Goal: Transaction & Acquisition: Subscribe to service/newsletter

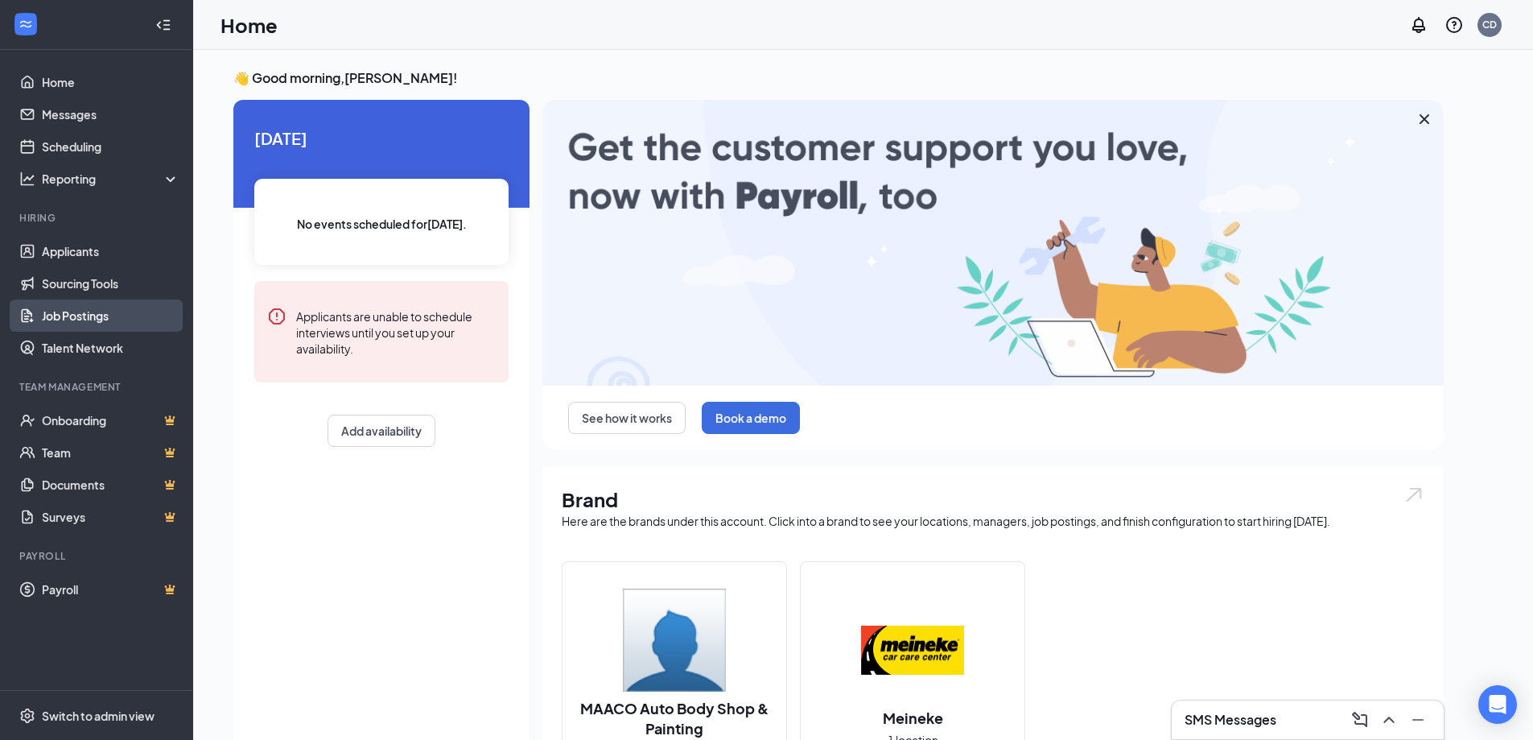
click at [80, 318] on link "Job Postings" at bounding box center [111, 315] width 138 height 32
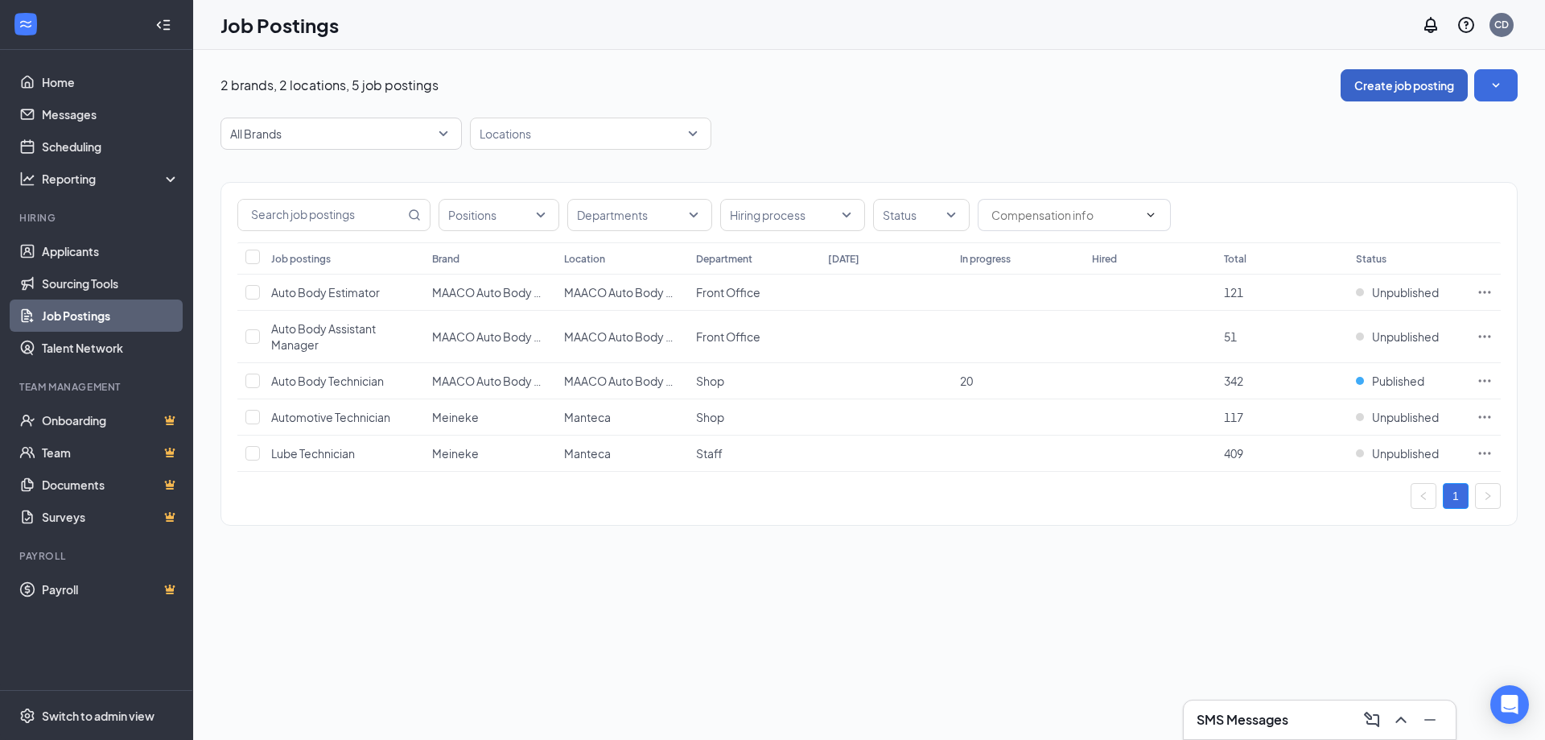
click at [1387, 79] on button "Create job posting" at bounding box center [1404, 85] width 127 height 32
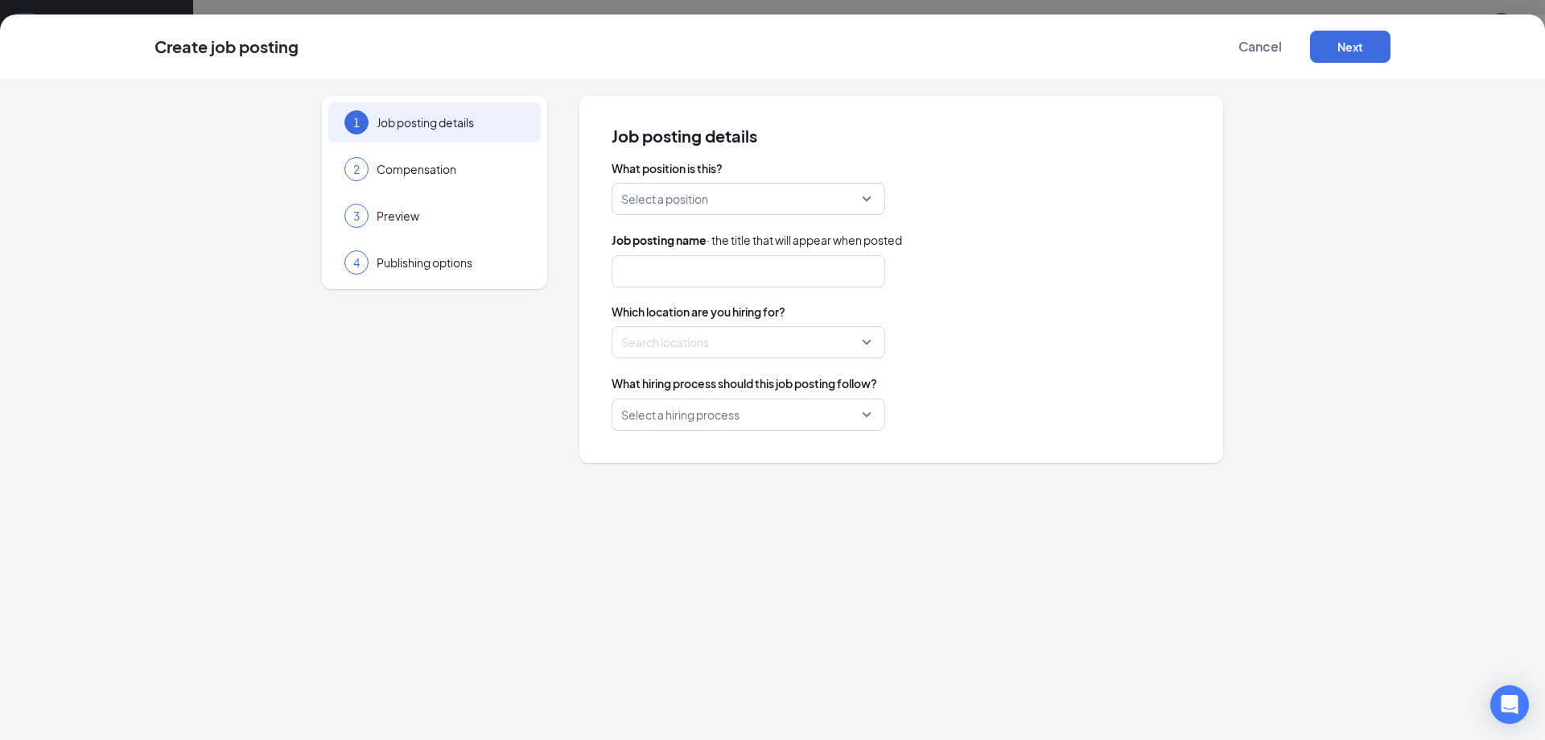
click at [814, 199] on input "search" at bounding box center [742, 198] width 243 height 31
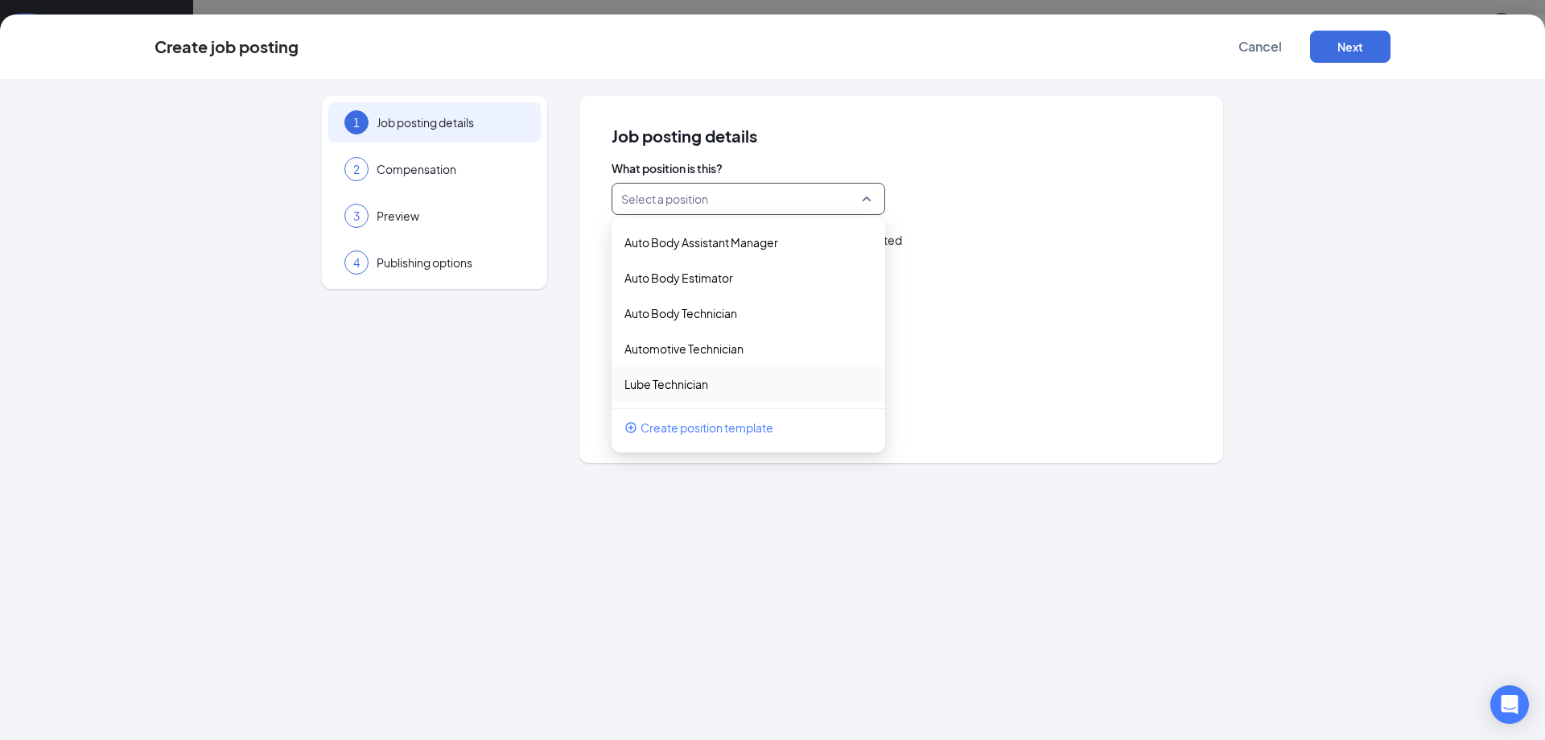
click at [721, 422] on span "Create position template" at bounding box center [707, 427] width 133 height 18
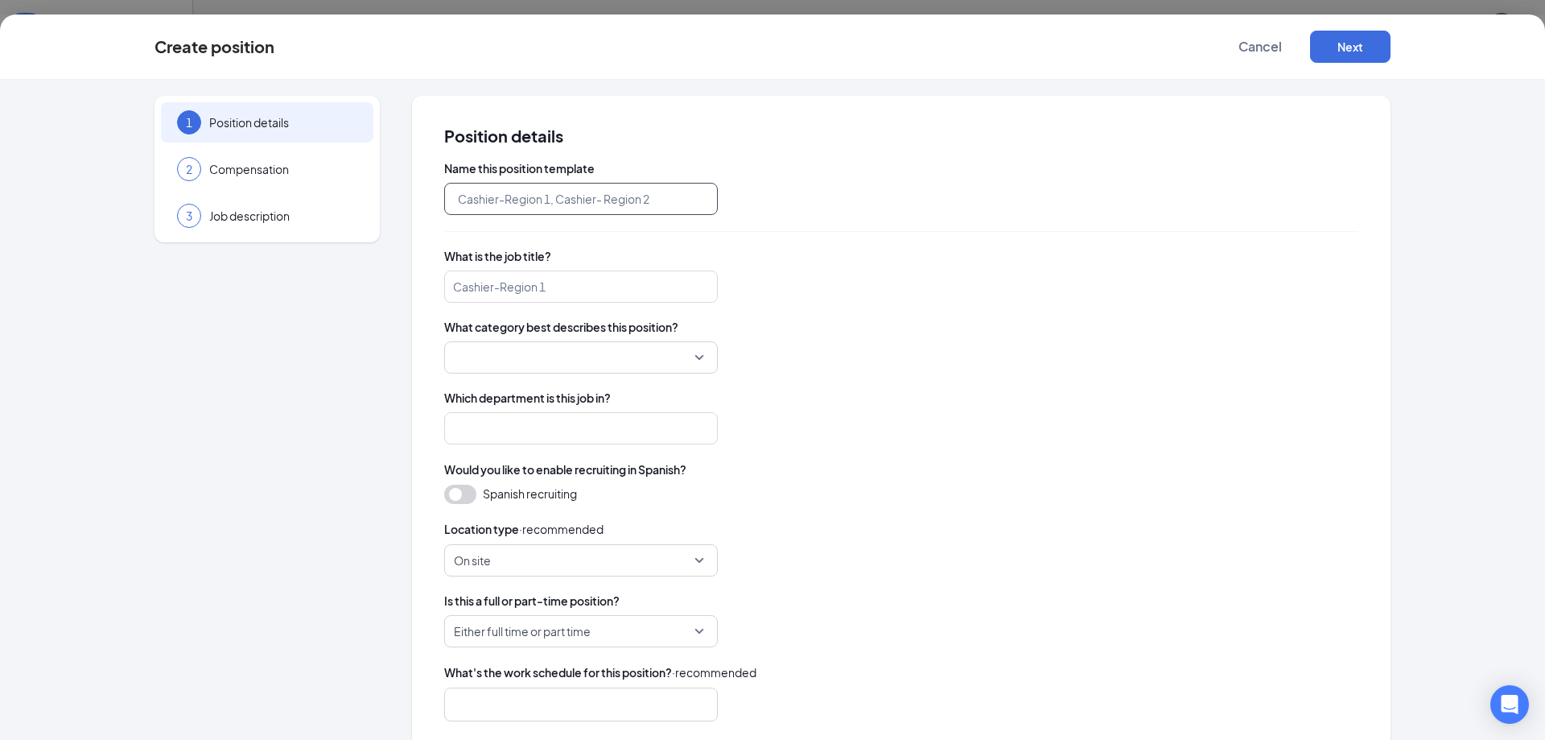
click at [567, 200] on input "text" at bounding box center [581, 199] width 274 height 32
type input "C"
type input "Service Advisor"
click at [554, 291] on input "search" at bounding box center [581, 286] width 274 height 32
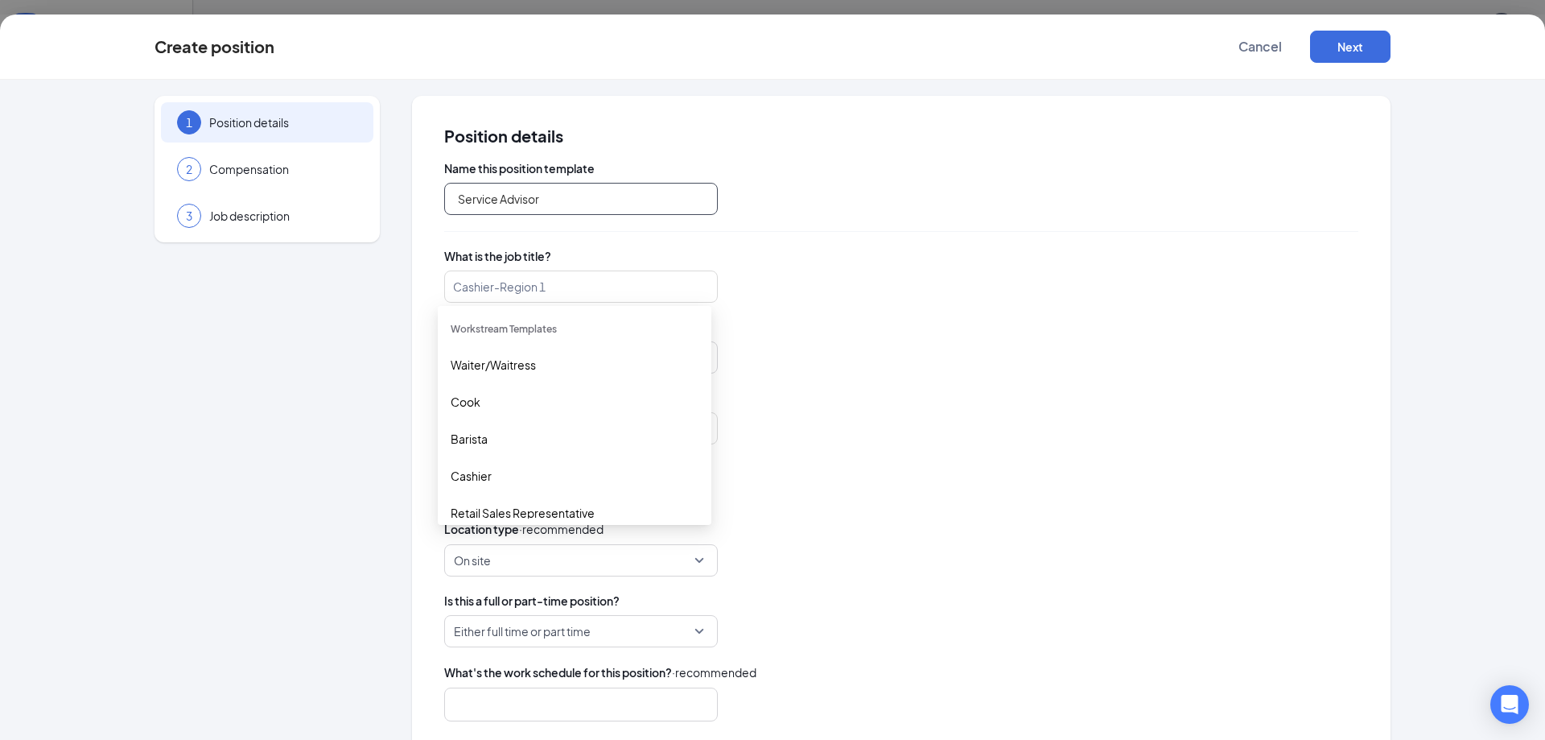
click at [508, 202] on input "Service Advisor" at bounding box center [581, 199] width 274 height 32
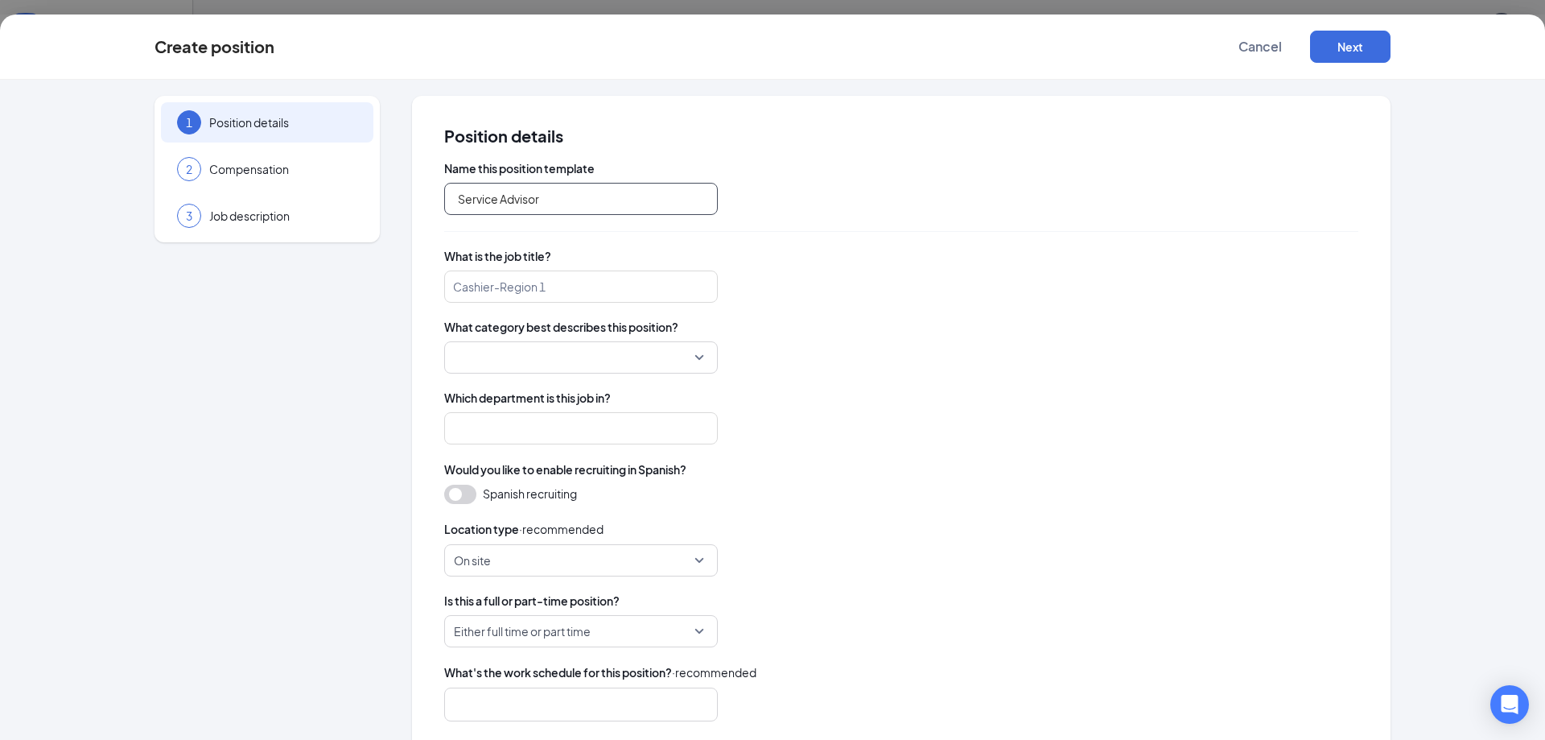
click at [508, 201] on input "Service Advisor" at bounding box center [581, 199] width 274 height 32
click at [495, 291] on input "search" at bounding box center [581, 286] width 274 height 32
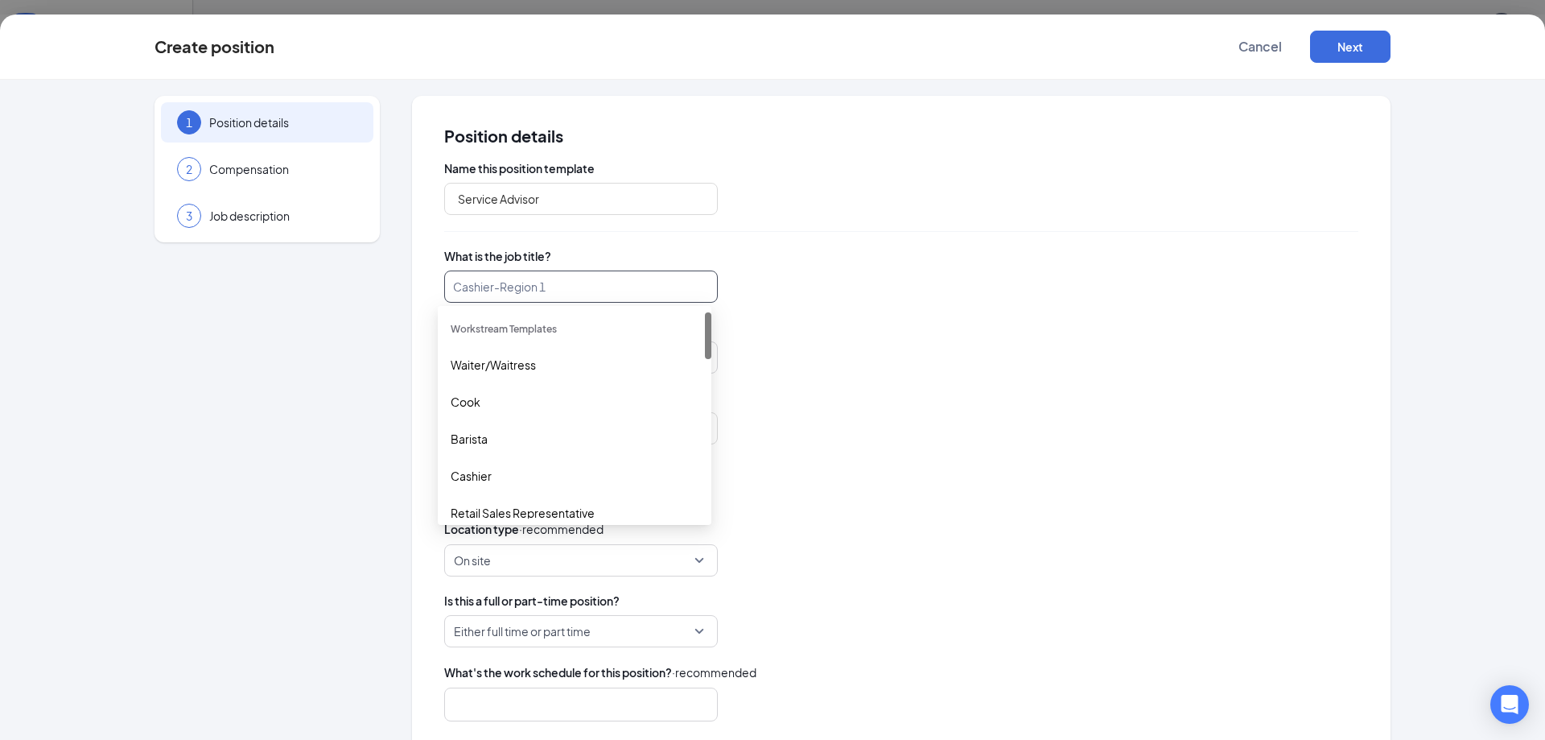
paste input "Service Advisor"
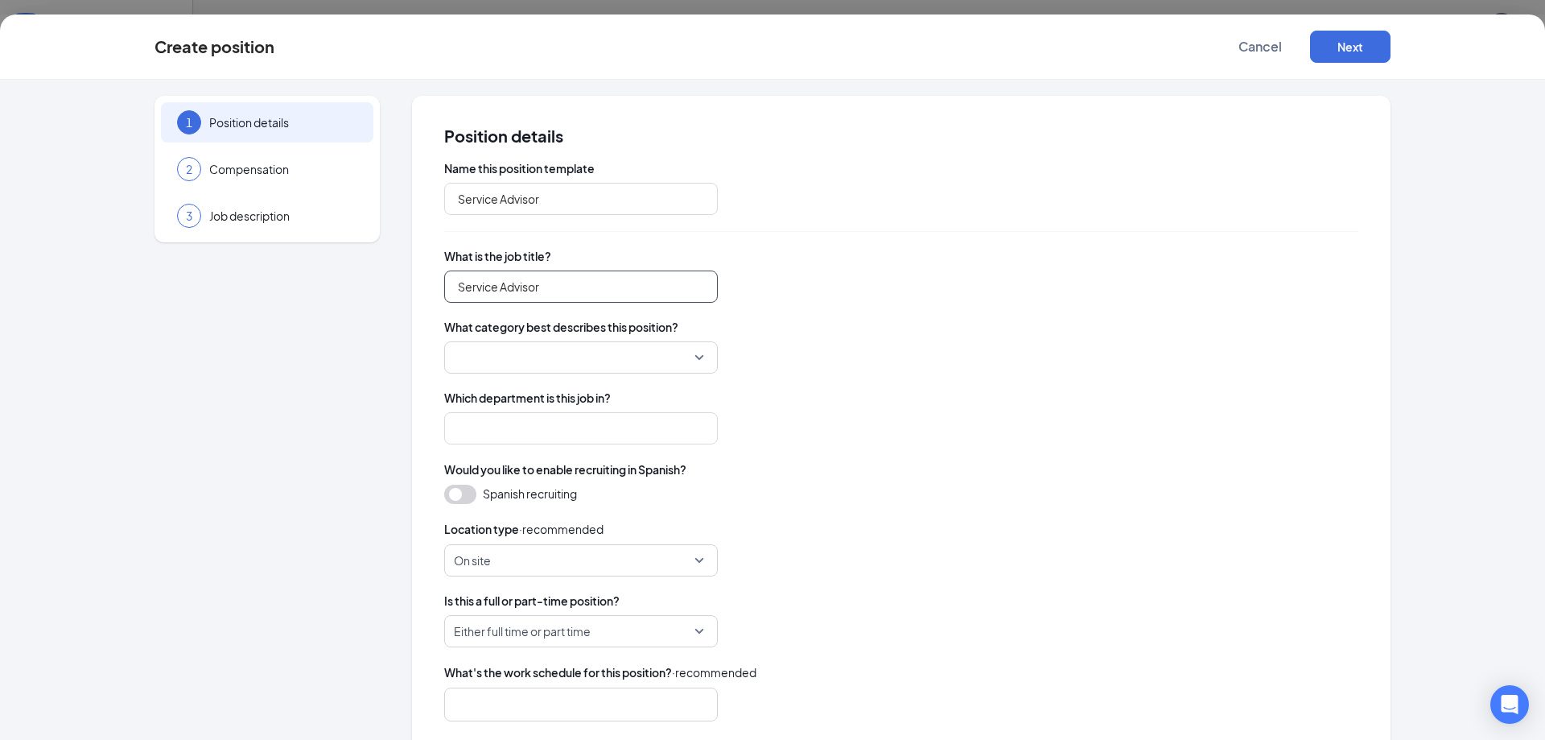
type input "Service Advisor"
click at [690, 352] on input "search" at bounding box center [575, 357] width 243 height 31
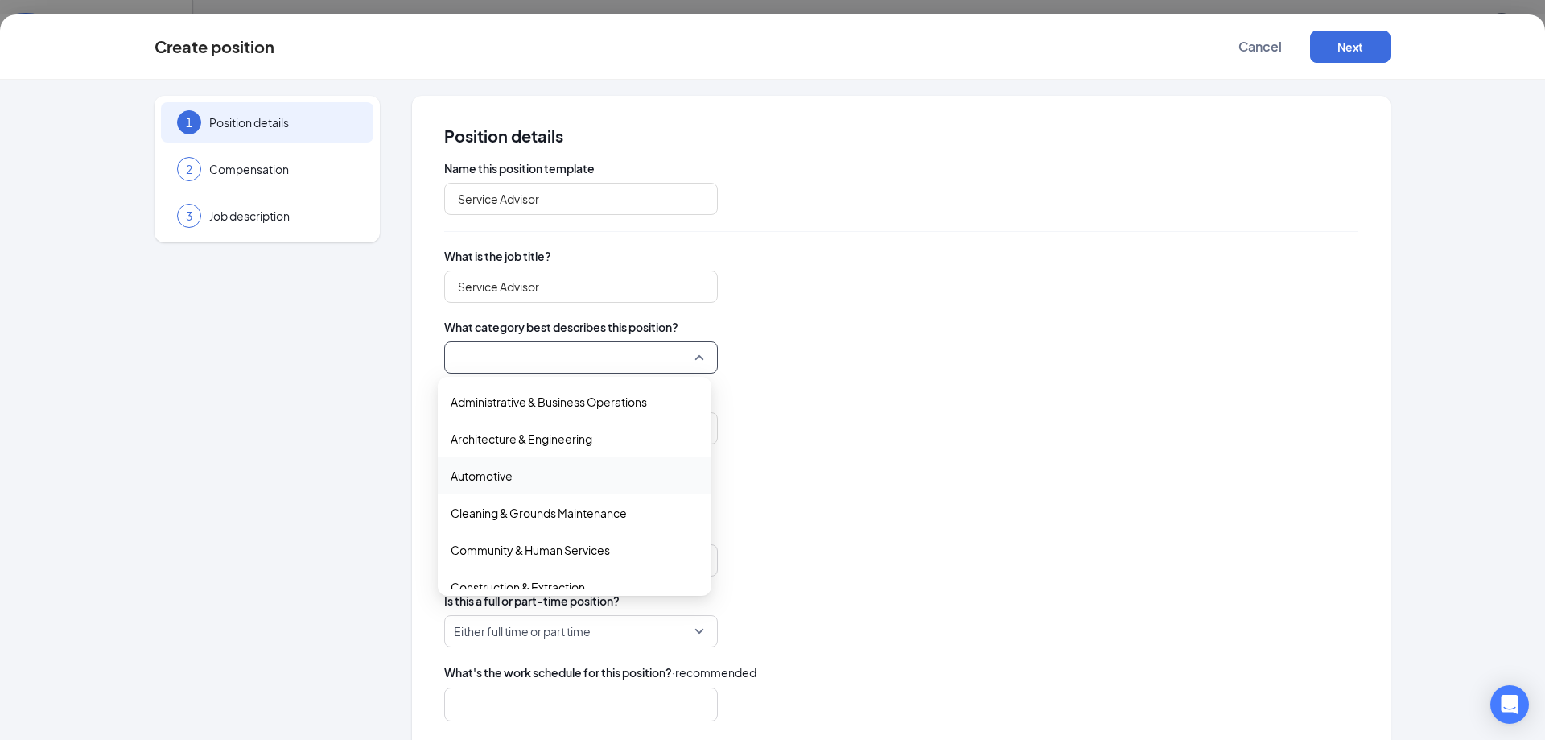
click at [484, 480] on span "Automotive" at bounding box center [482, 476] width 62 height 18
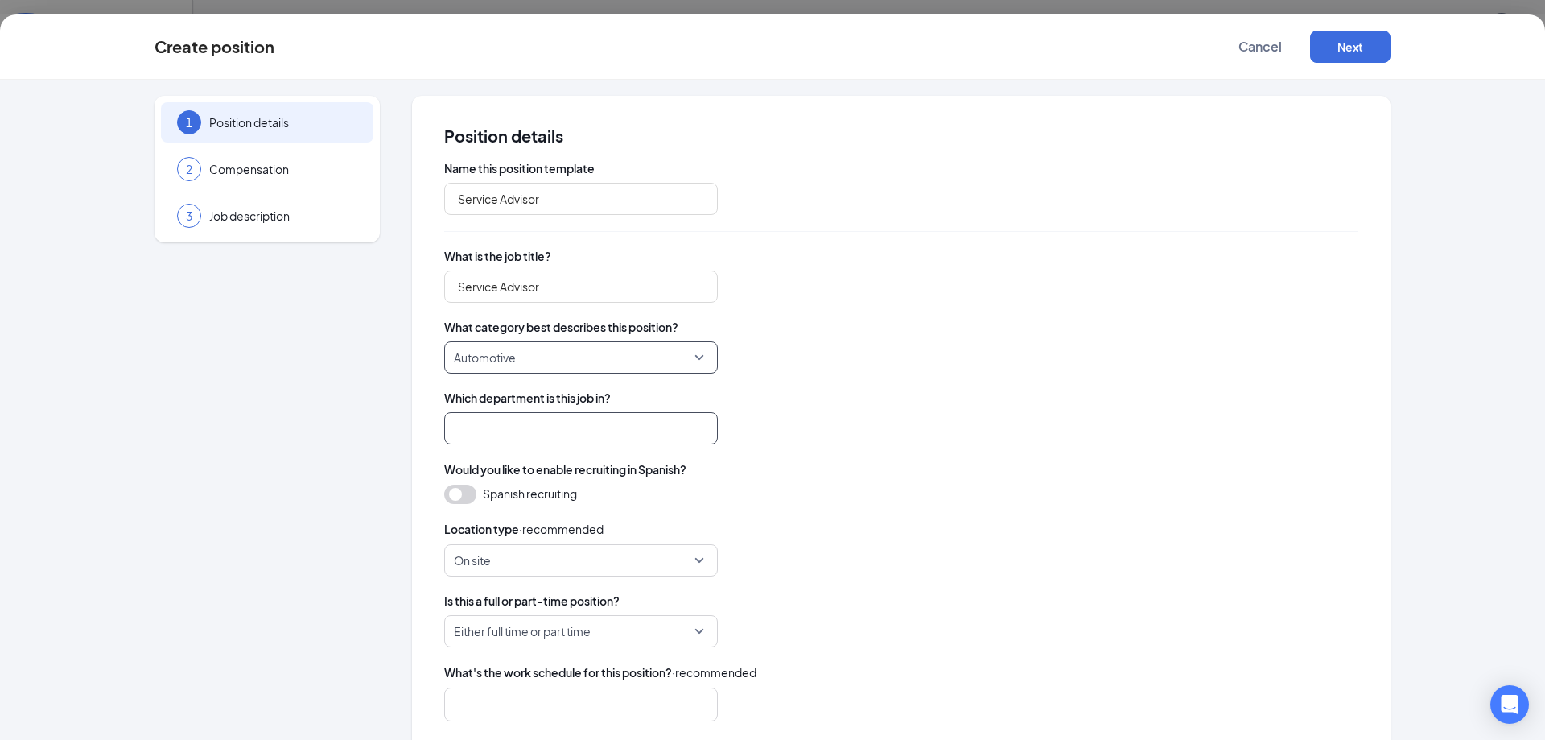
click at [484, 431] on input "search" at bounding box center [581, 428] width 274 height 32
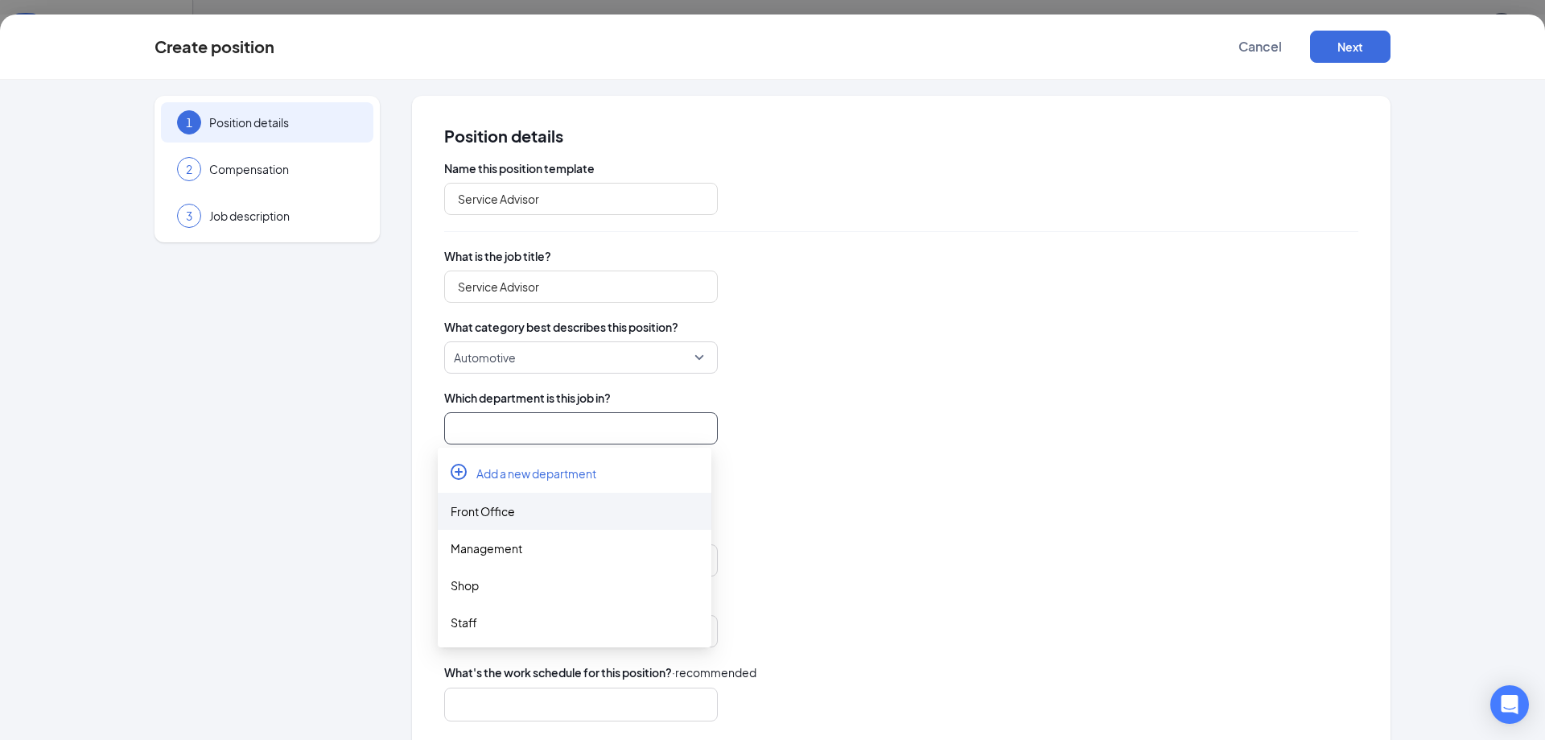
click at [478, 504] on div "Front Office" at bounding box center [575, 511] width 248 height 18
type input "Front Office"
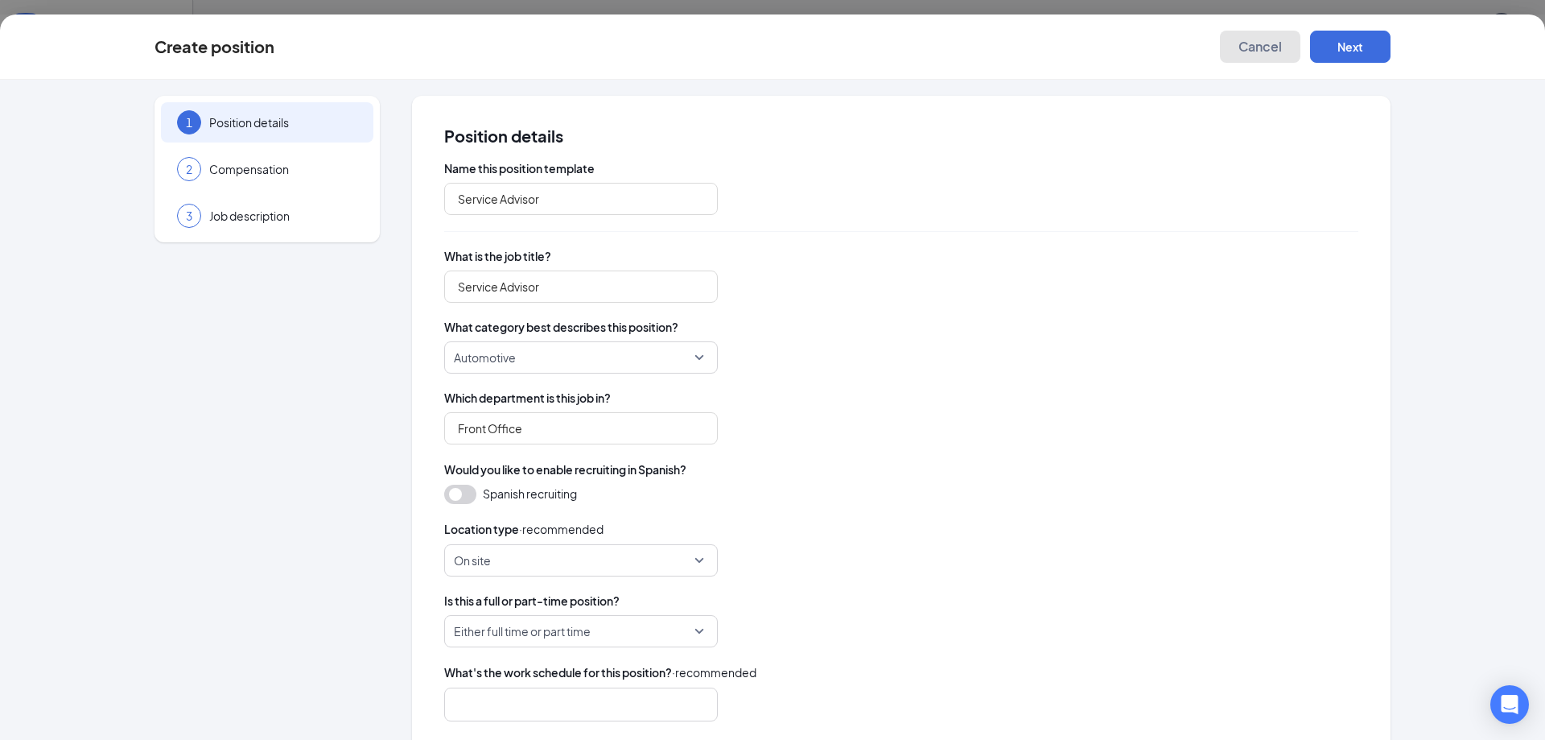
click at [1256, 44] on span "Cancel" at bounding box center [1259, 47] width 43 height 16
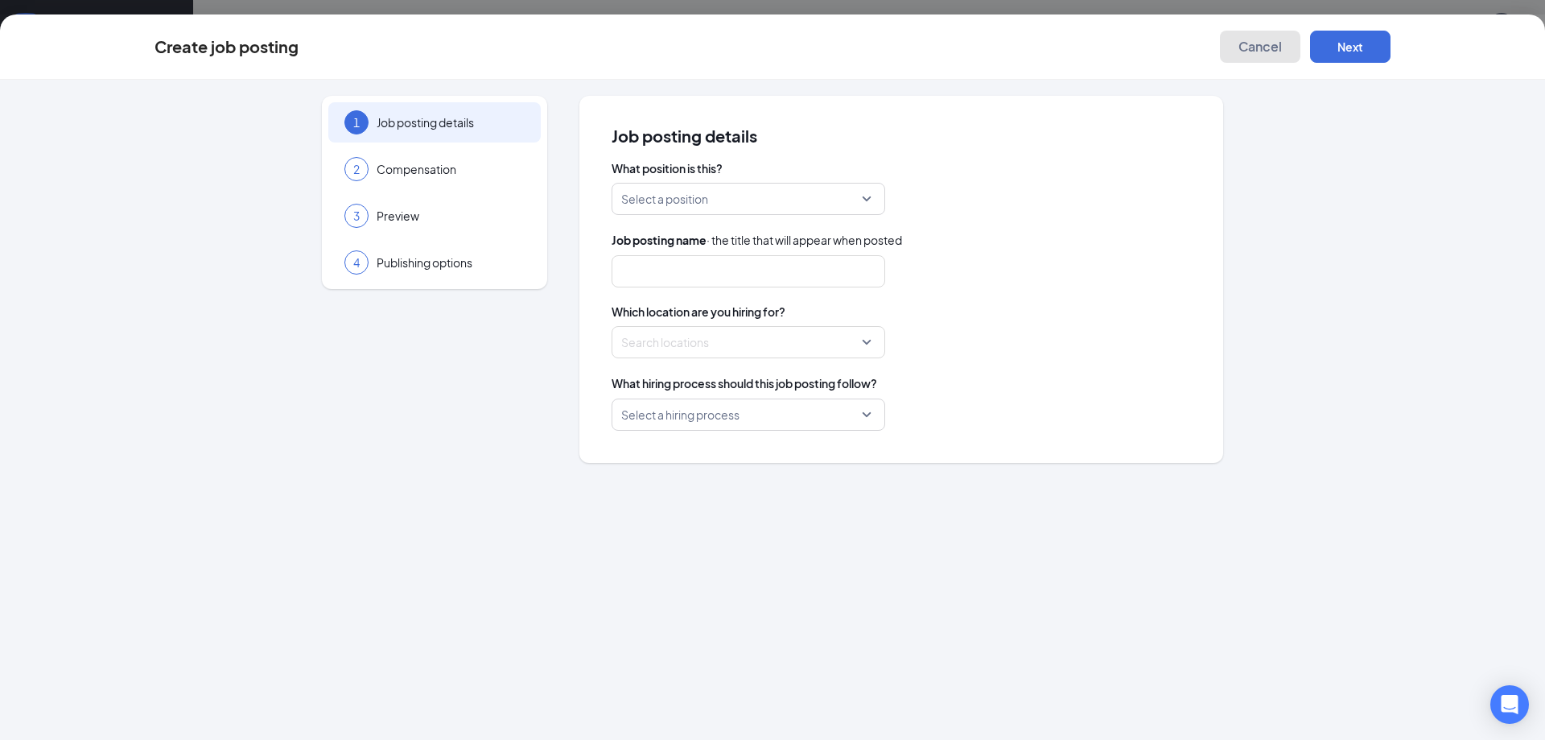
click at [1265, 47] on span "Cancel" at bounding box center [1259, 47] width 43 height 16
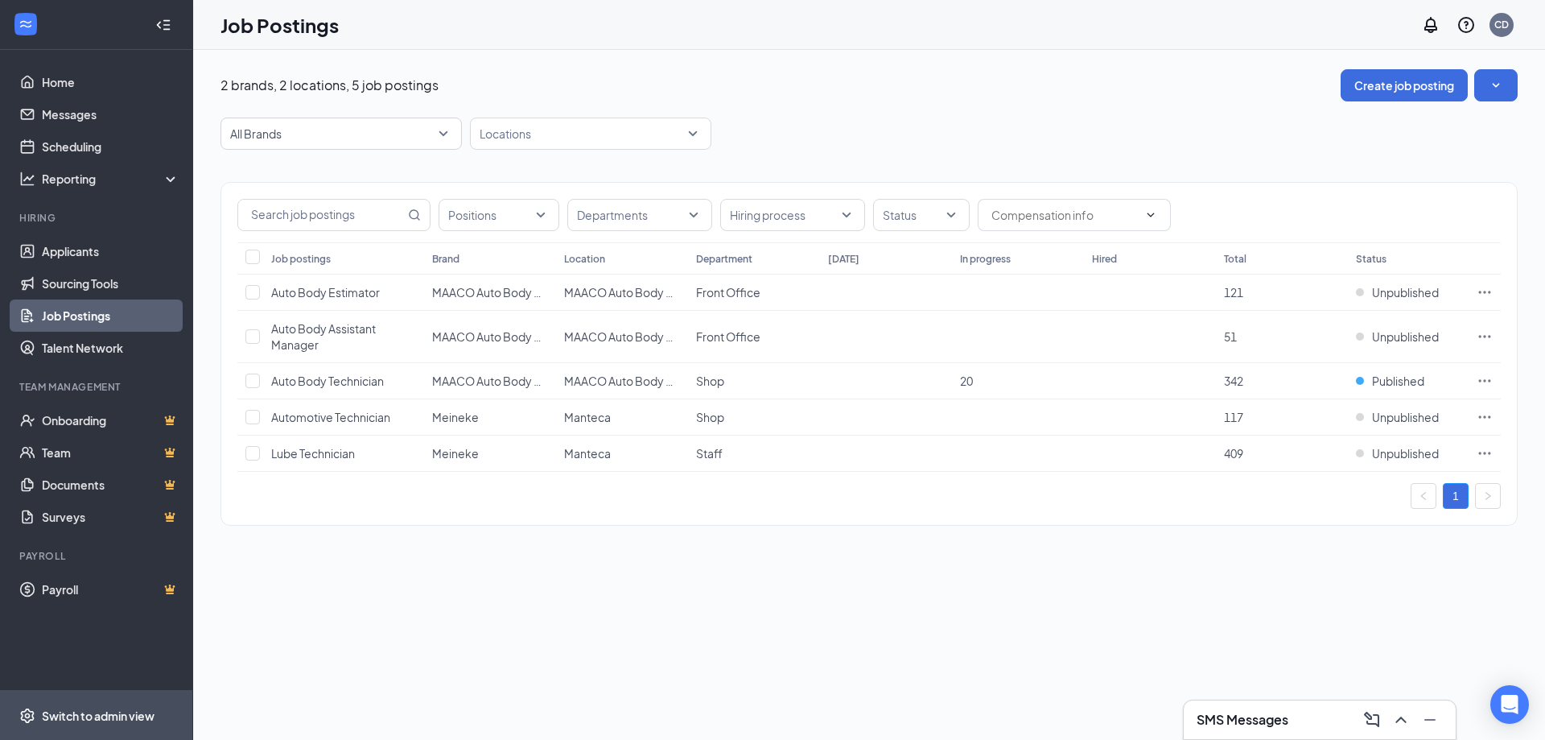
click at [97, 700] on span "Switch to admin view" at bounding box center [111, 714] width 138 height 49
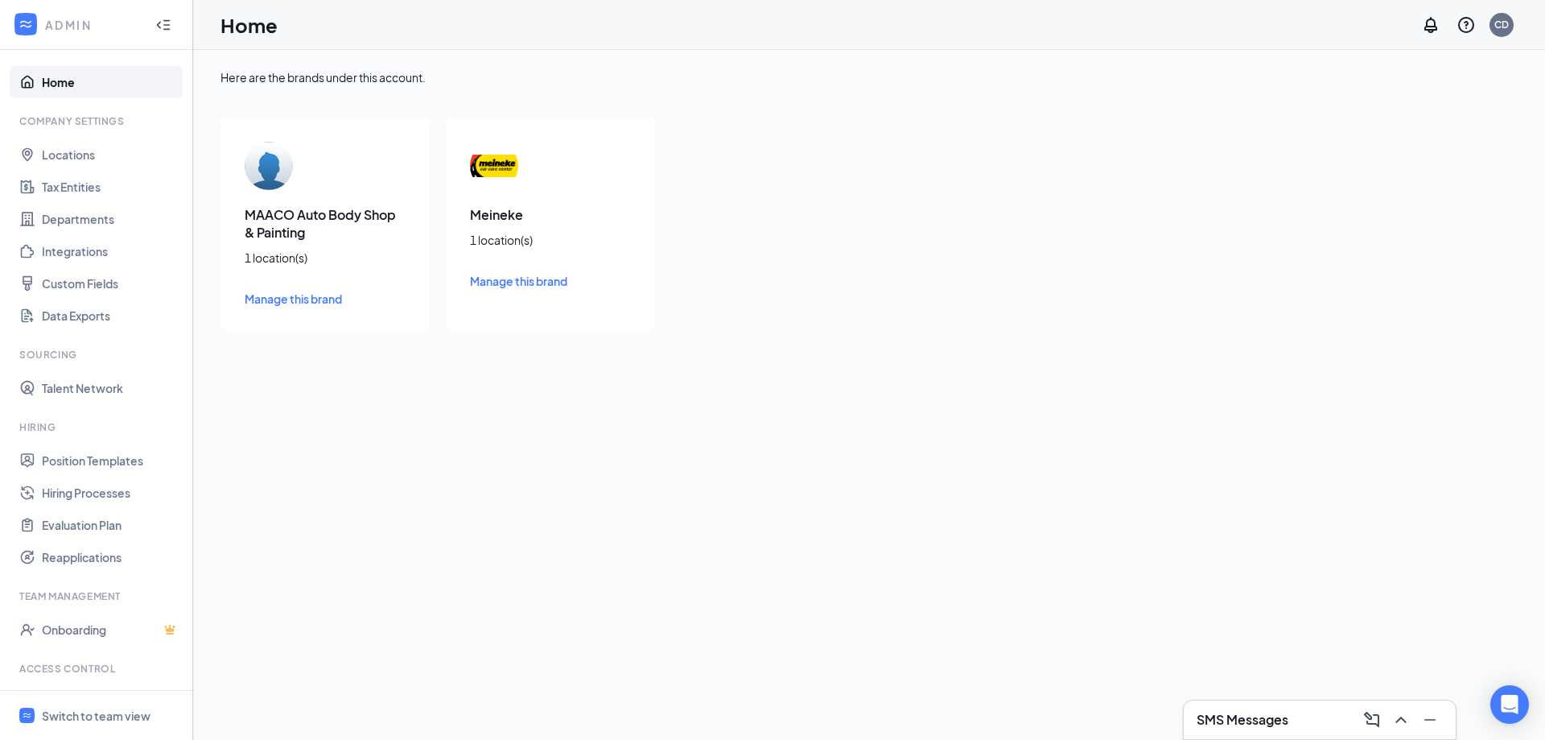
click at [491, 220] on h3 "Meineke" at bounding box center [550, 215] width 161 height 18
click at [503, 283] on span "Manage this brand" at bounding box center [518, 281] width 97 height 14
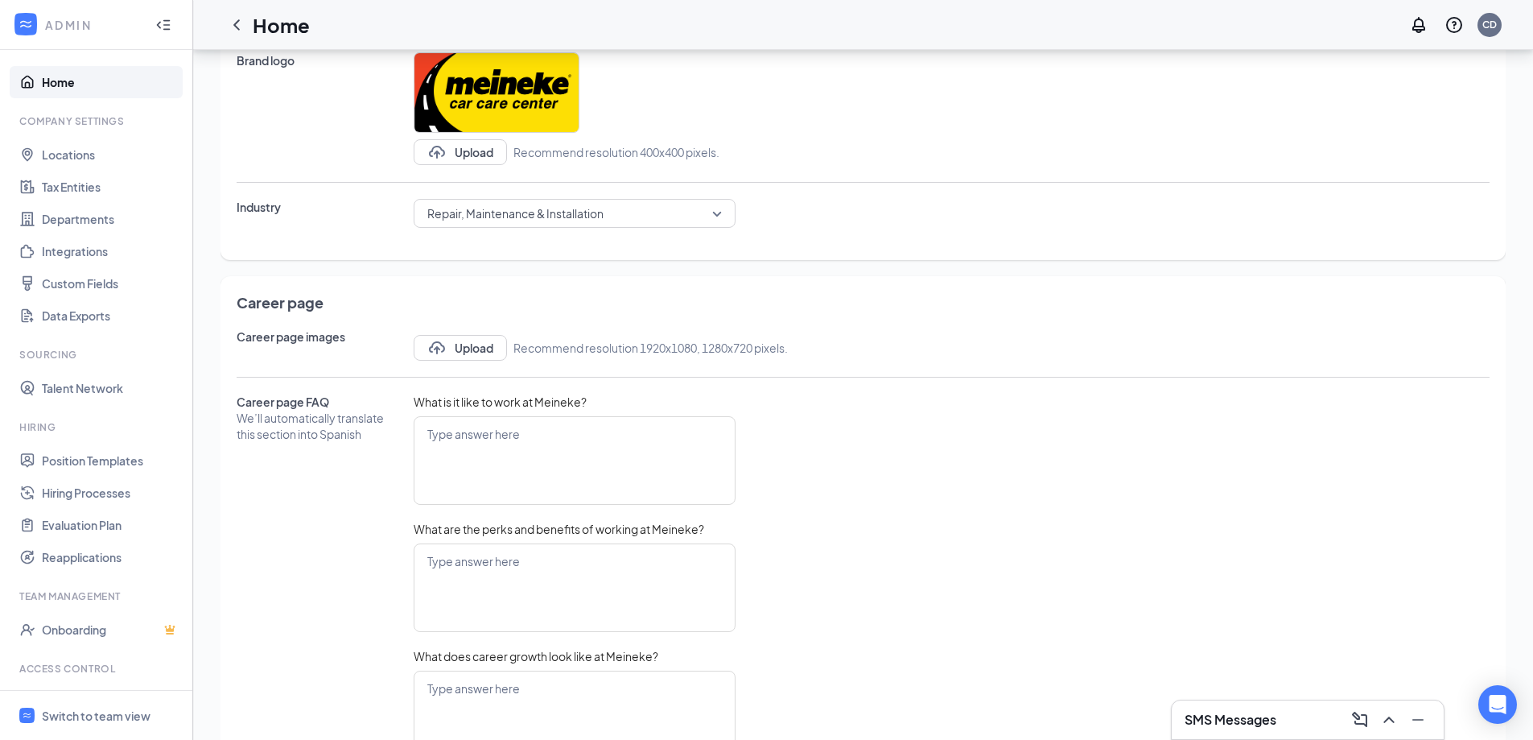
scroll to position [318, 0]
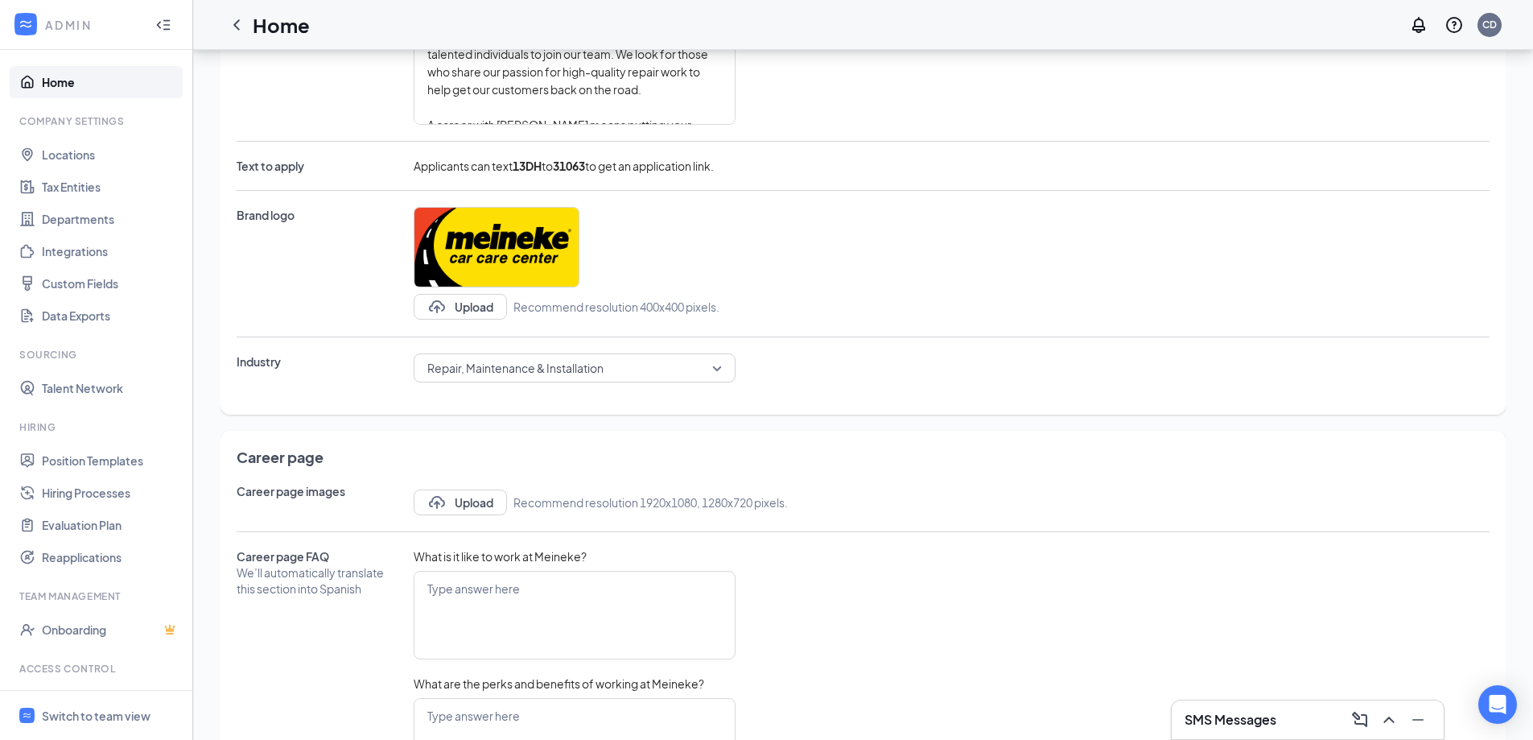
click at [719, 368] on span "Repair, Maintenance & Installation" at bounding box center [574, 368] width 295 height 24
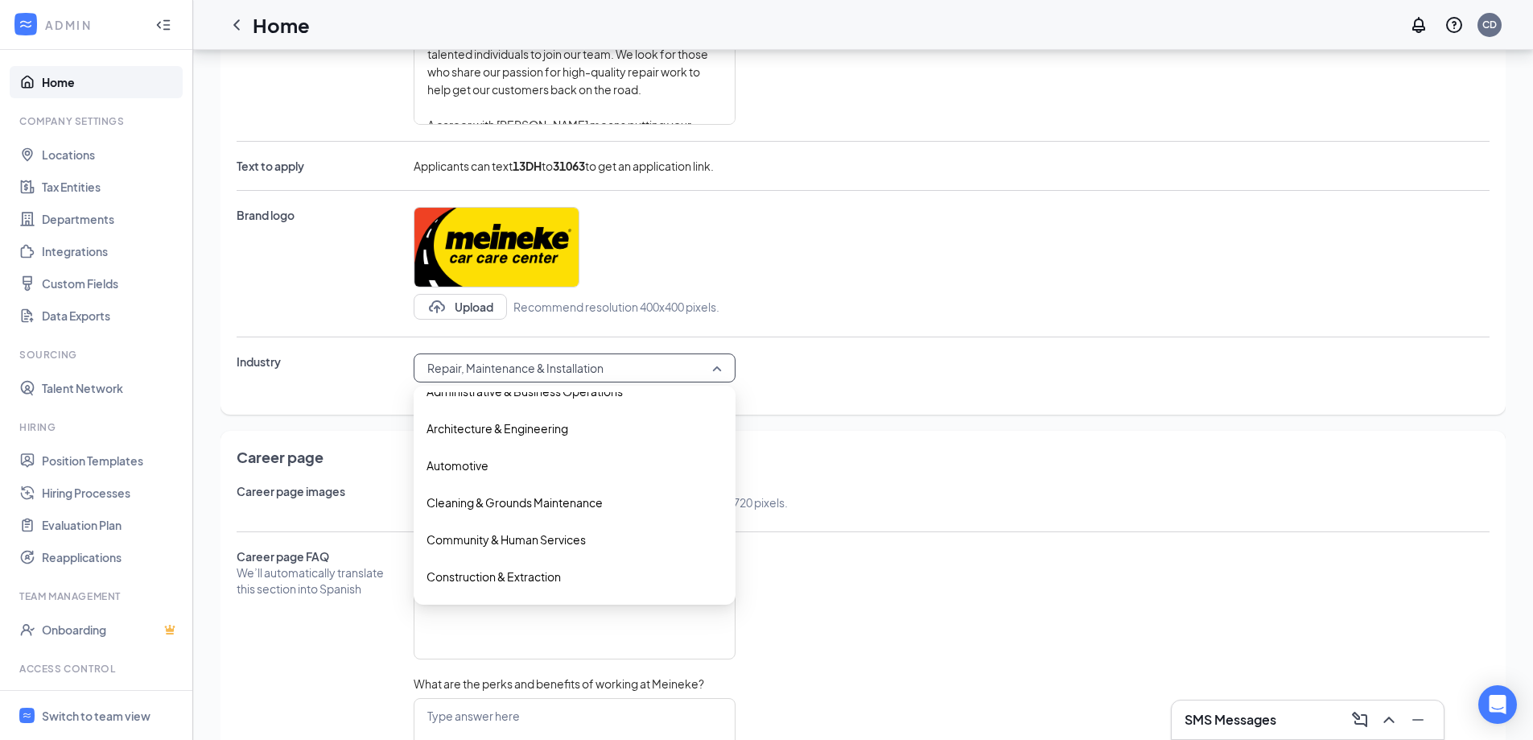
scroll to position [0, 0]
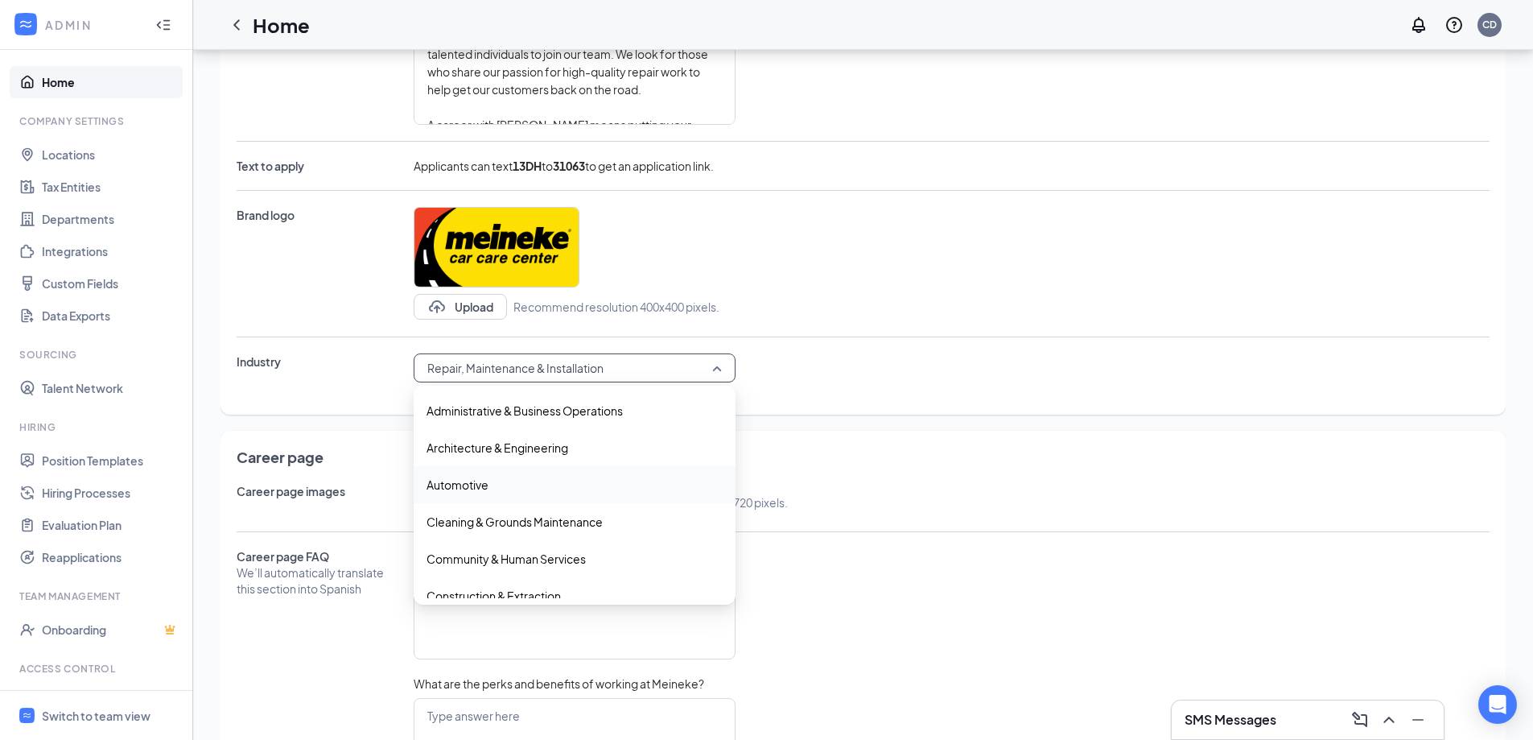
click at [445, 482] on span "Automotive" at bounding box center [458, 485] width 62 height 18
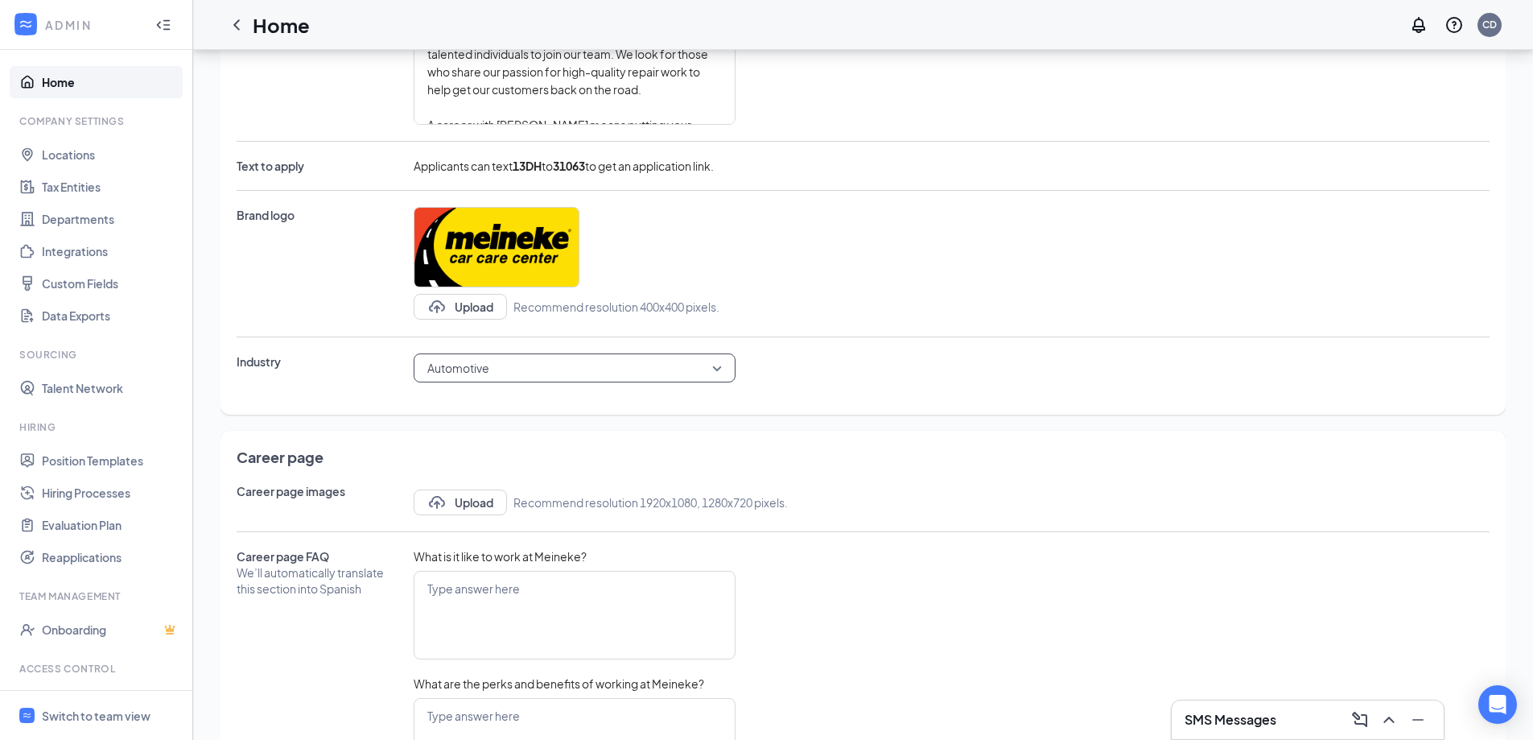
click at [942, 398] on div "Spanish hiring Use Spanish in career pages and job postings. You can enable thi…" at bounding box center [863, 137] width 1253 height 522
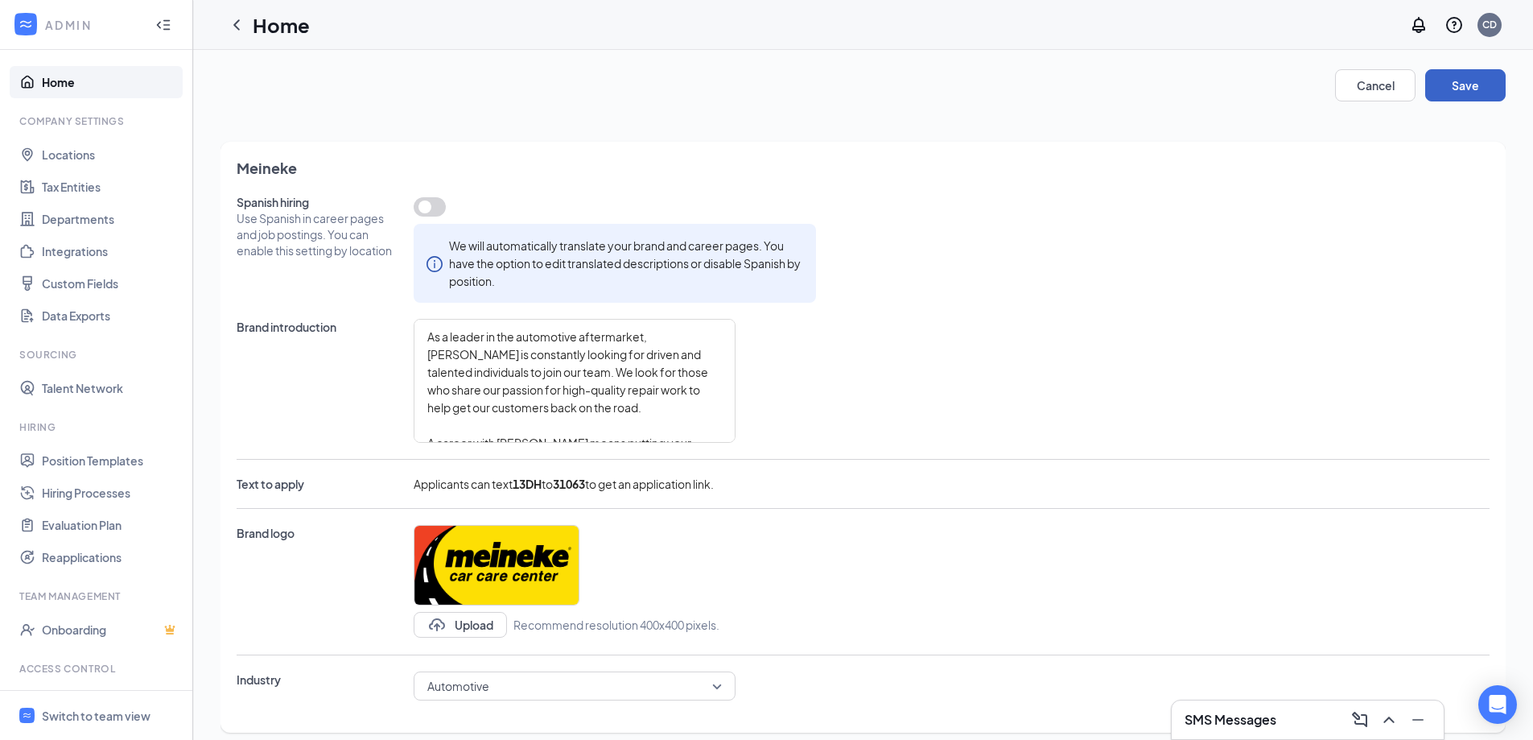
click at [1443, 84] on button "Save" at bounding box center [1465, 85] width 80 height 32
type textarea "As a leader in the automotive aftermarket, Manteca Meineke is constantly lookin…"
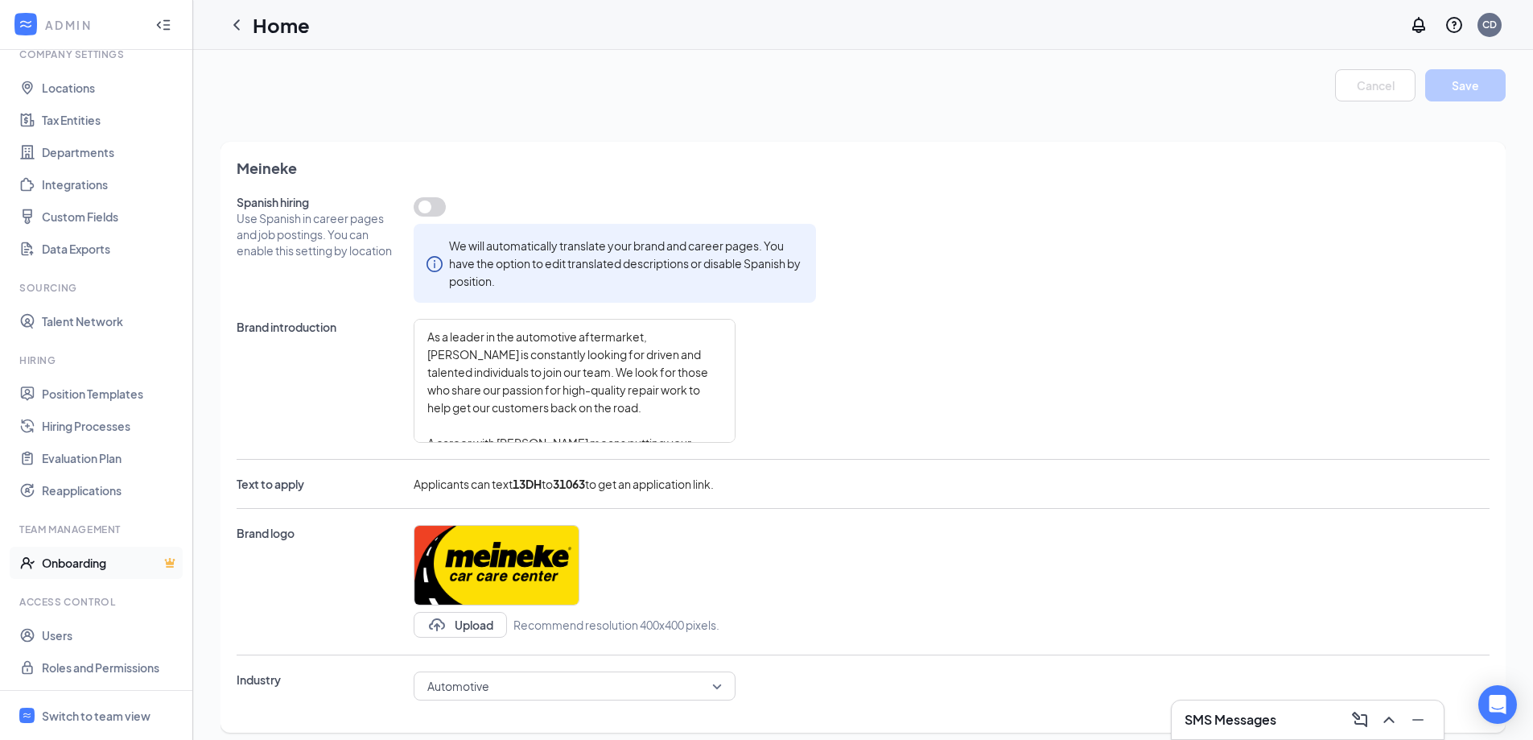
scroll to position [80, 0]
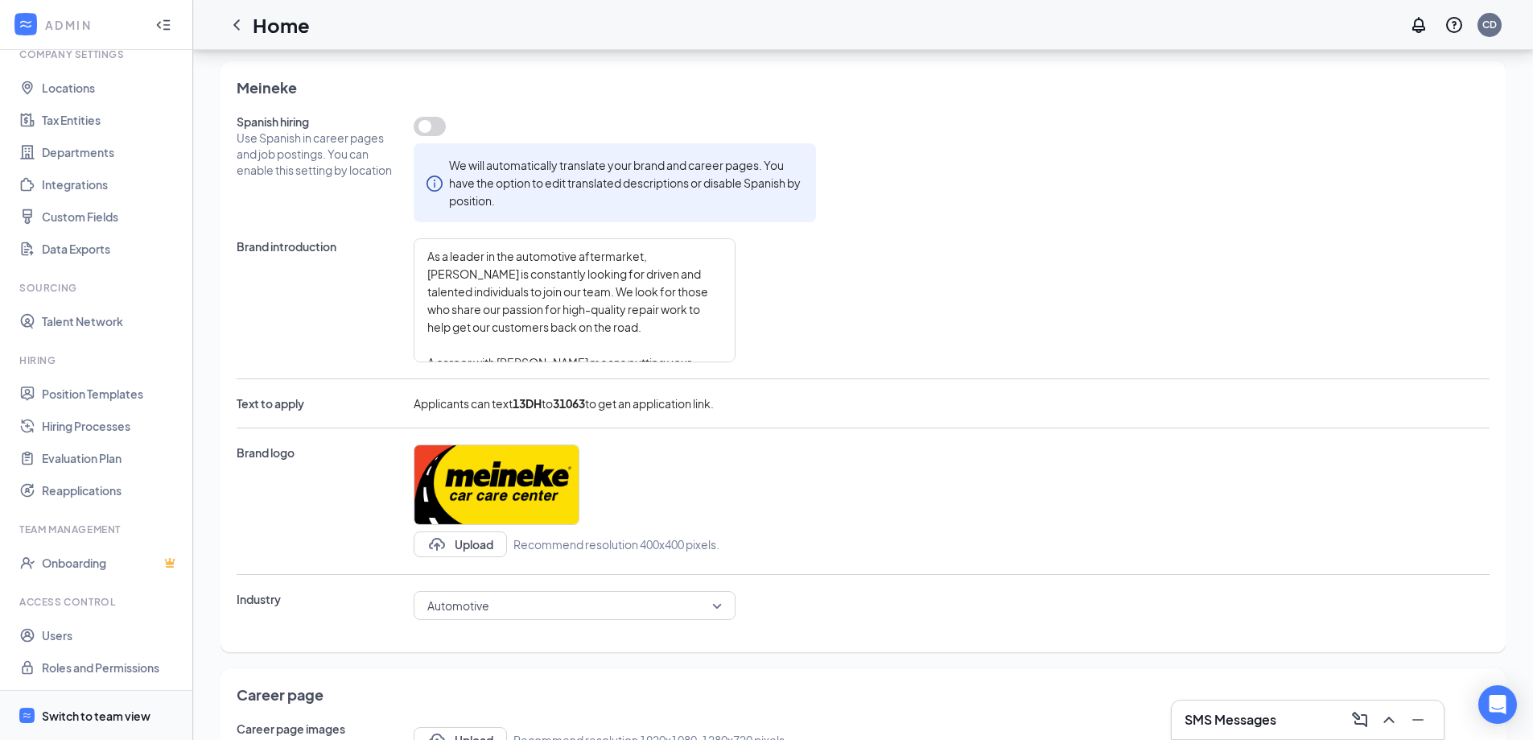
click at [84, 719] on div "Switch to team view" at bounding box center [96, 715] width 109 height 16
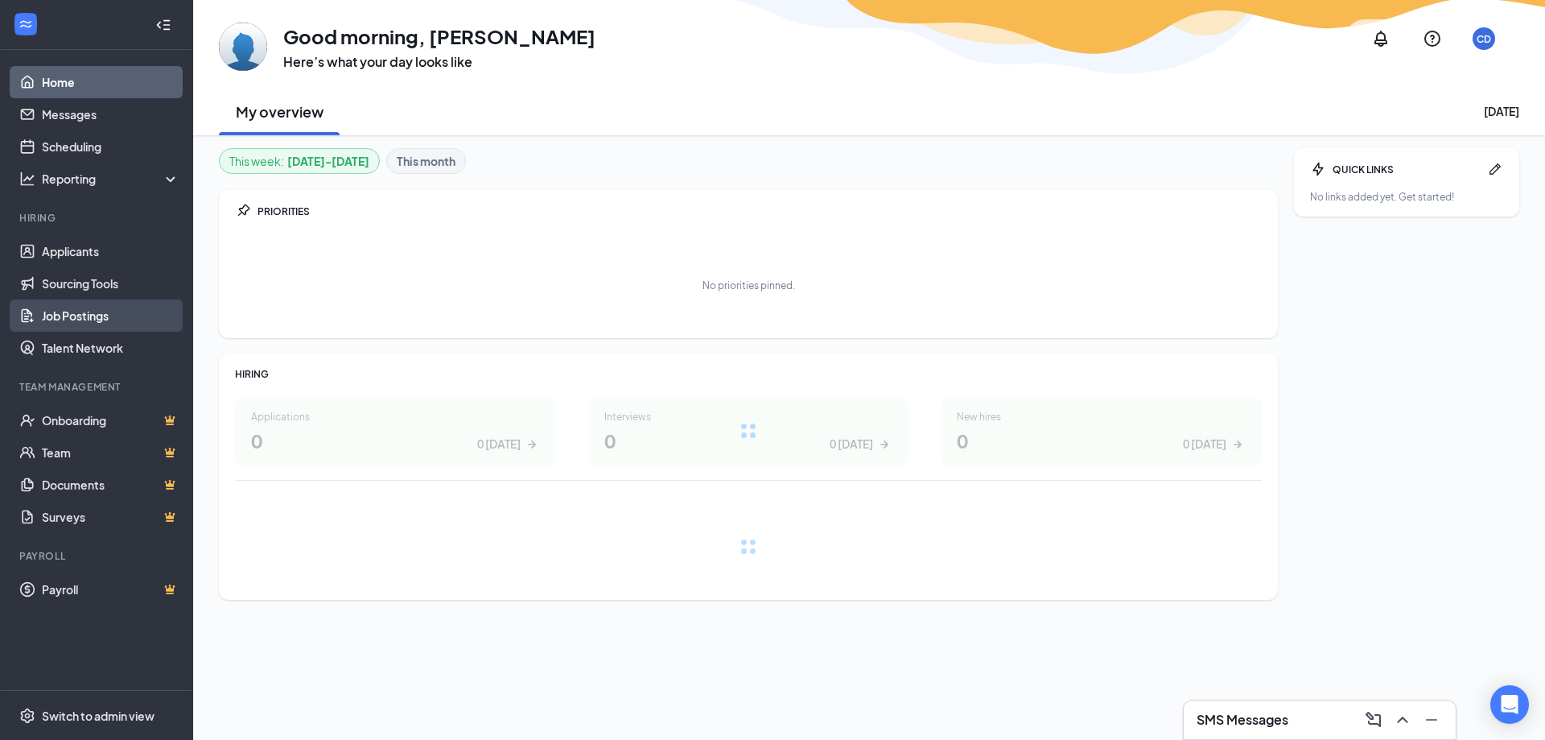
click at [84, 309] on link "Job Postings" at bounding box center [111, 315] width 138 height 32
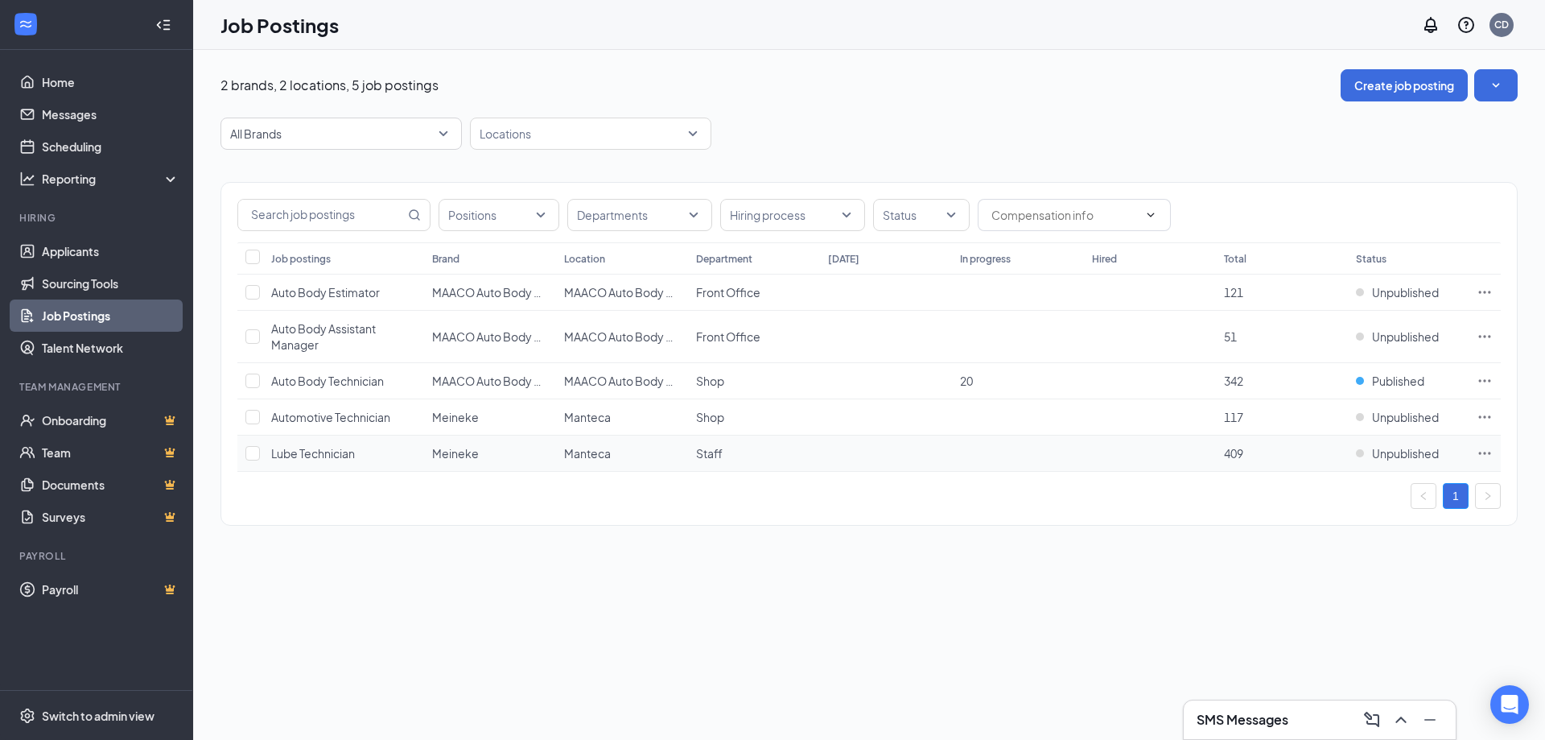
click at [335, 447] on span "Lube Technician" at bounding box center [313, 453] width 84 height 14
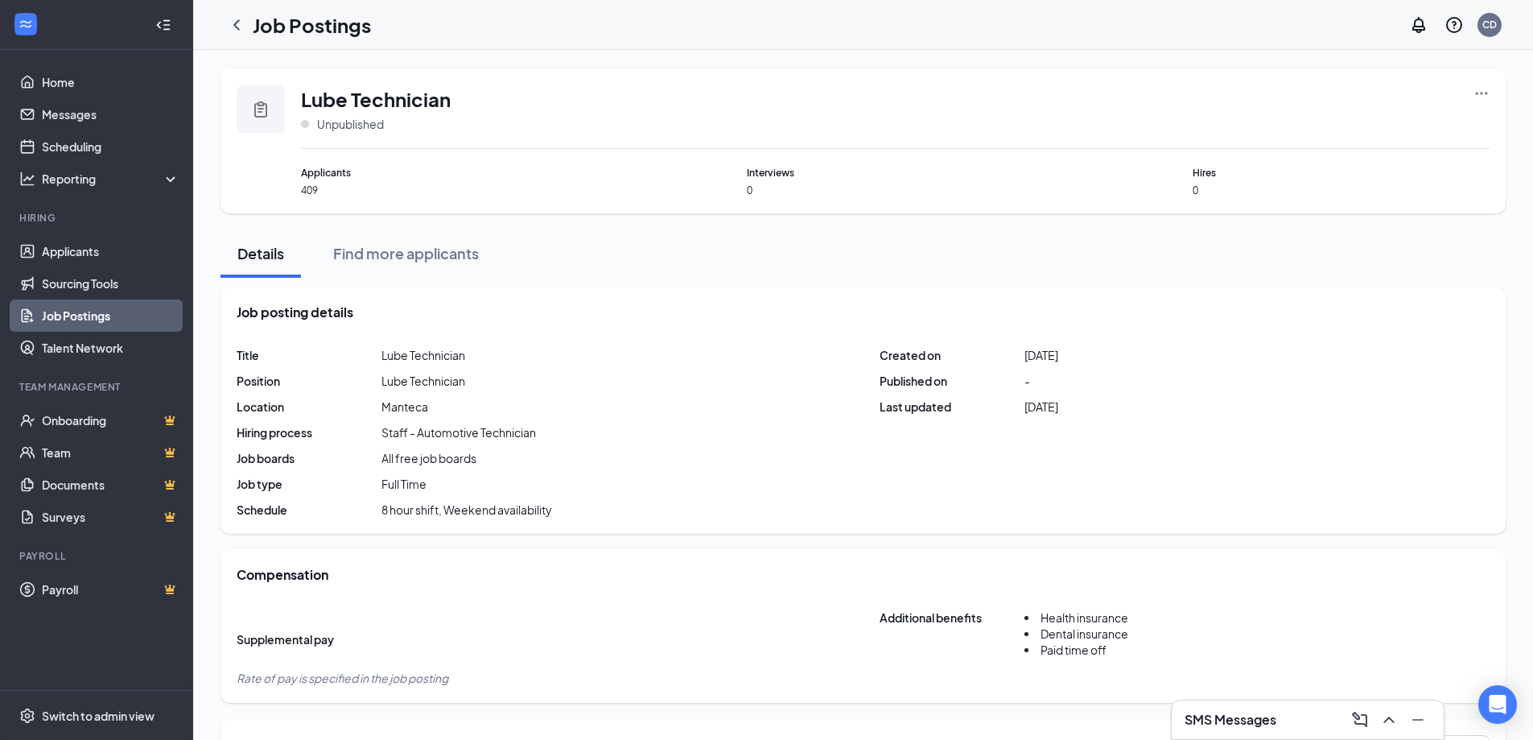
click at [1481, 91] on icon "Ellipses" at bounding box center [1481, 93] width 16 height 16
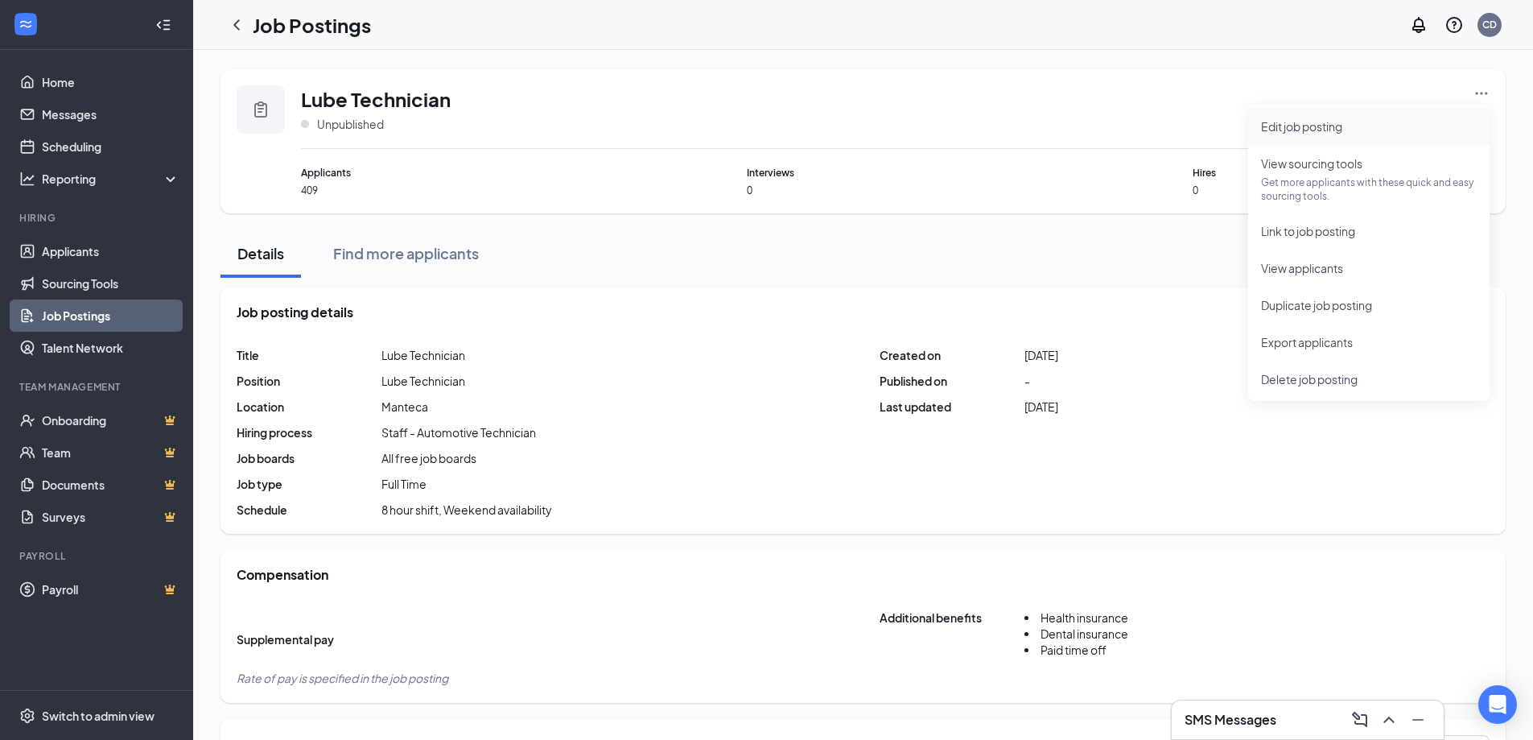
click at [1303, 119] on span "Edit job posting" at bounding box center [1301, 126] width 81 height 14
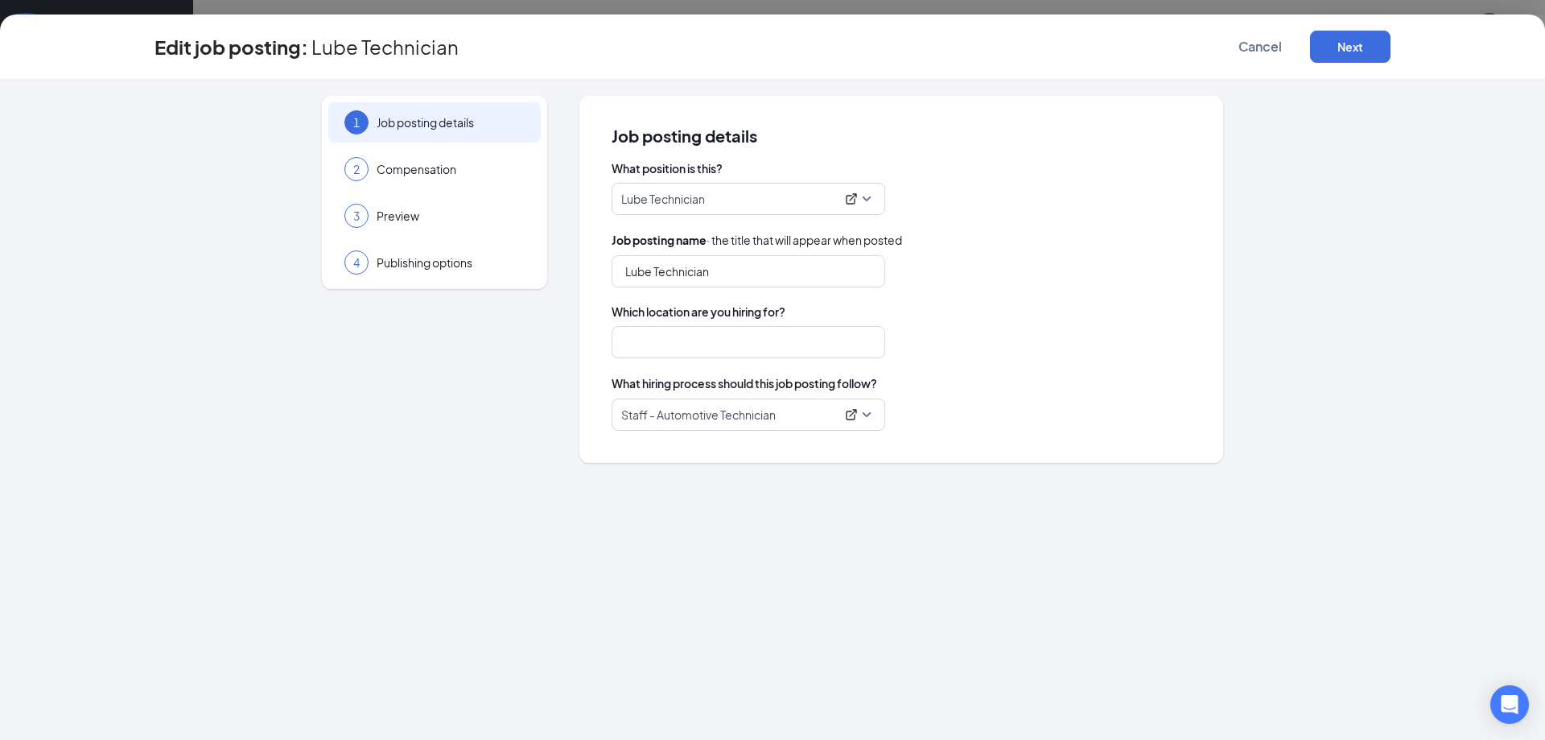
type input "Manteca"
click at [789, 208] on span "Lube Technician" at bounding box center [748, 198] width 254 height 31
click at [730, 196] on p "Lube Technician" at bounding box center [728, 199] width 214 height 16
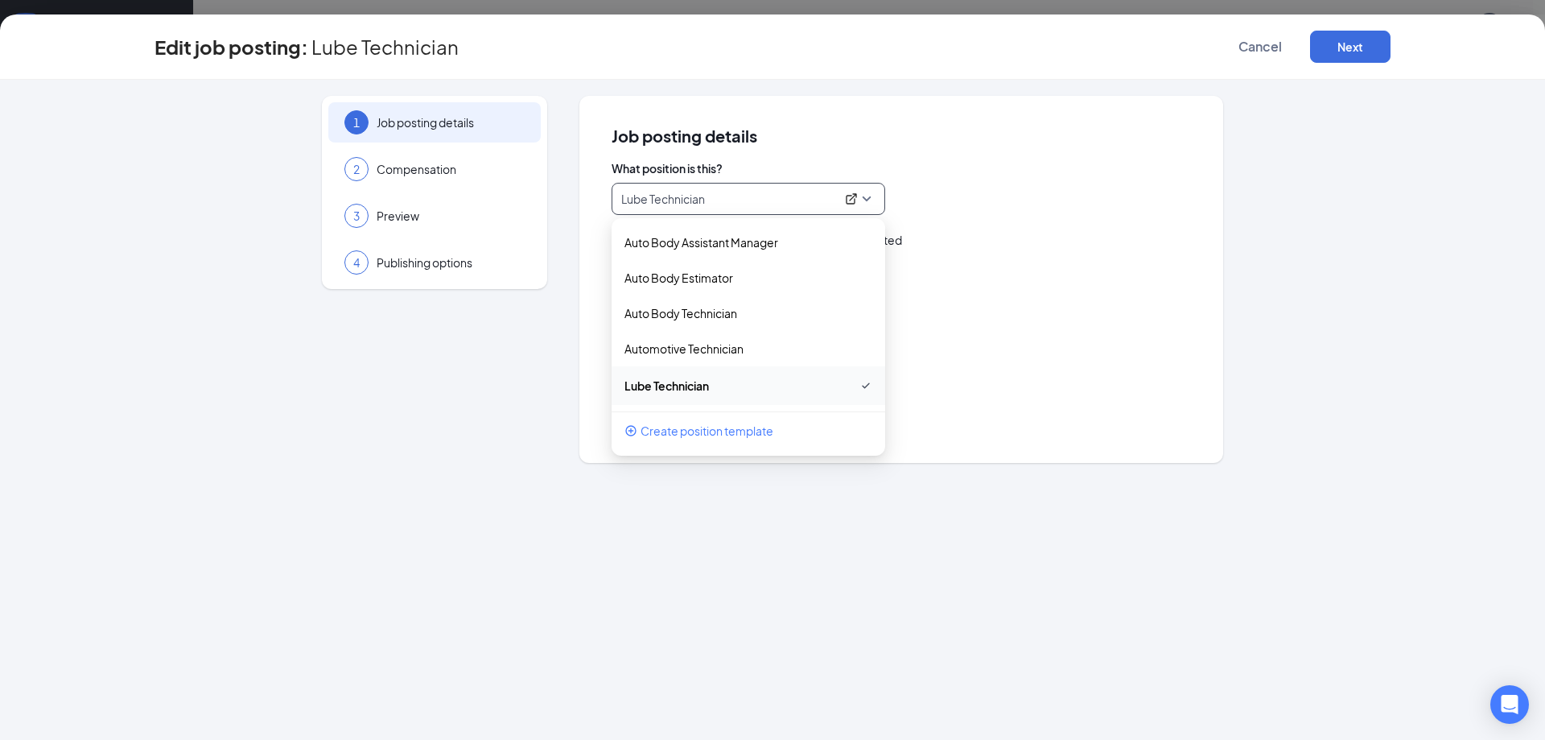
click at [730, 196] on p "Lube Technician" at bounding box center [728, 199] width 214 height 16
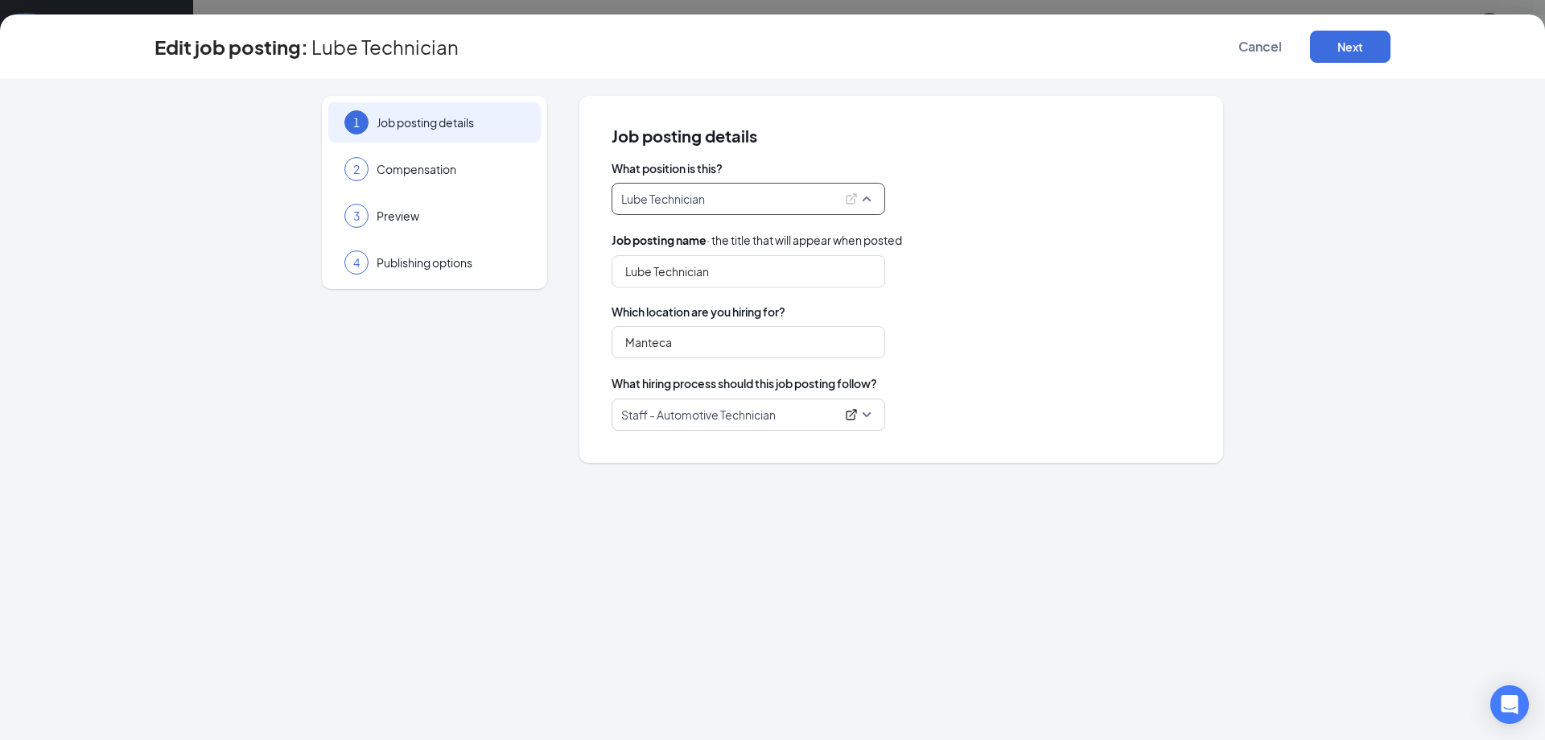
click at [725, 200] on p "Lube Technician" at bounding box center [728, 199] width 214 height 16
click at [721, 199] on p "Lube Technician" at bounding box center [728, 199] width 214 height 16
click at [720, 270] on input "Lube Technician" at bounding box center [749, 271] width 274 height 32
click at [719, 272] on input "Lube Technician/ CSA" at bounding box center [749, 271] width 274 height 32
type input "Lube Technician/Service Advisor"
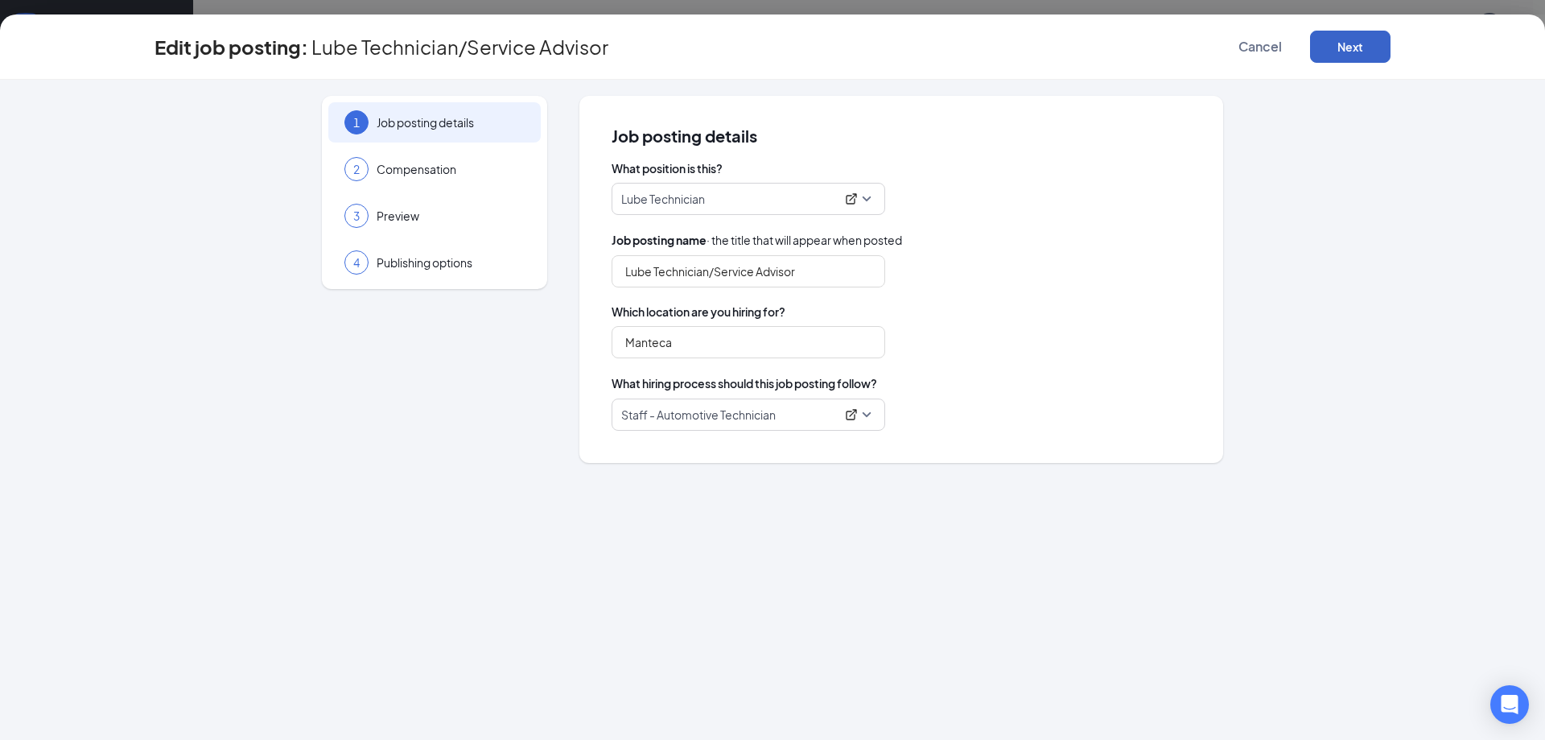
click at [1340, 42] on button "Next" at bounding box center [1350, 47] width 80 height 32
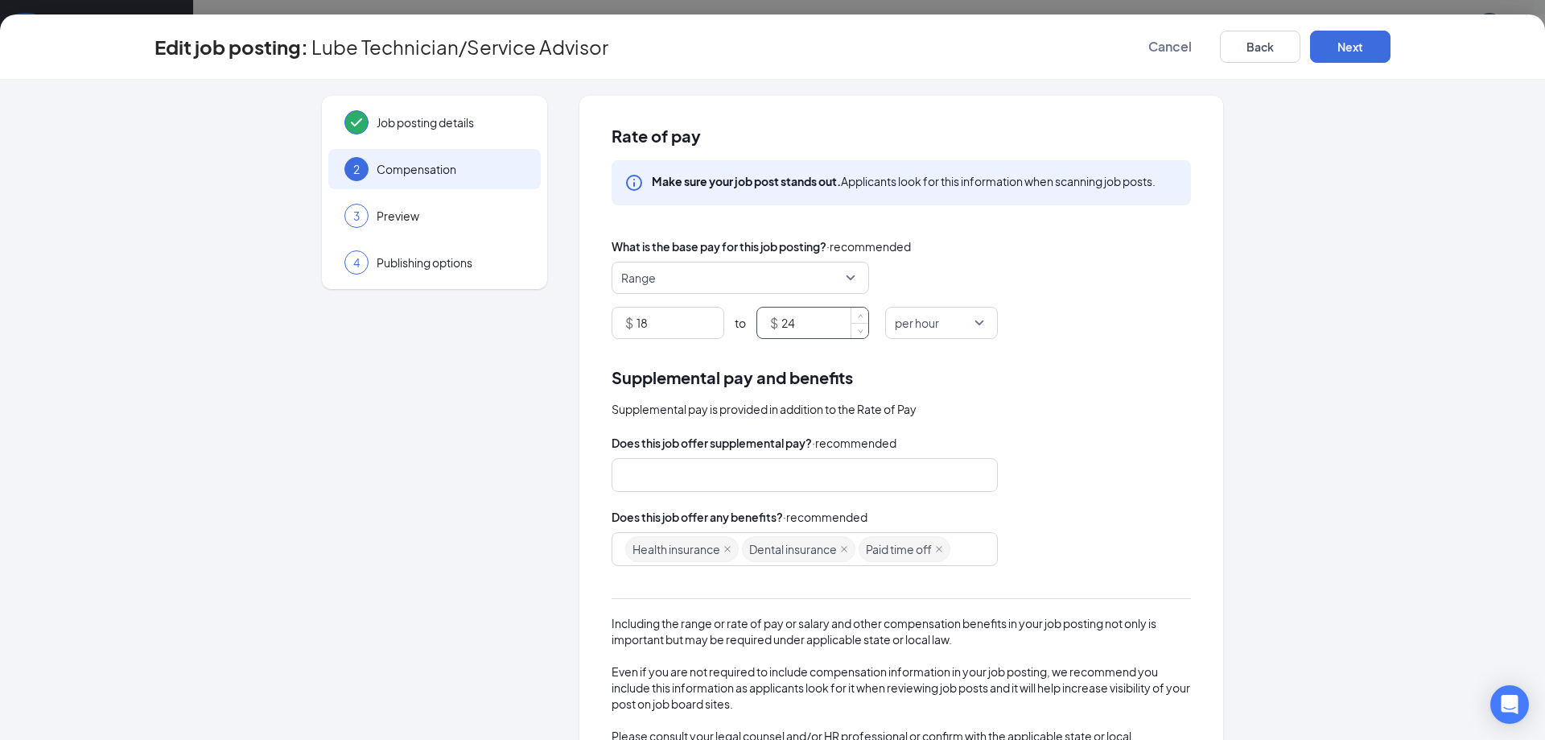
click at [800, 323] on input "24" at bounding box center [824, 322] width 87 height 31
type input "26"
click at [1094, 315] on div "$ 18 to $ 26 per hour" at bounding box center [901, 323] width 579 height 32
click at [1341, 52] on button "Next" at bounding box center [1350, 47] width 80 height 32
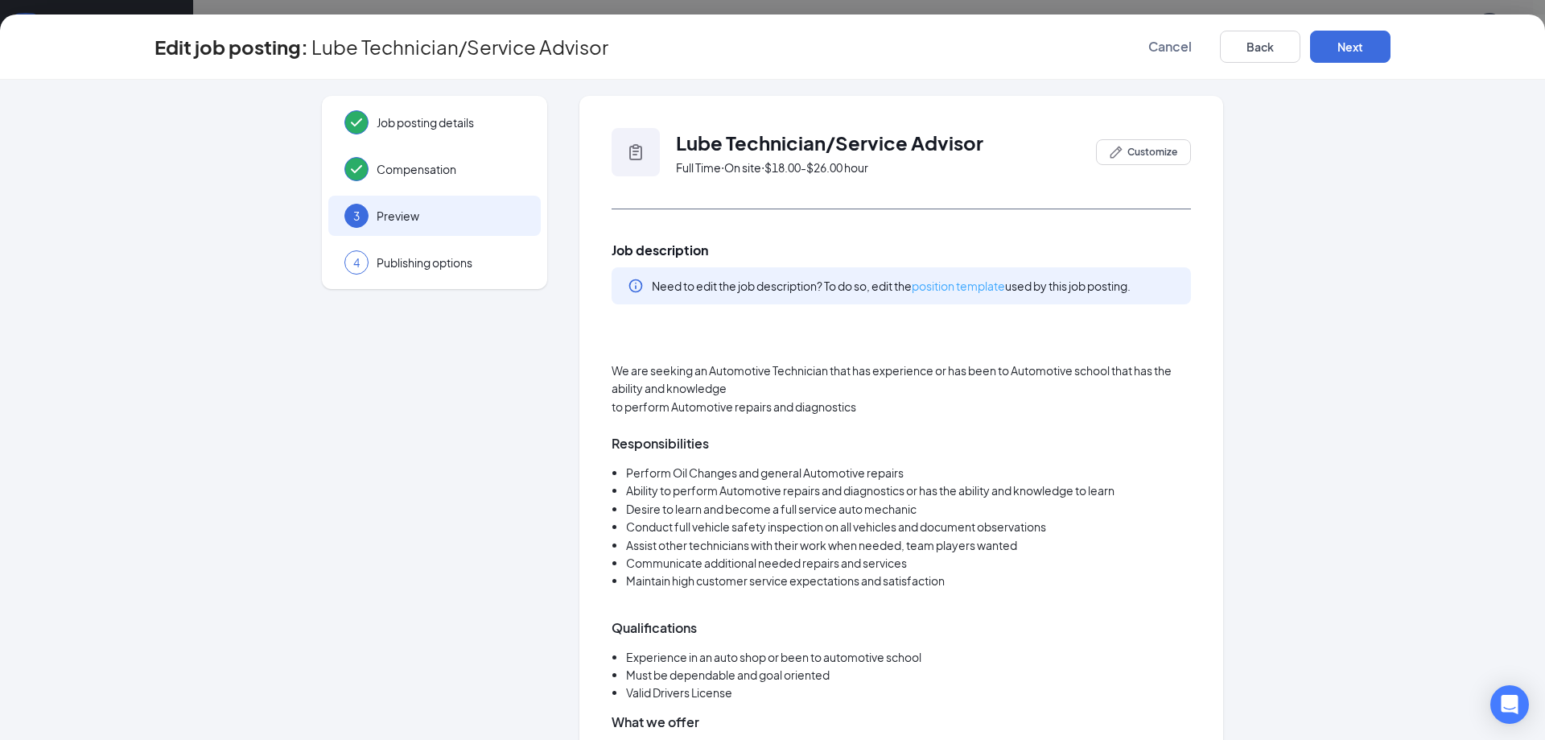
click at [942, 284] on link "position template" at bounding box center [958, 285] width 93 height 14
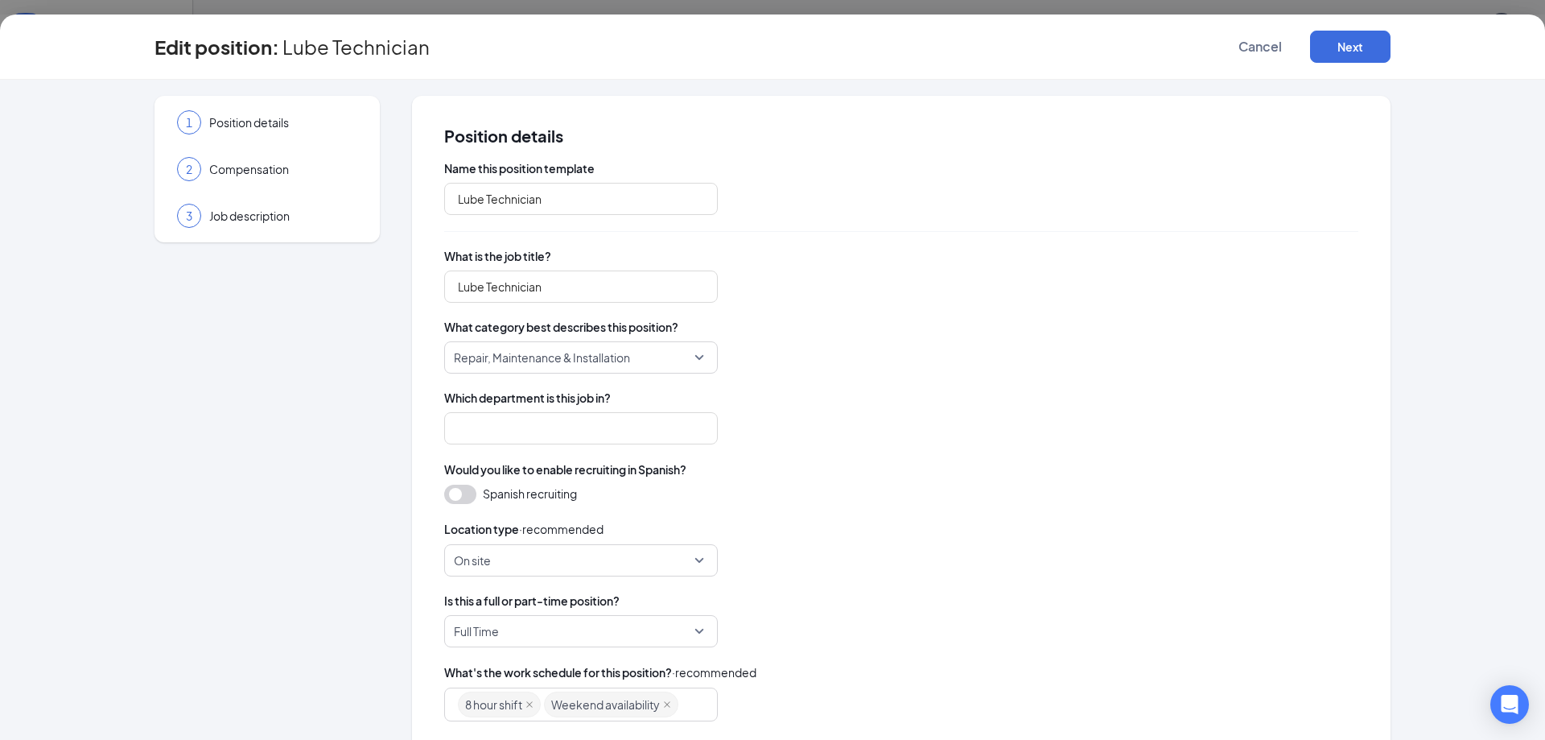
type input "Lube Technician"
type input "Staff"
click at [600, 288] on input "Lube Technician" at bounding box center [581, 286] width 274 height 32
click at [691, 360] on span "Repair, Maintenance & Installation" at bounding box center [581, 357] width 254 height 31
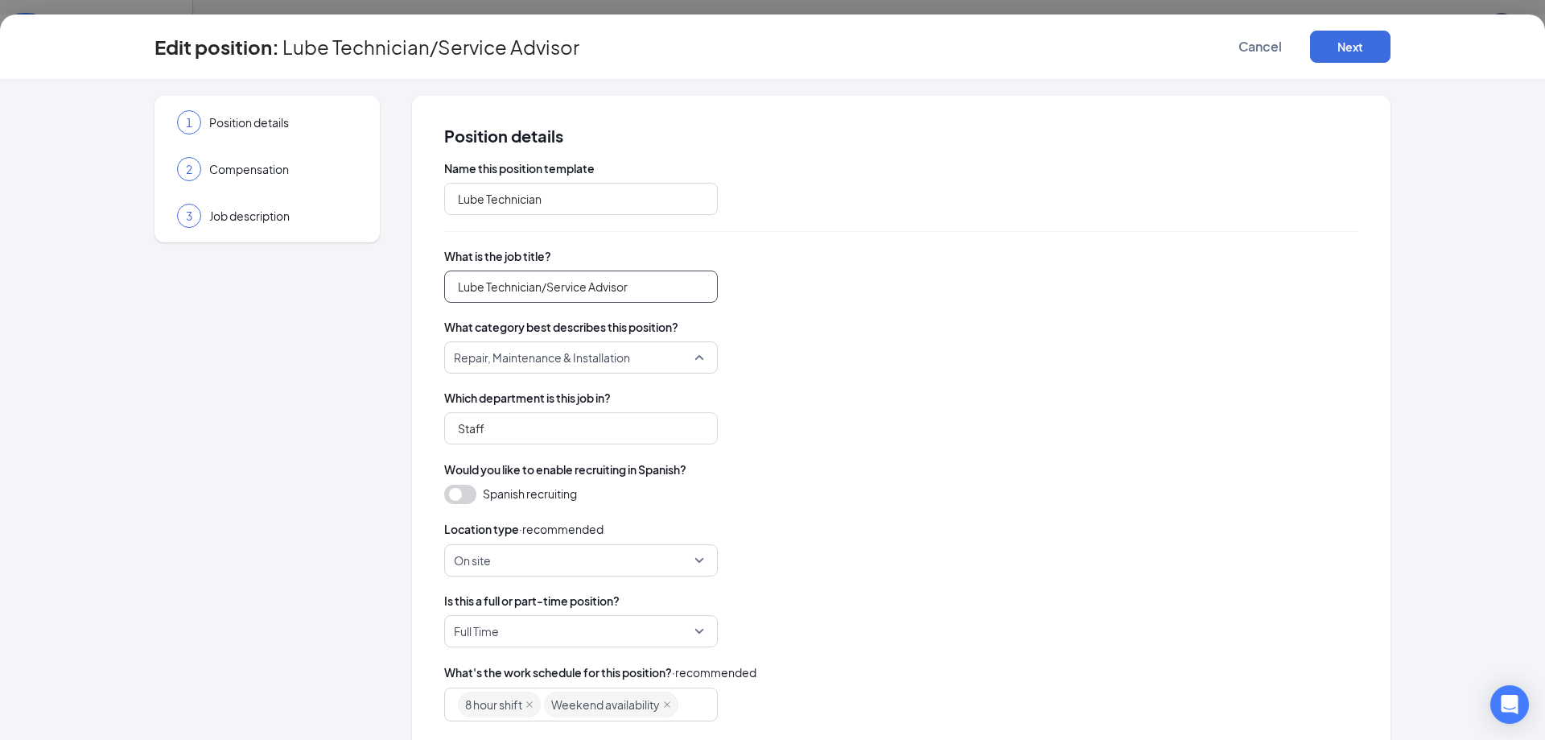
type input "Lube Technician/Service Advisor"
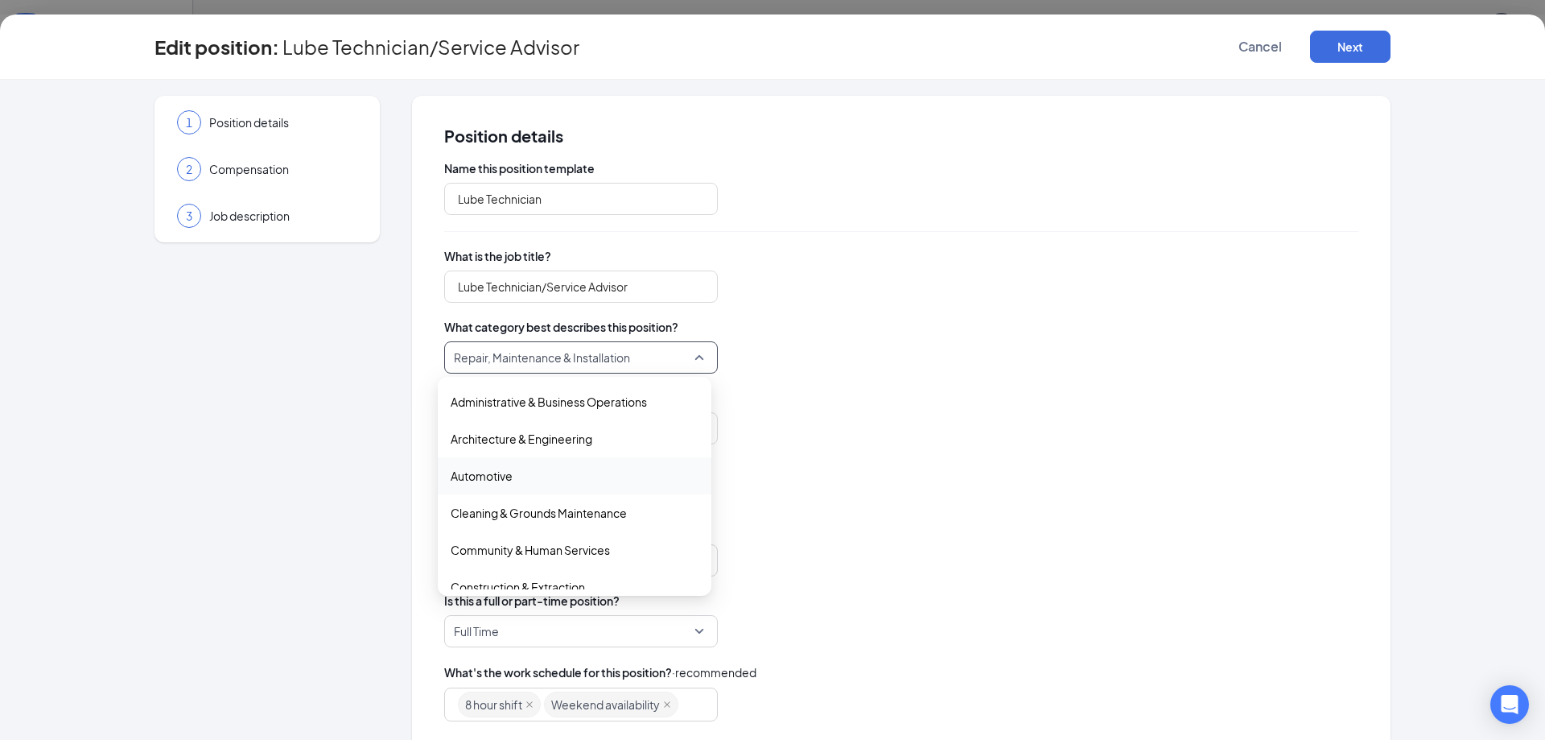
click at [488, 472] on span "Automotive" at bounding box center [482, 476] width 62 height 18
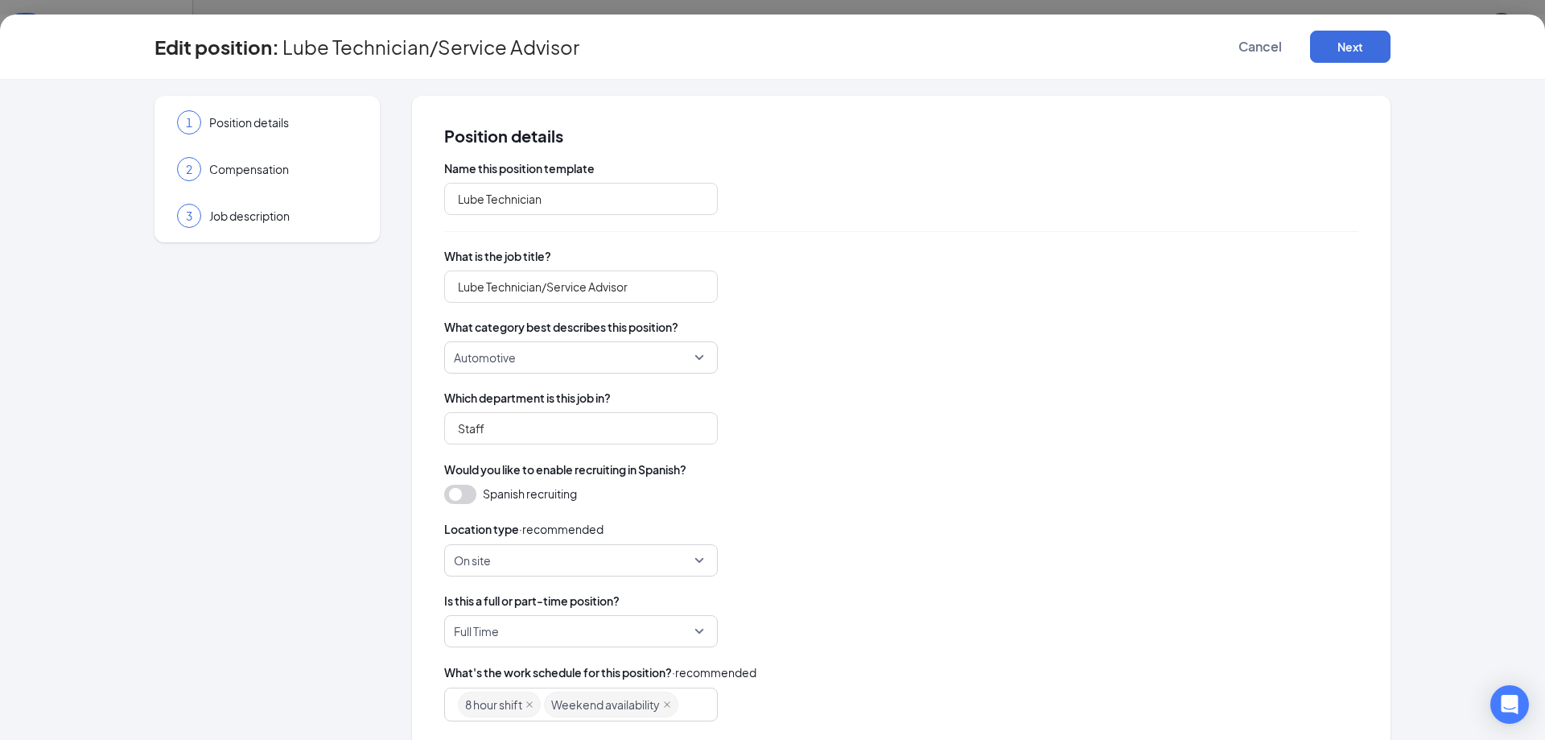
click at [983, 434] on div "Staff" at bounding box center [901, 428] width 914 height 32
click at [563, 200] on input "Lube Technician" at bounding box center [581, 199] width 274 height 32
type input "Lube Technician/Service Advisor"
click at [983, 339] on div "What category best describes this position? Automotive Architecture & Engineeri…" at bounding box center [901, 346] width 914 height 55
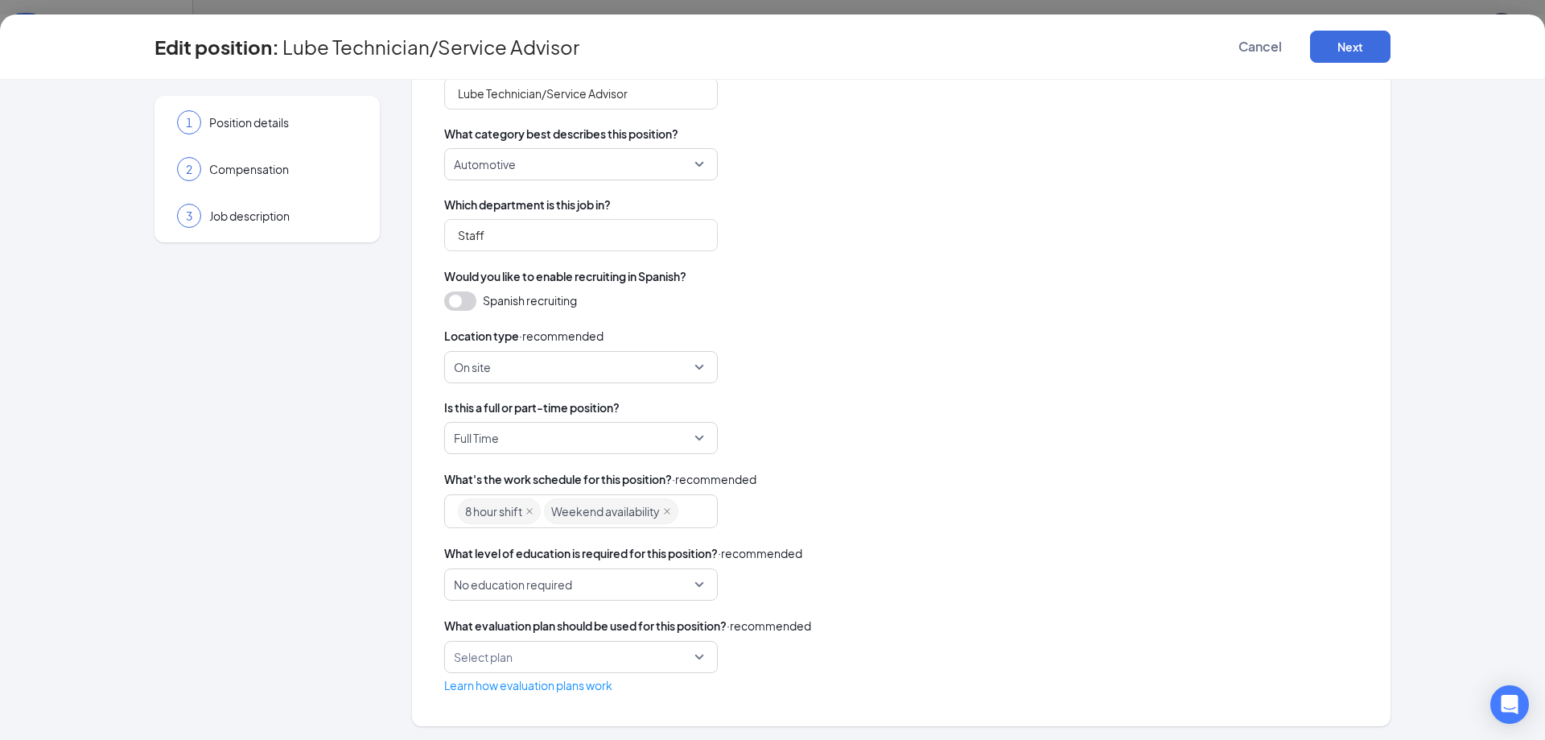
scroll to position [196, 0]
click at [687, 652] on input "search" at bounding box center [575, 654] width 243 height 31
click at [1075, 344] on div "Location type · recommended On site" at bounding box center [901, 352] width 914 height 56
click at [1342, 39] on button "Next" at bounding box center [1350, 47] width 80 height 32
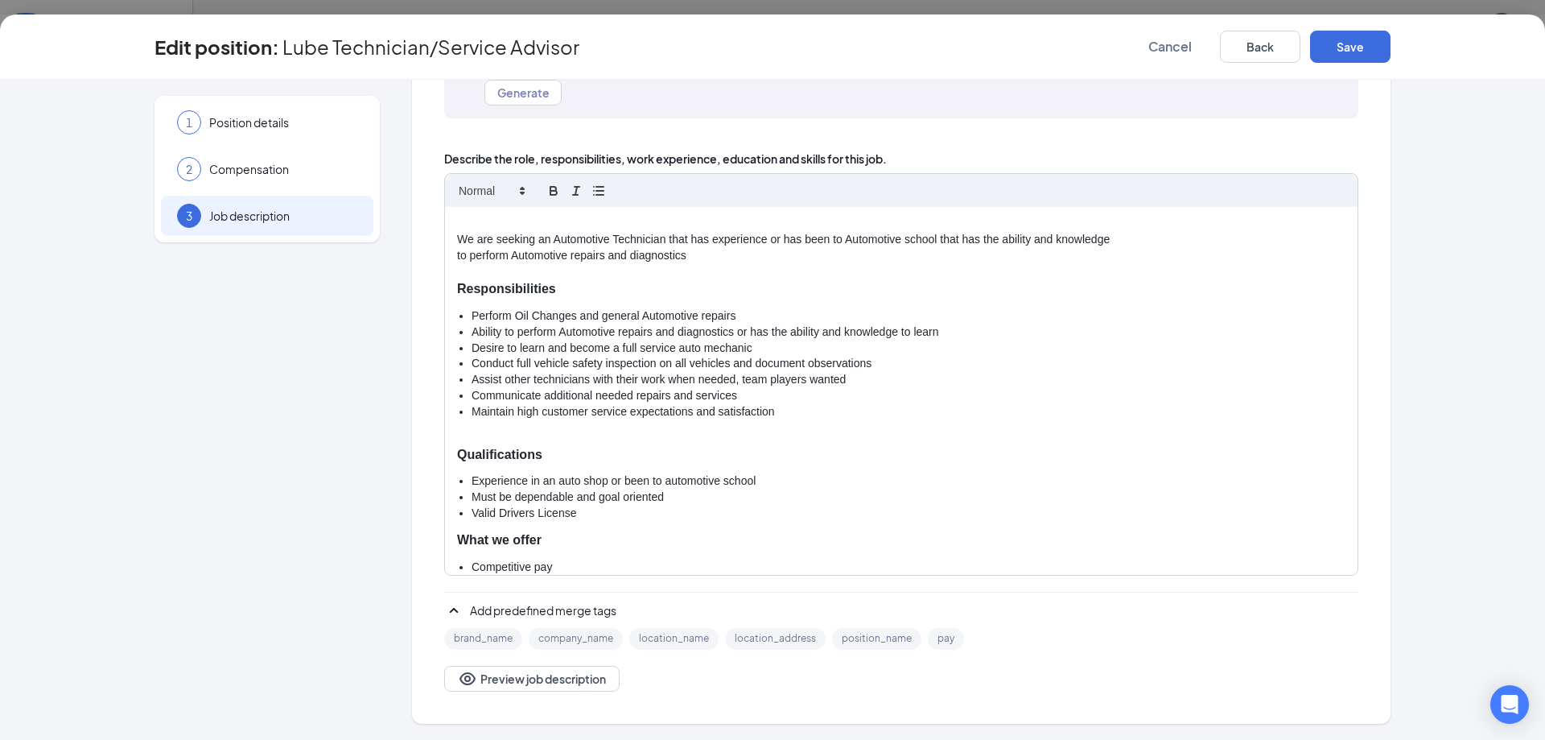
scroll to position [189, 0]
click at [734, 315] on li "Perform Oil Changes and general Automotive repairs" at bounding box center [909, 316] width 874 height 16
click at [938, 331] on li "Ability to perform Automotive repairs and diagnostics or has the ability and kn…" at bounding box center [909, 332] width 874 height 16
click at [746, 341] on li "Desire to learn and become a full service auto mechanic" at bounding box center [909, 348] width 874 height 16
click at [540, 237] on p "We are seeking an Automotive Technician that has experience or has been to Auto…" at bounding box center [901, 240] width 888 height 16
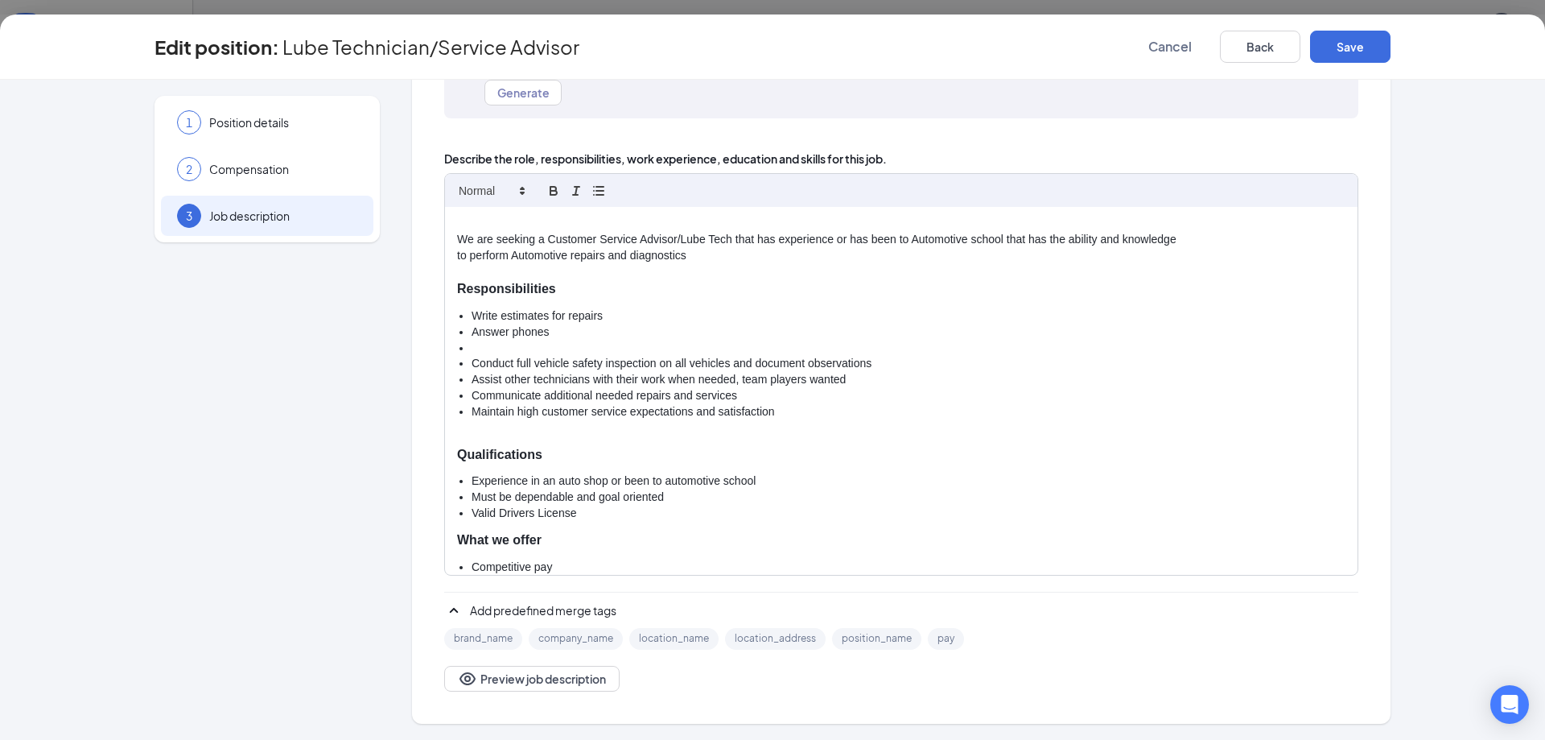
click at [826, 242] on p "We are seeking a Customer Service Advisor/Lube Tech that has experience or has …" at bounding box center [901, 240] width 888 height 16
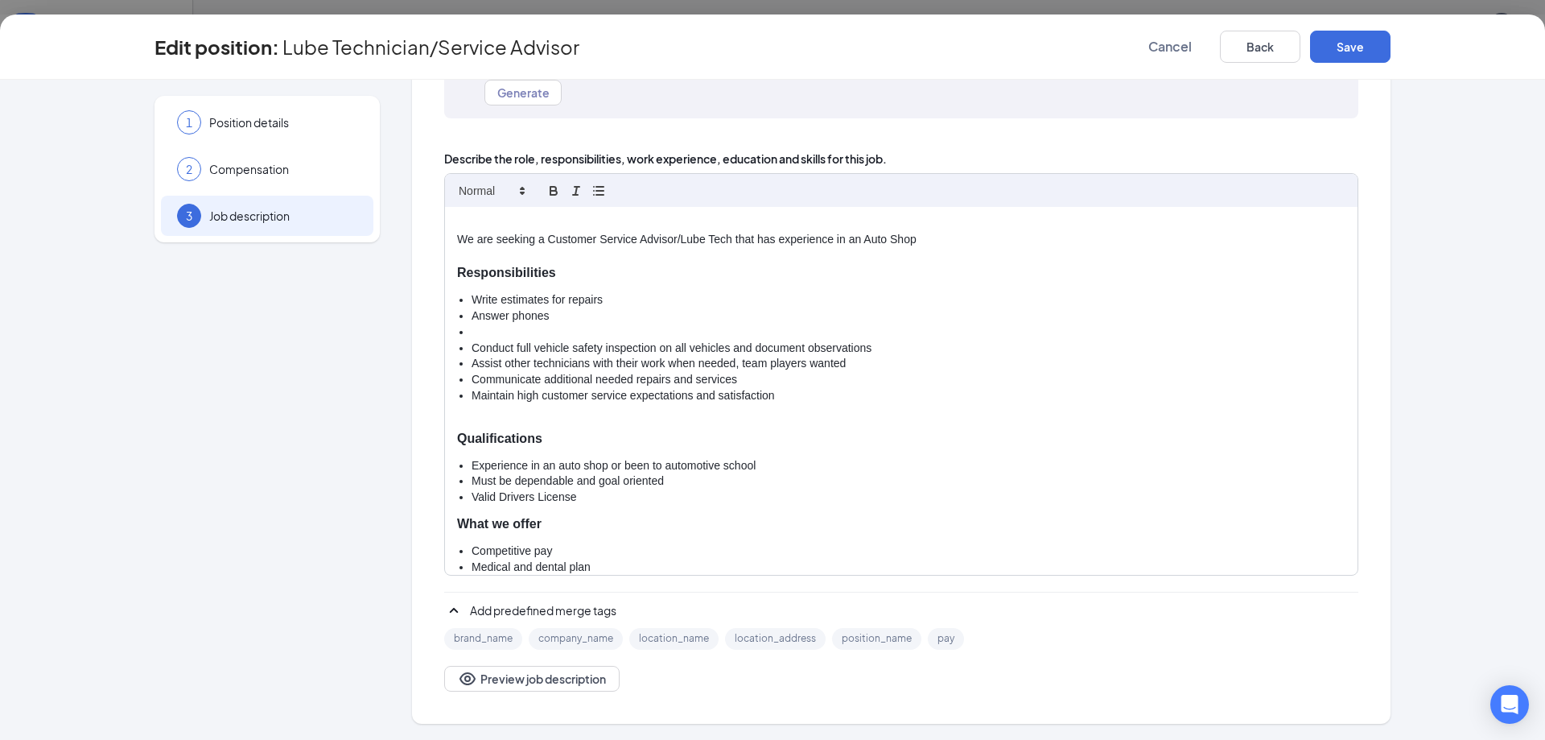
click at [472, 330] on li at bounding box center [909, 332] width 874 height 16
drag, startPoint x: 468, startPoint y: 360, endPoint x: 845, endPoint y: 369, distance: 377.5
click at [845, 369] on li "Assist other technicians with their work when needed, team players wanted" at bounding box center [909, 364] width 874 height 16
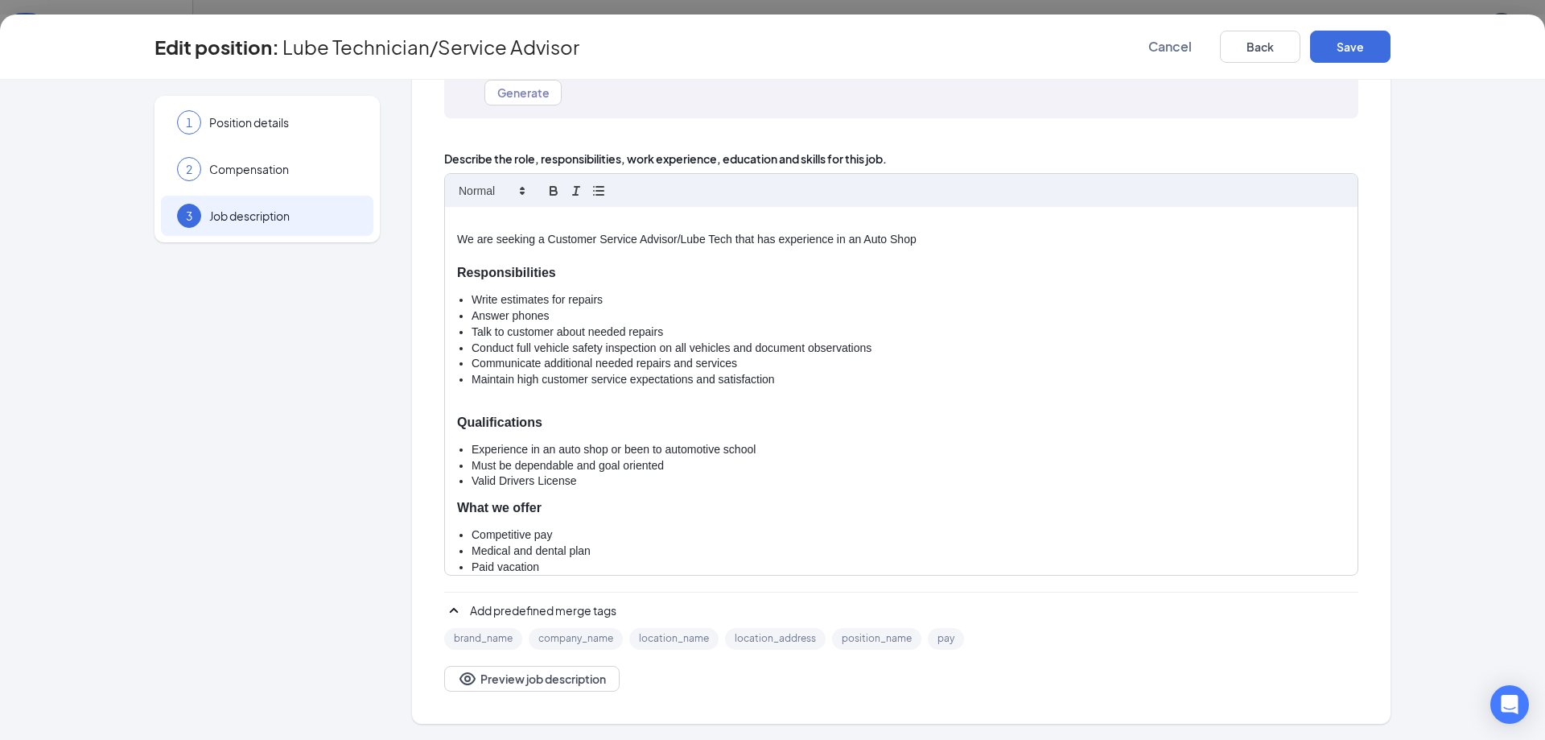
click at [678, 326] on li "Talk to customer about needed repairs" at bounding box center [909, 332] width 874 height 16
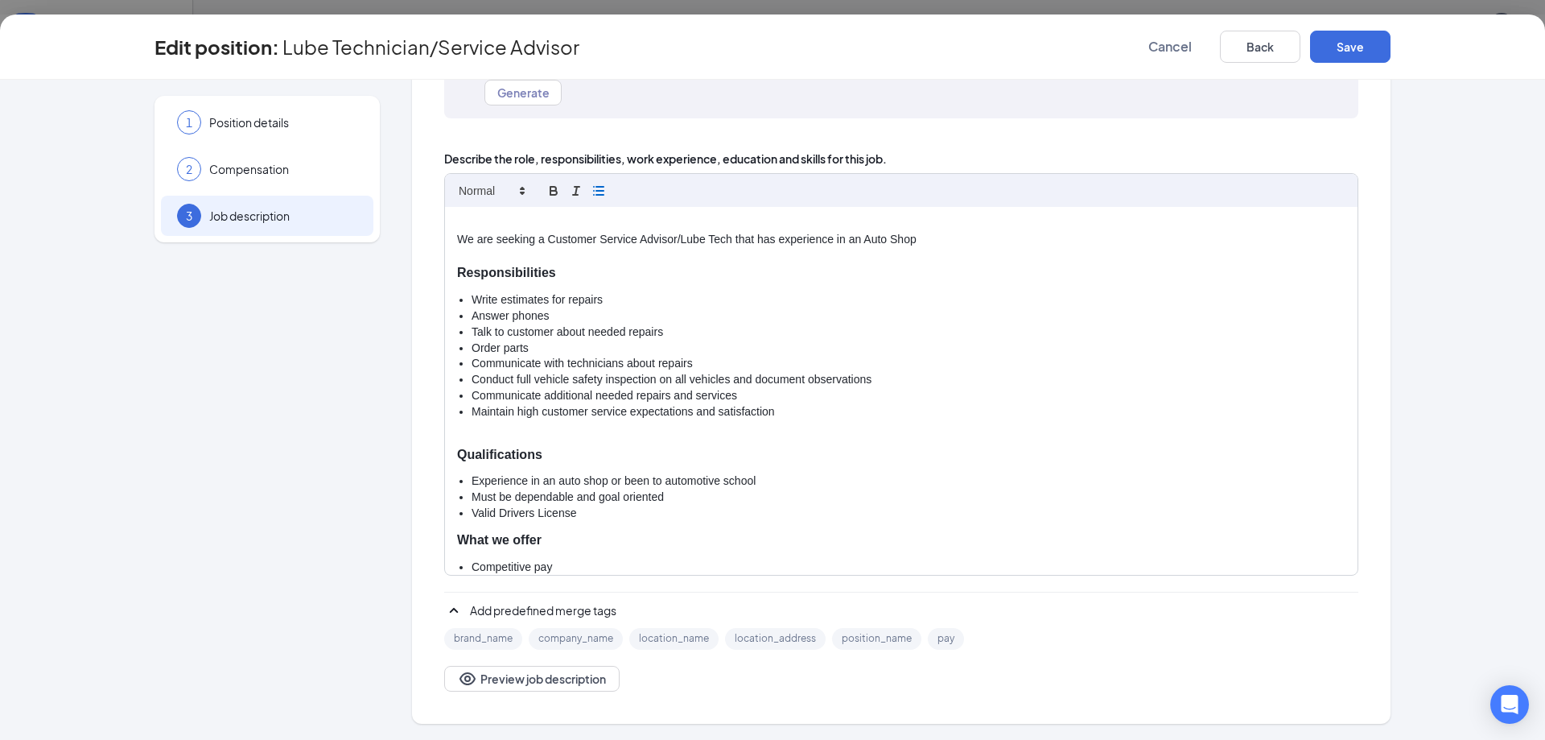
click at [751, 392] on li "Communicate additional needed repairs and services" at bounding box center [909, 396] width 874 height 16
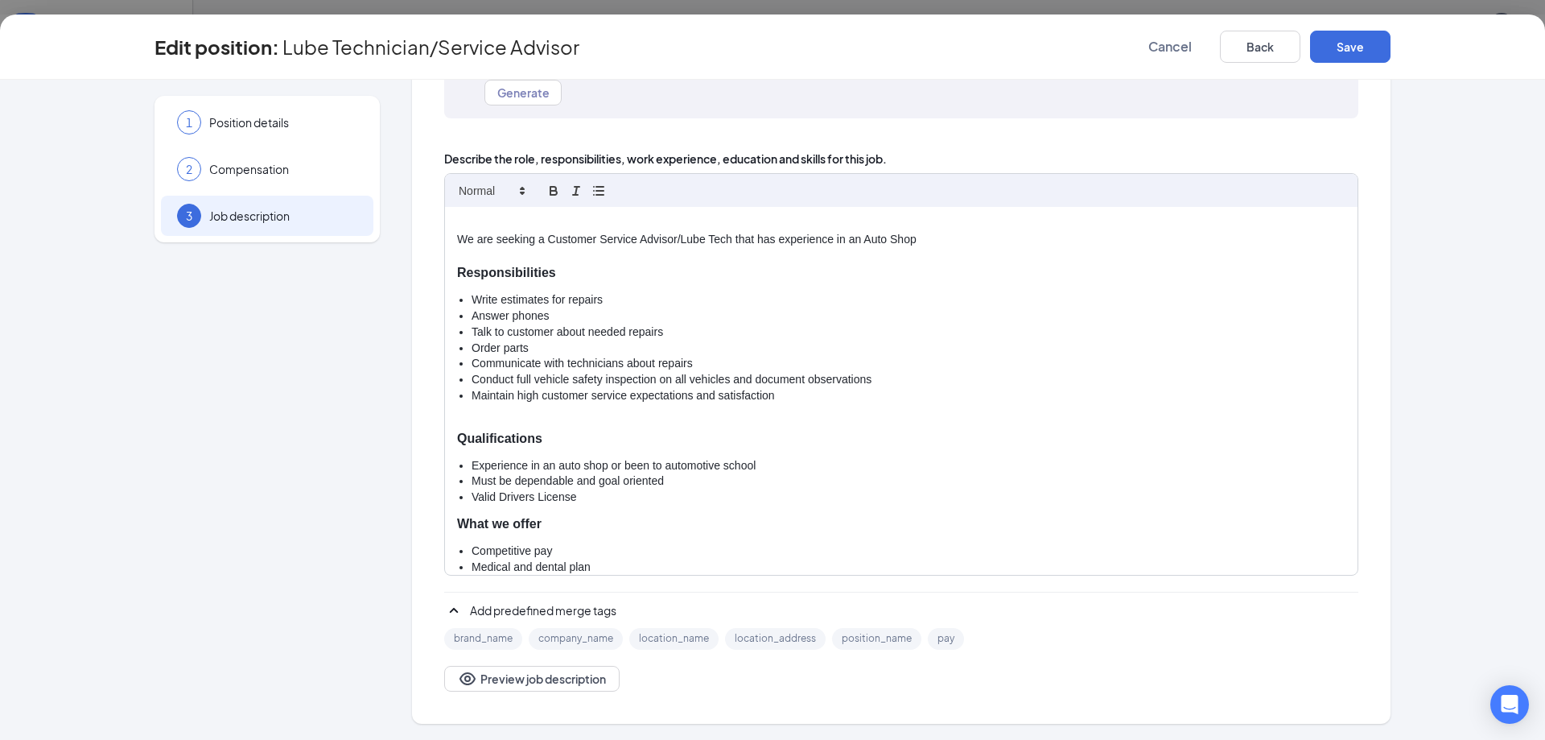
click at [769, 397] on li "Maintain high customer service expectations and satisfaction" at bounding box center [909, 396] width 874 height 16
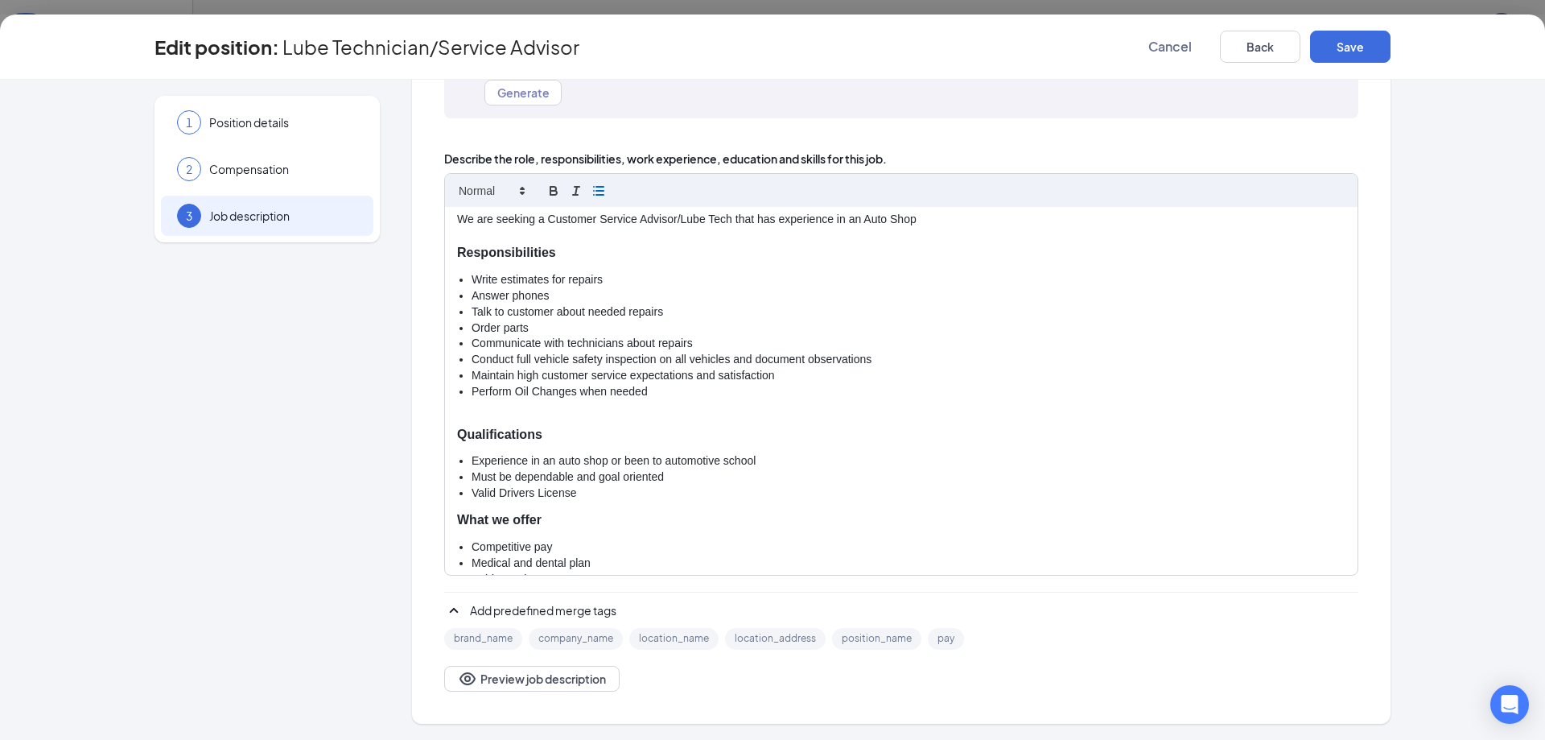
scroll to position [35, 0]
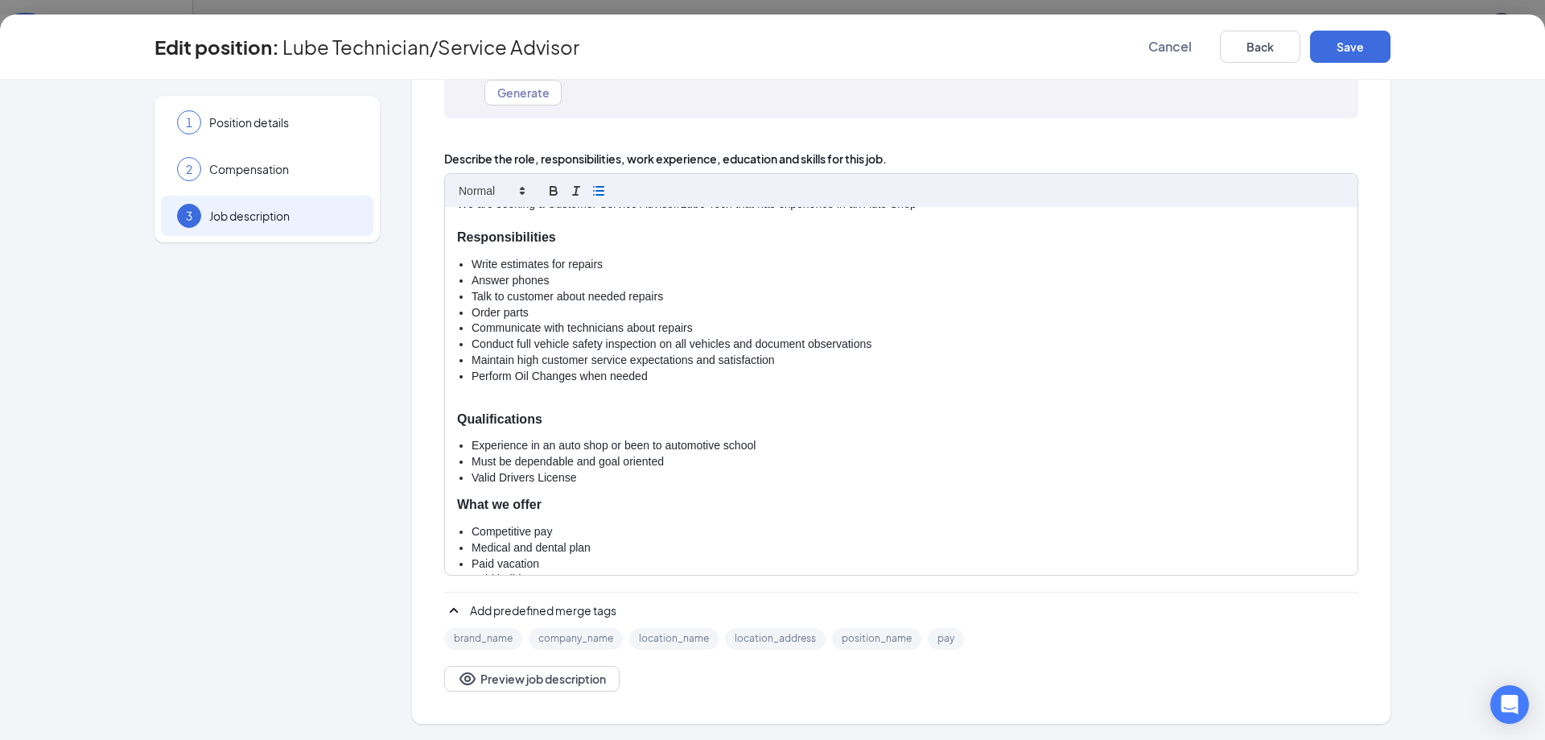
click at [752, 439] on li "Experience in an auto shop or been to automotive school" at bounding box center [909, 446] width 874 height 16
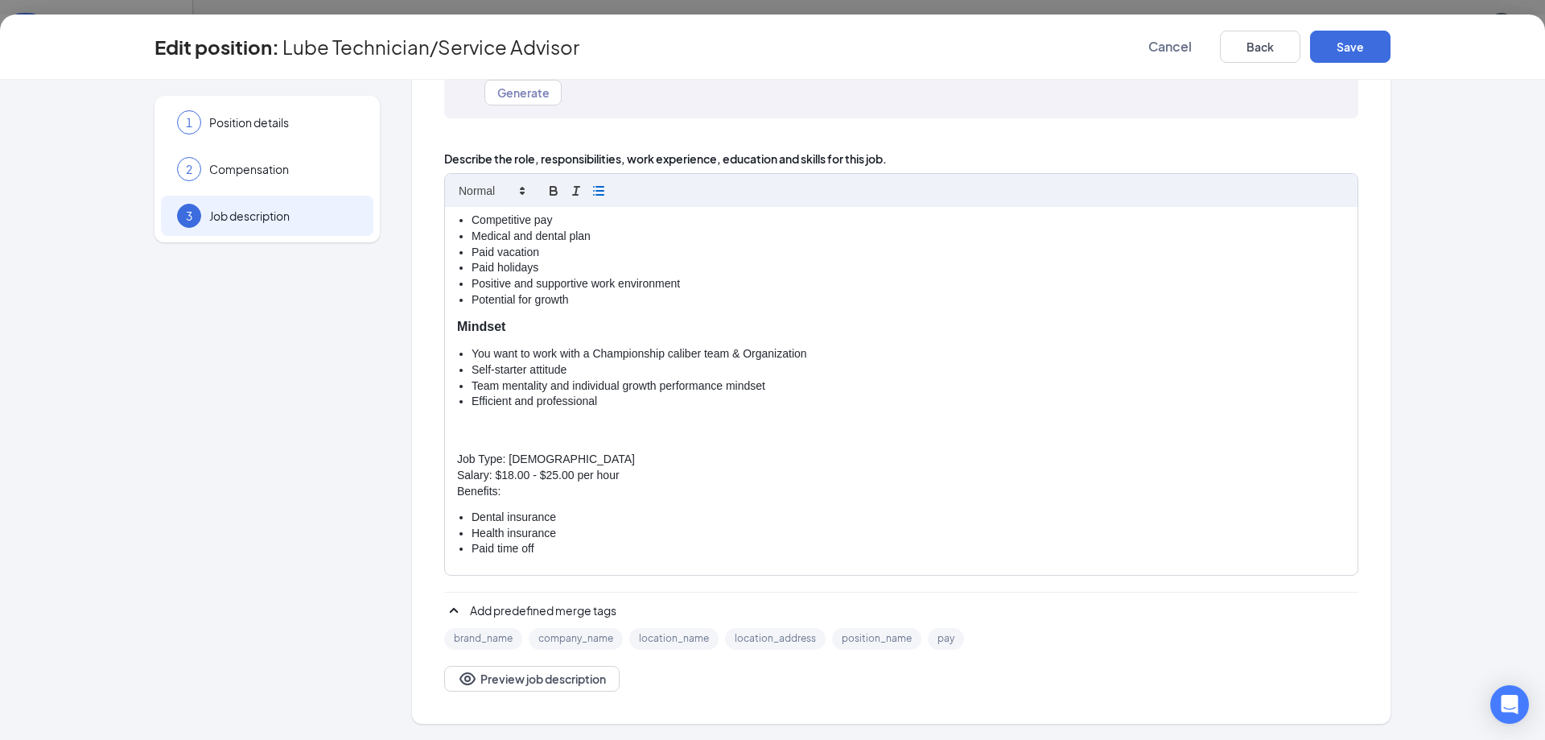
scroll to position [348, 0]
click at [549, 472] on p "Salary: $18.00 - $25.00 per hour" at bounding box center [901, 474] width 888 height 16
click at [542, 547] on li "Paid time off" at bounding box center [909, 547] width 874 height 16
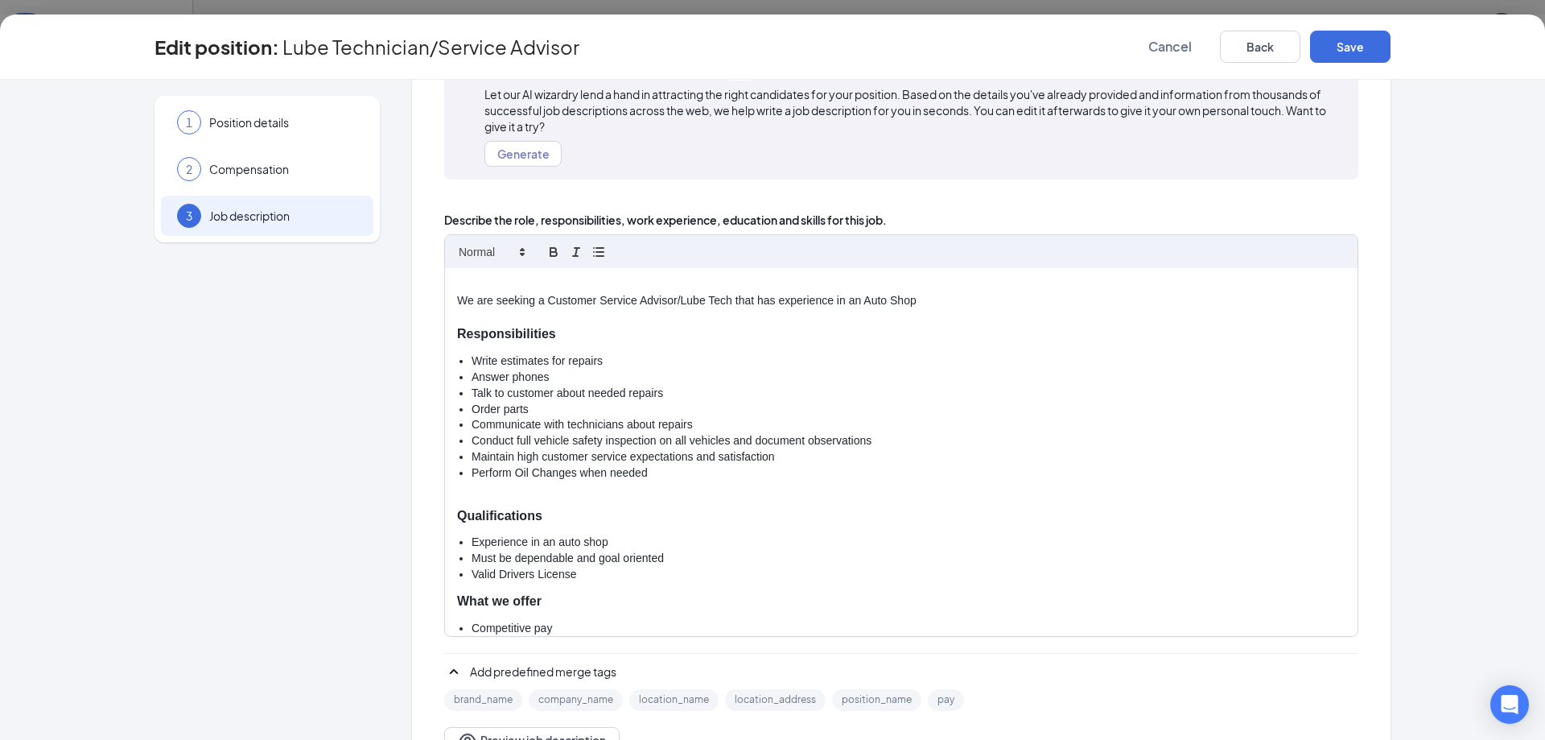
scroll to position [0, 0]
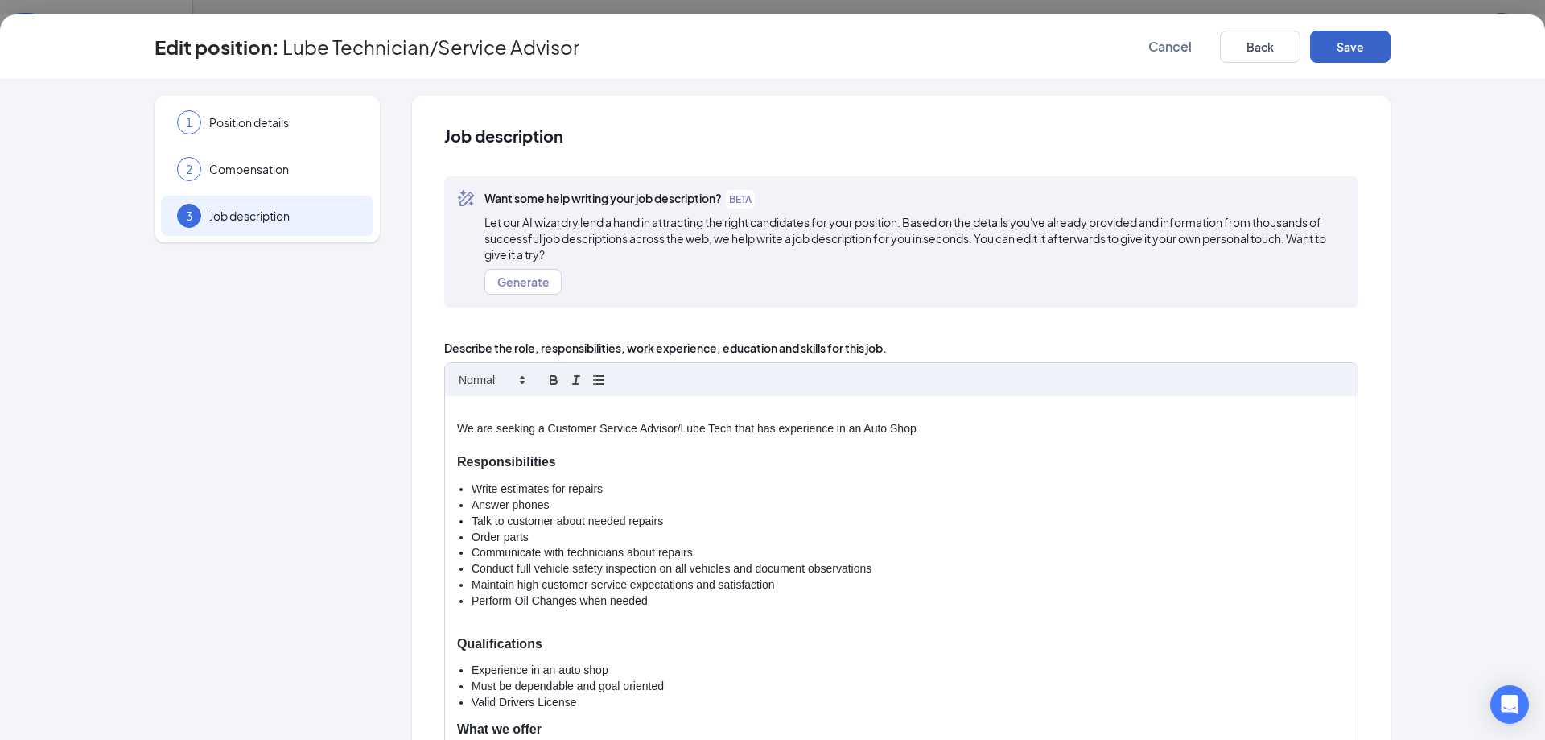
click at [1337, 43] on button "Save" at bounding box center [1350, 47] width 80 height 32
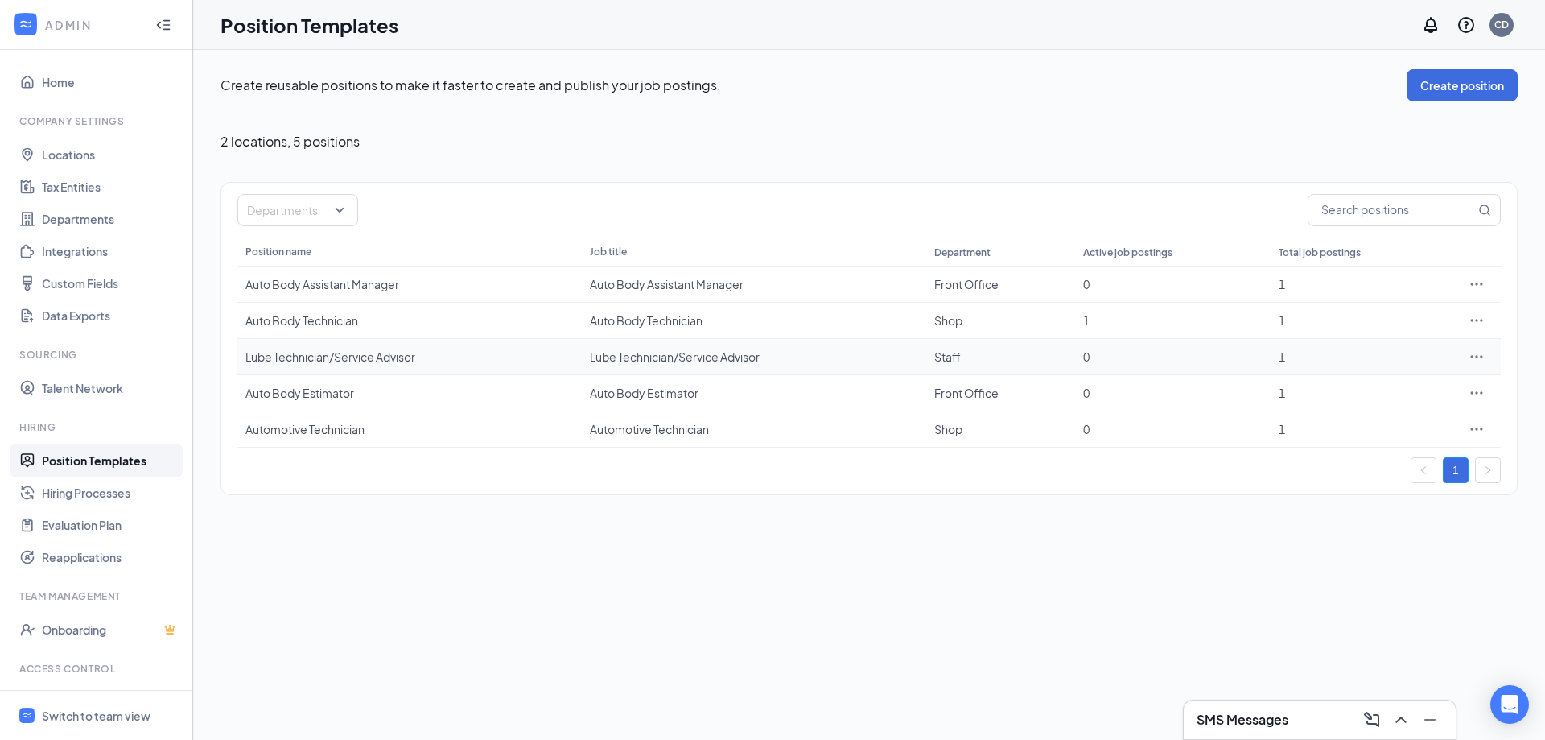
click at [384, 348] on div "Lube Technician/Service Advisor" at bounding box center [409, 356] width 328 height 16
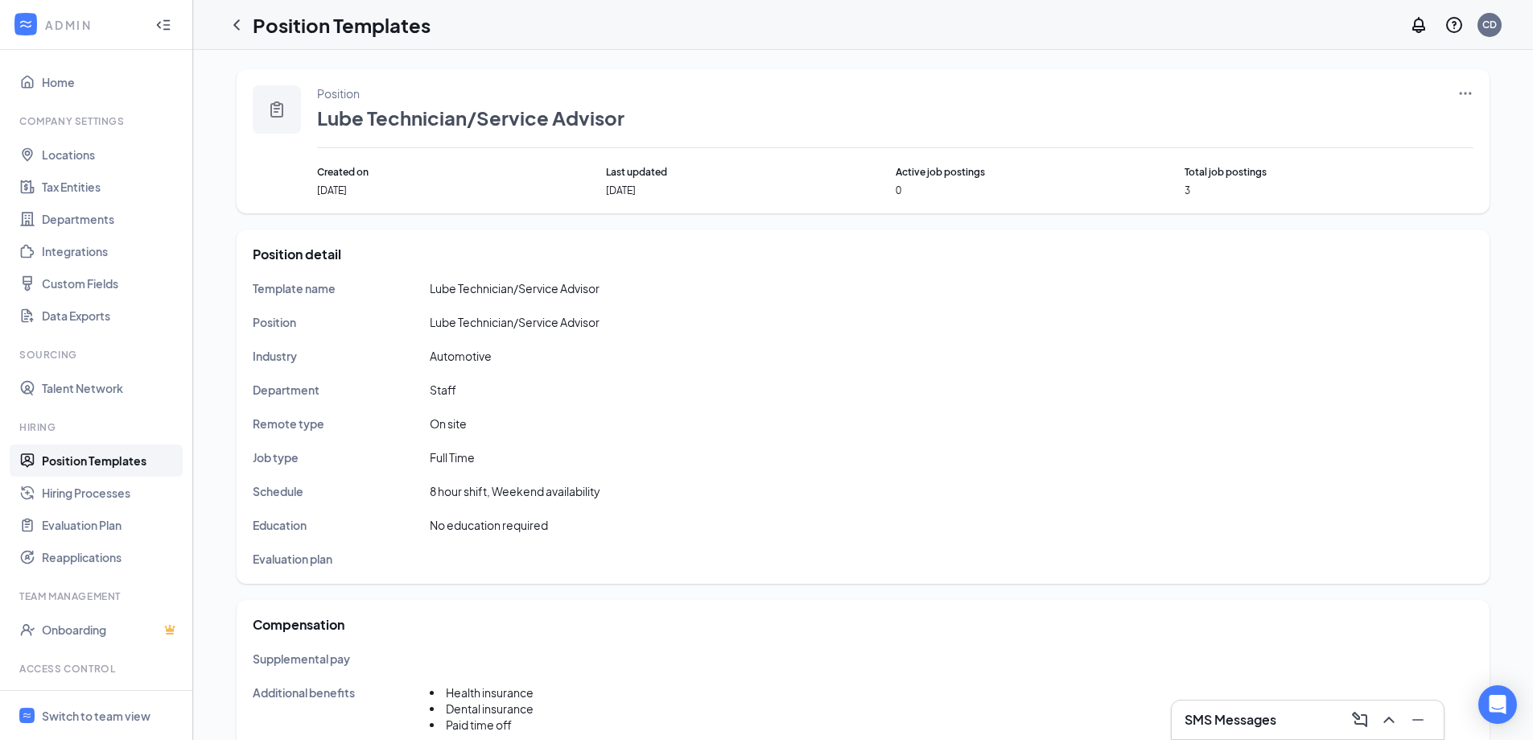
click at [1467, 84] on div "Position Lube Technician/Service Advisor Created on Sep 25, 2023 Last updated S…" at bounding box center [863, 141] width 1253 height 144
click at [1465, 92] on icon "Ellipses" at bounding box center [1465, 93] width 16 height 16
click at [1330, 126] on span "Edit" at bounding box center [1332, 126] width 21 height 14
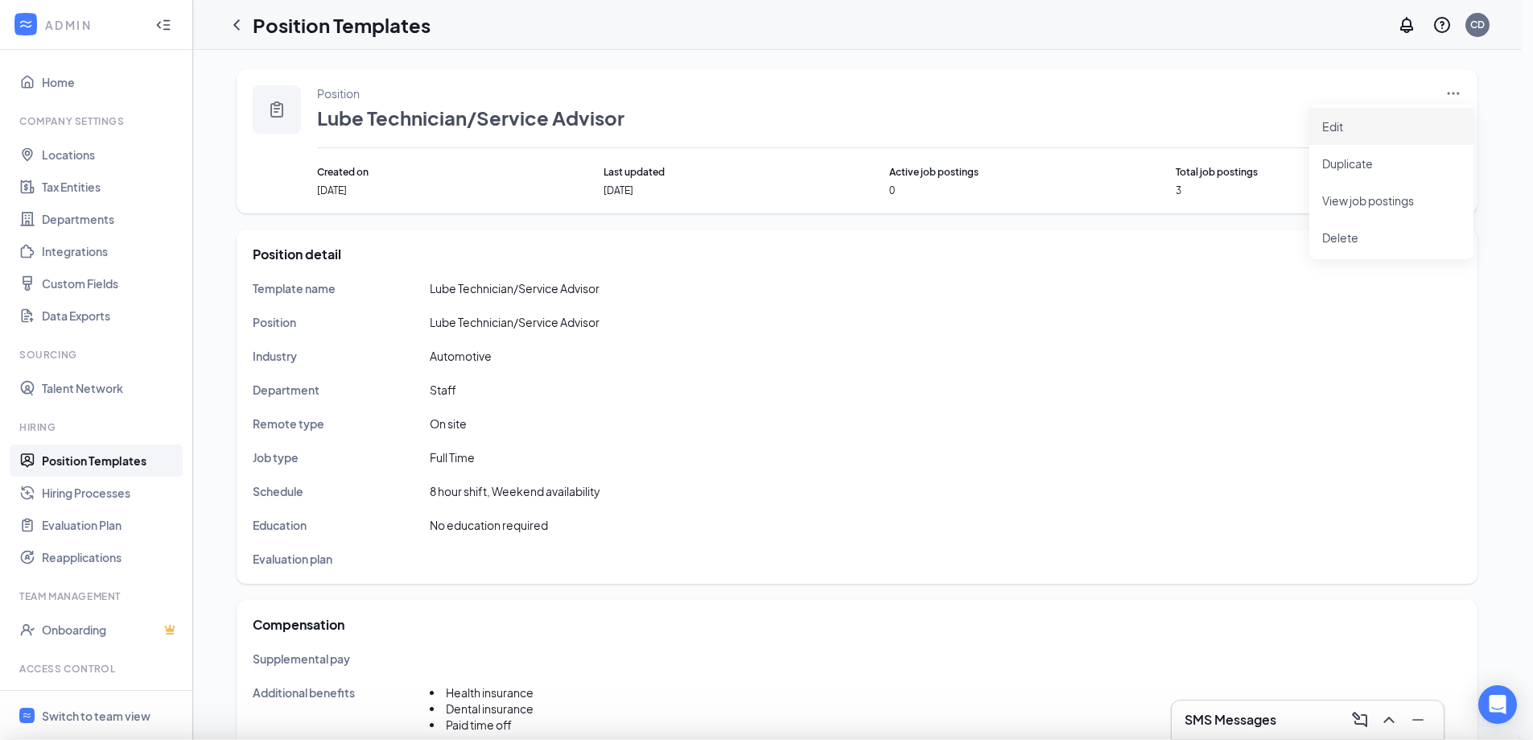
type input "Lube Technician/Service Advisor"
type input "Staff"
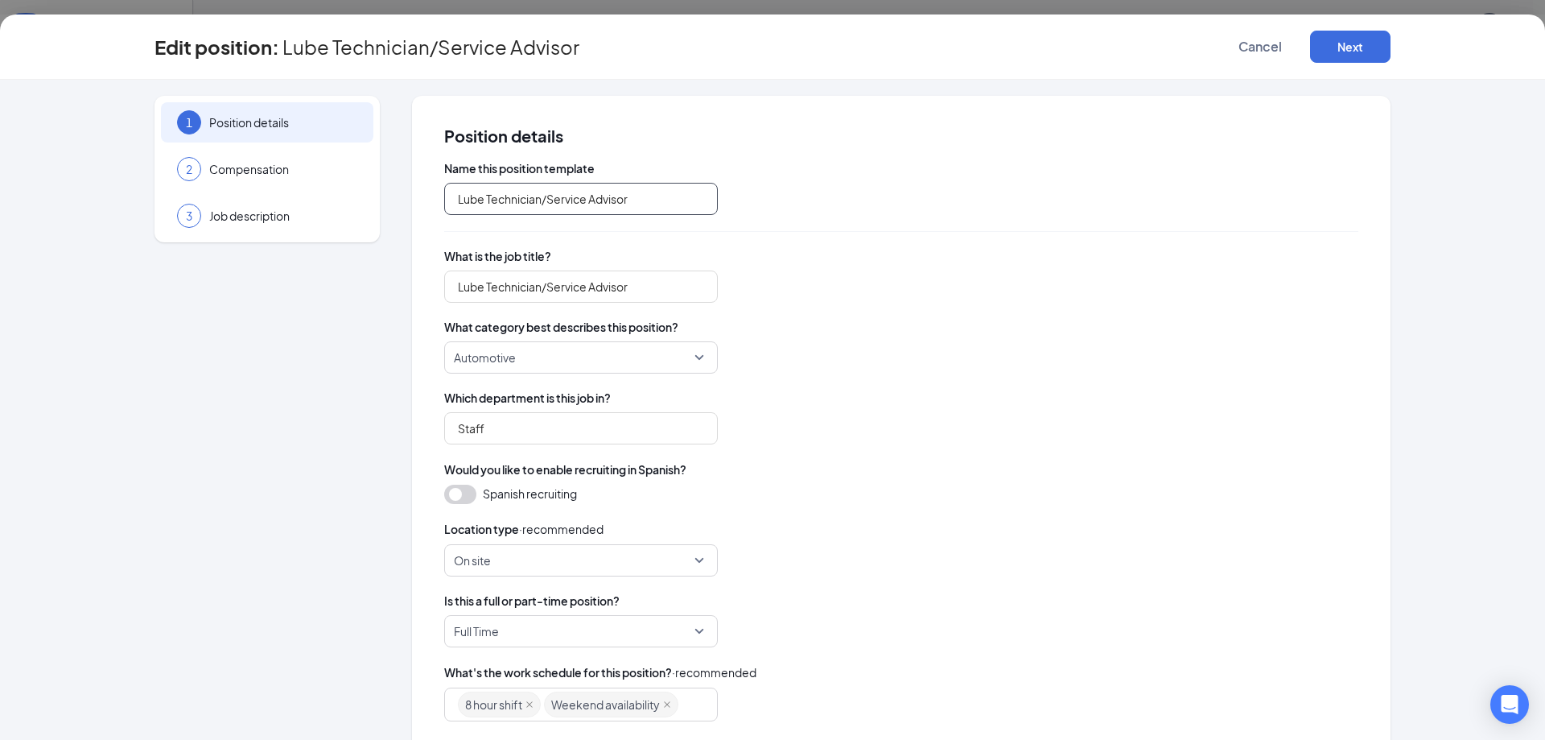
click at [621, 202] on input "Lube Technician/Service Advisor" at bounding box center [581, 199] width 274 height 32
type input "Service Advisor/Lube Technician"
click at [728, 241] on div "Name this position template Service Advisor/Lube Technician What is the job tit…" at bounding box center [901, 523] width 914 height 727
click at [542, 285] on input "Lube Technician/Service Advisor" at bounding box center [581, 286] width 274 height 32
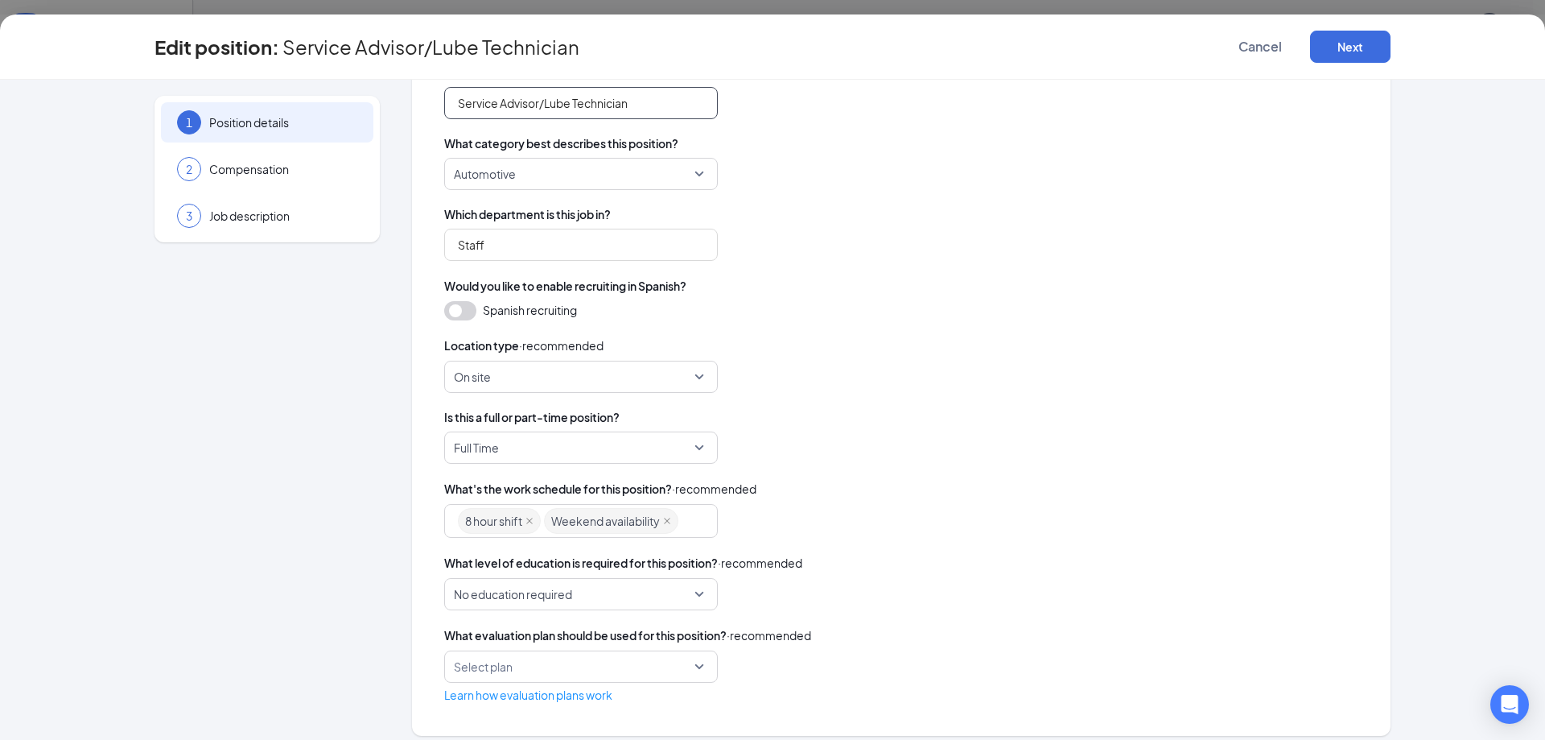
scroll to position [196, 0]
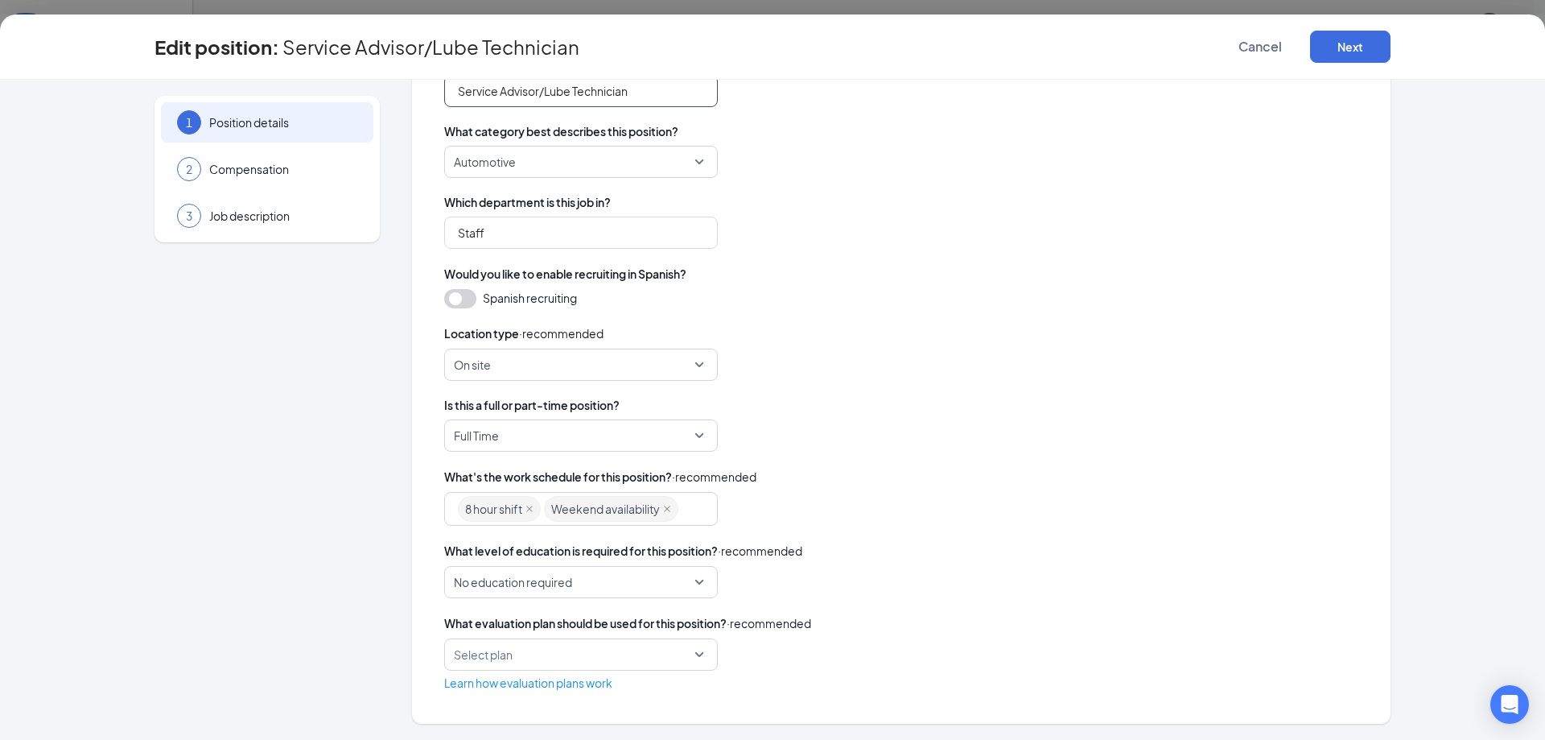
type input "Service Advisor/Lube Technician"
click at [686, 653] on input "search" at bounding box center [575, 654] width 243 height 31
click at [515, 694] on span "Evaluation Plan" at bounding box center [490, 699] width 79 height 18
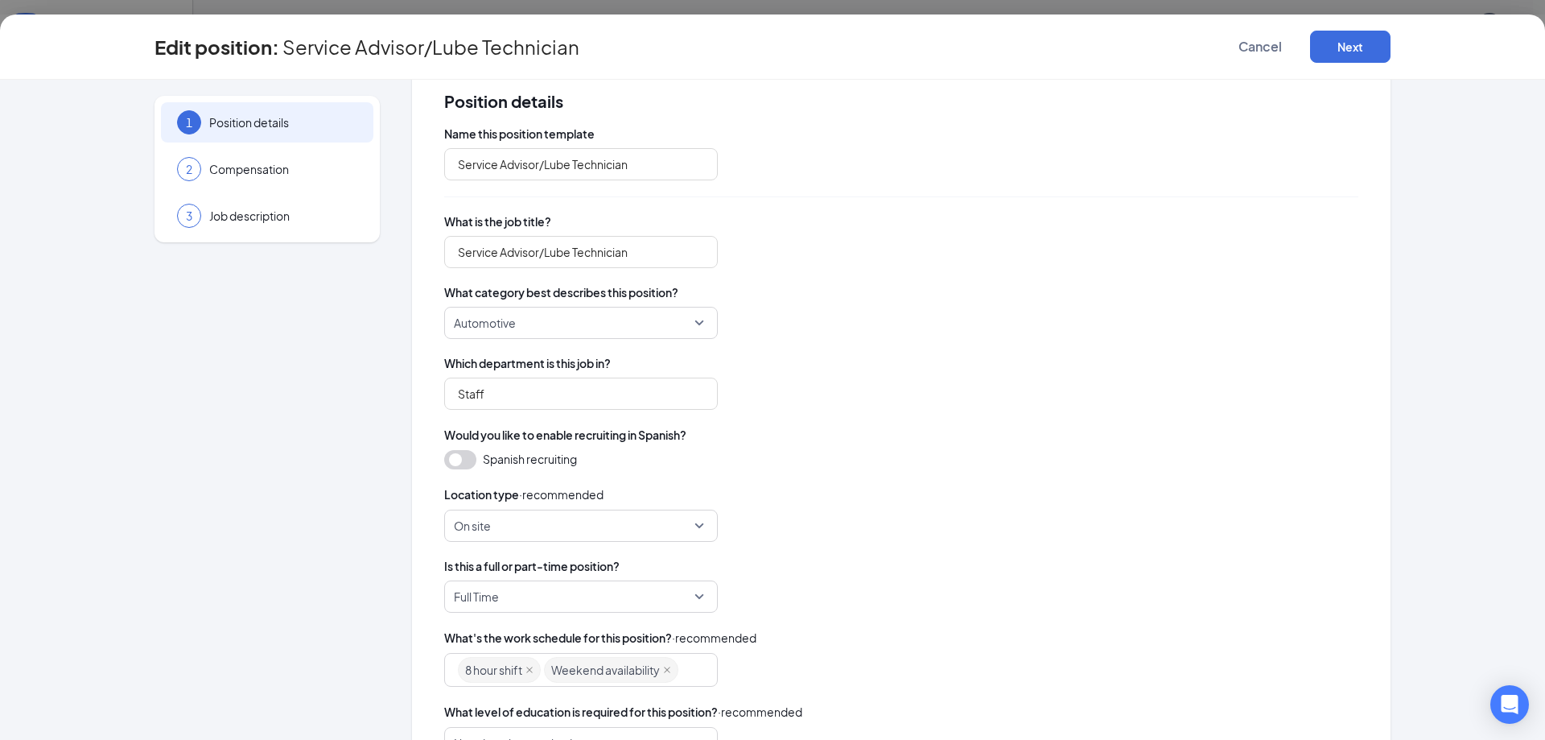
scroll to position [0, 0]
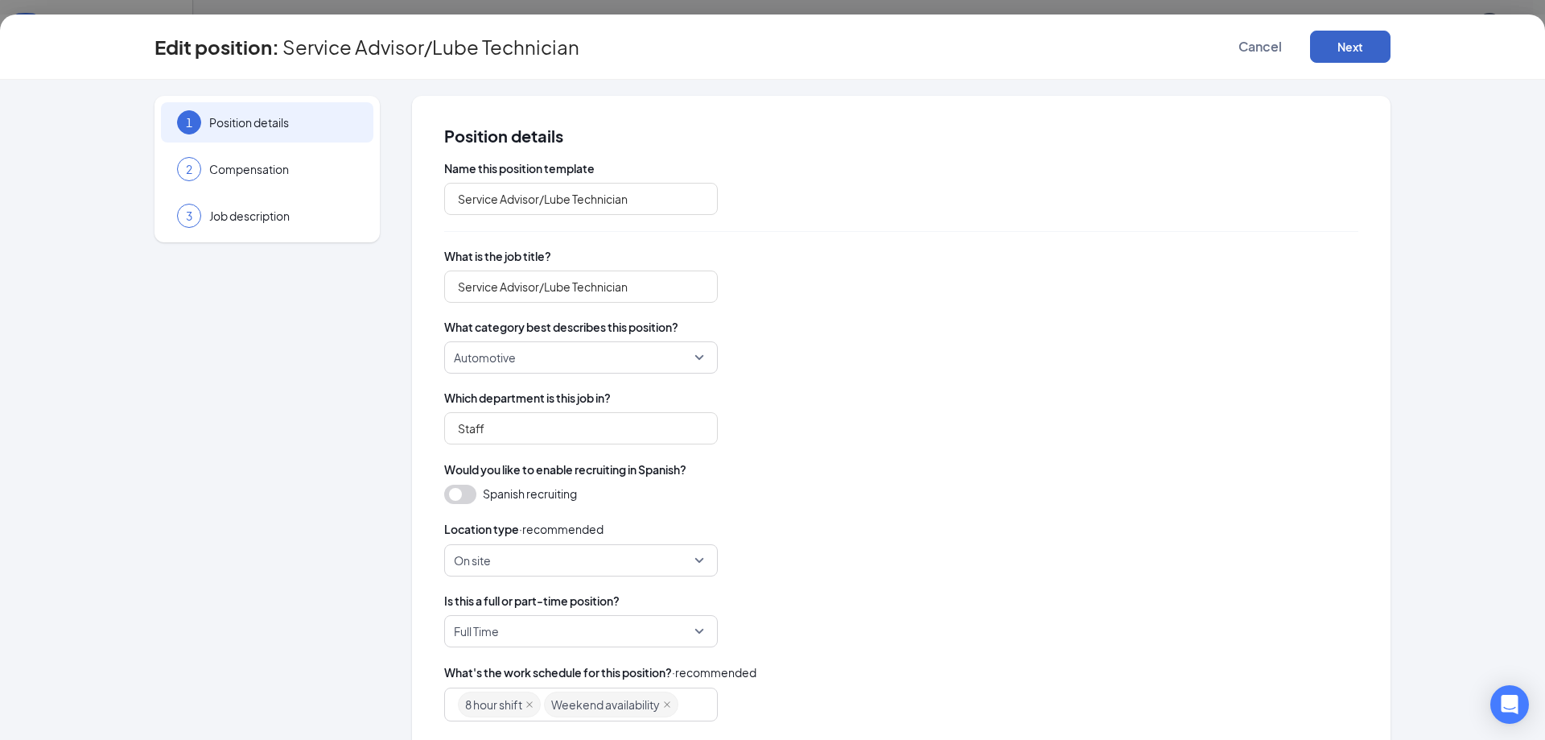
click at [1356, 41] on button "Next" at bounding box center [1350, 47] width 80 height 32
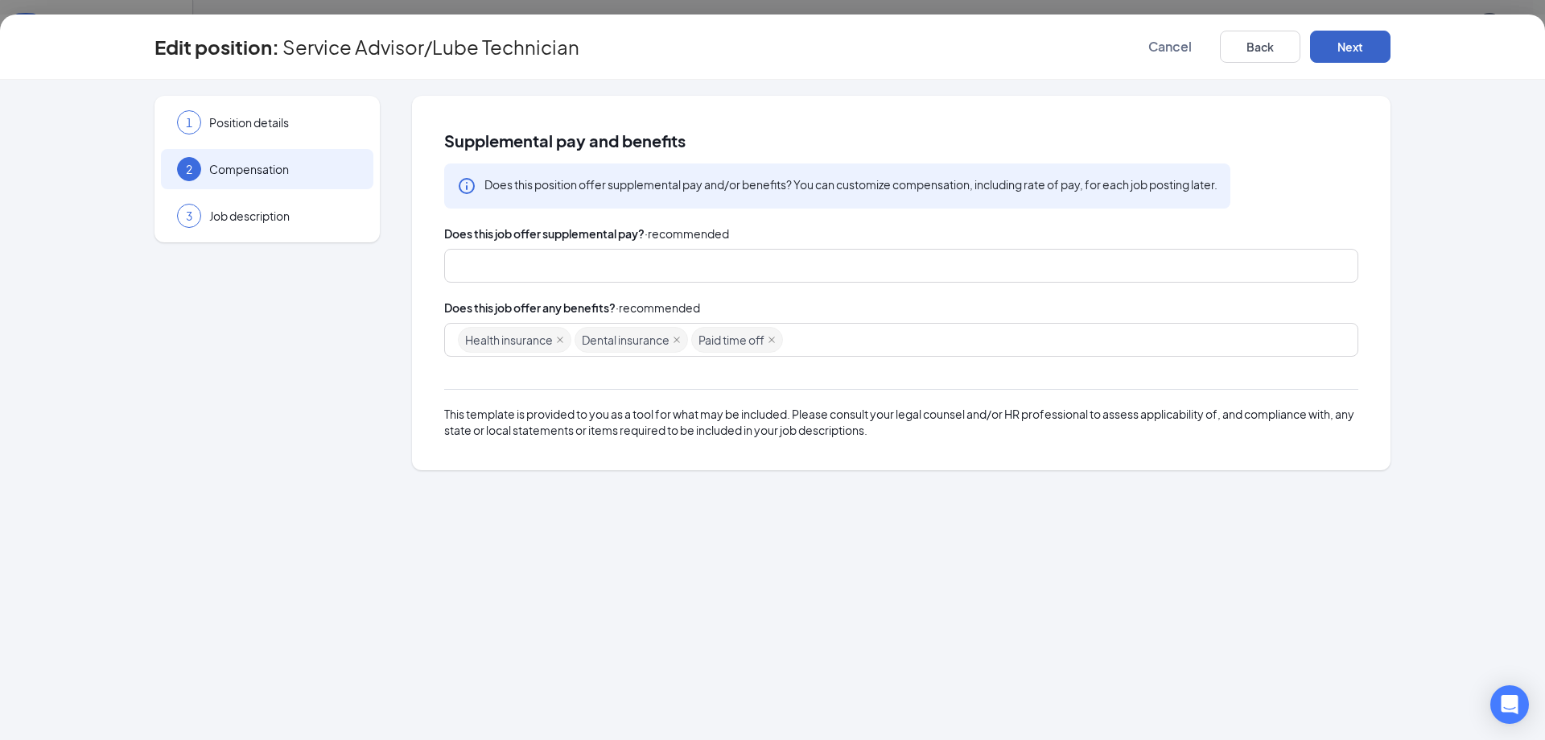
click at [1354, 45] on button "Next" at bounding box center [1350, 47] width 80 height 32
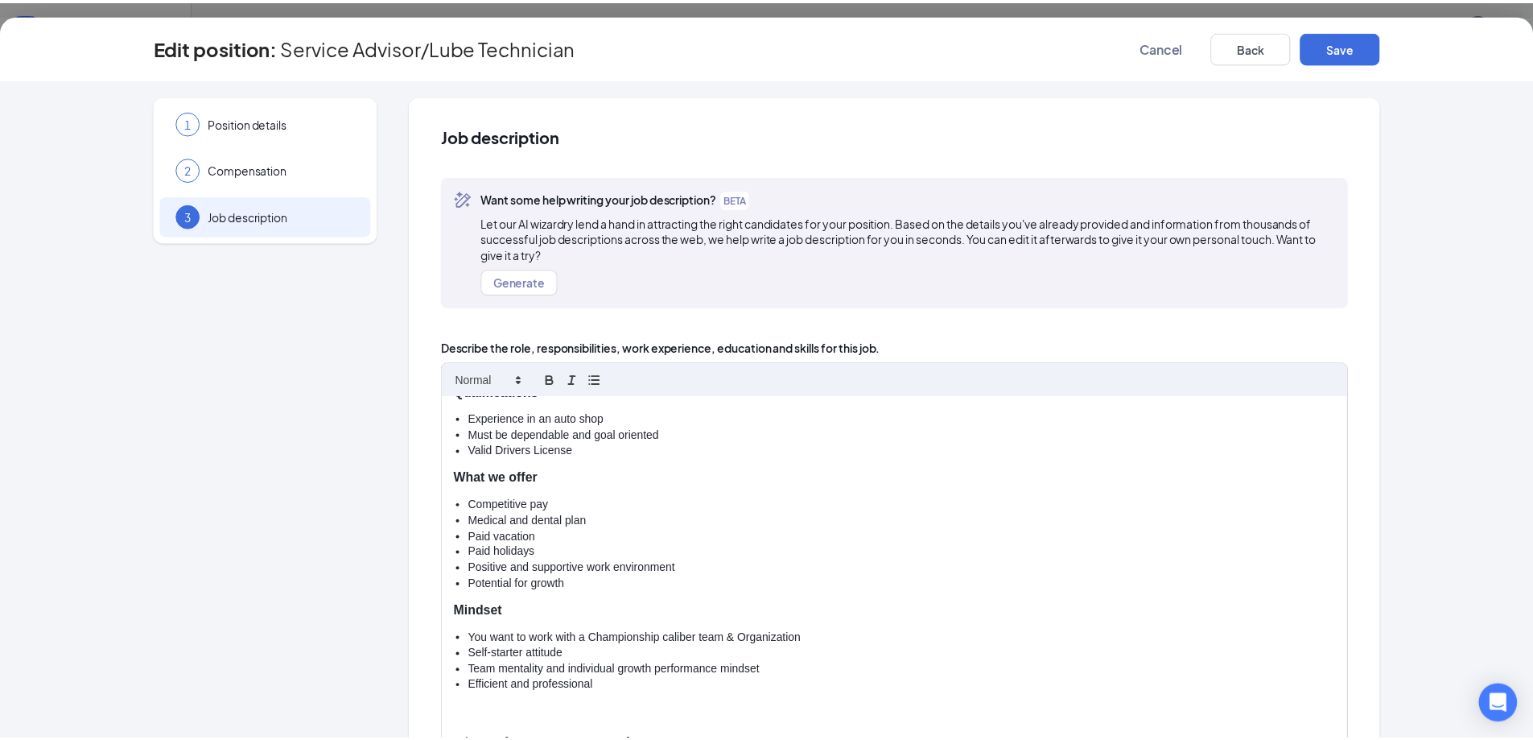
scroll to position [265, 0]
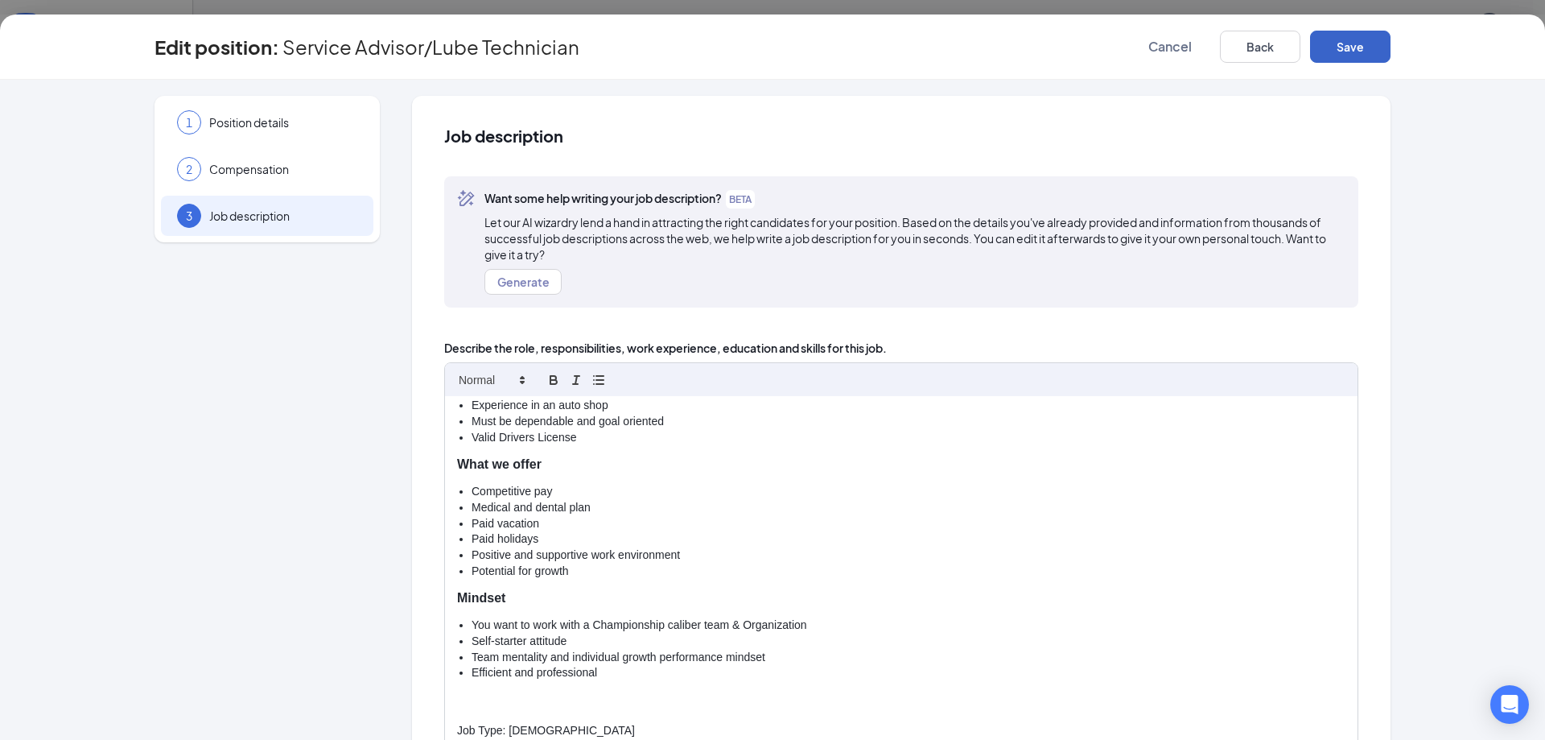
click at [1346, 39] on button "Save" at bounding box center [1350, 47] width 80 height 32
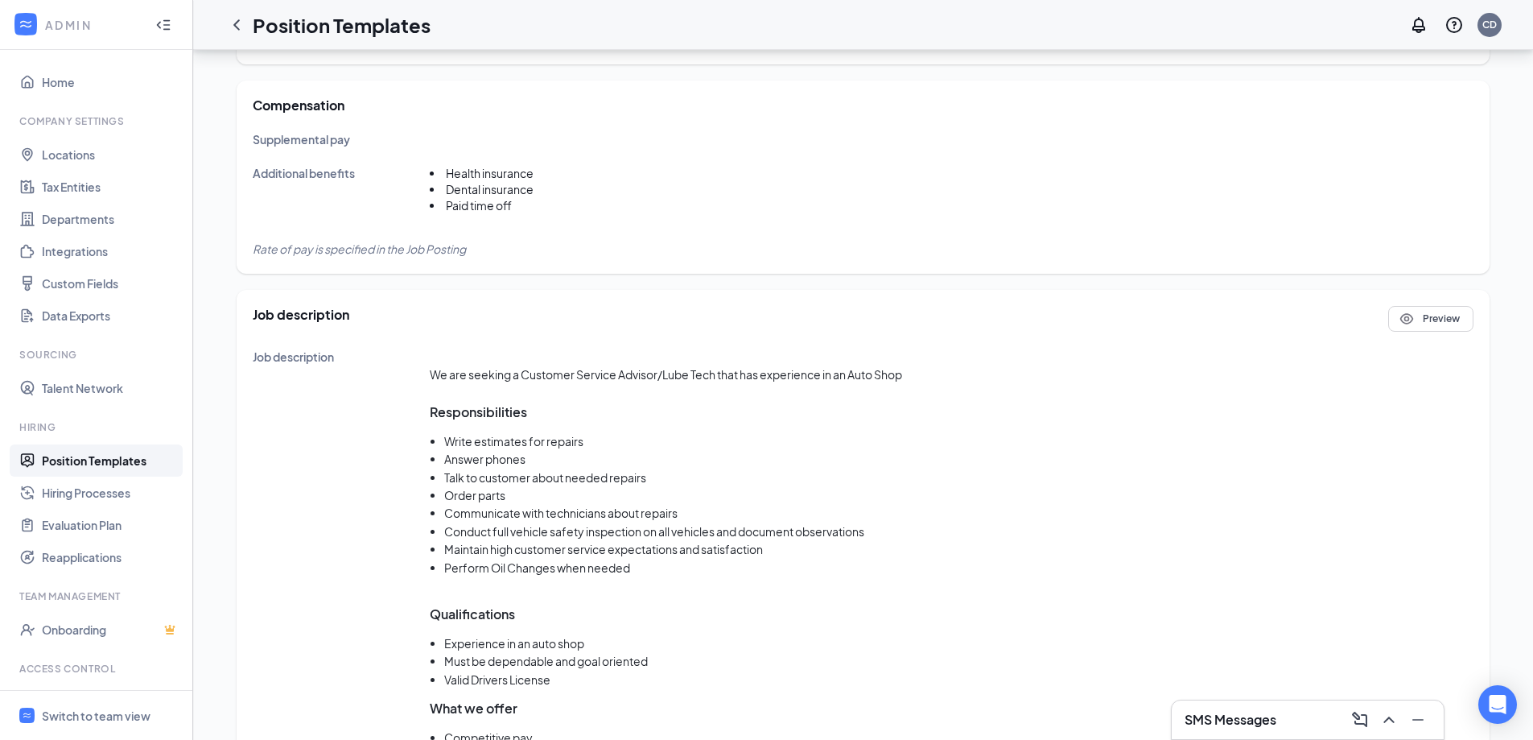
scroll to position [563, 0]
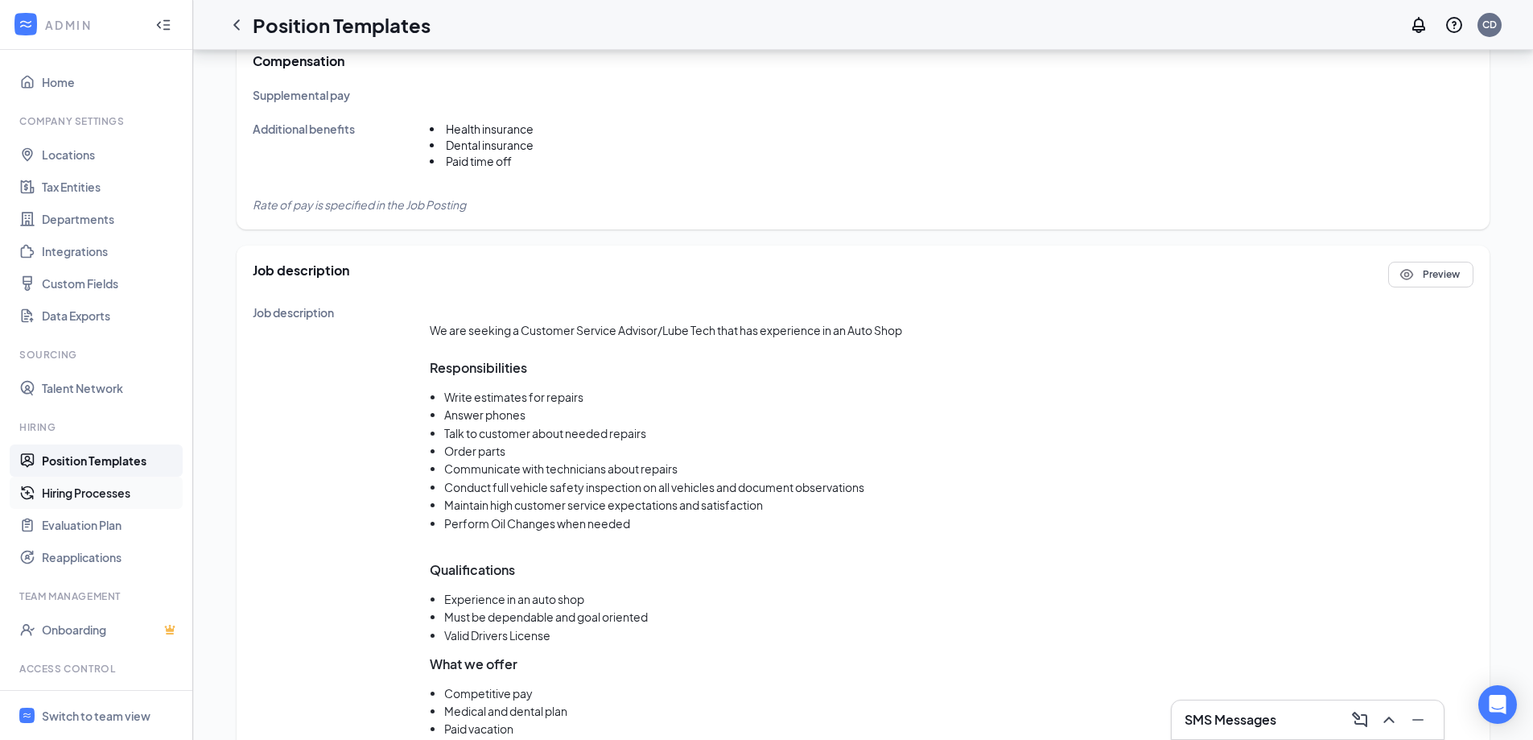
click at [59, 494] on link "Hiring Processes" at bounding box center [111, 492] width 138 height 32
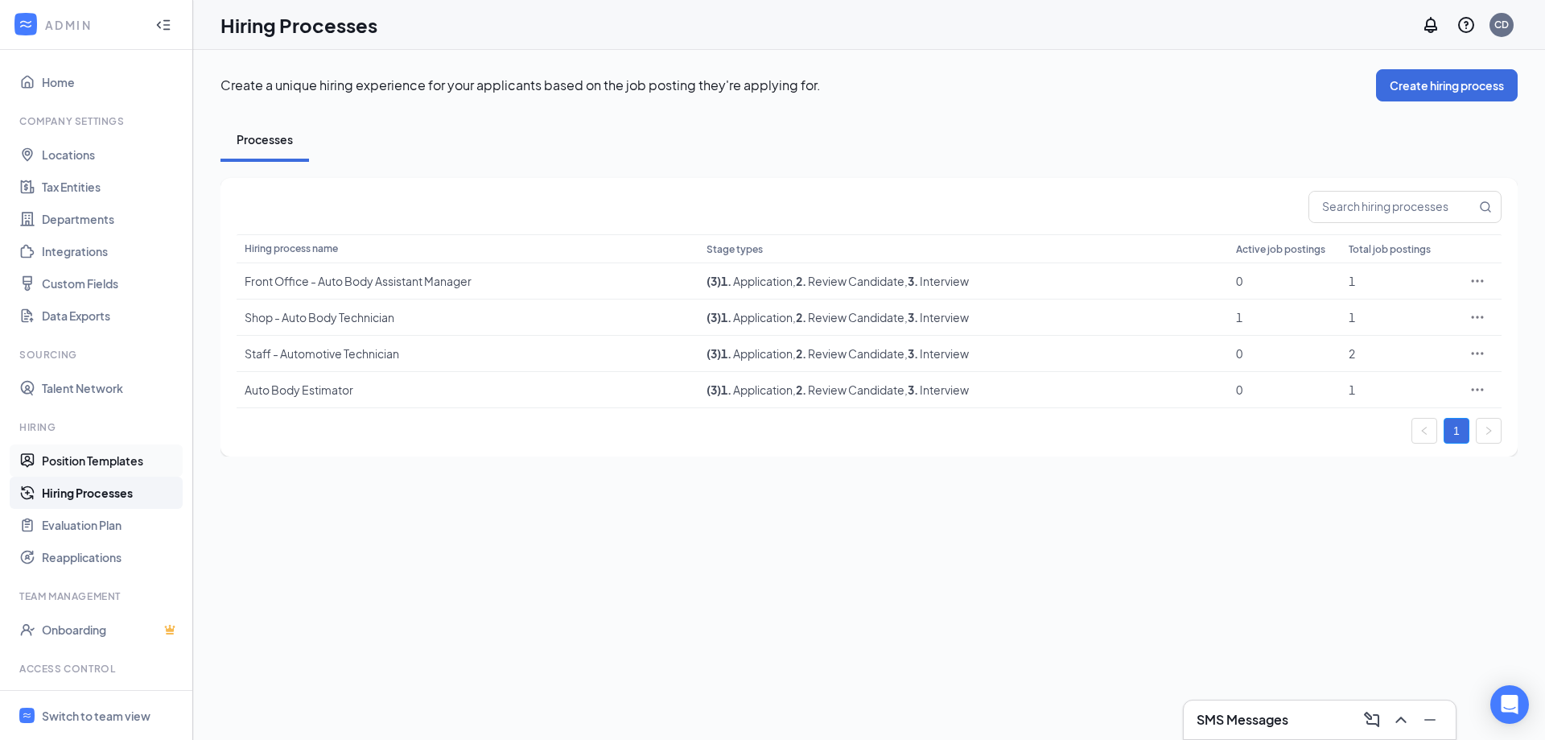
click at [113, 458] on link "Position Templates" at bounding box center [111, 460] width 138 height 32
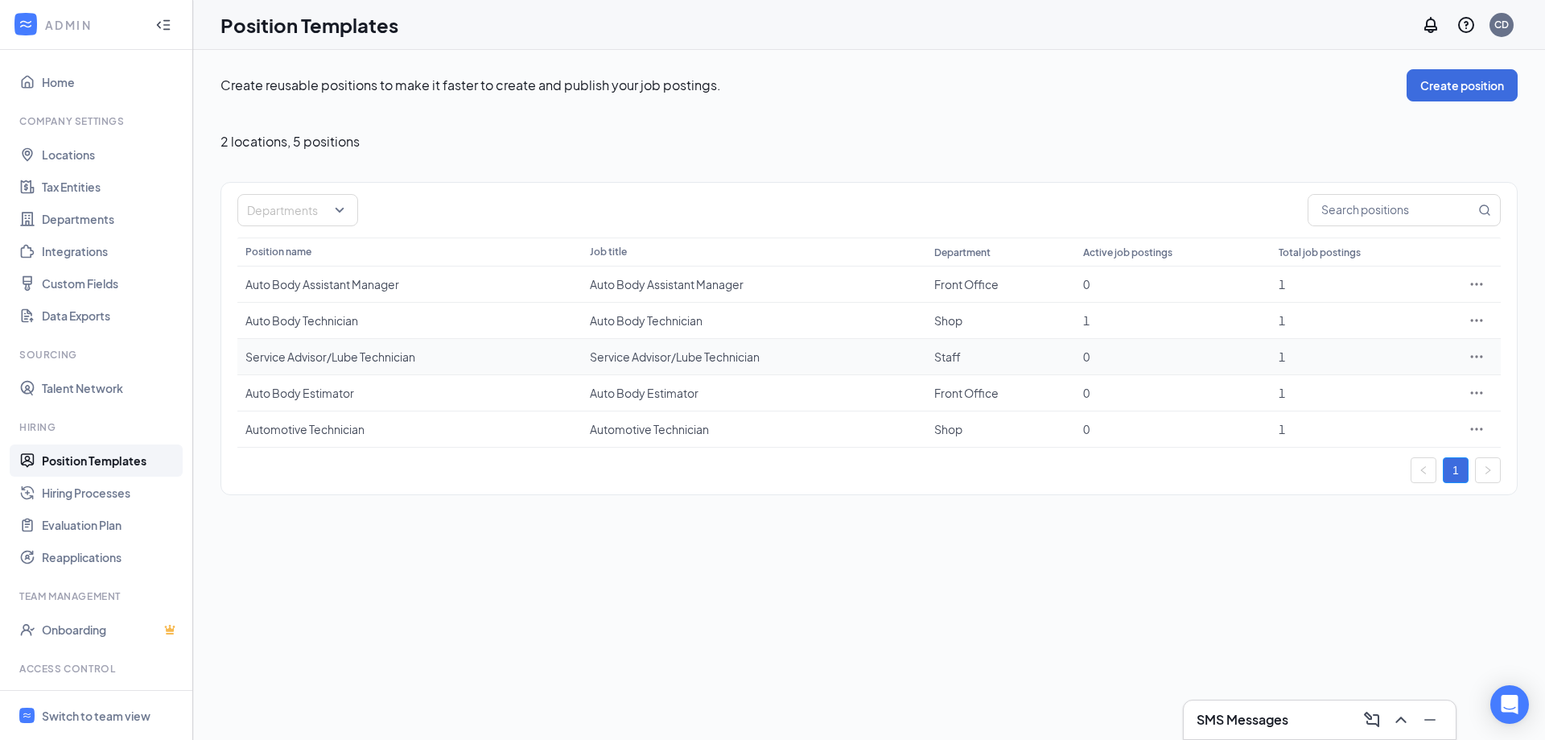
click at [492, 358] on div "Service Advisor/Lube Technician" at bounding box center [409, 356] width 328 height 16
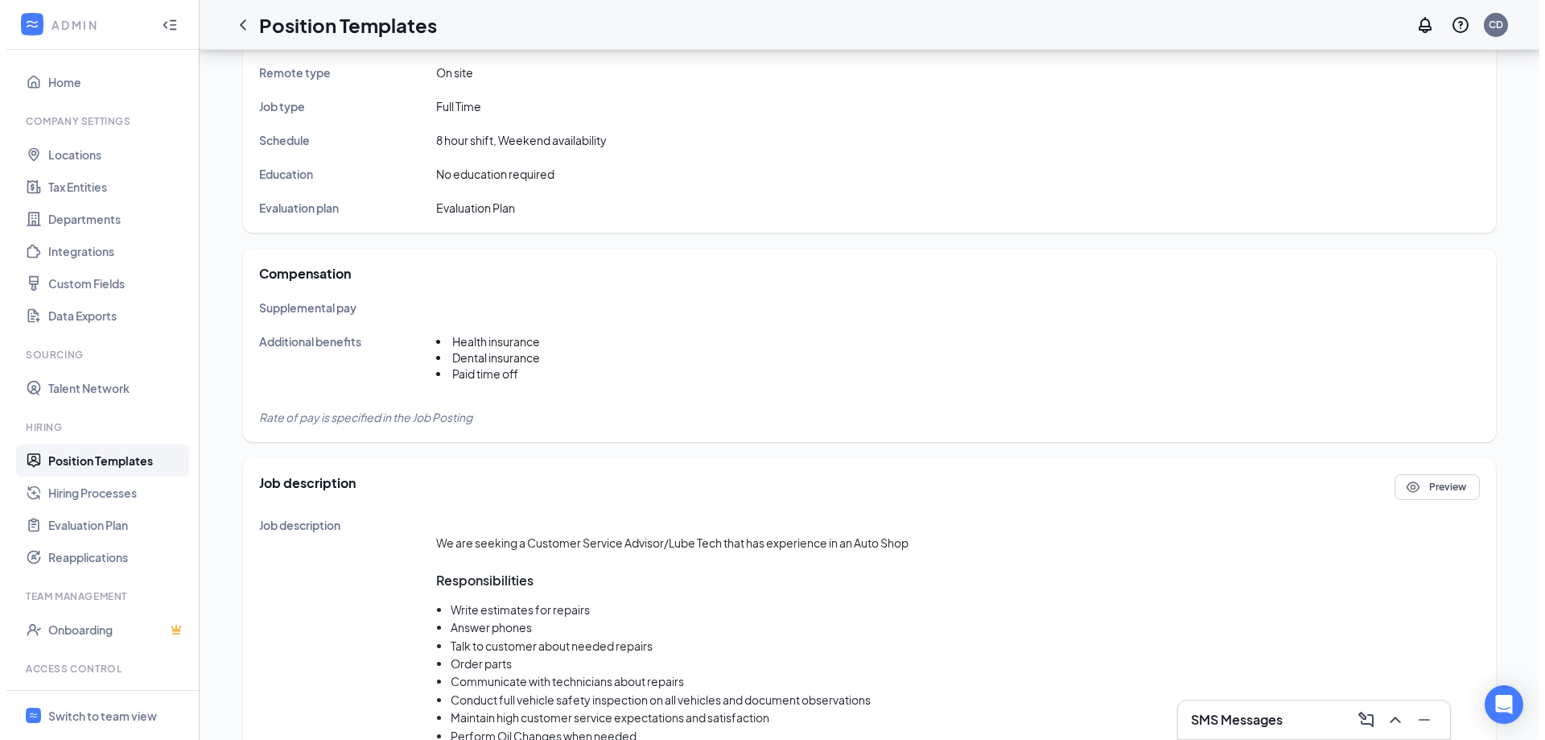
scroll to position [217, 0]
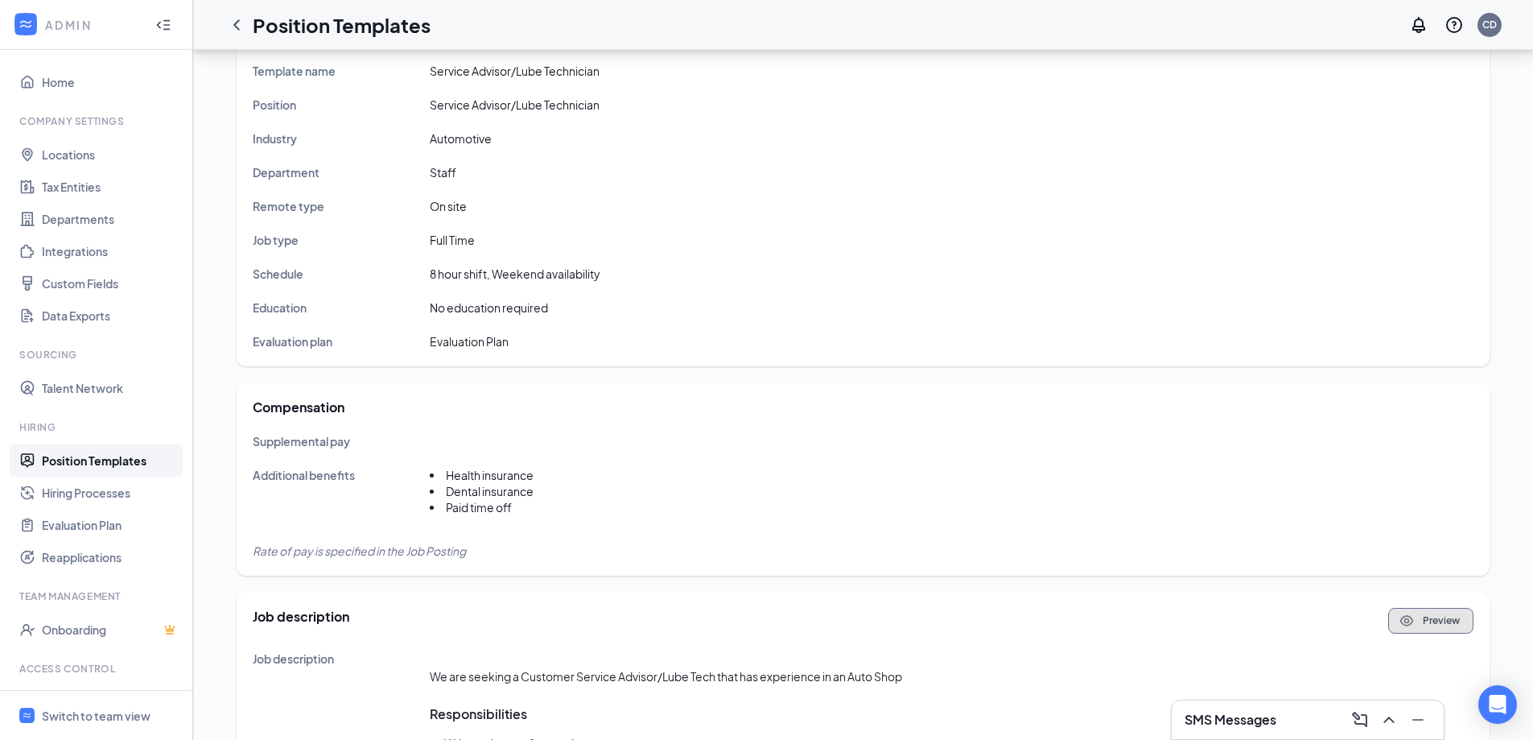
click at [1435, 619] on button "Preview" at bounding box center [1430, 621] width 85 height 26
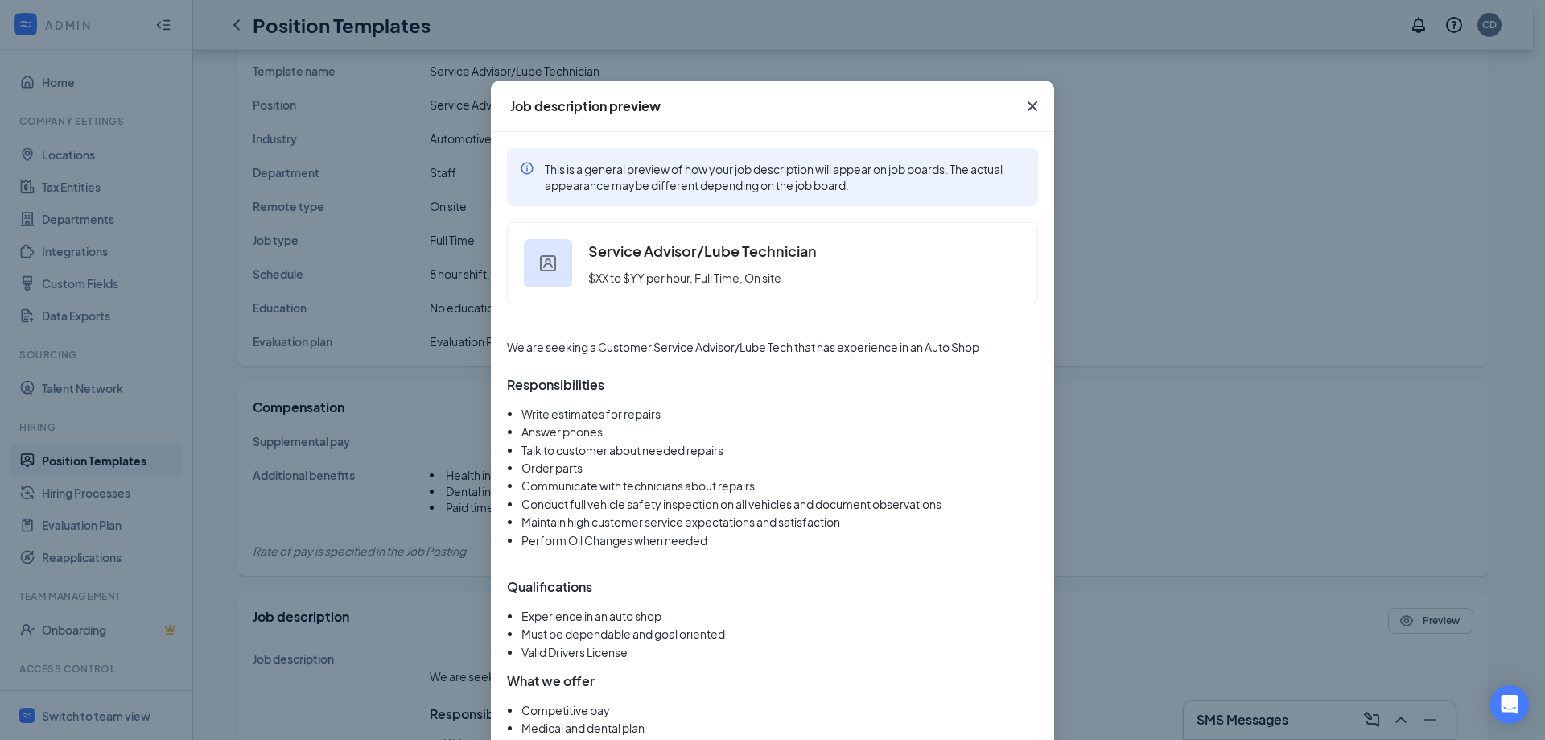
click at [624, 281] on span "$XX to $YY per hour, Full Time, On site" at bounding box center [702, 278] width 229 height 18
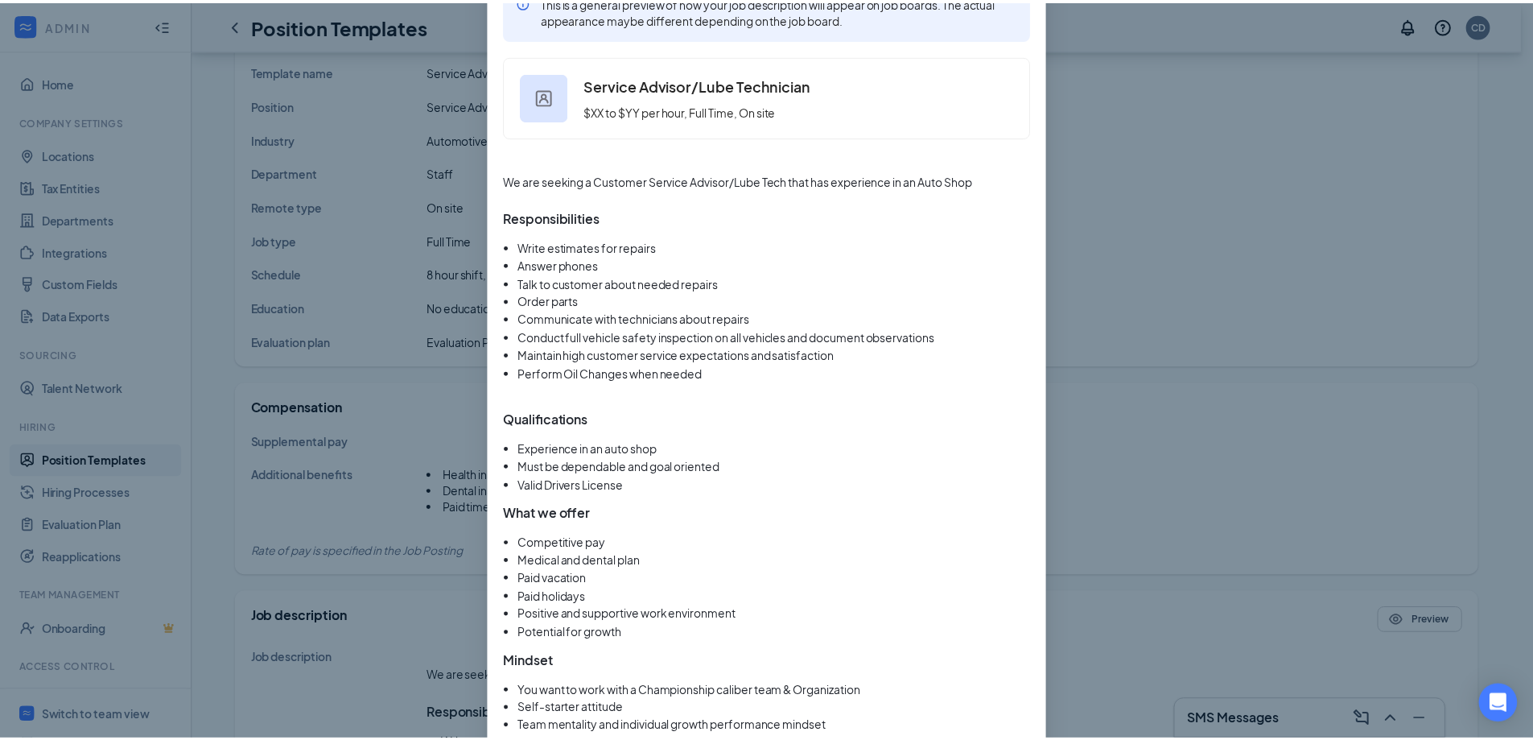
scroll to position [0, 0]
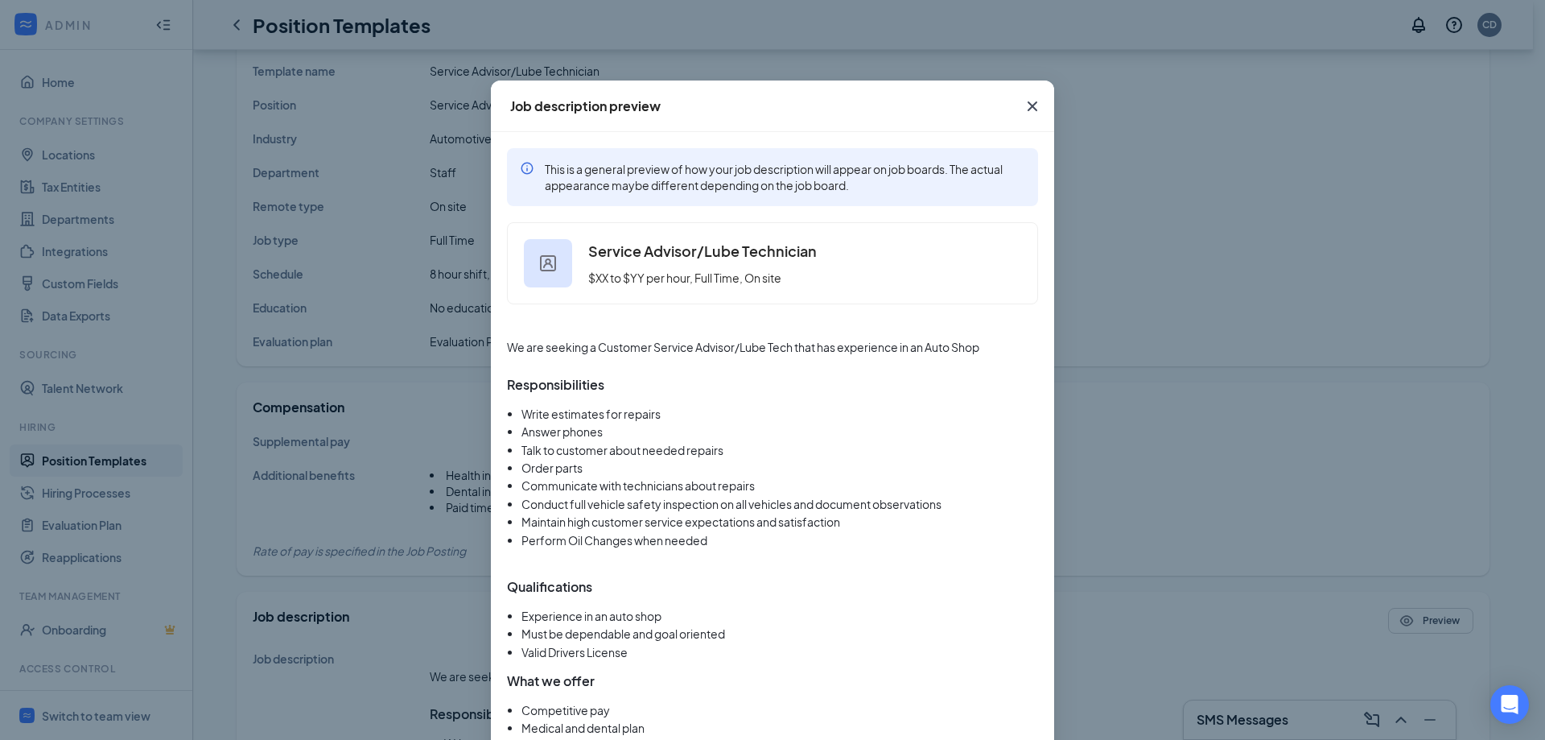
click at [1026, 109] on icon "Cross" at bounding box center [1032, 106] width 19 height 19
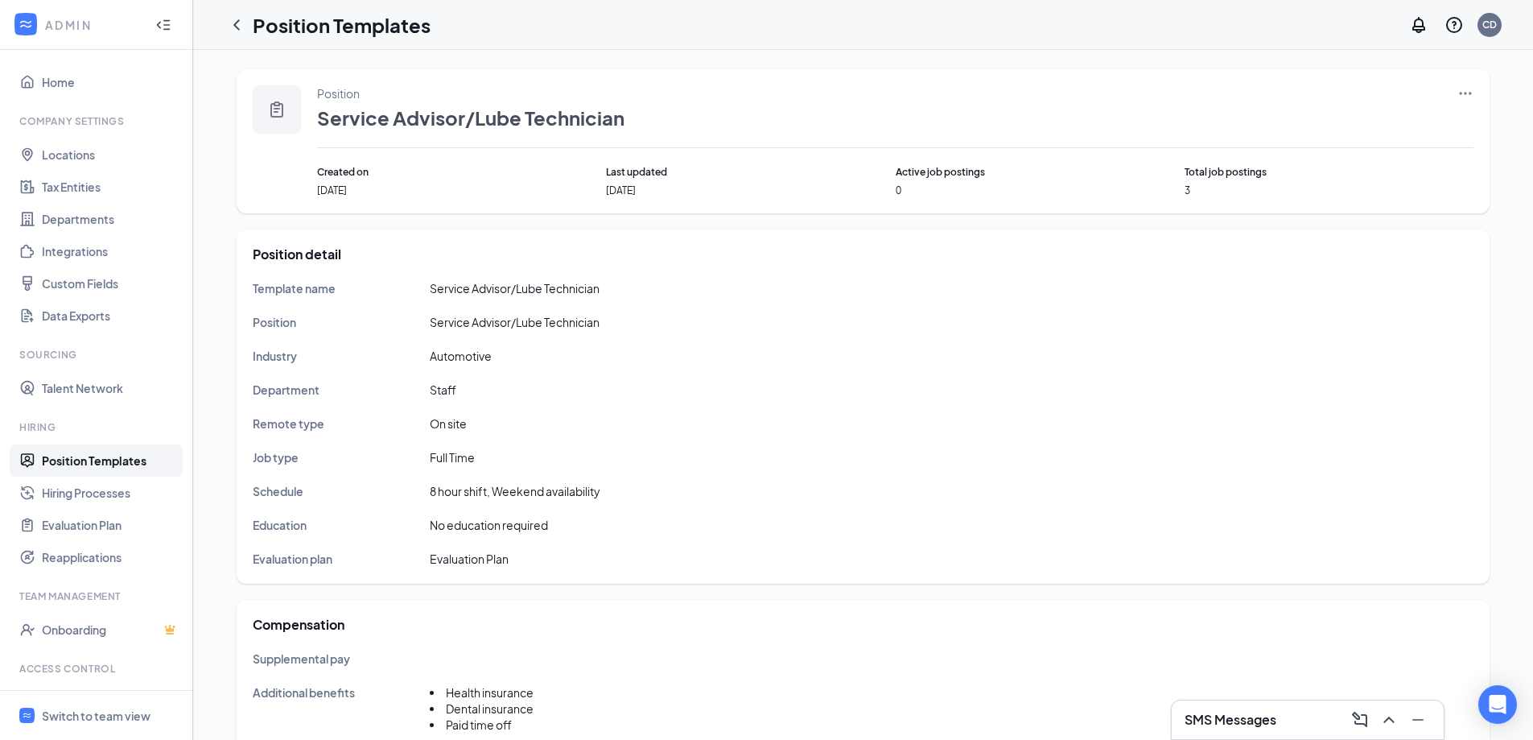
click at [1464, 92] on icon "Ellipses" at bounding box center [1465, 93] width 16 height 16
click at [1334, 124] on span "Edit" at bounding box center [1332, 126] width 21 height 14
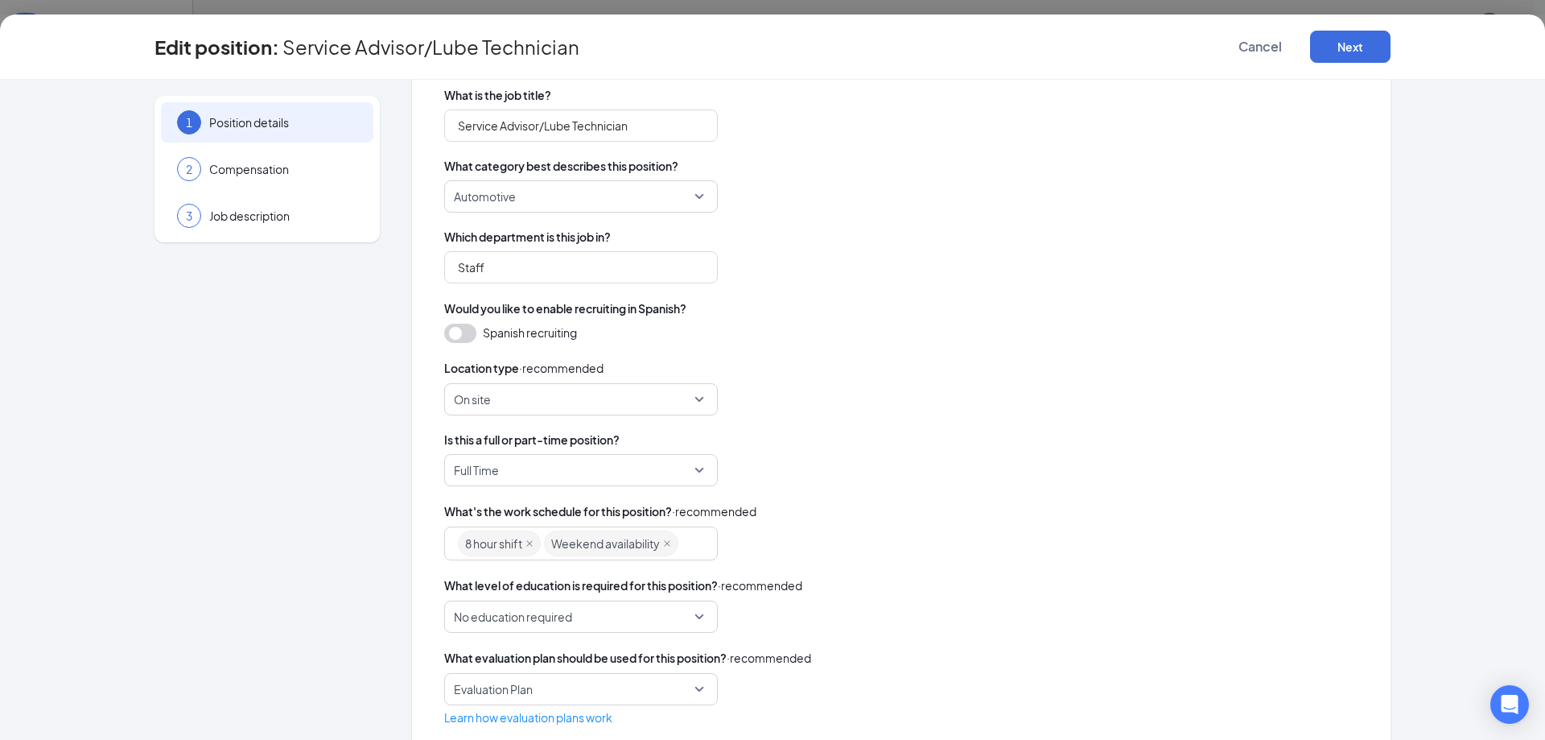
scroll to position [196, 0]
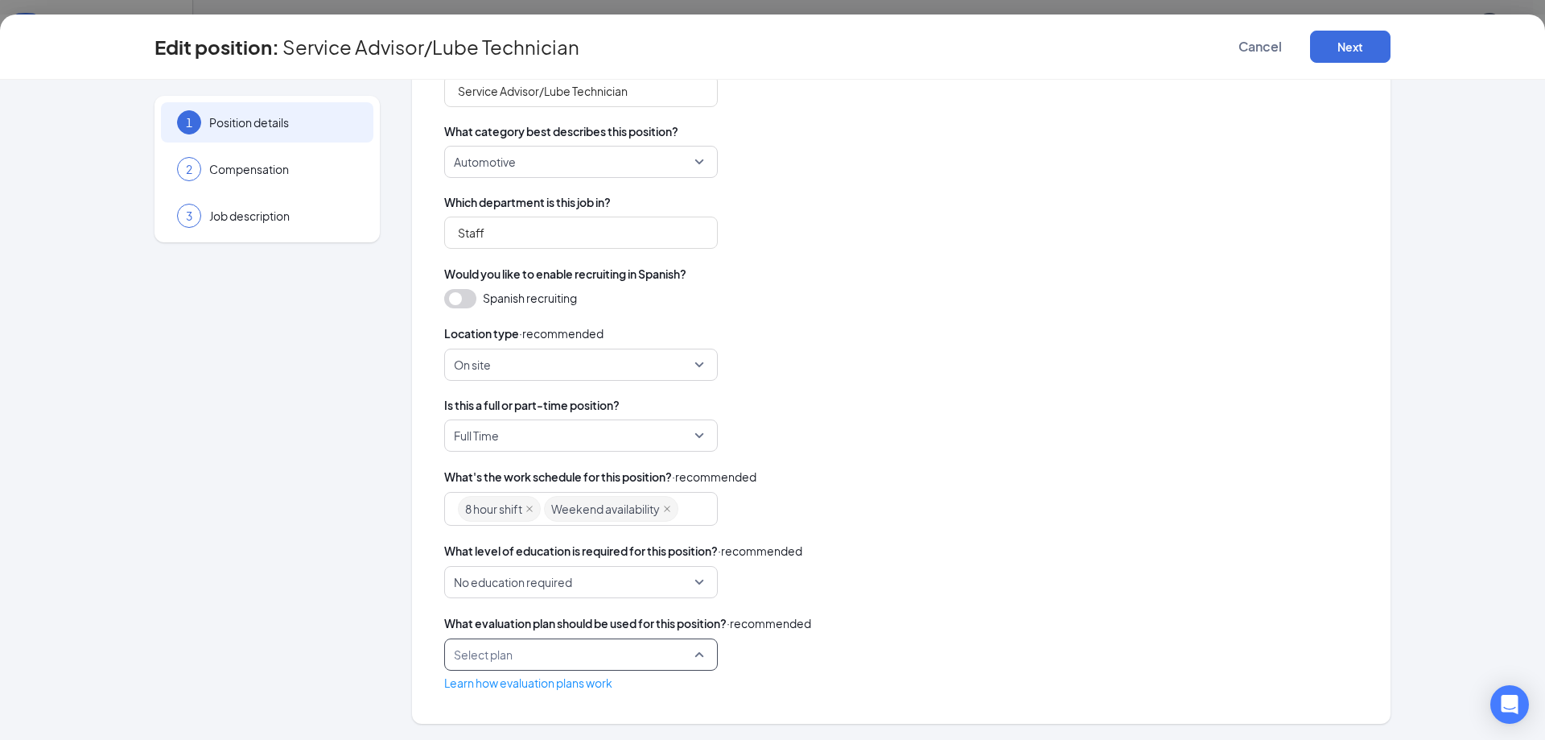
click at [691, 656] on div "Select plan" at bounding box center [581, 654] width 274 height 32
click at [520, 690] on span "Evaluation Plan" at bounding box center [490, 699] width 79 height 18
click at [564, 688] on link "Learn how evaluation plans work" at bounding box center [528, 682] width 168 height 14
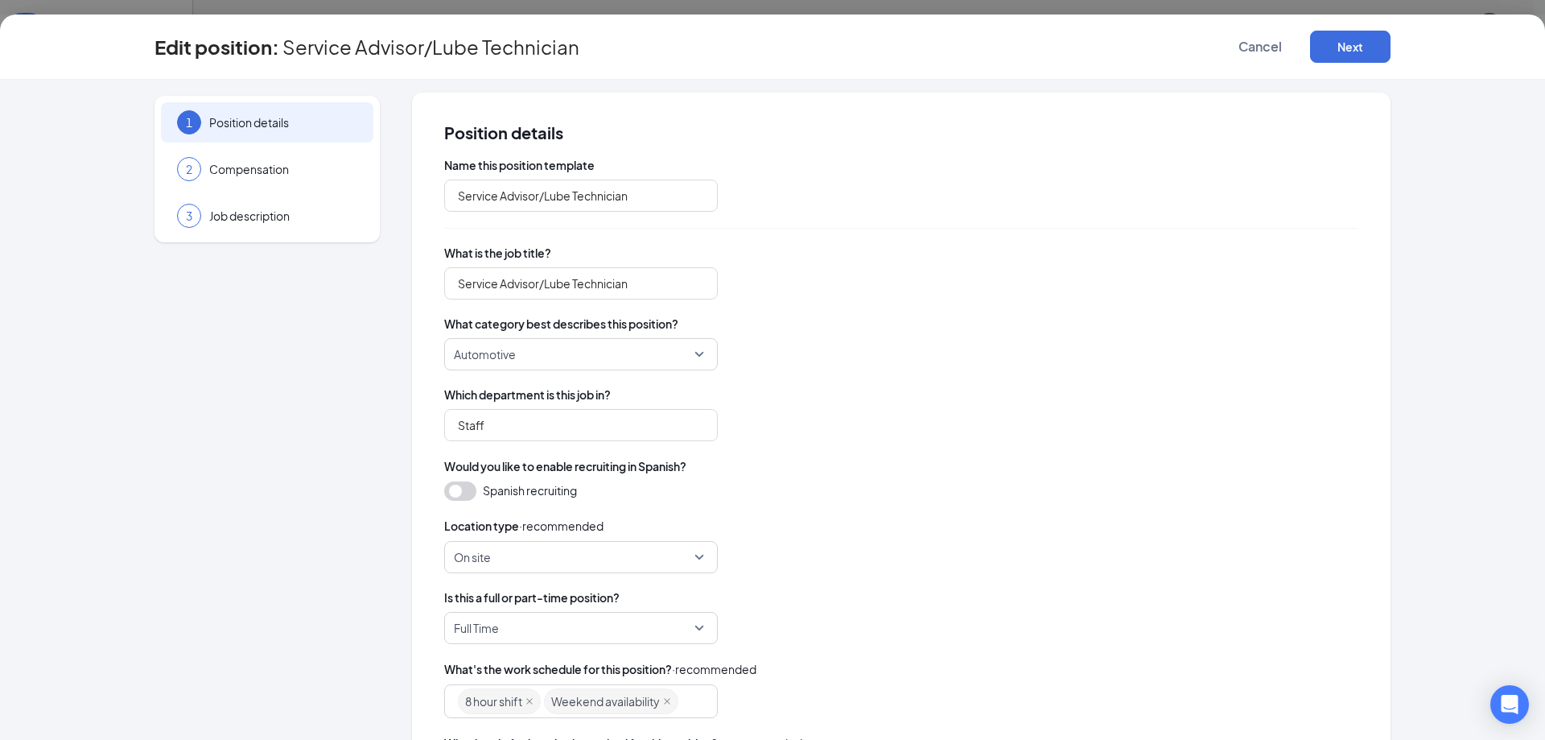
scroll to position [0, 0]
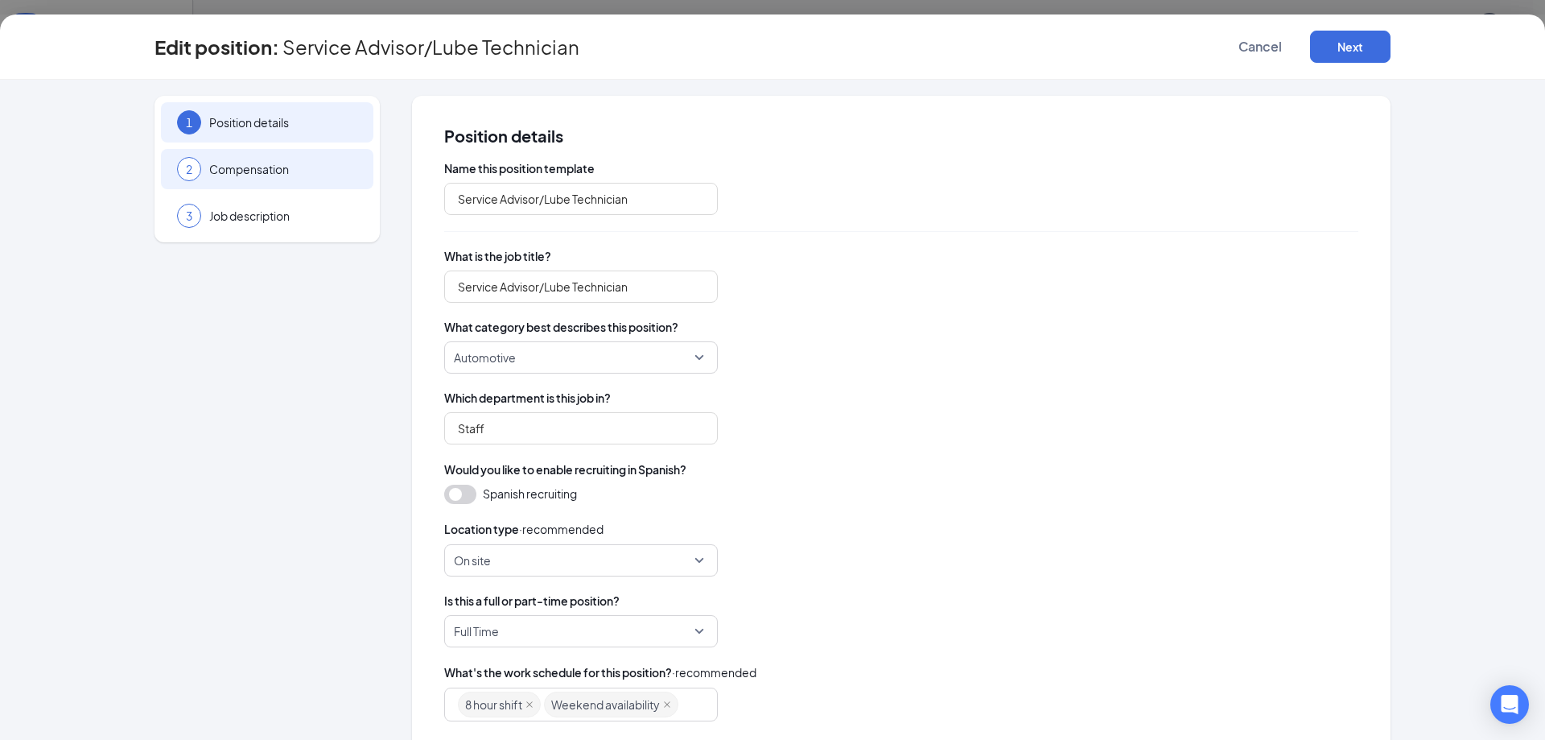
click at [263, 164] on span "Compensation" at bounding box center [283, 169] width 148 height 16
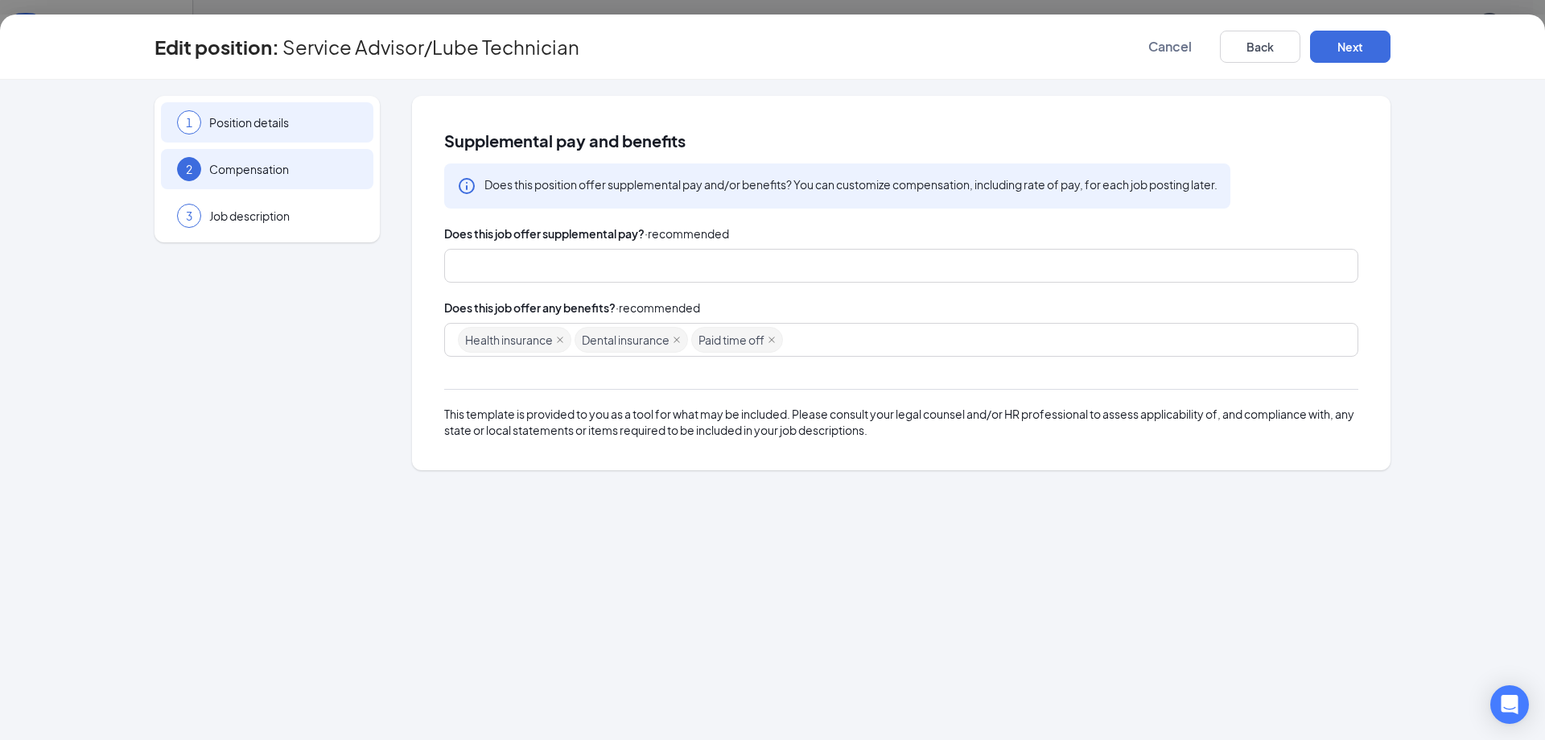
click at [253, 124] on span "Position details" at bounding box center [283, 122] width 148 height 16
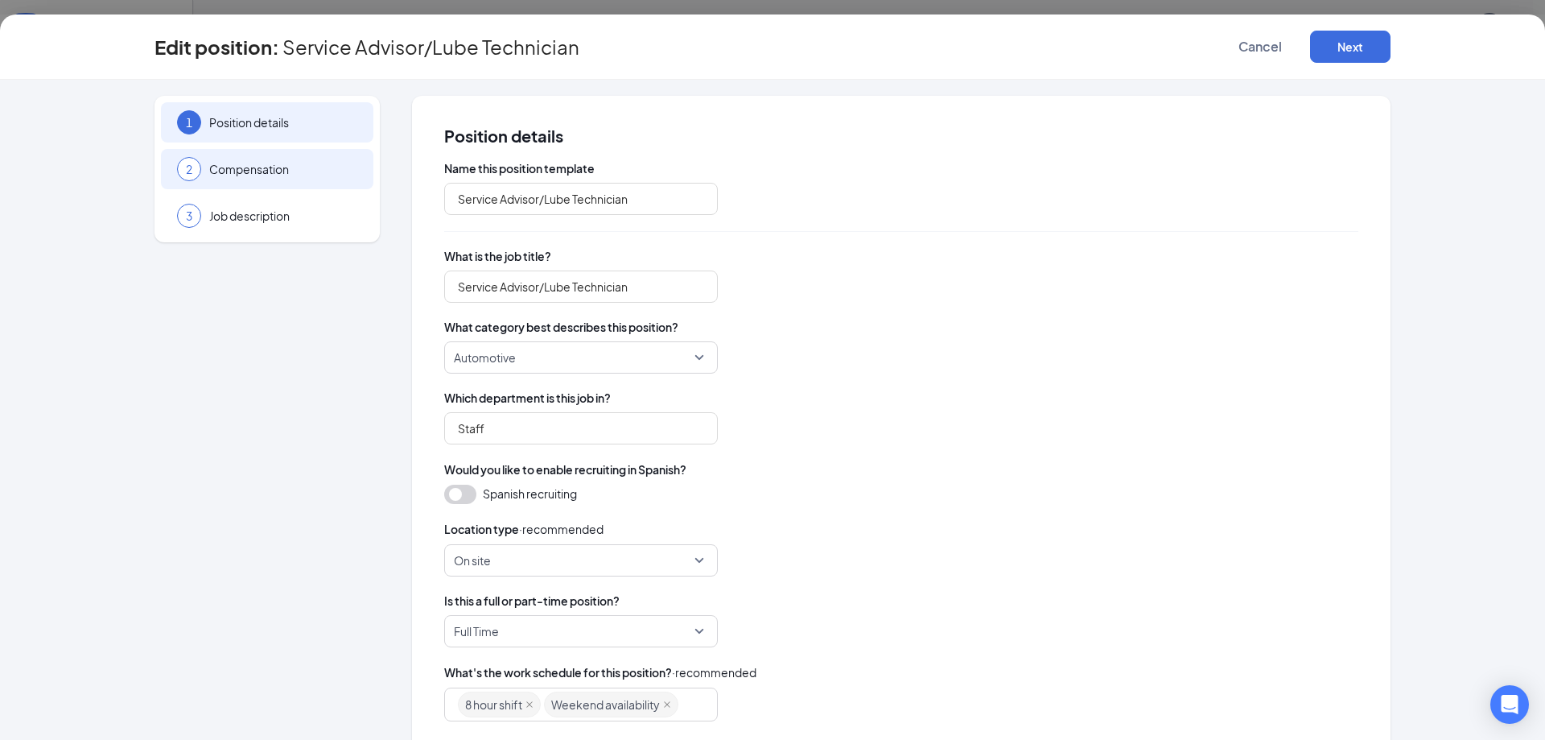
click at [253, 167] on span "Compensation" at bounding box center [283, 169] width 148 height 16
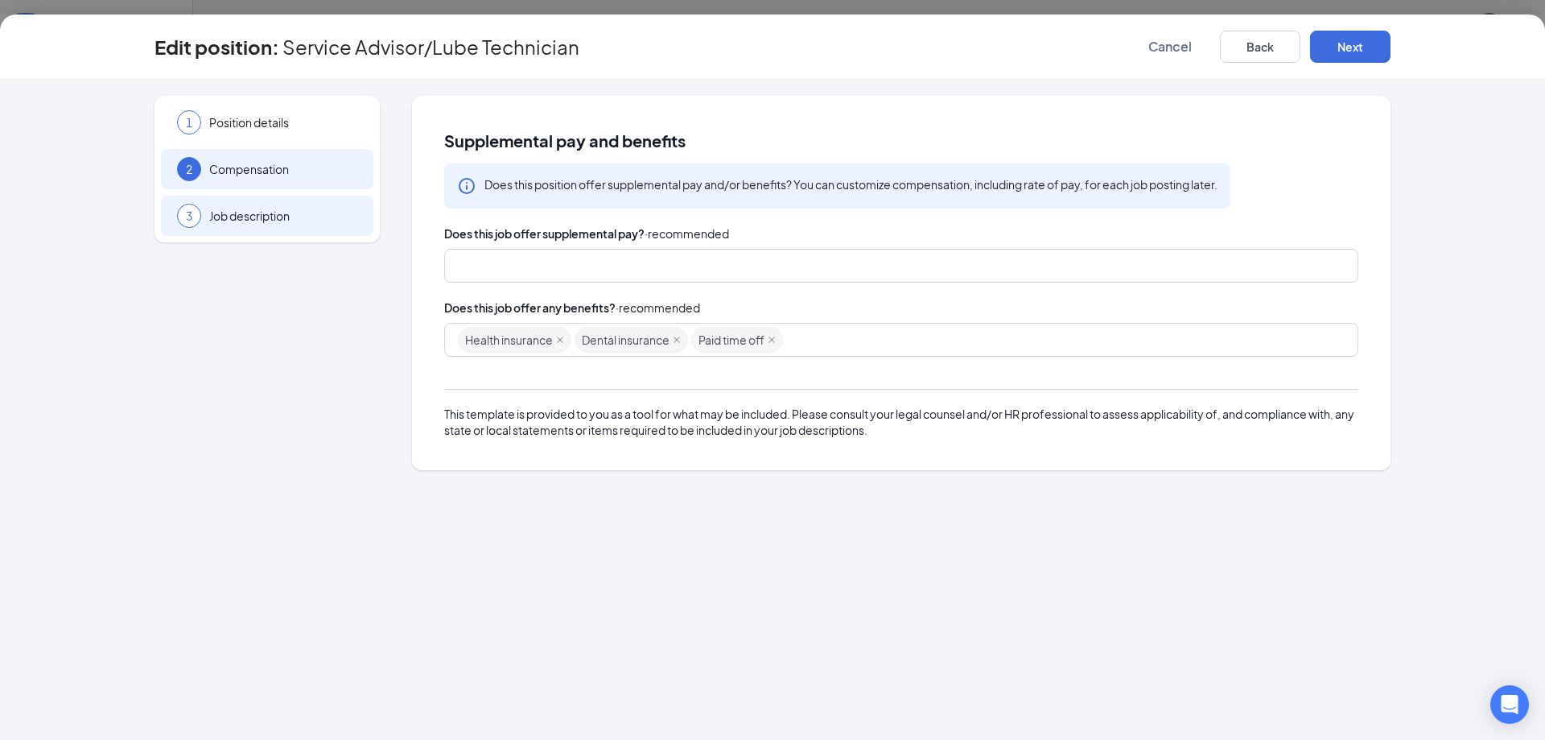
click at [239, 220] on span "Job description" at bounding box center [283, 216] width 148 height 16
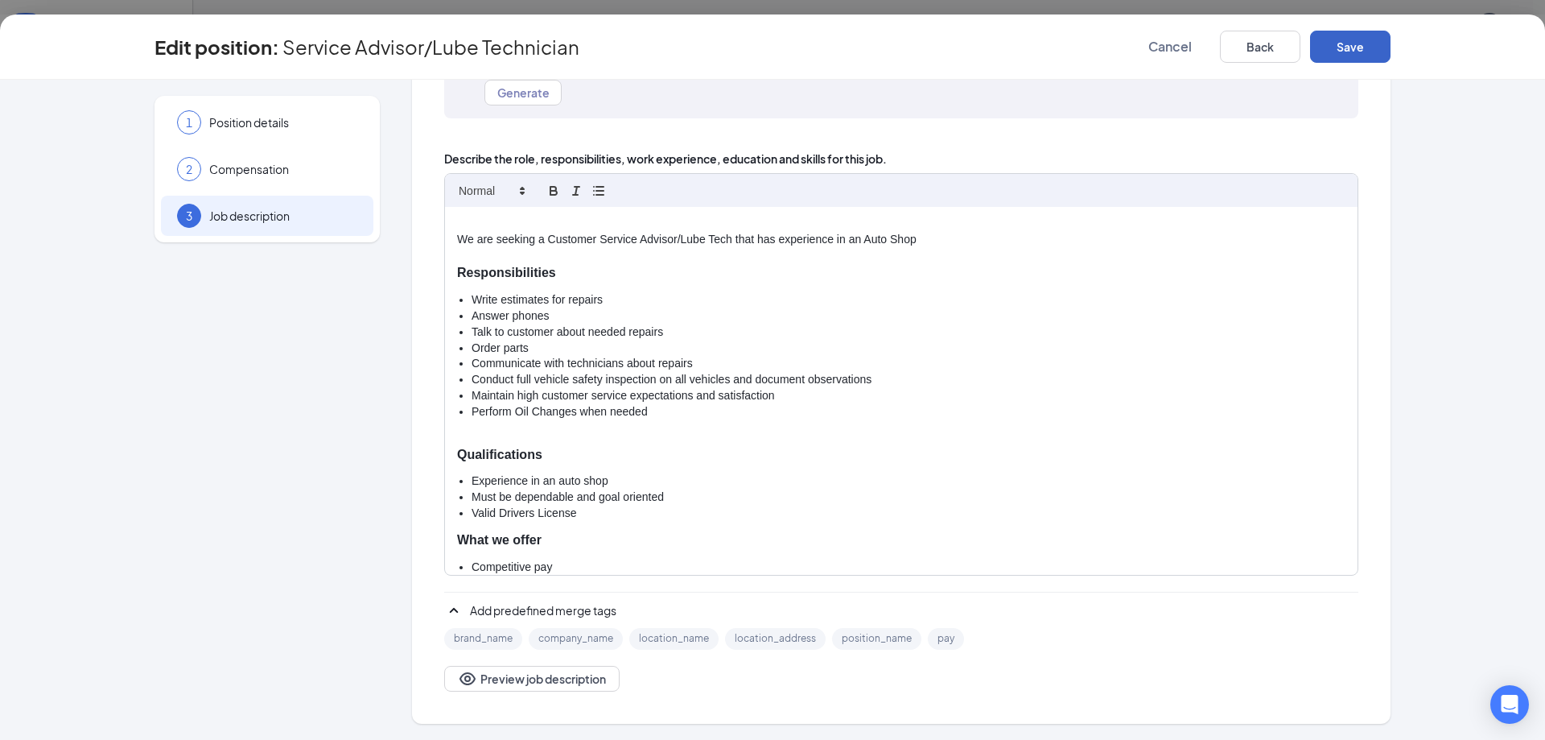
click at [1333, 40] on button "Save" at bounding box center [1350, 47] width 80 height 32
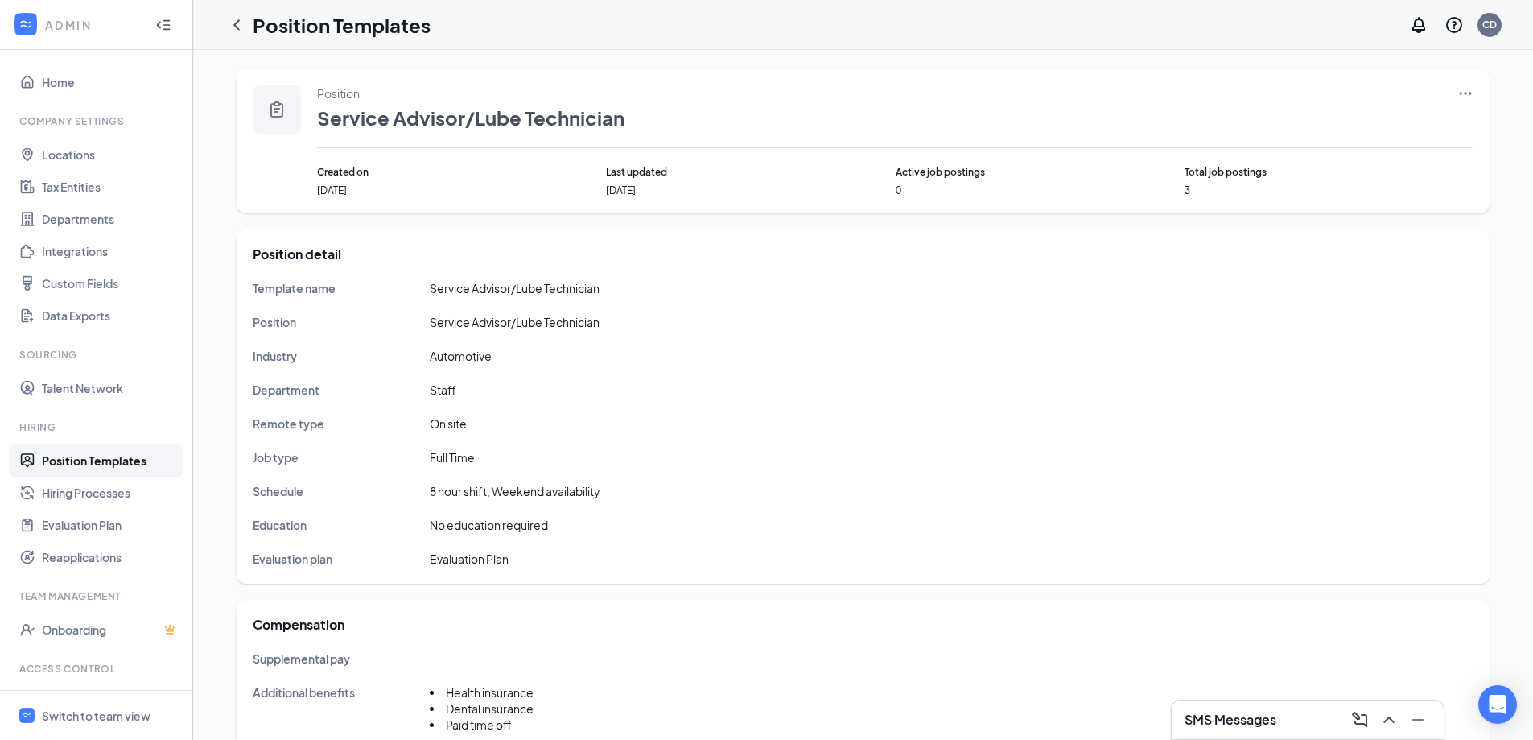
click at [1472, 92] on icon "Ellipses" at bounding box center [1465, 93] width 16 height 16
click at [113, 498] on link "Hiring Processes" at bounding box center [111, 492] width 138 height 32
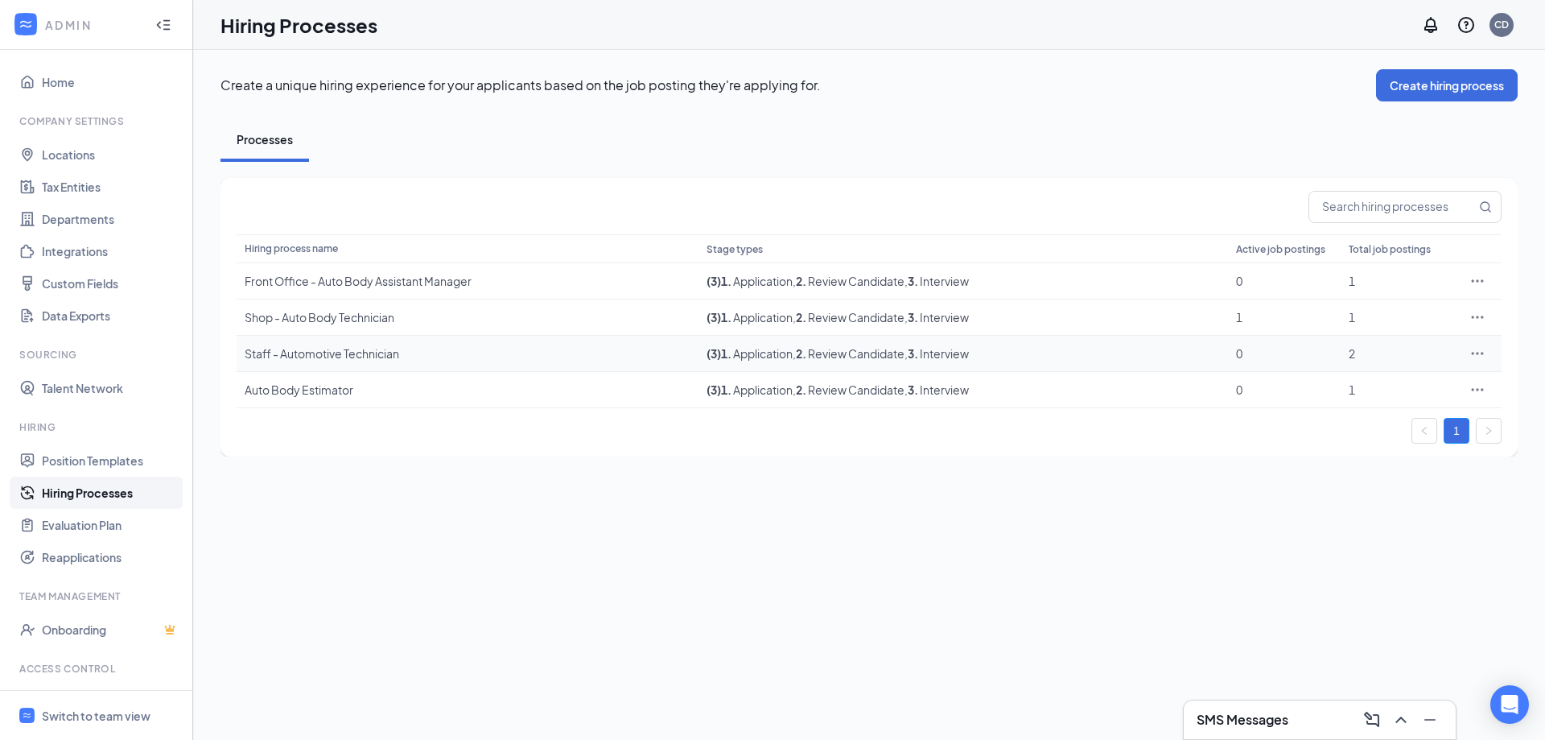
click at [350, 354] on div "Staff - Automotive Technician" at bounding box center [468, 353] width 446 height 16
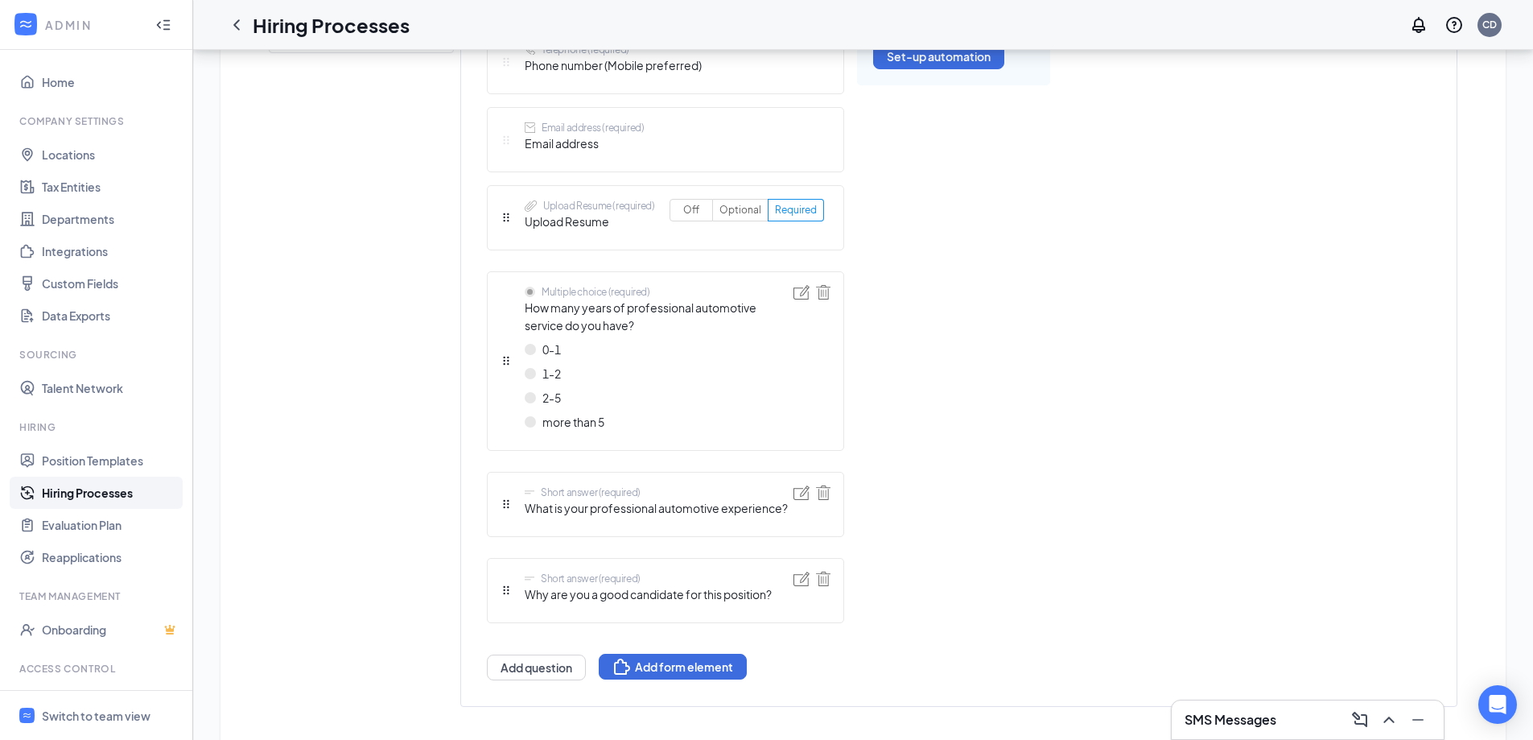
scroll to position [695, 0]
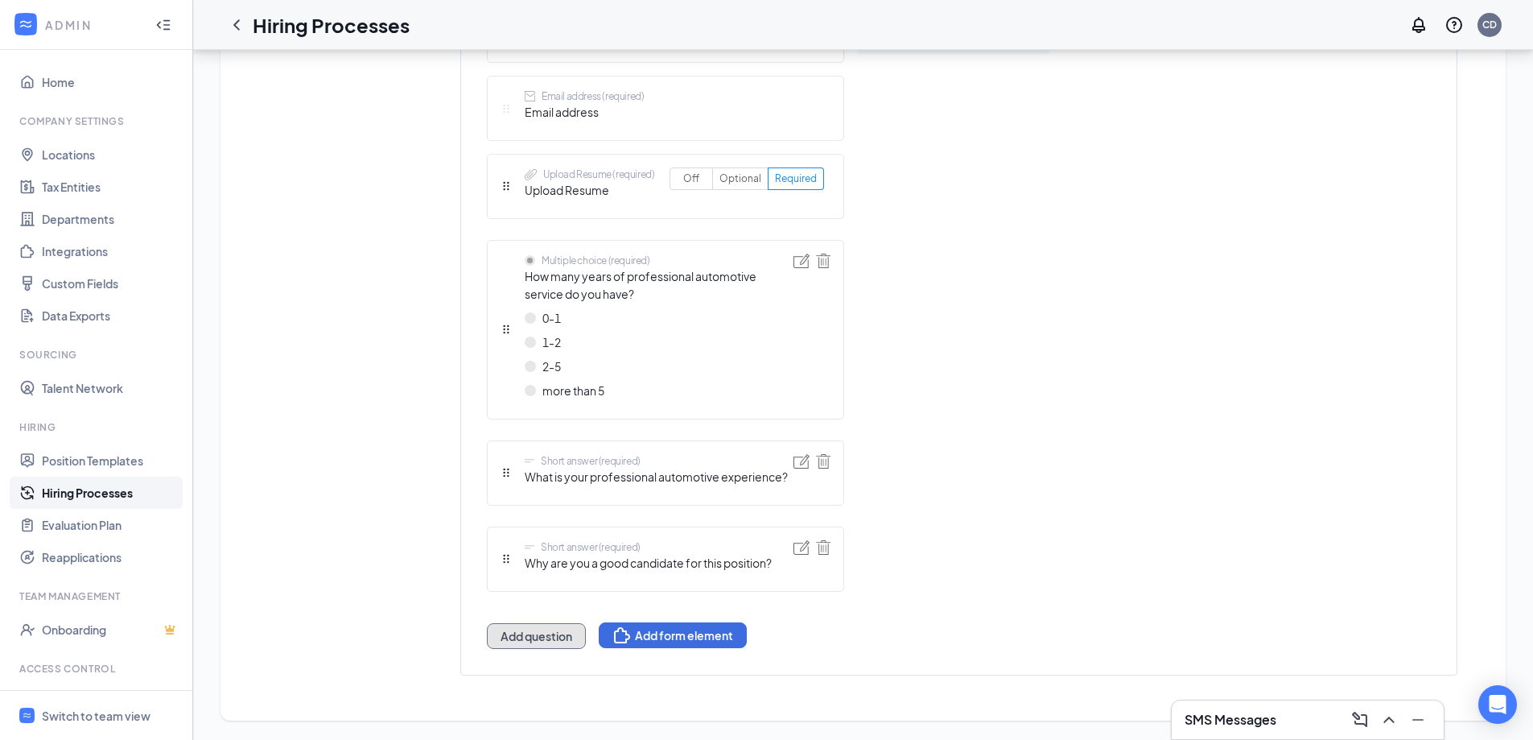
click at [533, 633] on button "Add question" at bounding box center [536, 636] width 99 height 26
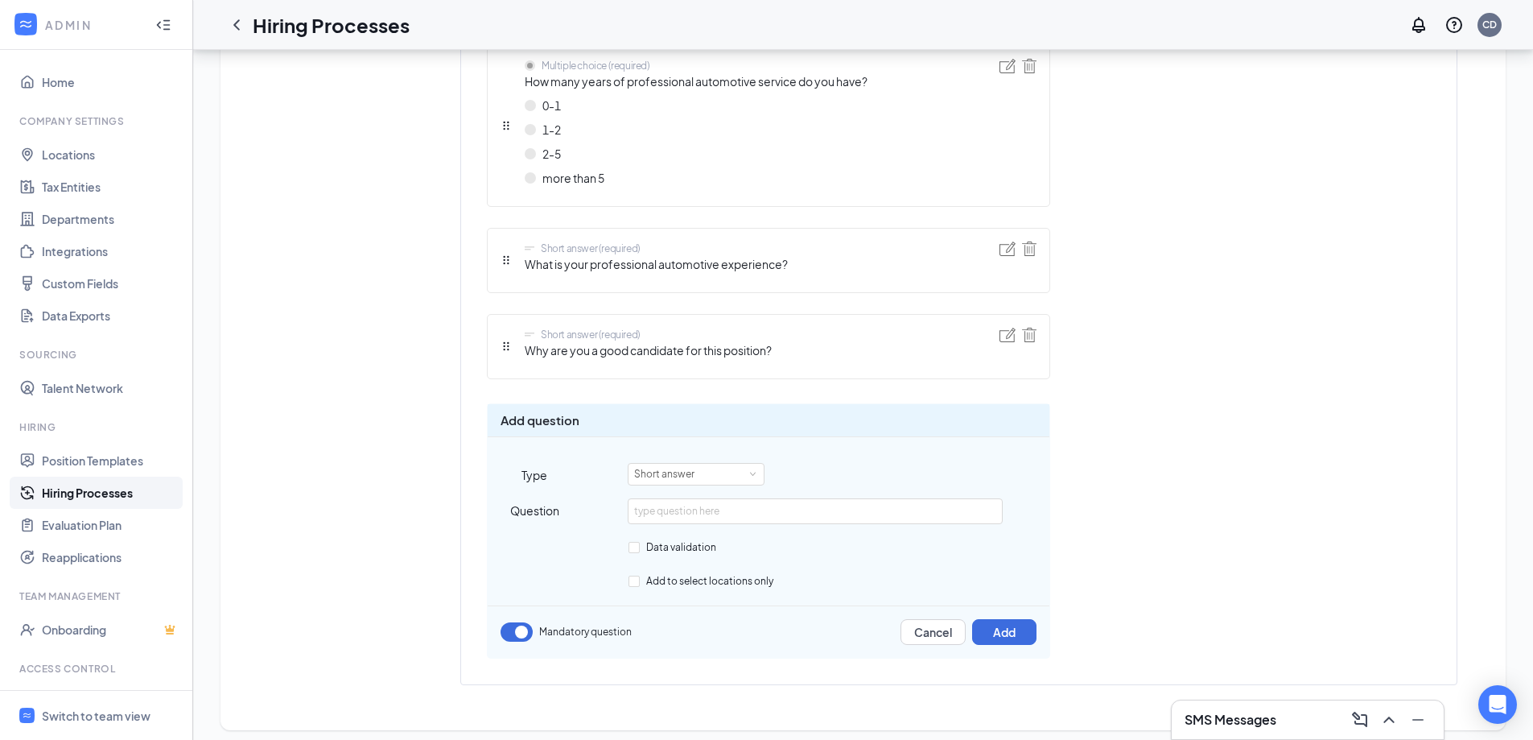
scroll to position [900, 0]
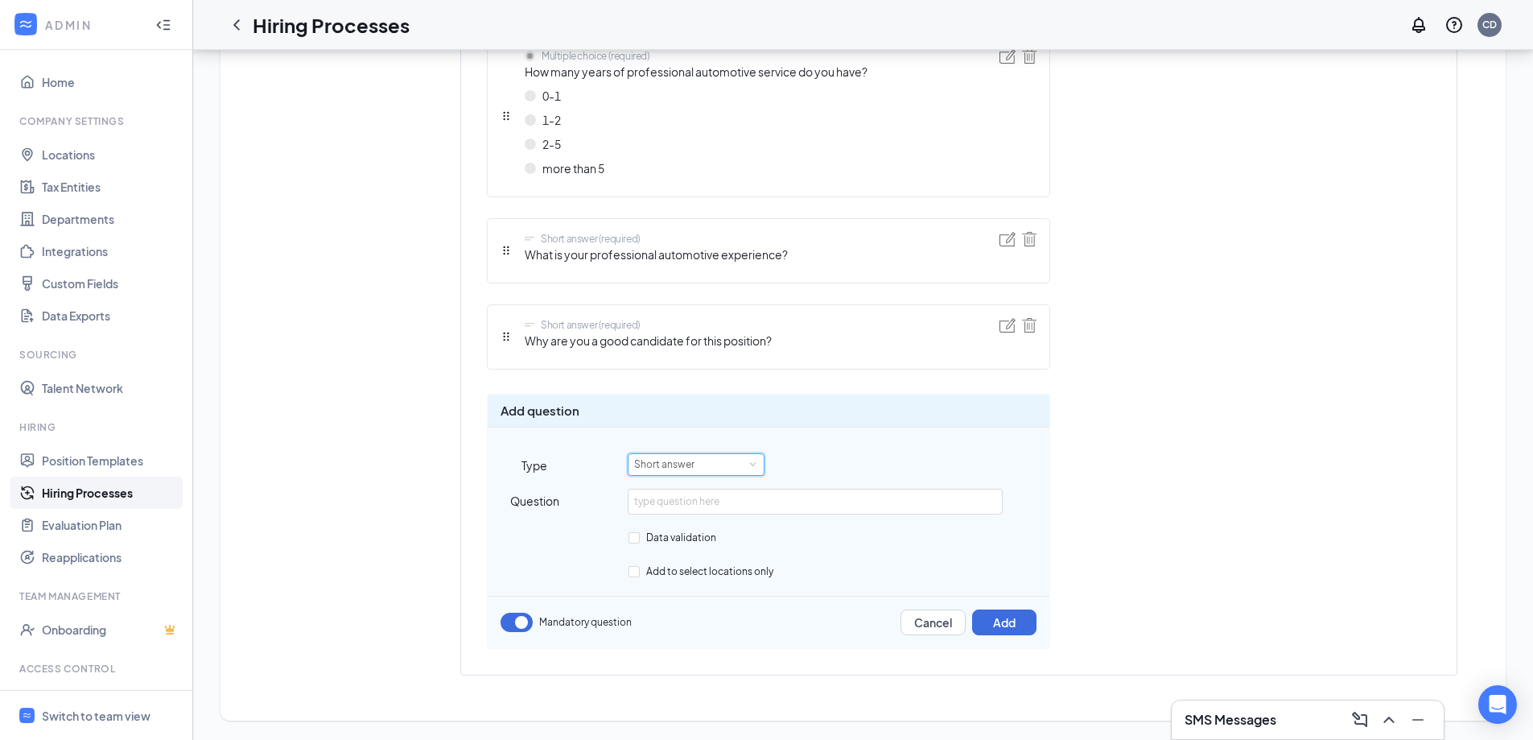
click at [715, 468] on div "Short answer" at bounding box center [696, 464] width 124 height 21
click at [686, 533] on li "Multiple choice" at bounding box center [696, 534] width 137 height 27
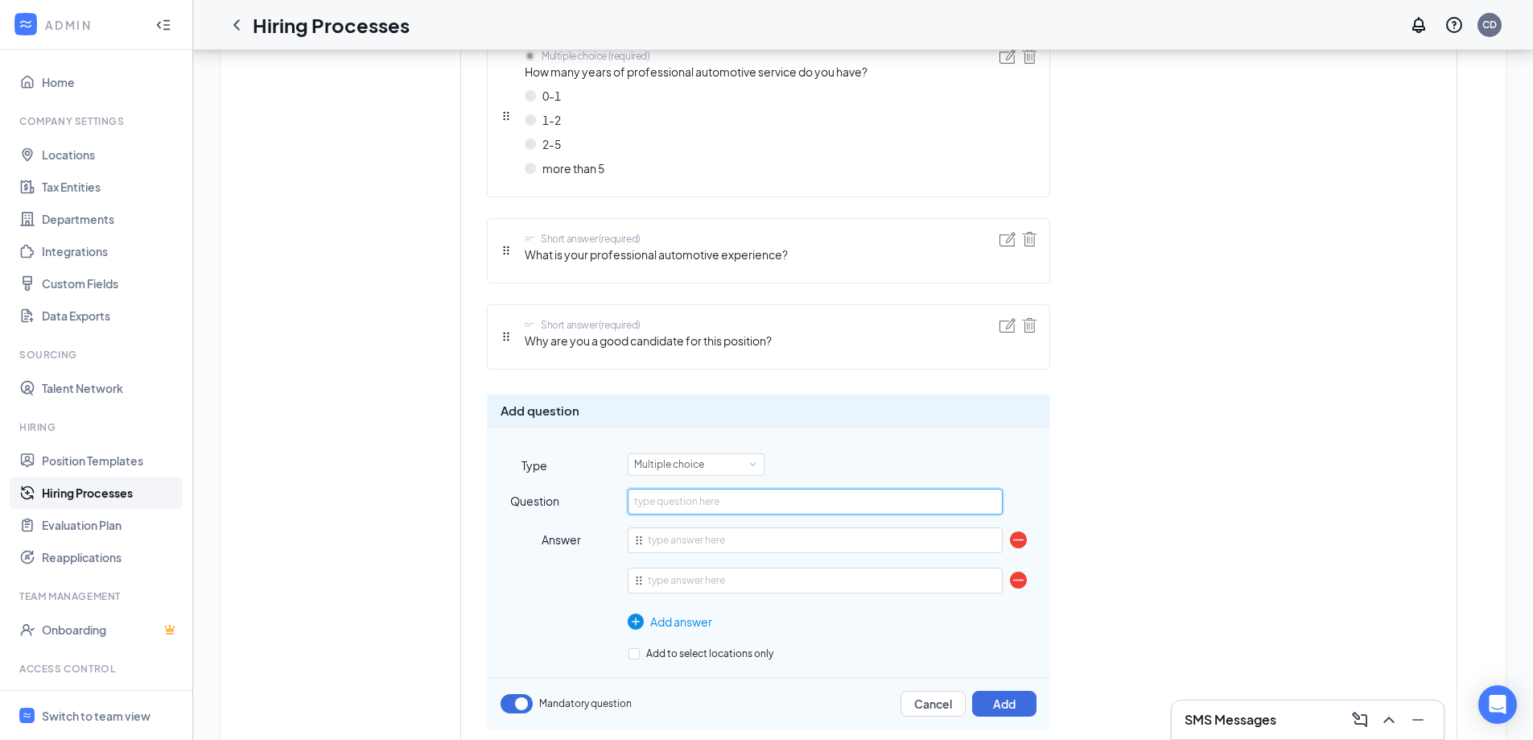
click at [701, 493] on input "text" at bounding box center [815, 501] width 374 height 26
type input "Have you worked in a n Auto Repair Shop"
click at [750, 545] on input "text" at bounding box center [815, 540] width 374 height 26
type input "Yes"
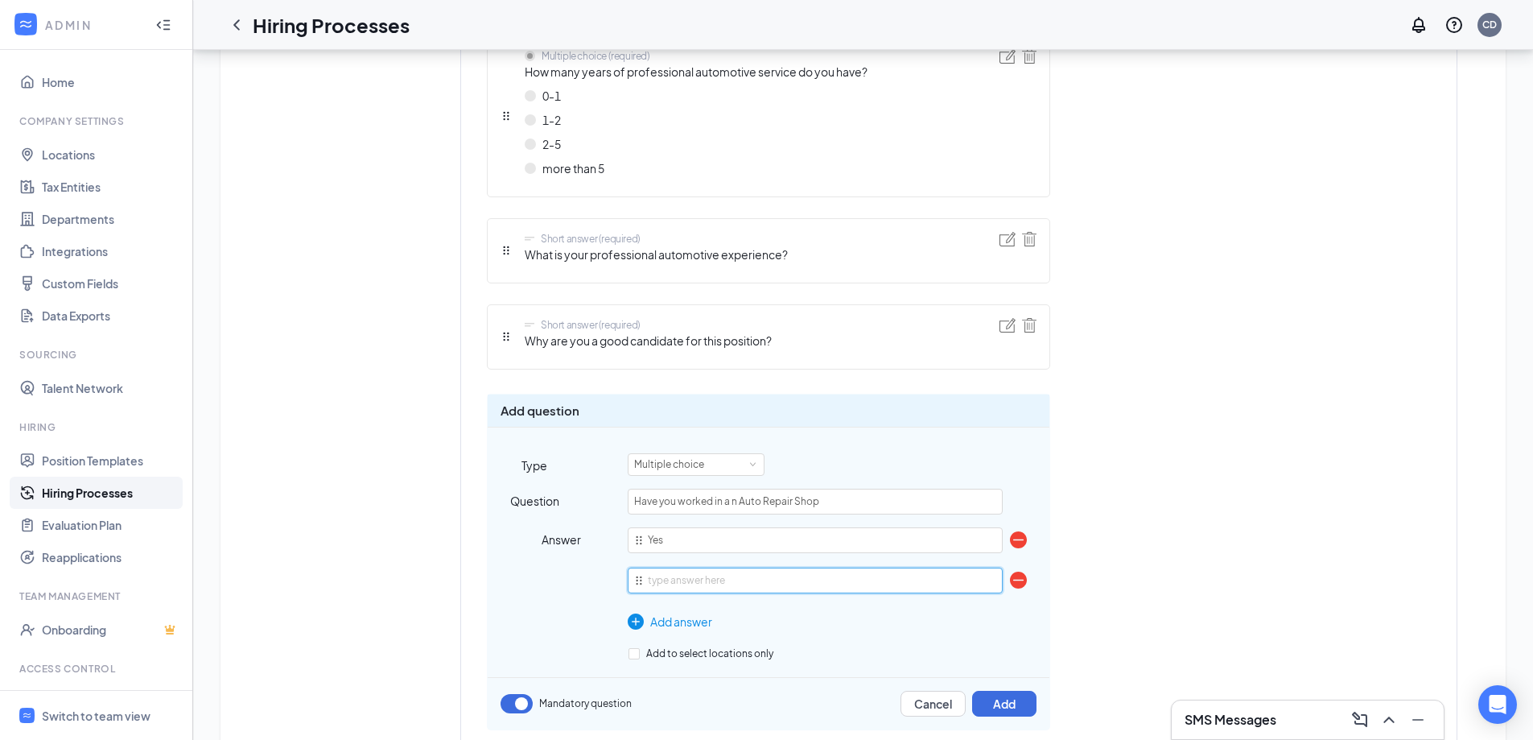
click at [724, 583] on input "text" at bounding box center [815, 580] width 374 height 26
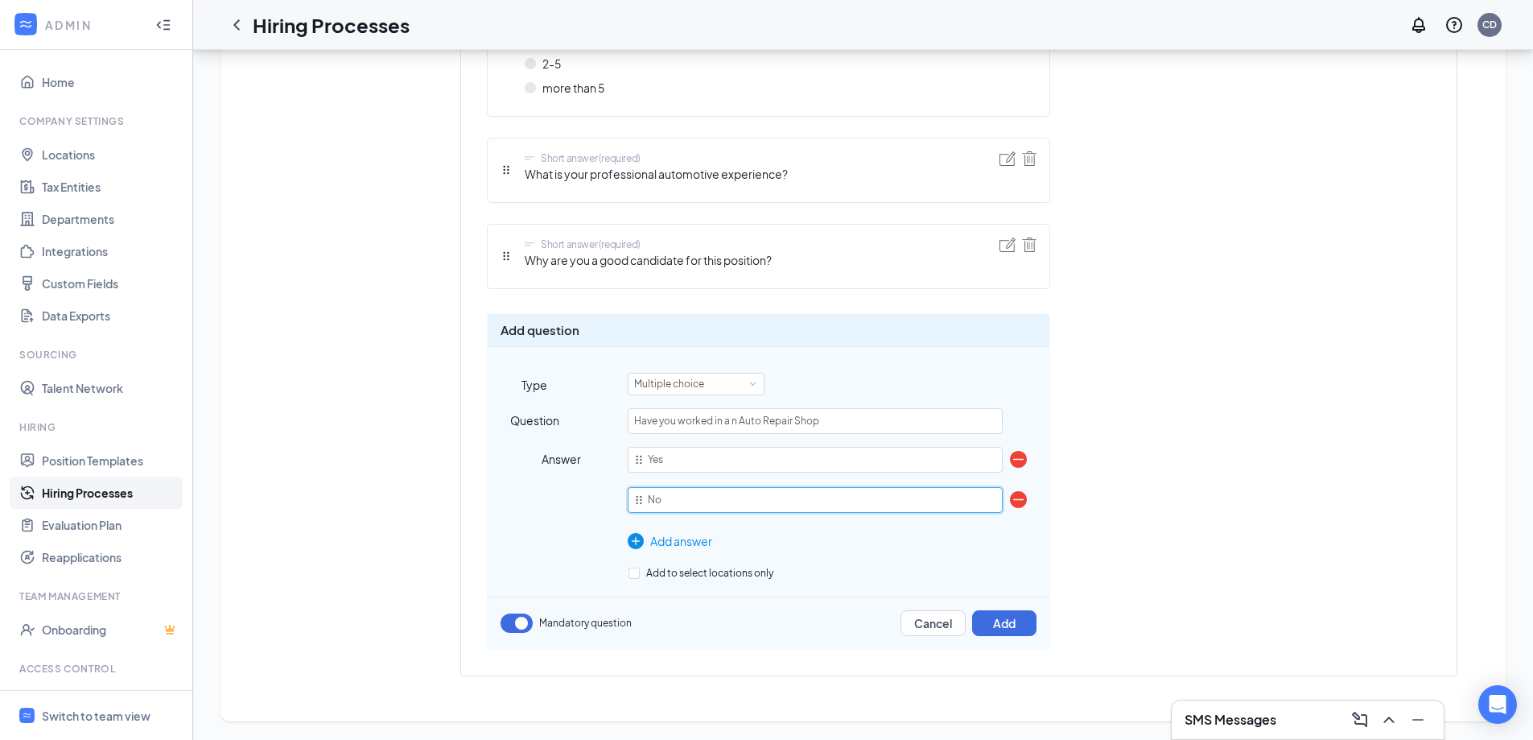
scroll to position [981, 0]
type input "No"
click at [1008, 621] on button "Add" at bounding box center [1004, 622] width 64 height 26
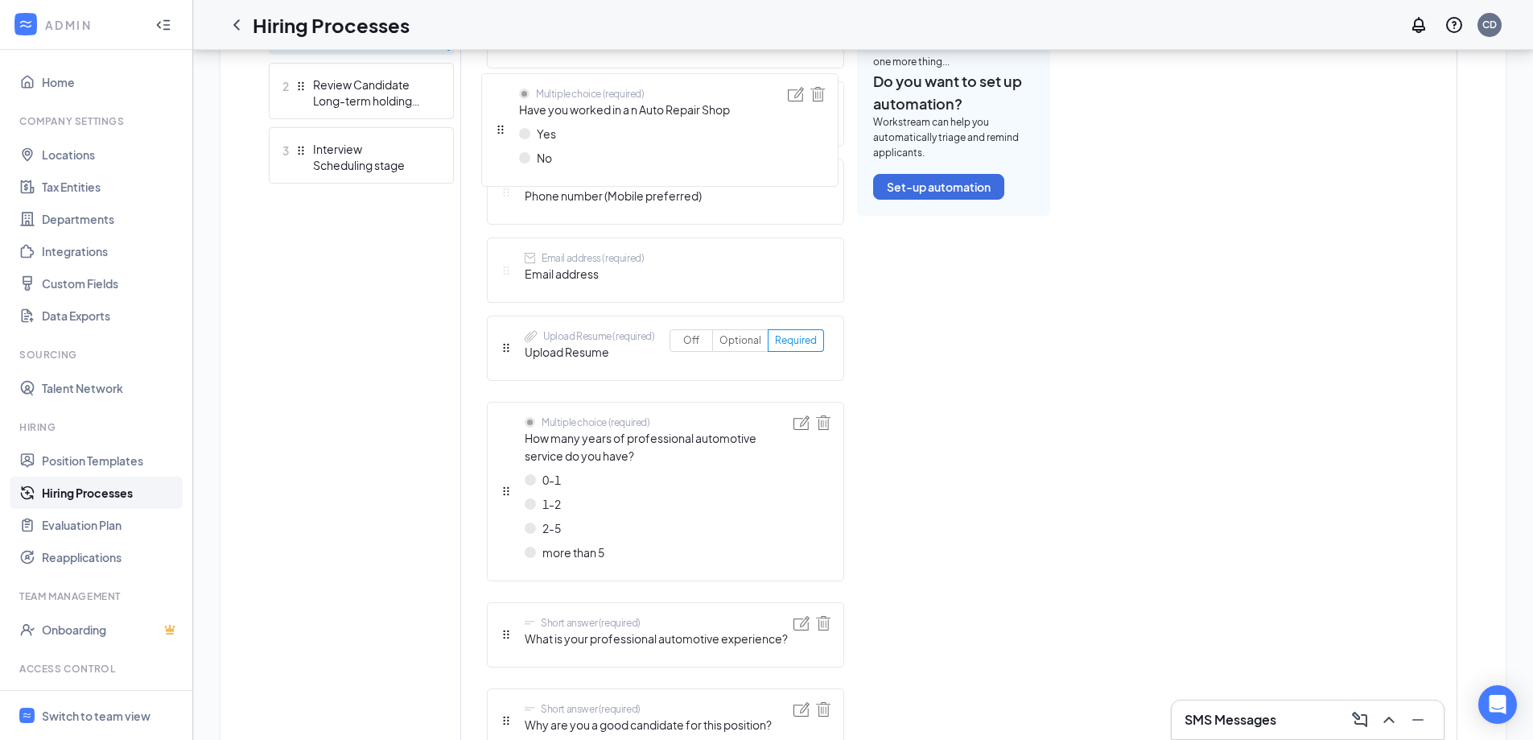
scroll to position [532, 0]
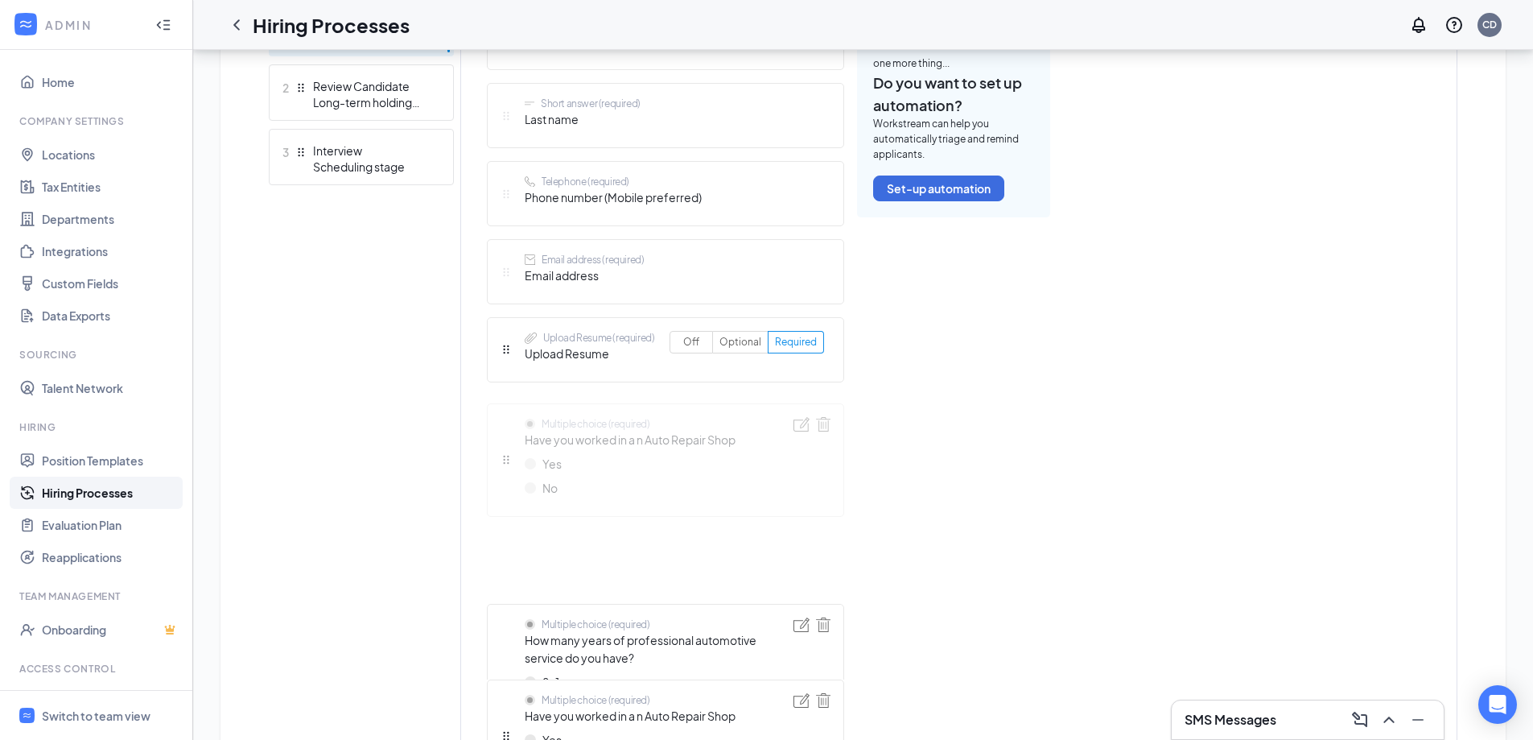
drag, startPoint x: 502, startPoint y: 534, endPoint x: 497, endPoint y: 488, distance: 45.4
click at [497, 489] on div "Short answer (required) First name Short answer (required) Last name Telephone …" at bounding box center [665, 476] width 357 height 942
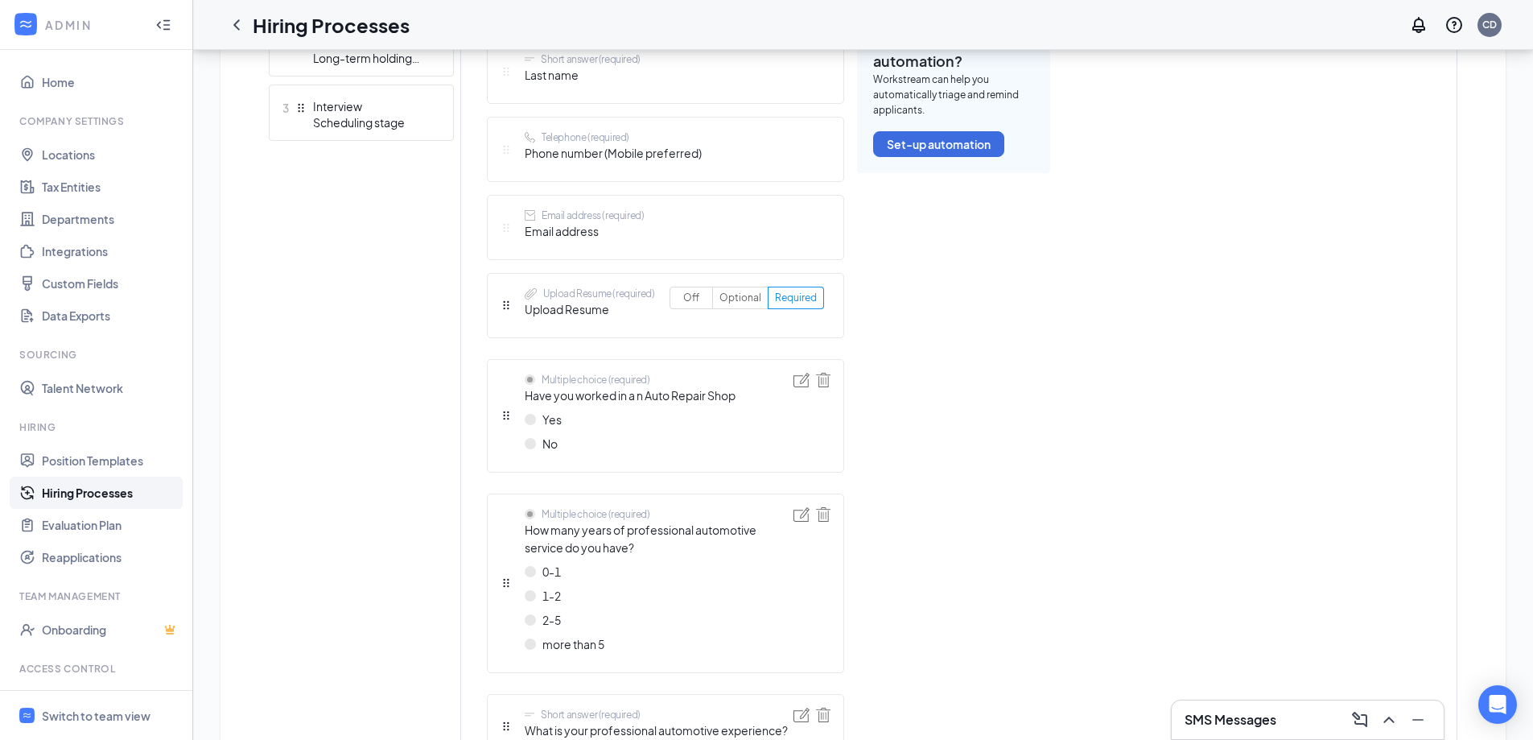
scroll to position [548, 0]
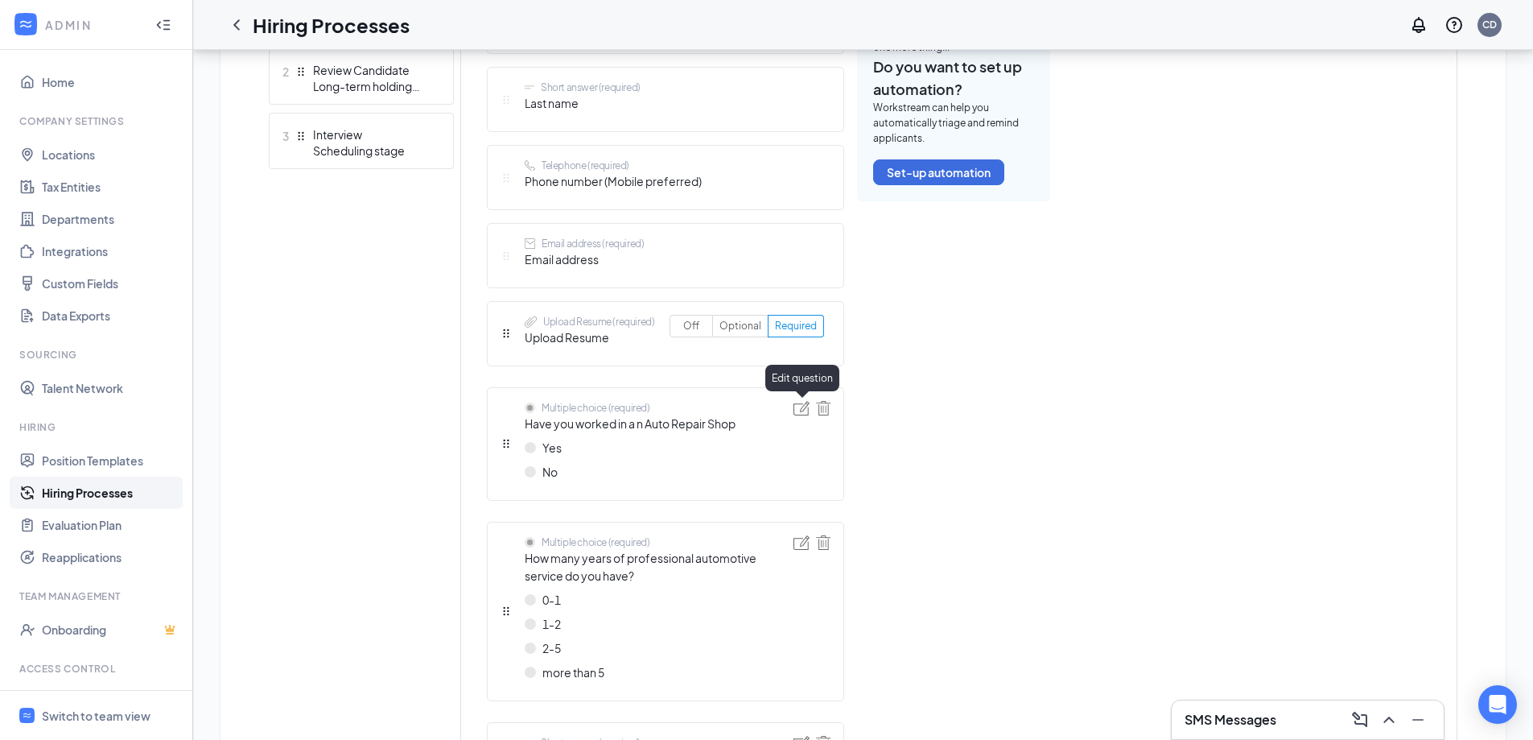
click at [797, 403] on img at bounding box center [801, 408] width 16 height 14
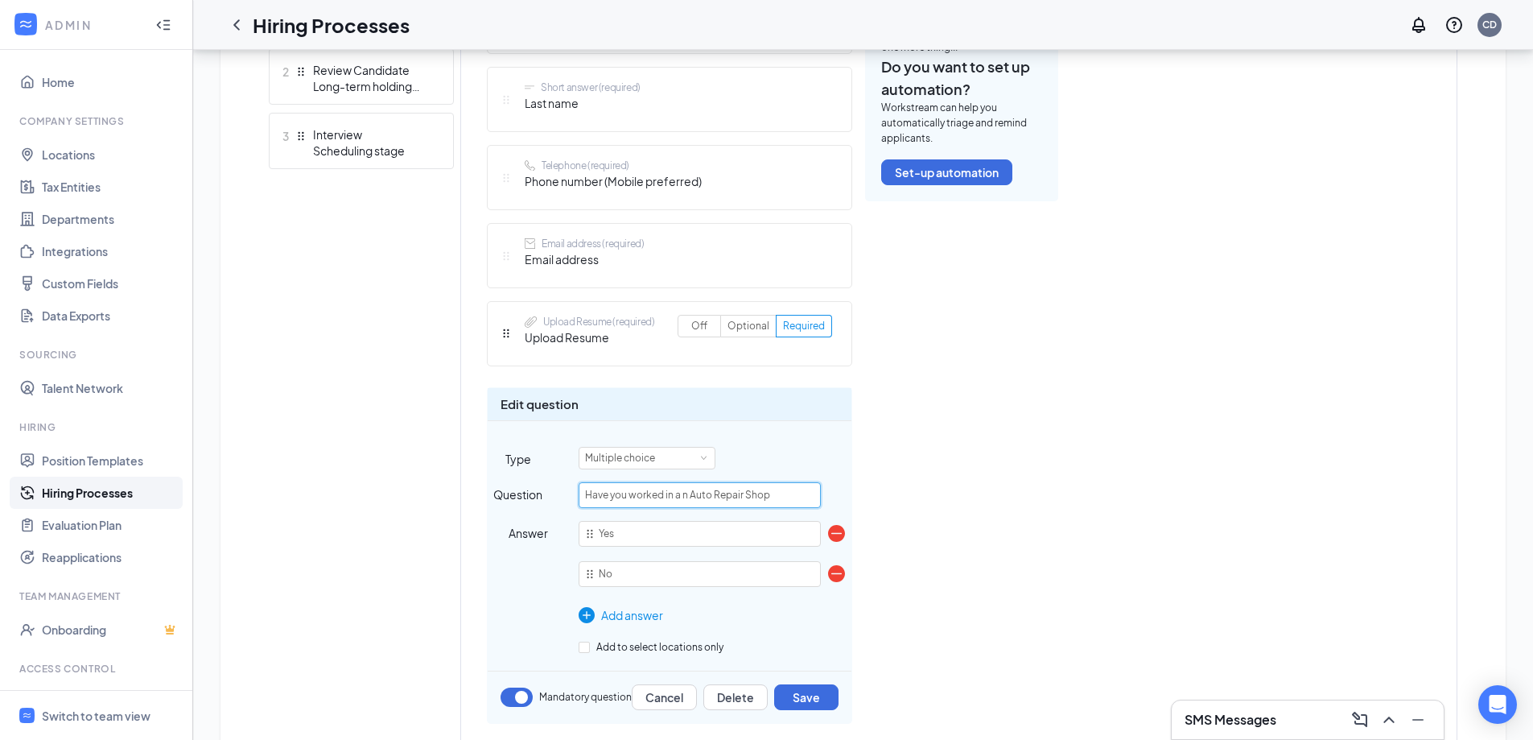
click at [682, 494] on input "Have you worked in a n Auto Repair Shop" at bounding box center [700, 495] width 242 height 26
type input "Have you worked in a an Auto Repair Shop"
click at [1045, 385] on div "Short answer (required) First name Short answer (required) Last name Telephone …" at bounding box center [768, 571] width 563 height 1164
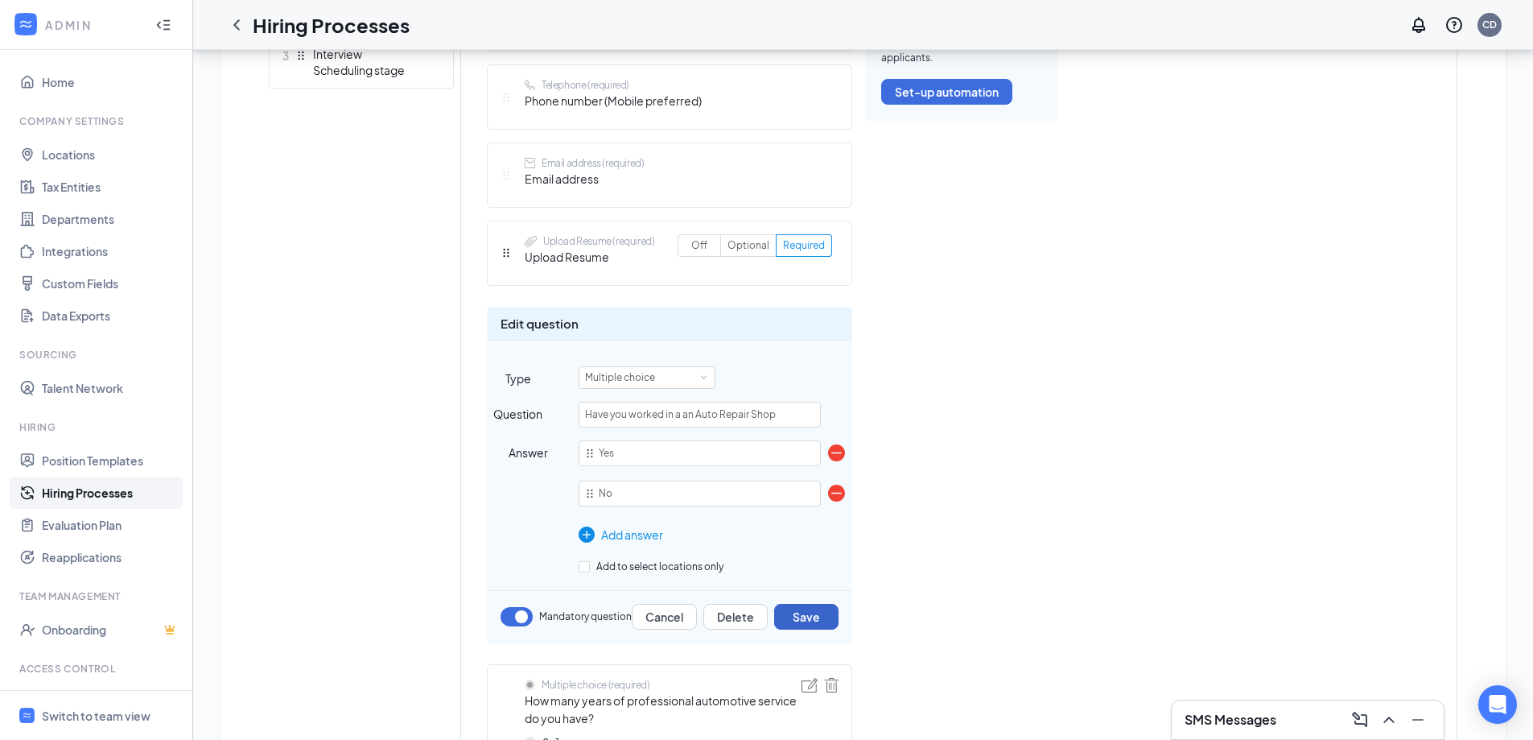
click at [800, 616] on button "Save" at bounding box center [806, 617] width 64 height 26
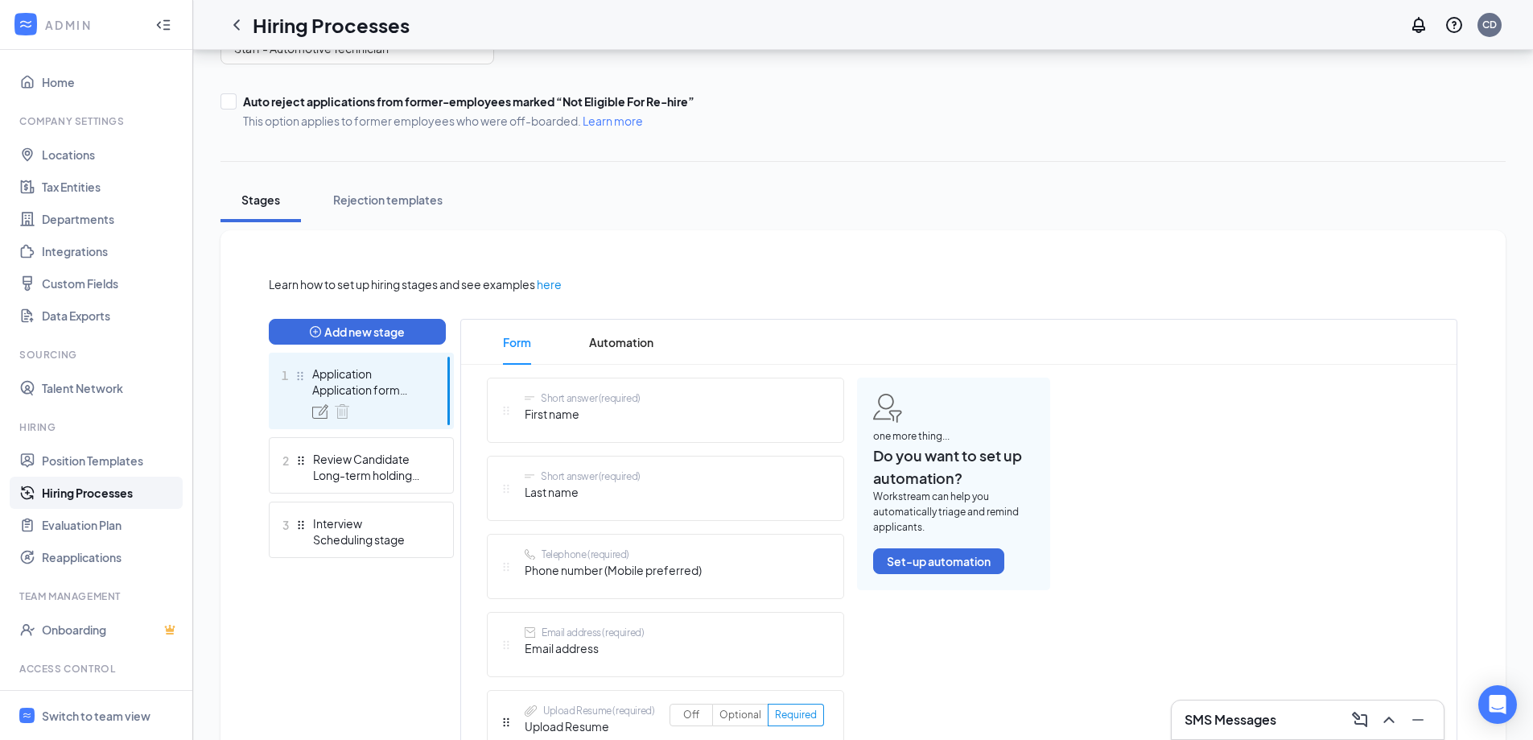
scroll to position [161, 0]
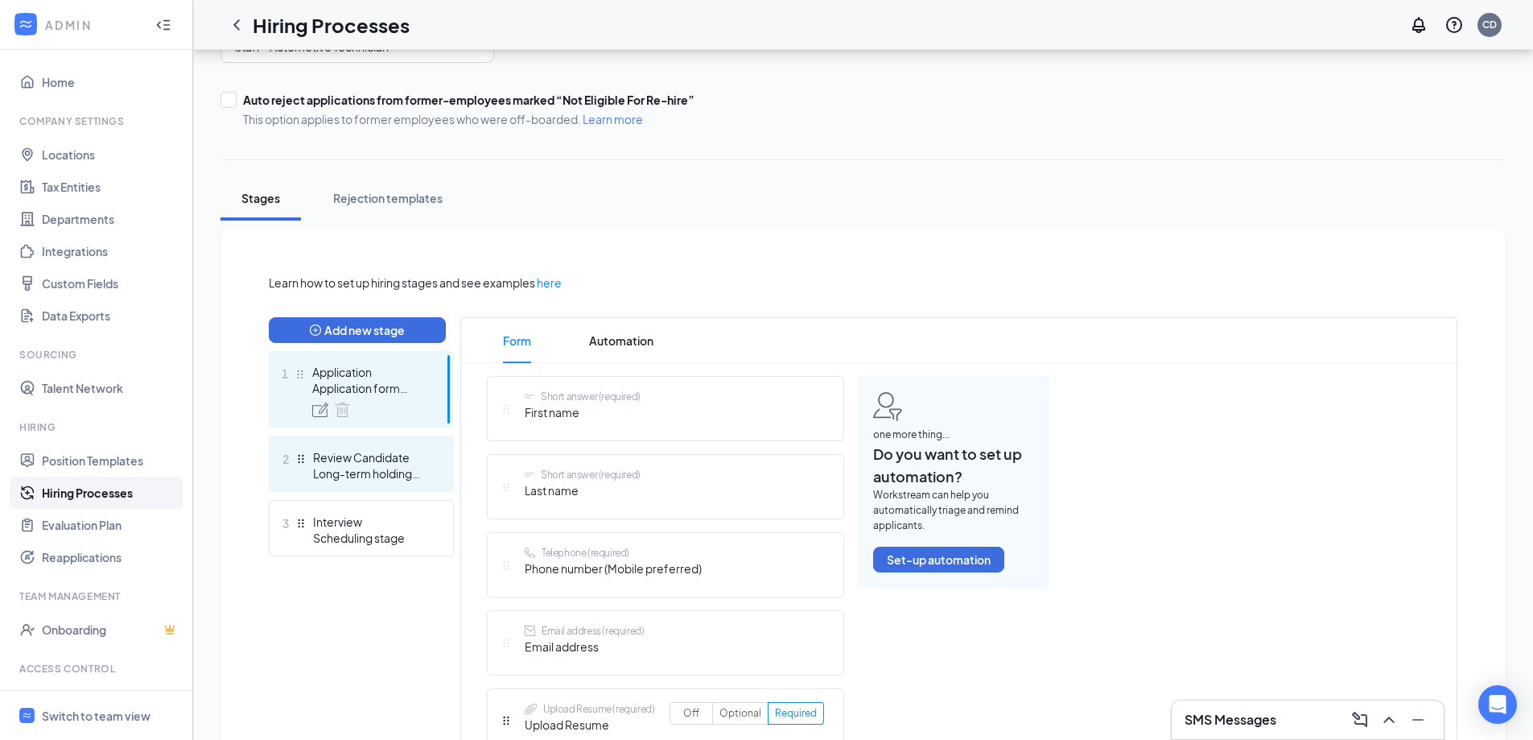
click at [376, 449] on div "Review Candidate" at bounding box center [371, 457] width 117 height 16
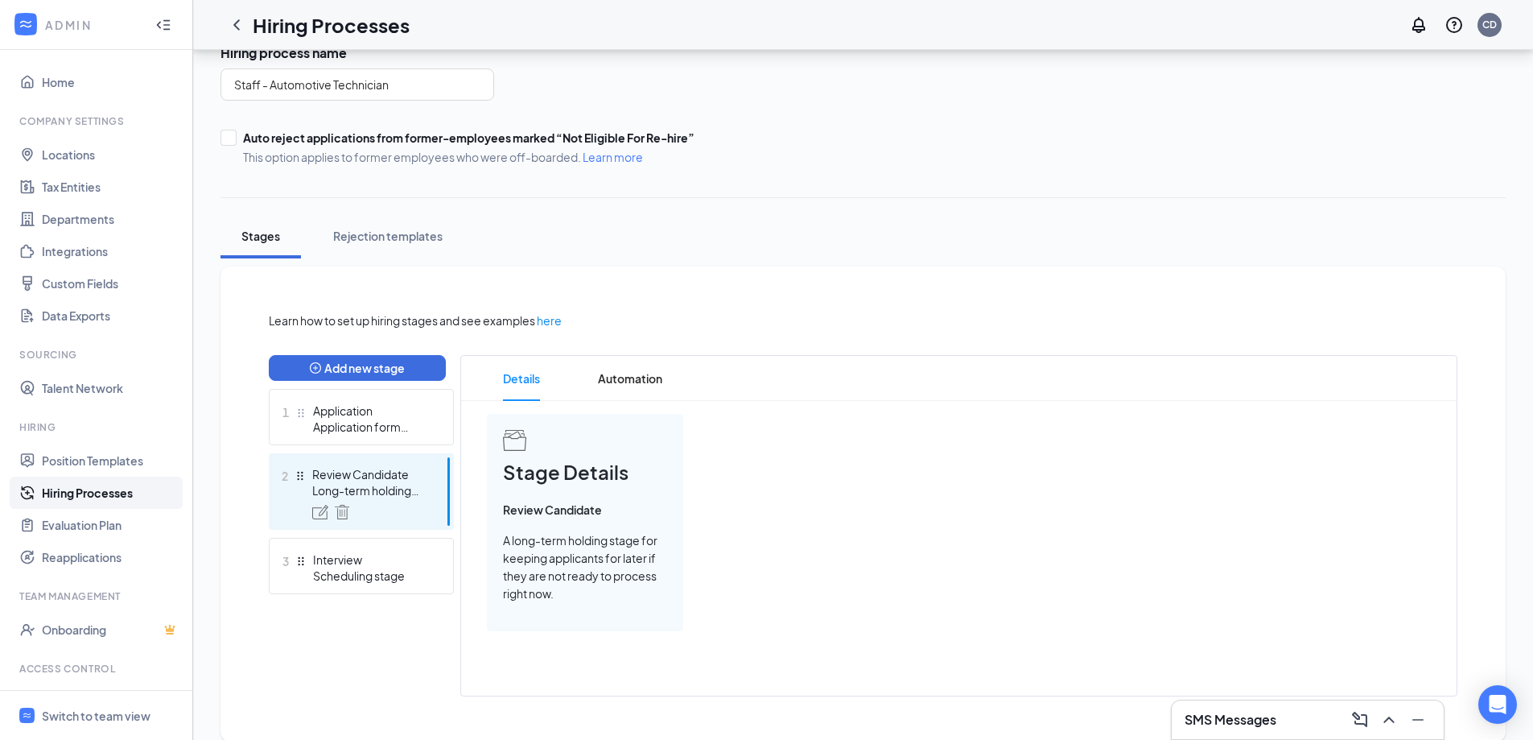
scroll to position [144, 0]
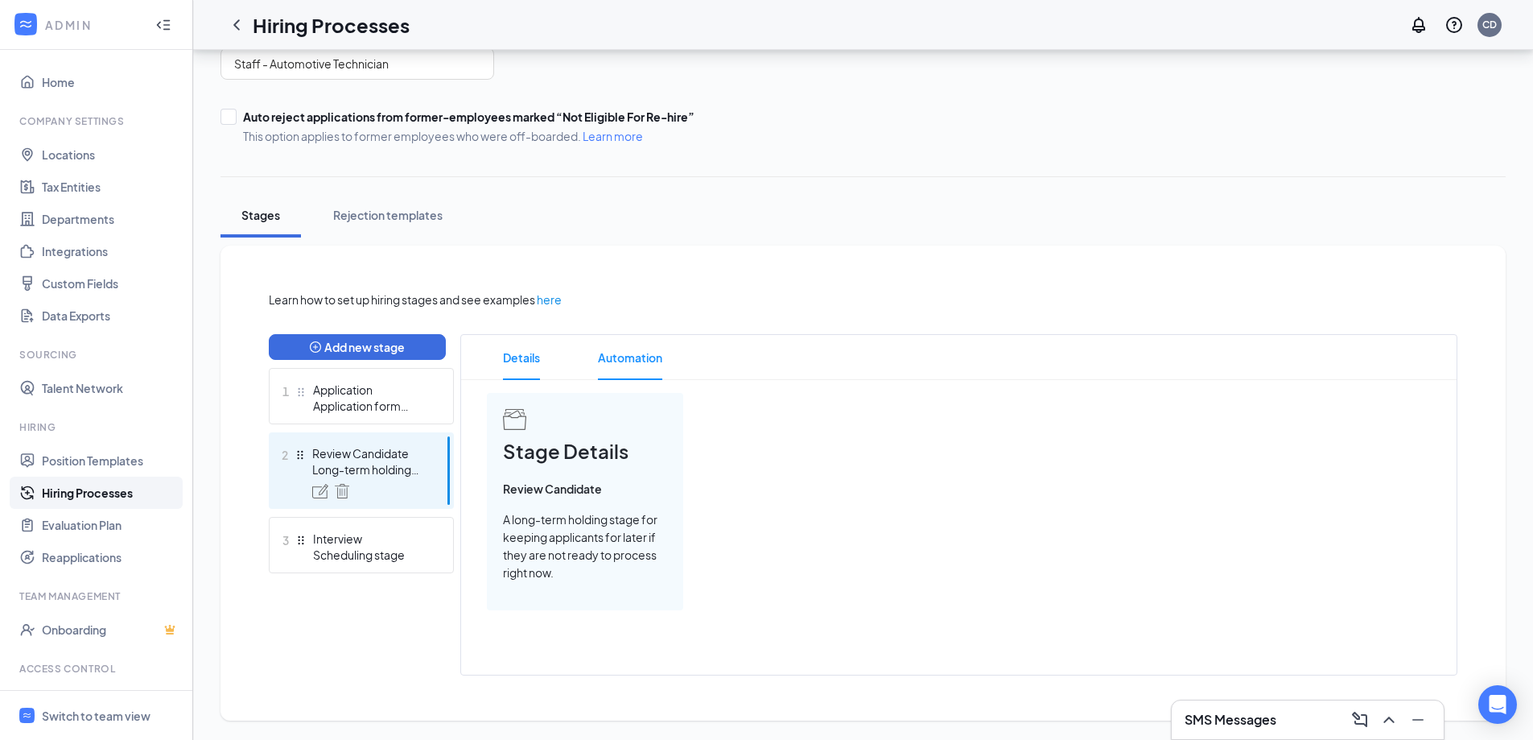
click at [616, 363] on span "Automation" at bounding box center [630, 357] width 64 height 45
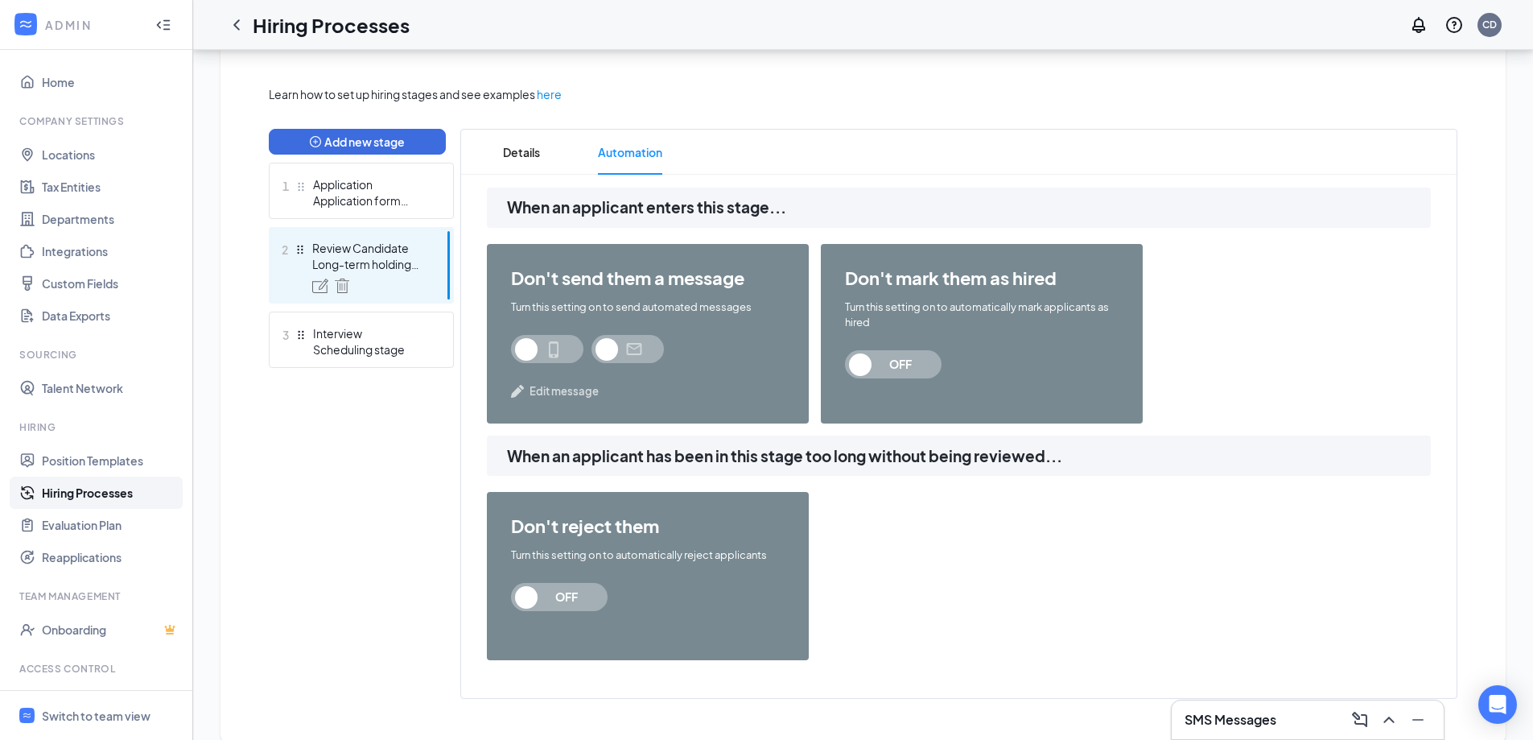
scroll to position [373, 0]
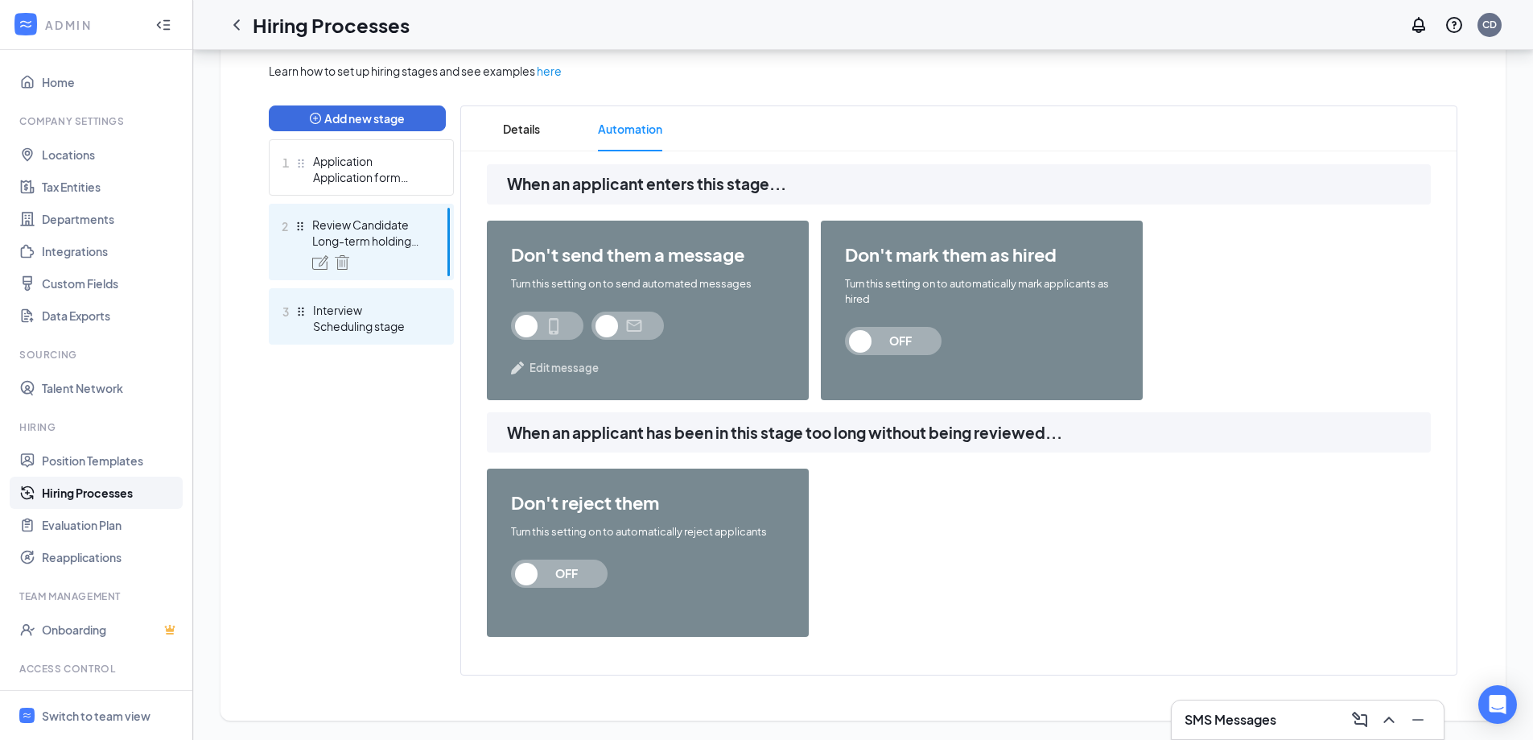
click at [325, 309] on div "Interview" at bounding box center [371, 310] width 117 height 16
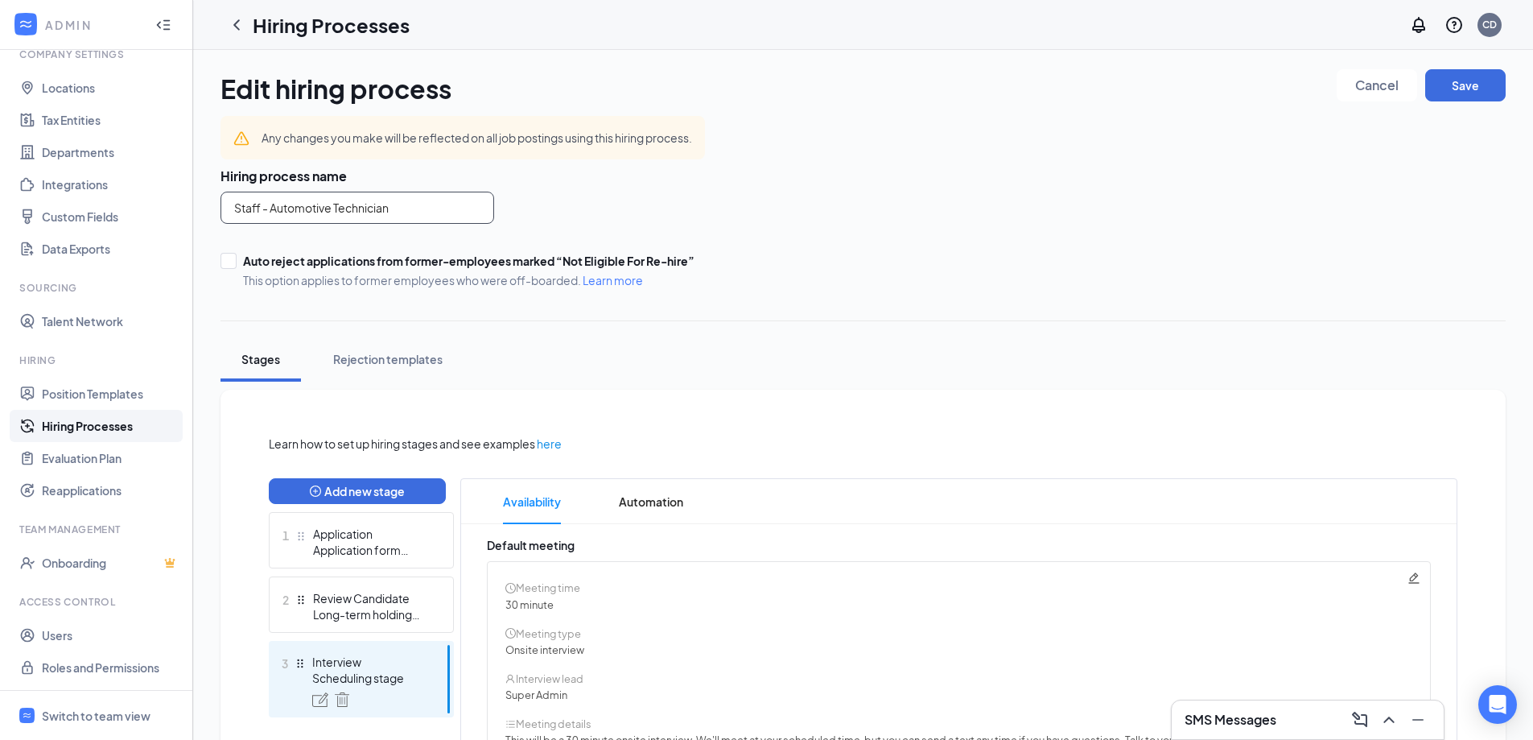
click at [352, 220] on input "Staff - Automotive Technician" at bounding box center [357, 208] width 274 height 32
click at [751, 333] on div "Edit hiring process Cancel Save Any changes you make will be reflected on all j…" at bounding box center [862, 662] width 1285 height 1186
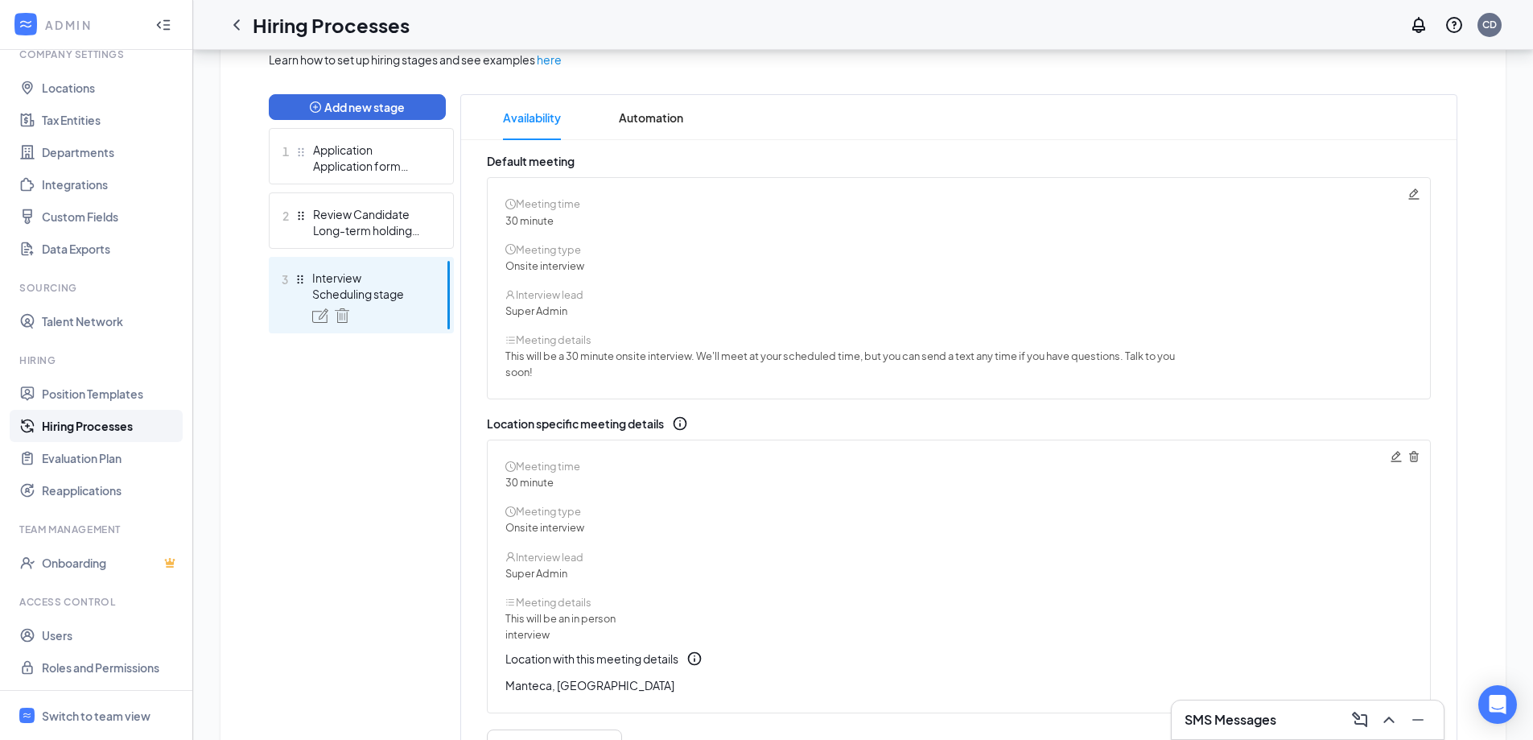
scroll to position [402, 0]
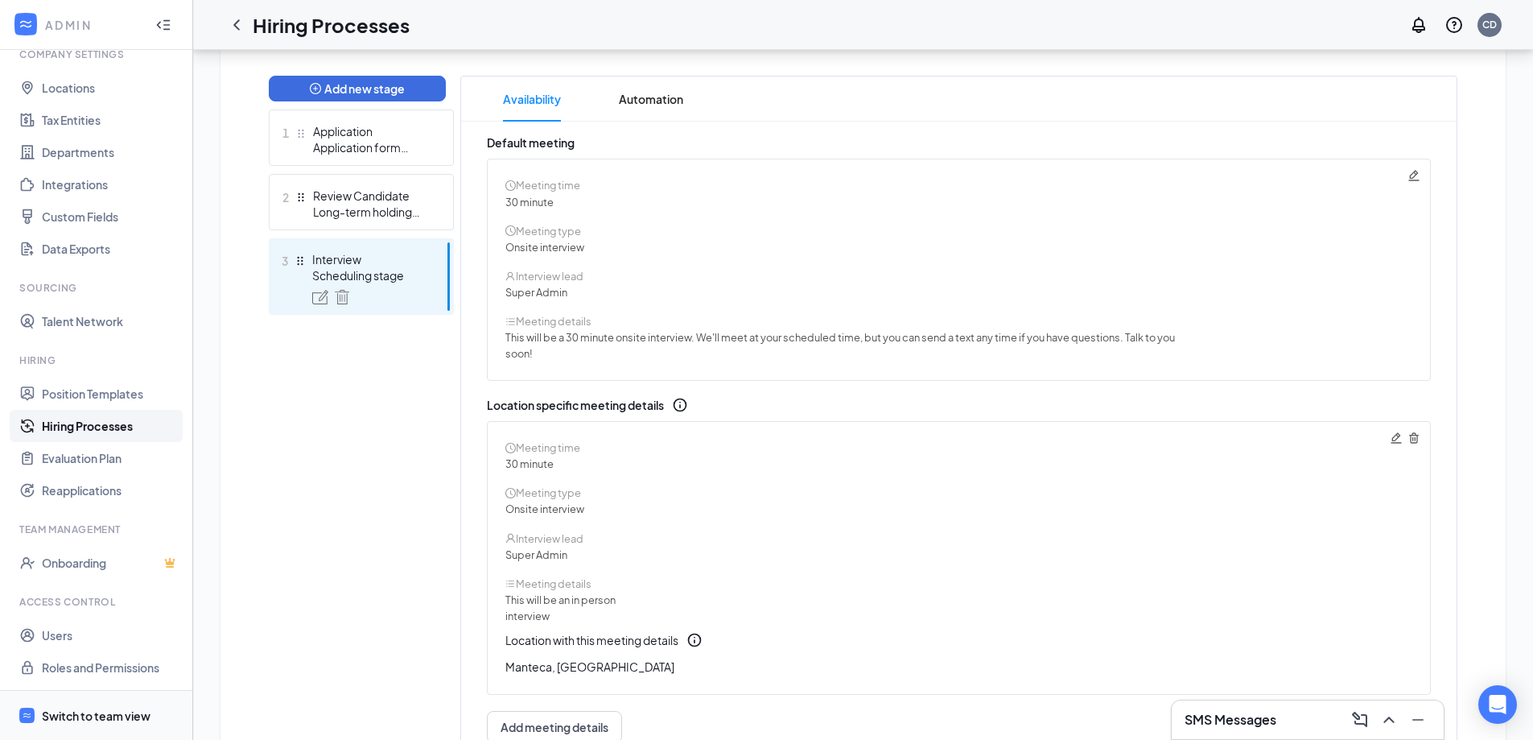
click at [82, 718] on div "Switch to team view" at bounding box center [96, 715] width 109 height 16
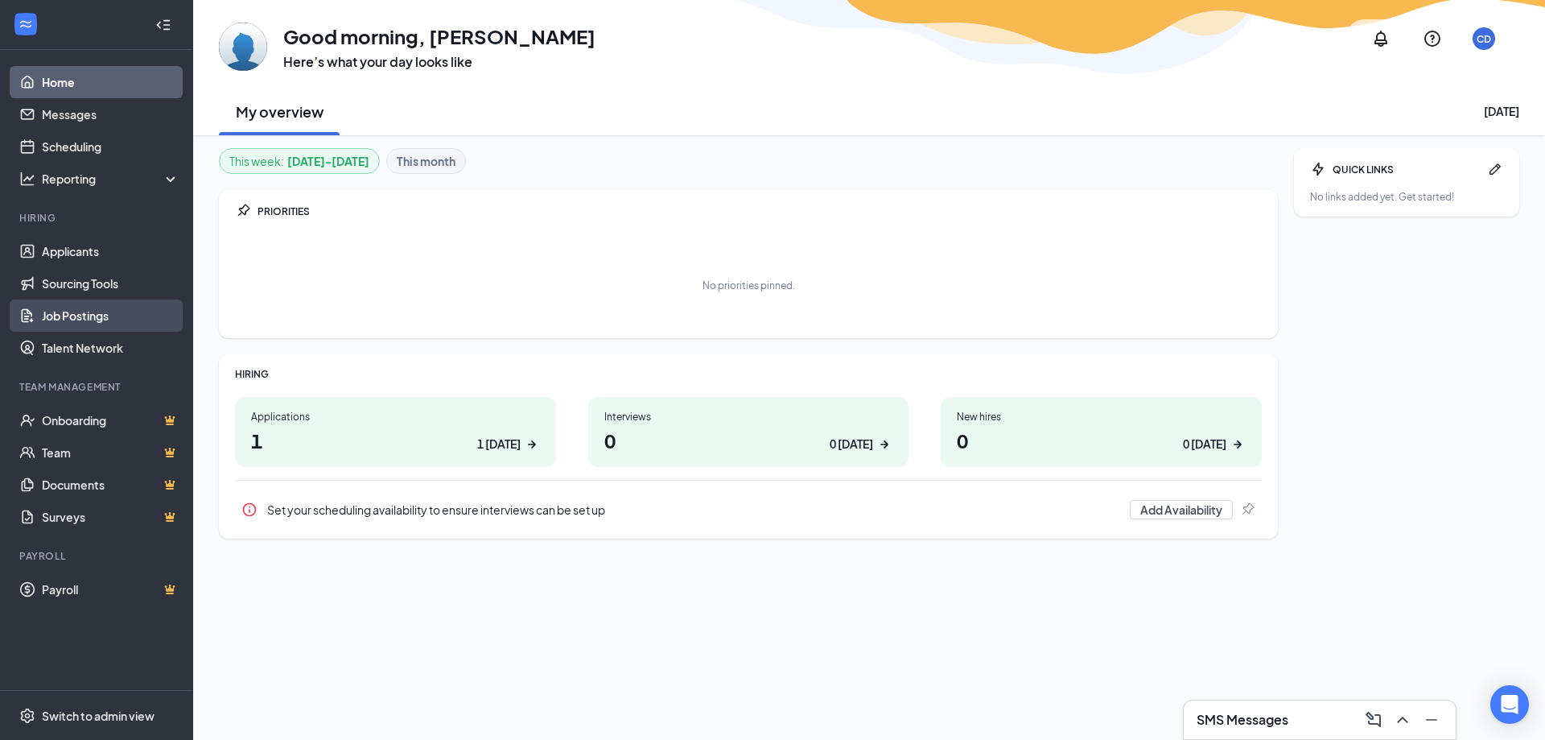
click at [84, 313] on link "Job Postings" at bounding box center [111, 315] width 138 height 32
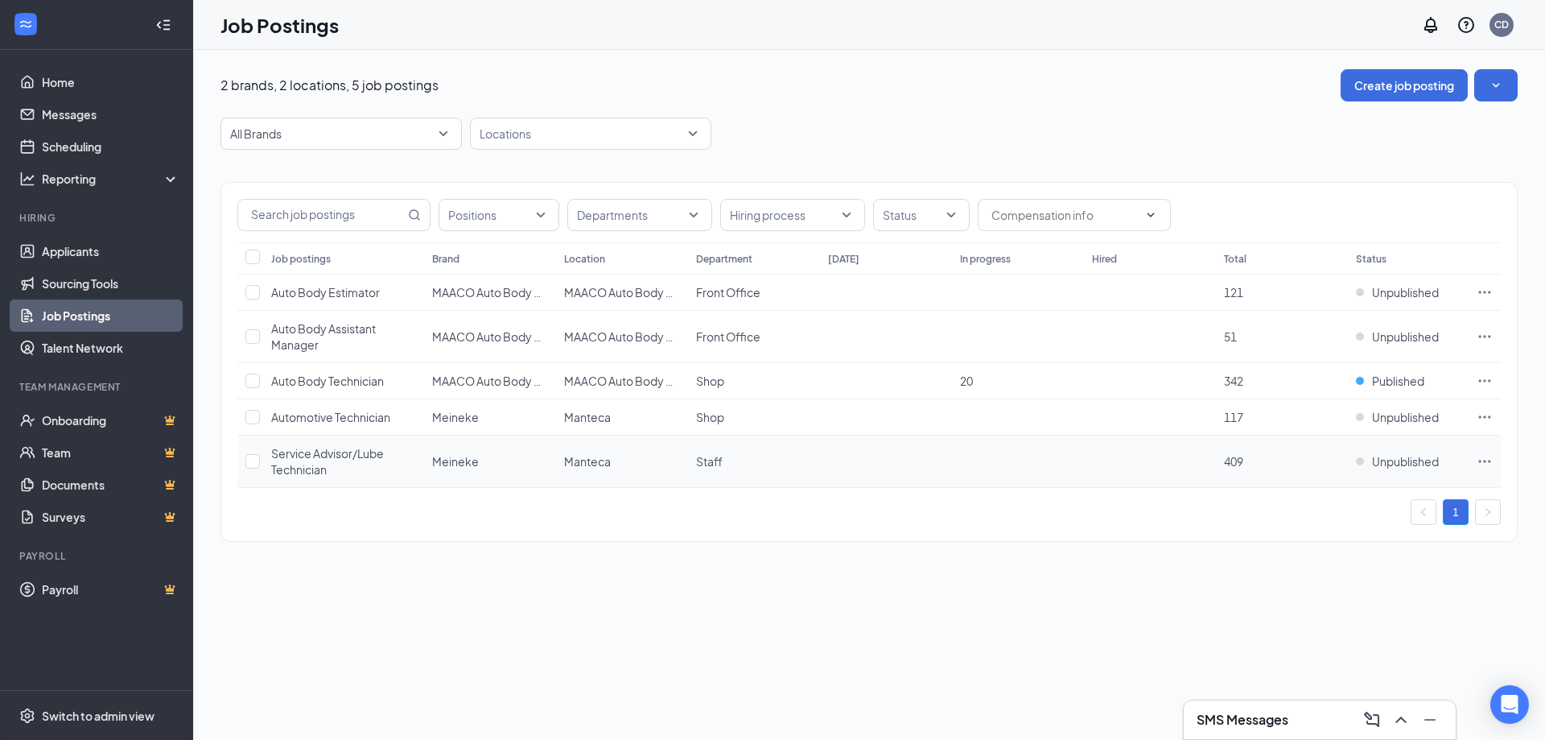
click at [315, 462] on span "Service Advisor/Lube Technician" at bounding box center [327, 461] width 113 height 31
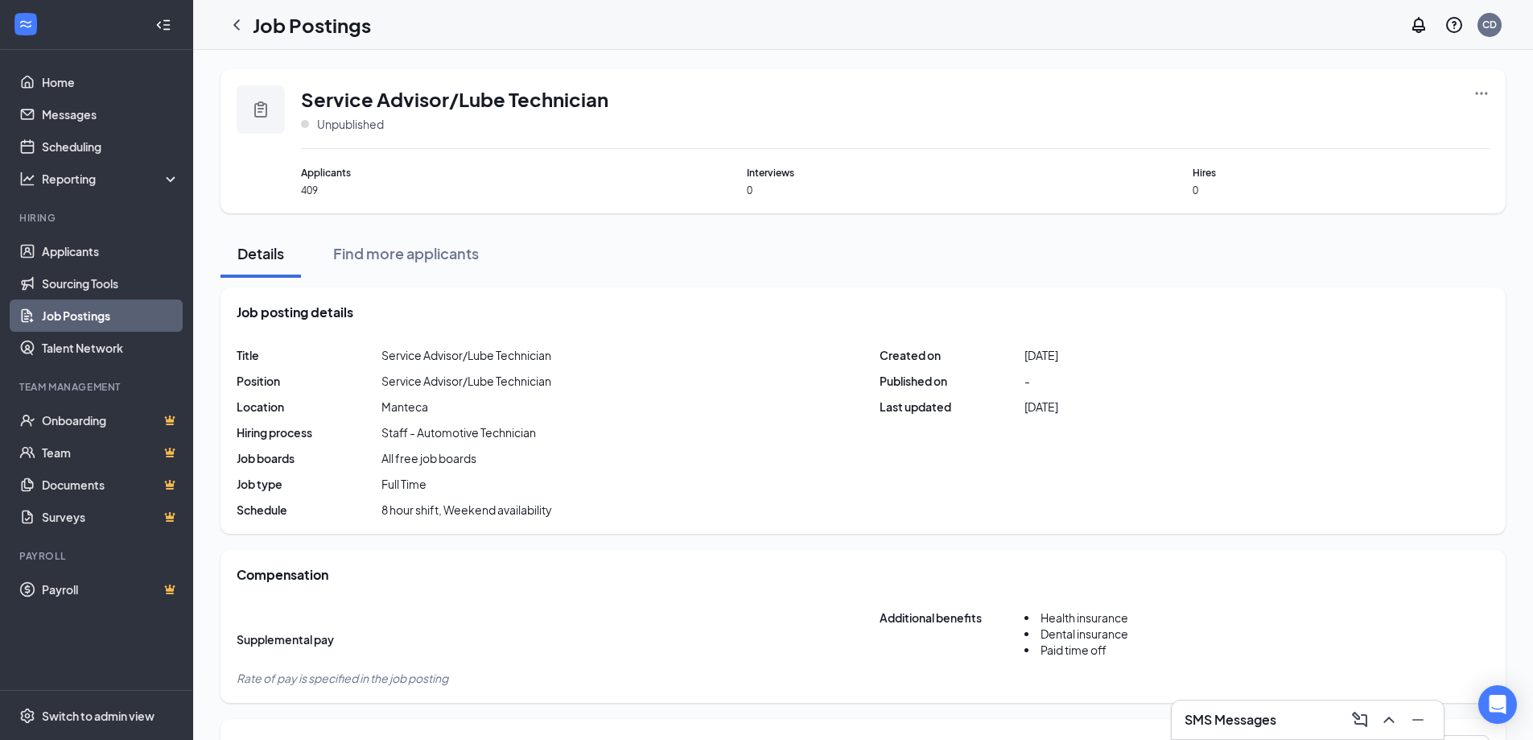
click at [1459, 89] on div "Service Advisor/Lube Technician Unpublished" at bounding box center [895, 117] width 1189 height 64
click at [1475, 87] on icon "Ellipses" at bounding box center [1481, 93] width 16 height 16
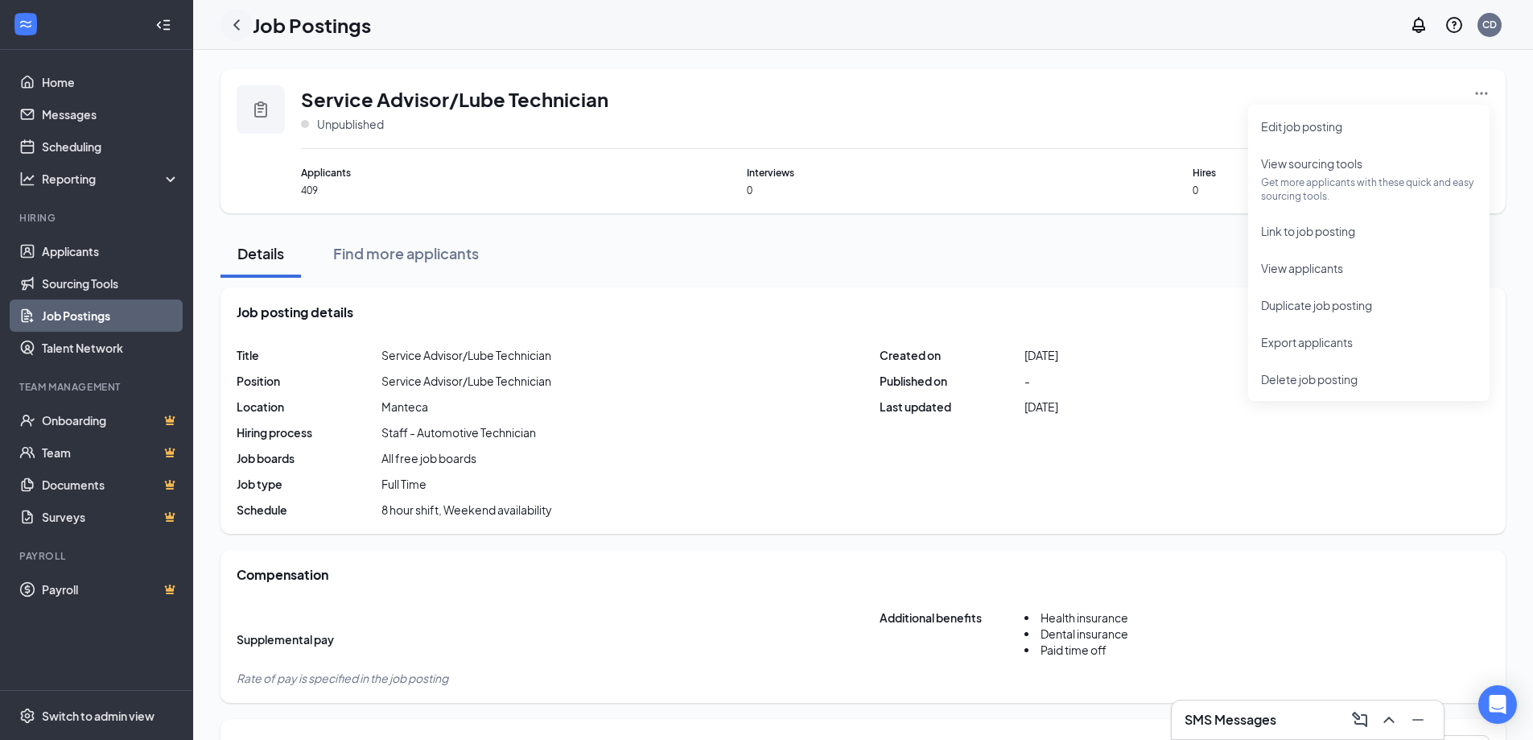
click at [239, 20] on icon "ChevronLeft" at bounding box center [236, 24] width 6 height 10
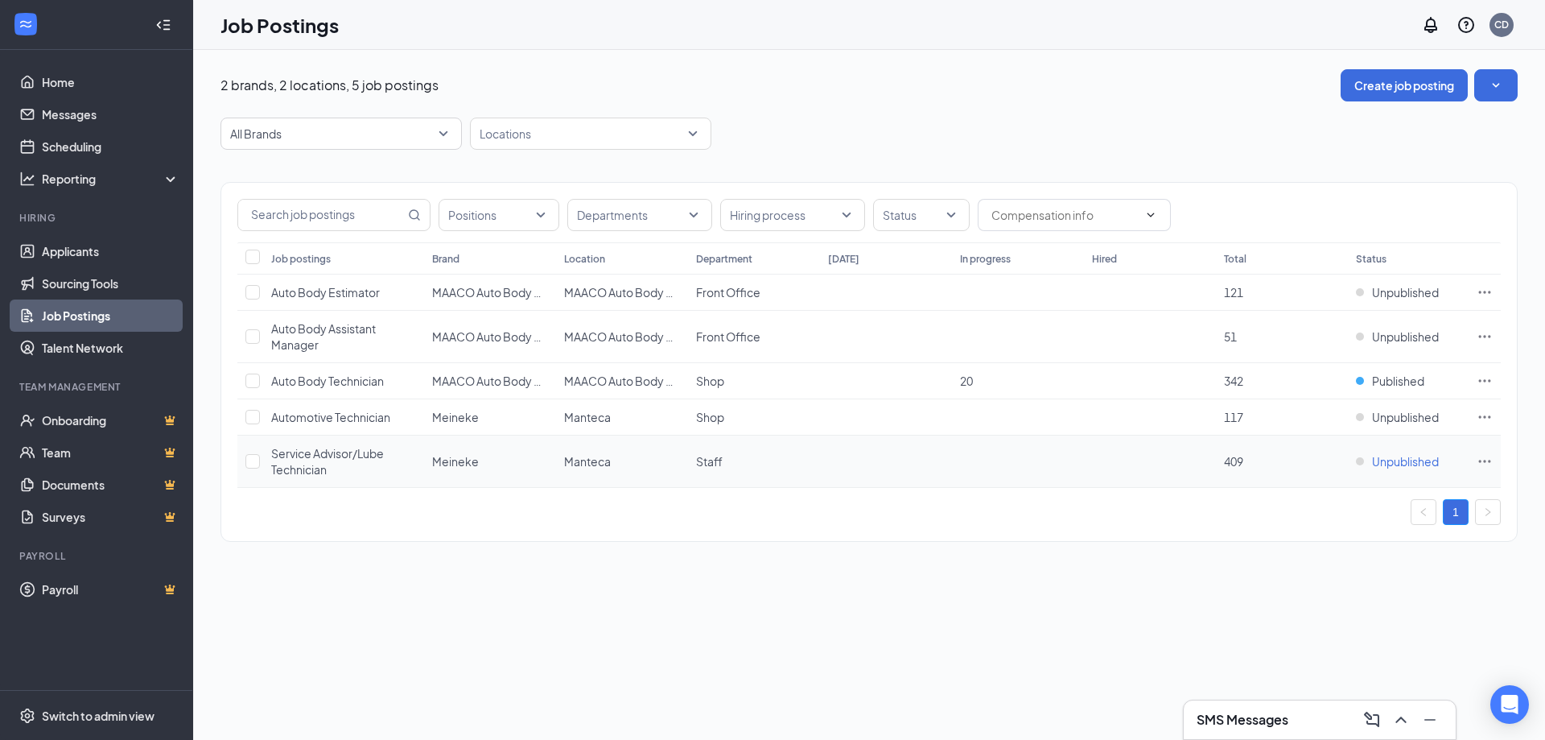
click at [1395, 460] on span "Unpublished" at bounding box center [1405, 461] width 67 height 16
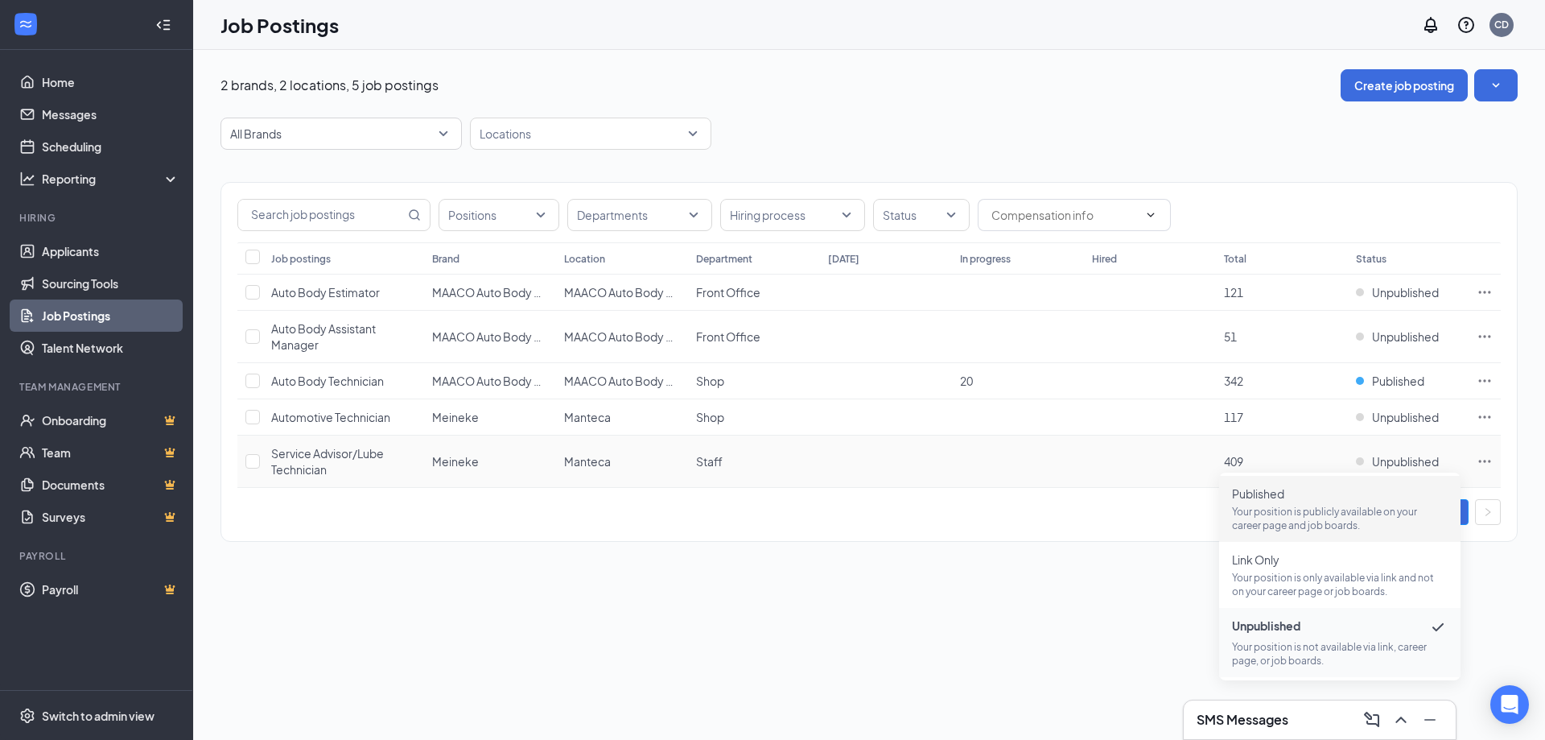
click at [1280, 504] on span "Published Your position is publicly available on your career page and job board…" at bounding box center [1340, 508] width 216 height 47
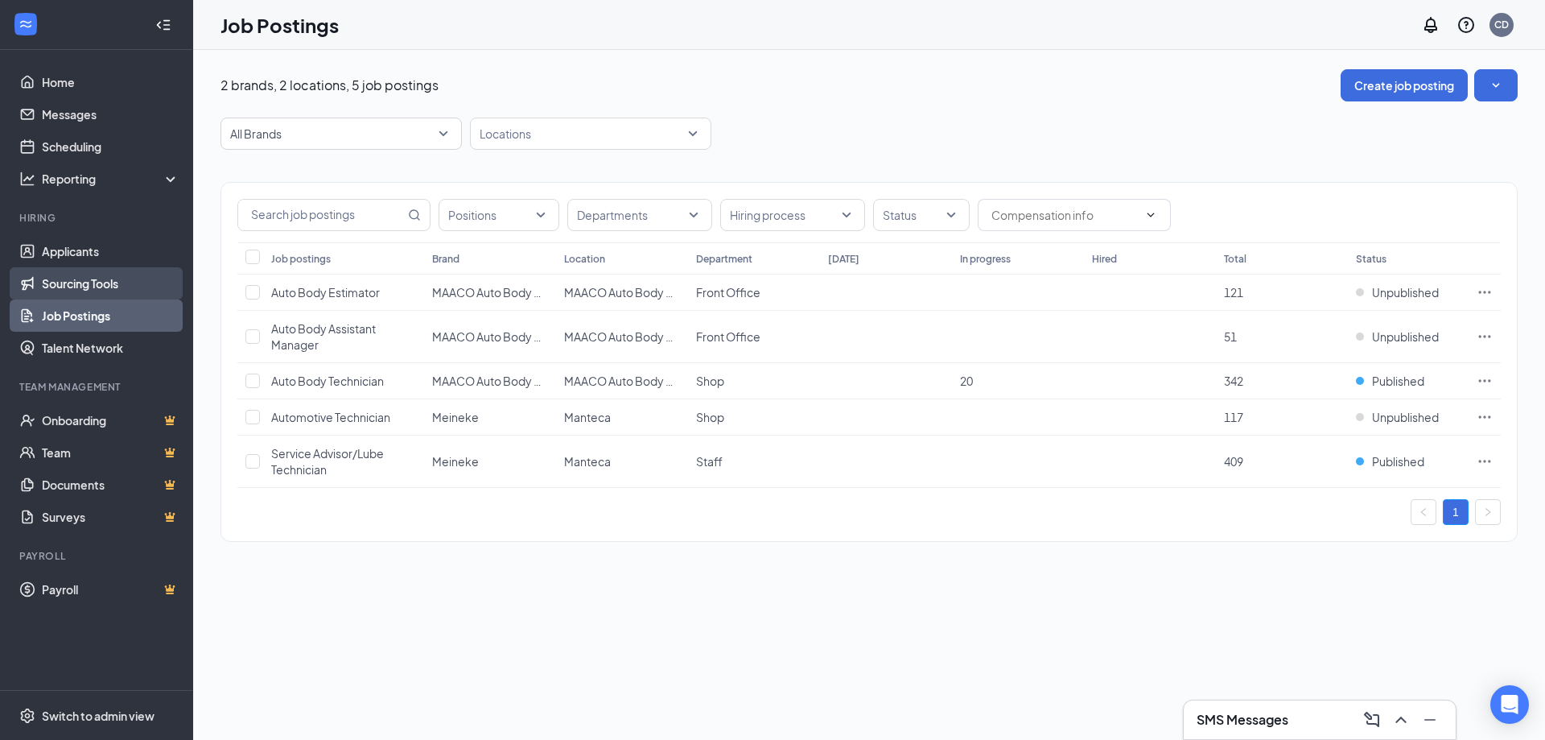
click at [78, 282] on link "Sourcing Tools" at bounding box center [111, 283] width 138 height 32
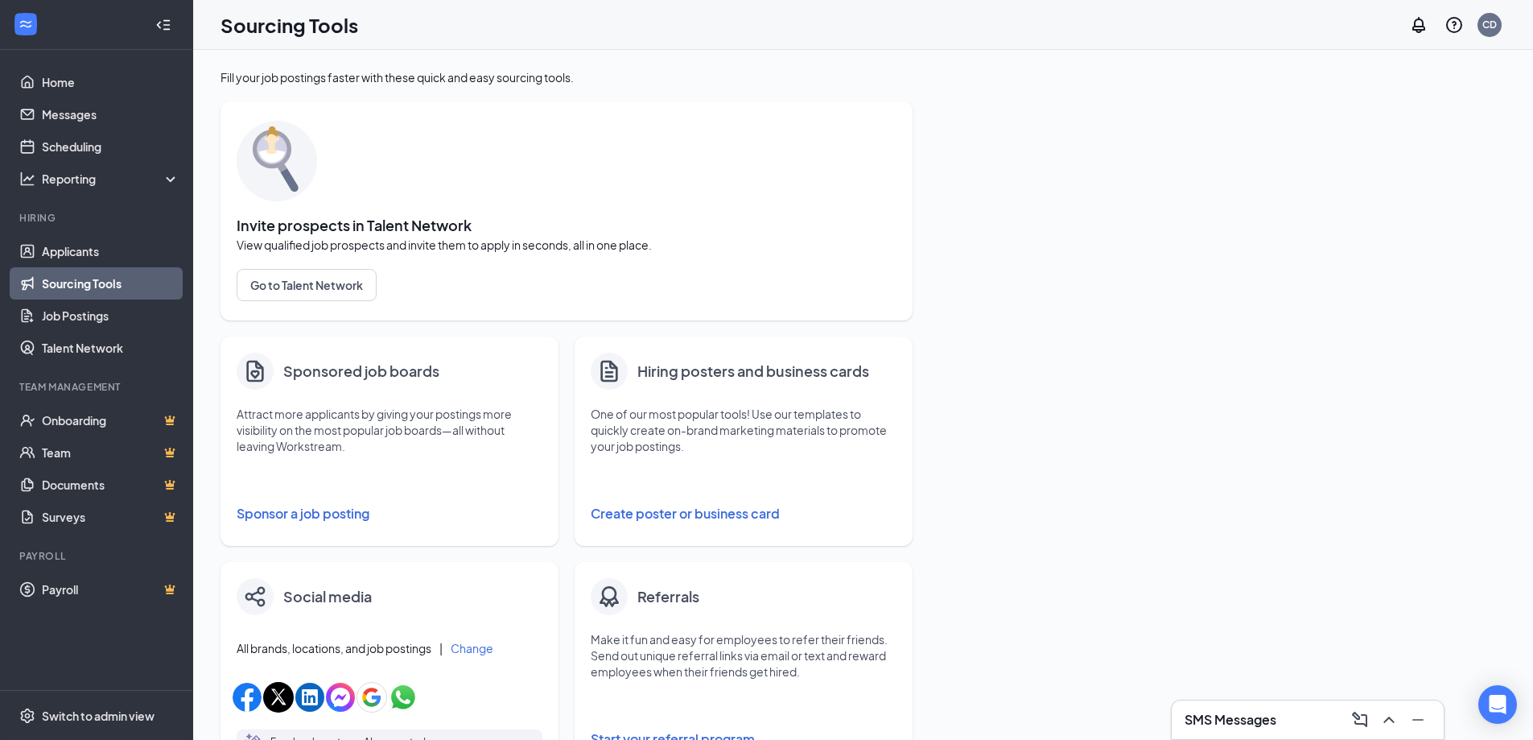
click at [307, 505] on button "Sponsor a job posting" at bounding box center [390, 513] width 306 height 32
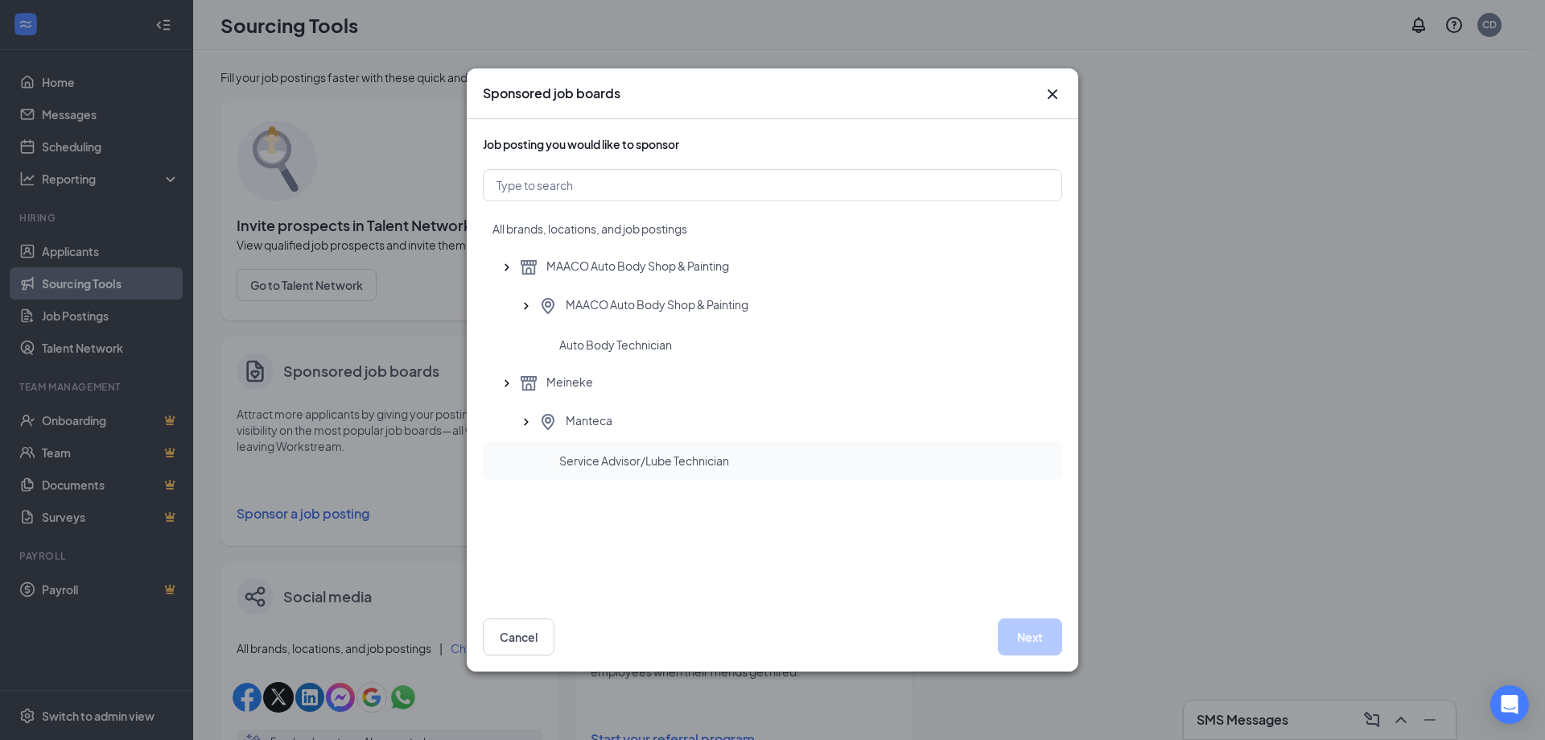
click at [661, 455] on span "Service Advisor/Lube Technician" at bounding box center [644, 460] width 170 height 16
click at [1027, 630] on button "Next" at bounding box center [1030, 636] width 64 height 37
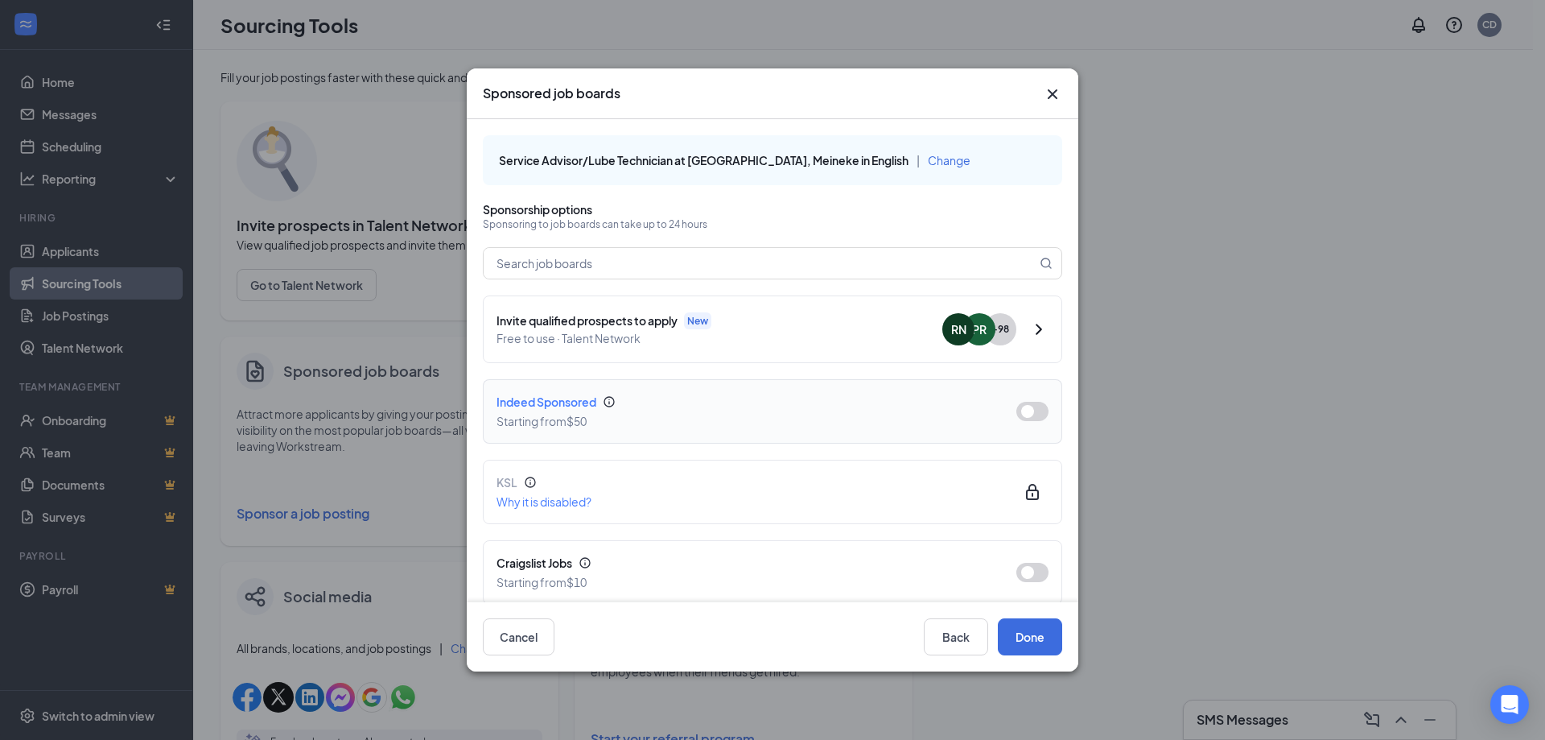
click at [1016, 411] on button "button" at bounding box center [1032, 411] width 32 height 19
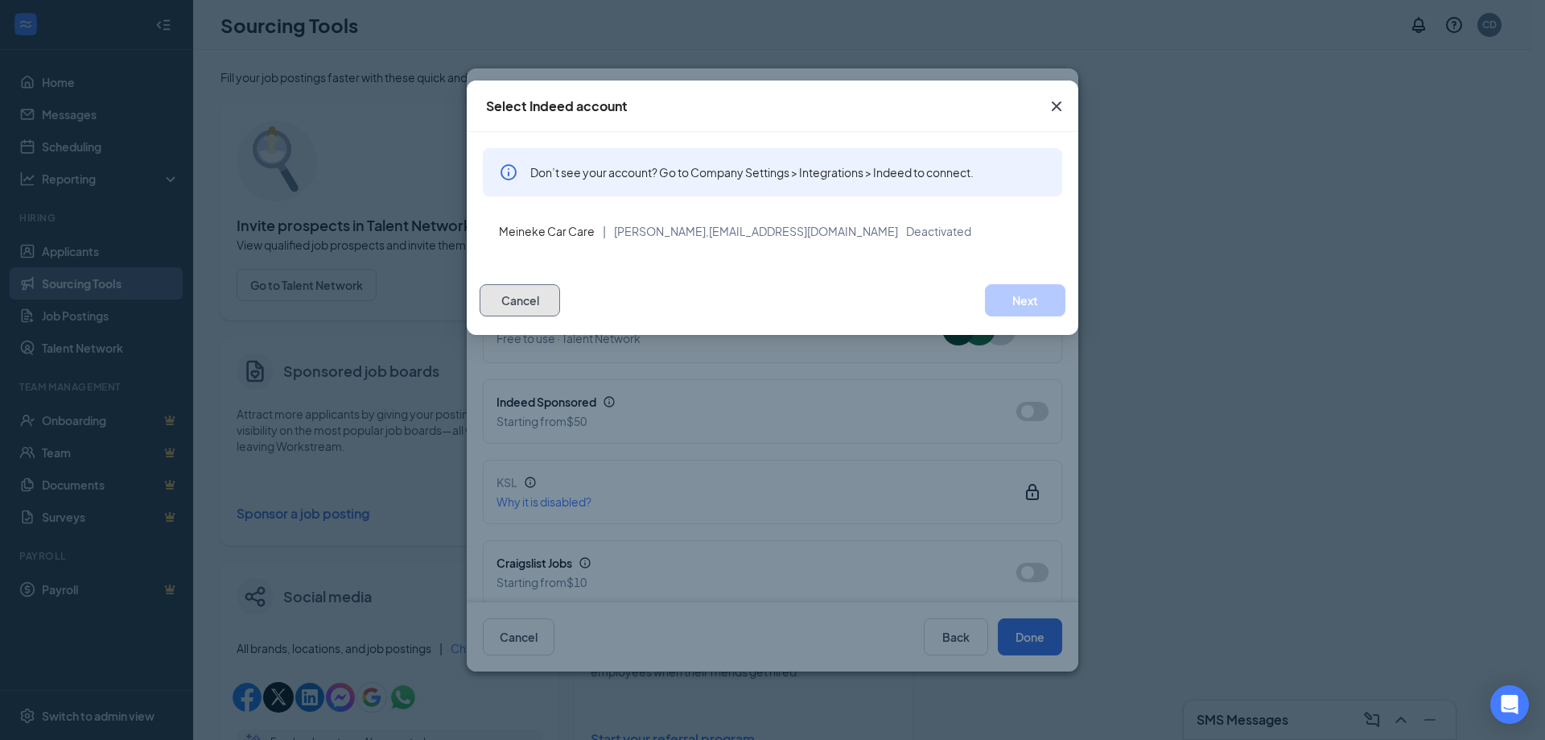
click at [514, 313] on button "Cancel" at bounding box center [520, 300] width 80 height 32
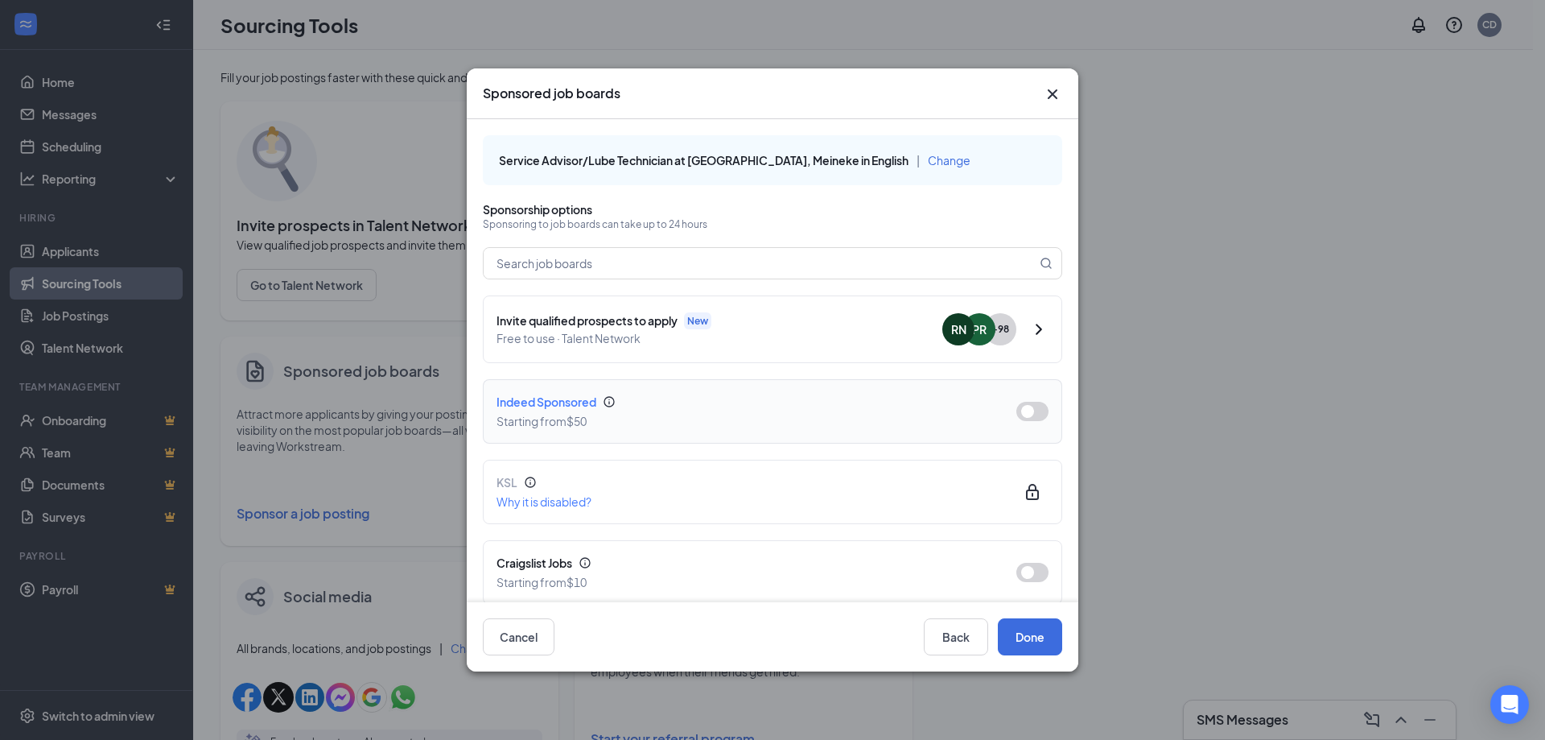
click at [557, 401] on div "Indeed Sponsored" at bounding box center [744, 402] width 494 height 18
click at [1017, 410] on button "button" at bounding box center [1032, 411] width 32 height 19
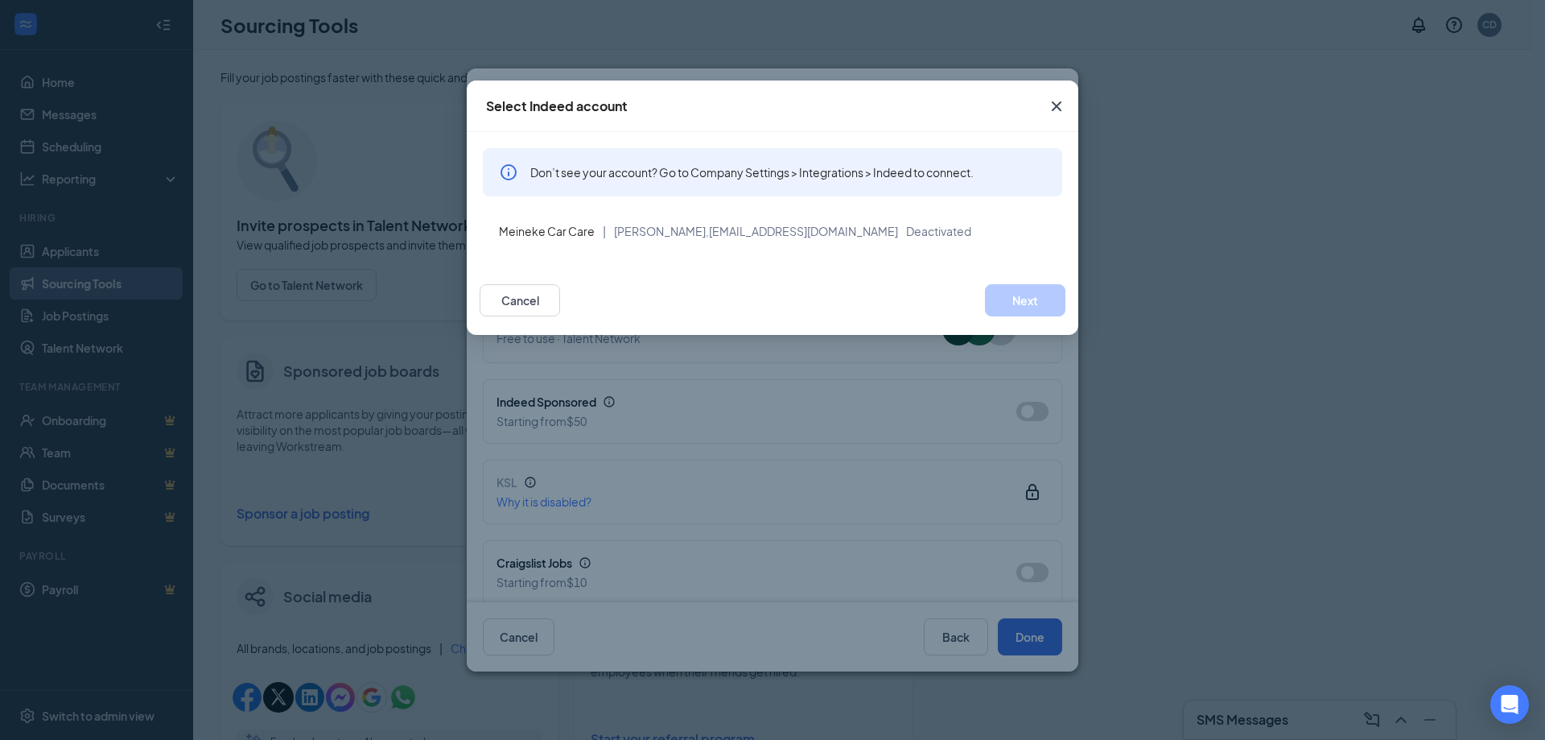
click at [1062, 101] on icon "Cross" at bounding box center [1056, 106] width 19 height 19
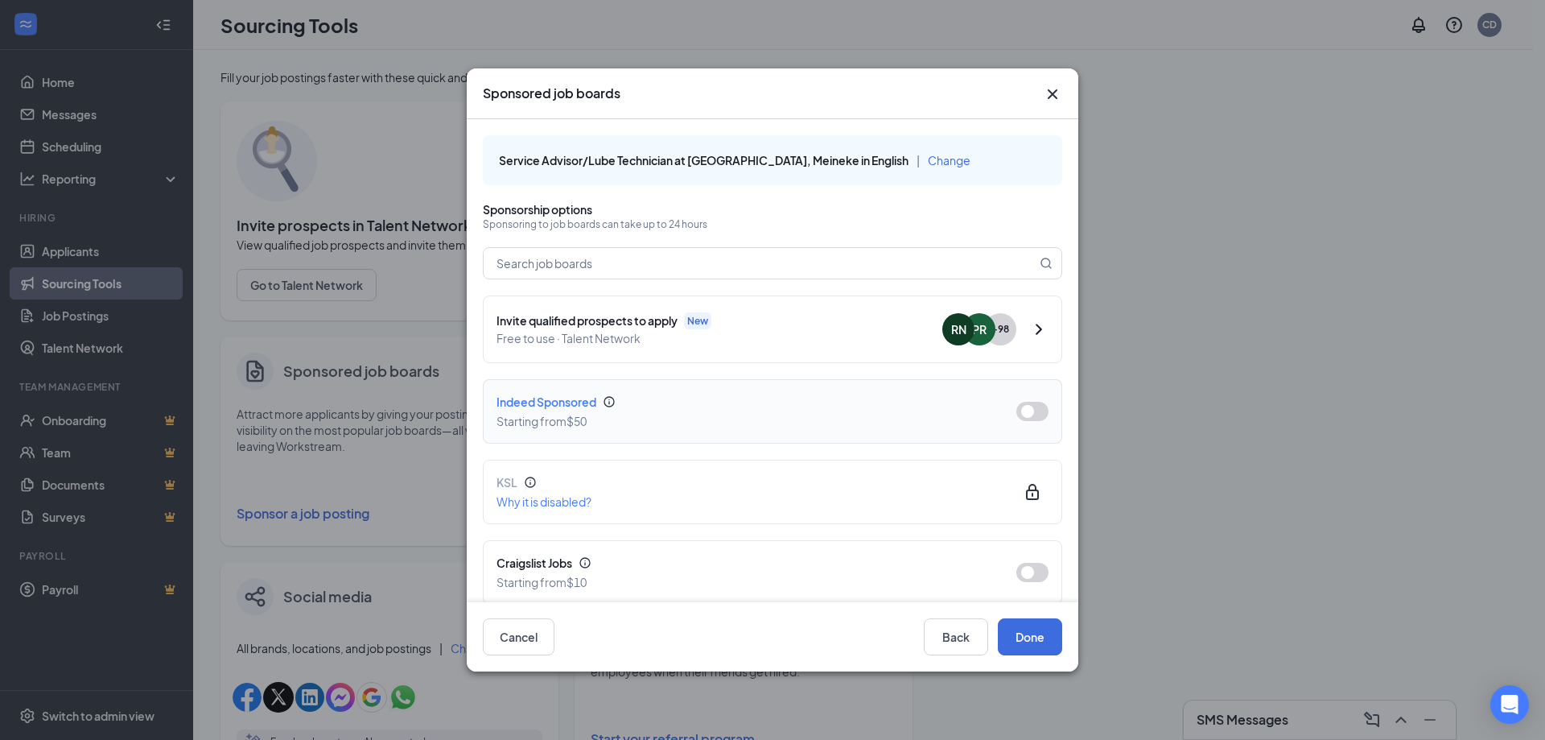
click at [1021, 410] on button "button" at bounding box center [1032, 411] width 32 height 19
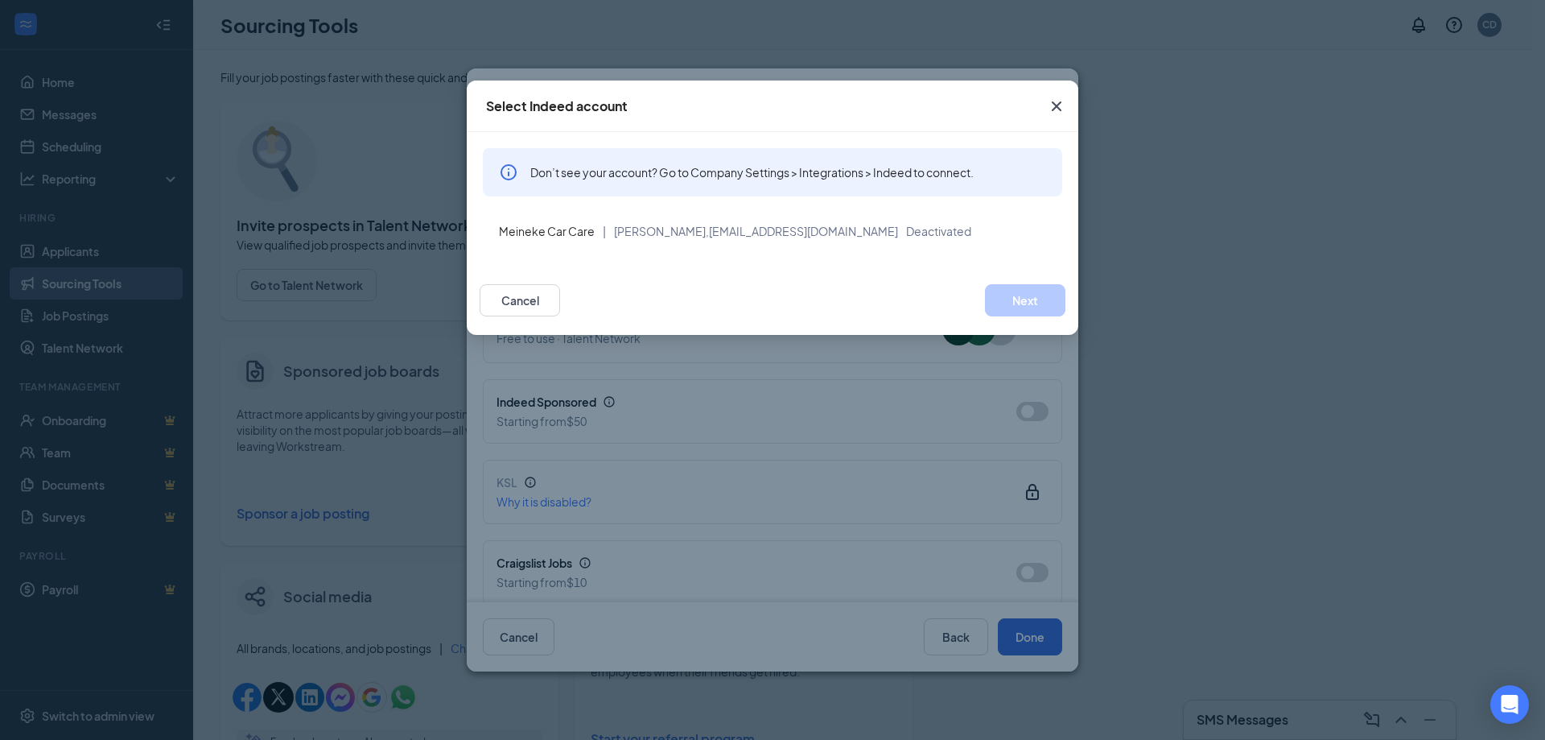
click at [1060, 109] on icon "Cross" at bounding box center [1057, 106] width 10 height 10
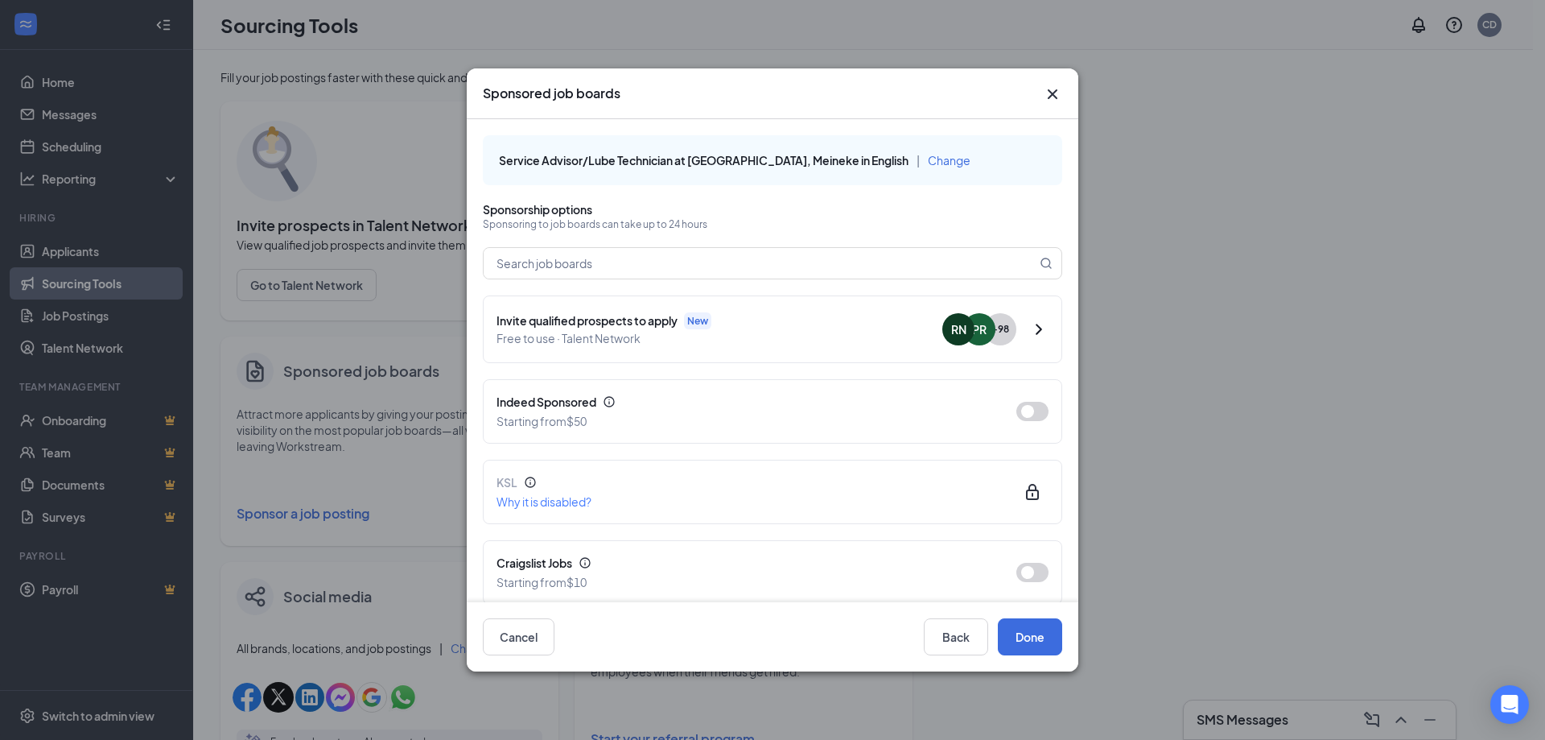
click at [1053, 93] on icon "Cross" at bounding box center [1053, 94] width 10 height 10
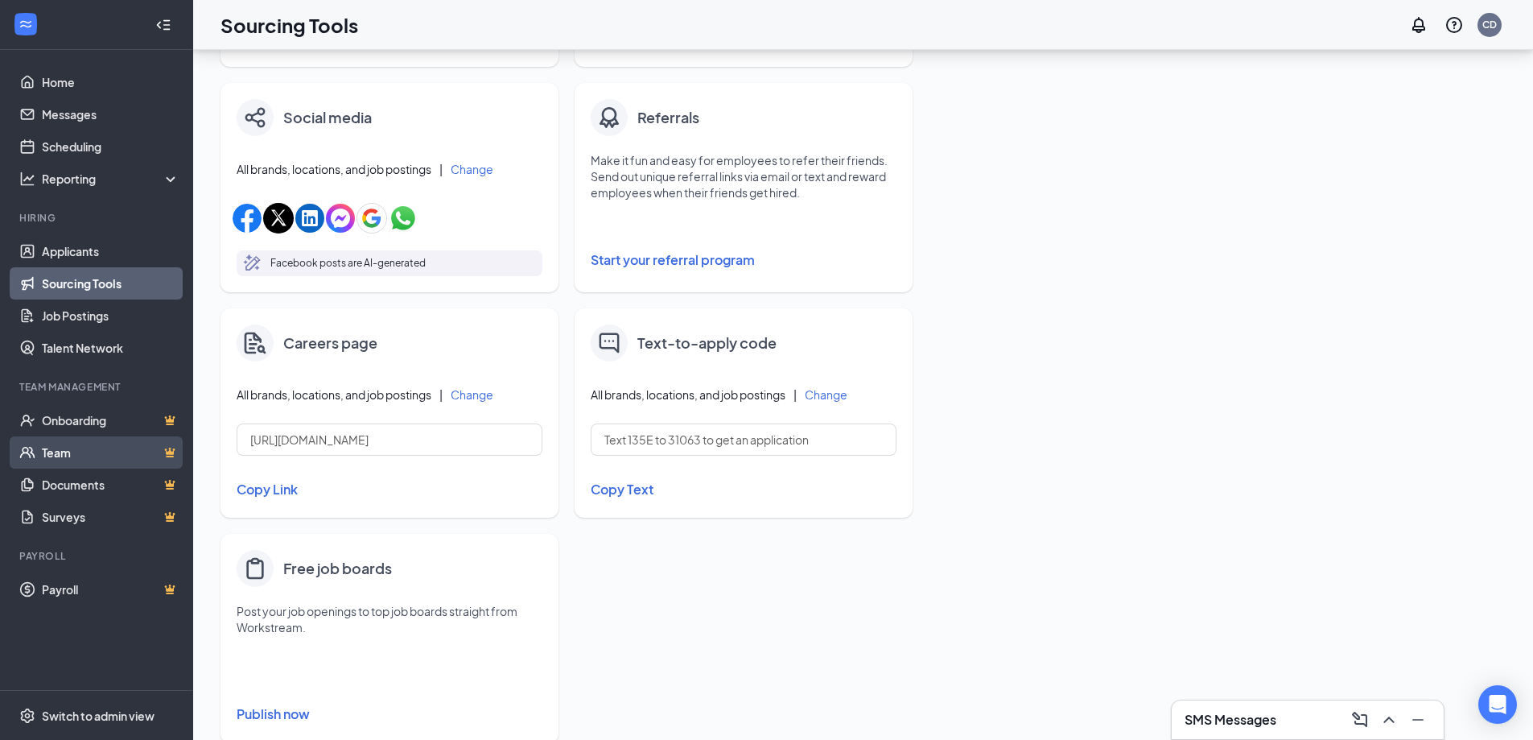
scroll to position [483, 0]
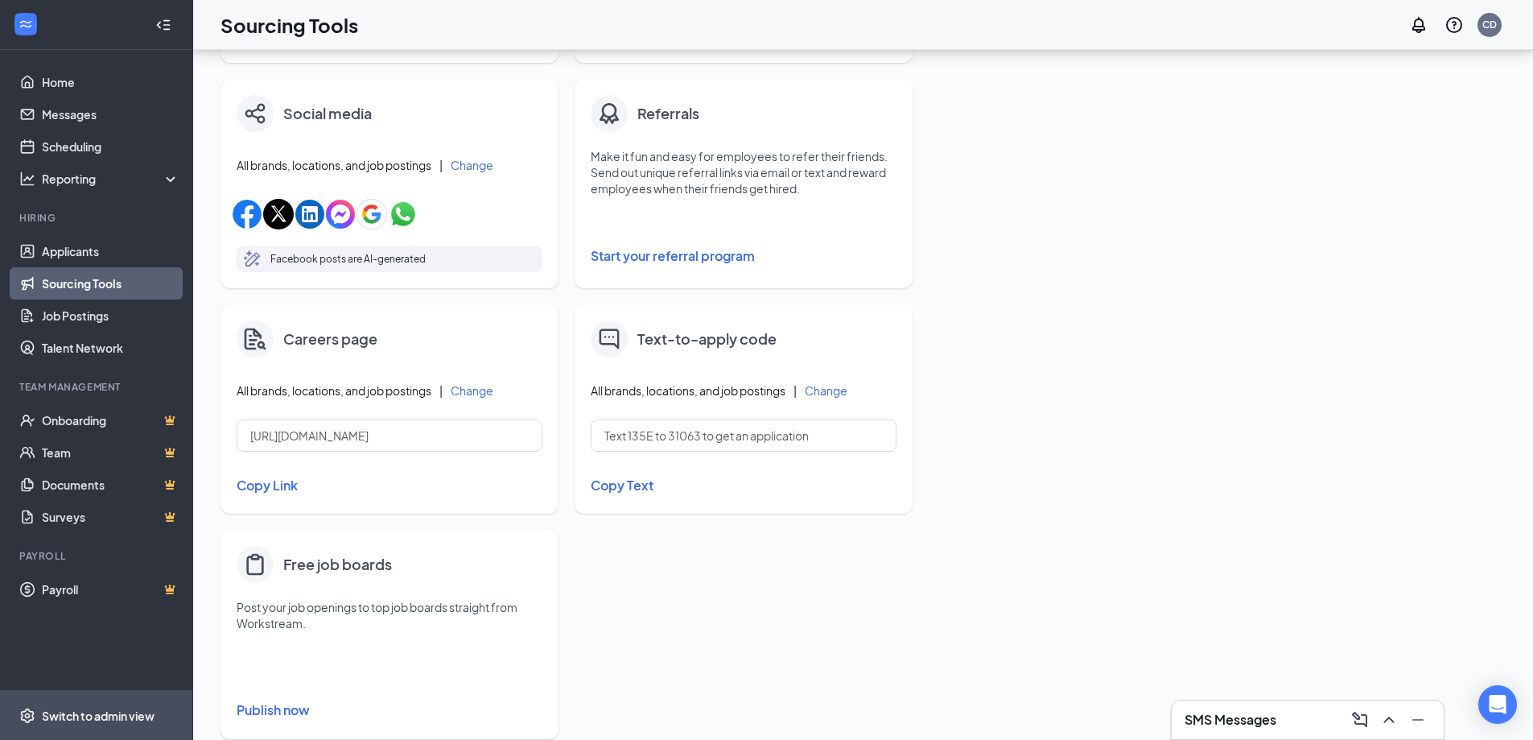
click at [89, 706] on span "Switch to admin view" at bounding box center [111, 714] width 138 height 49
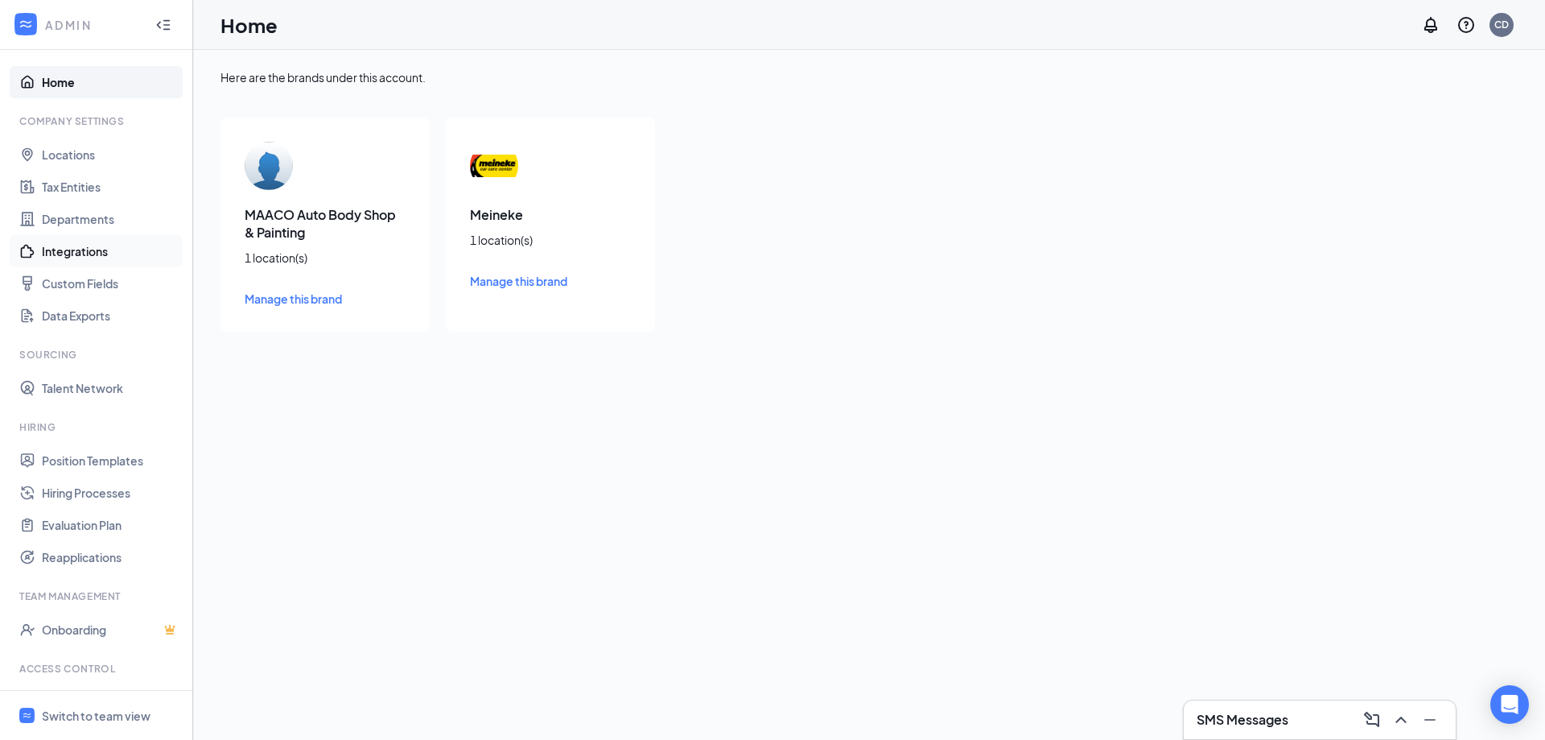
click at [73, 247] on link "Integrations" at bounding box center [111, 251] width 138 height 32
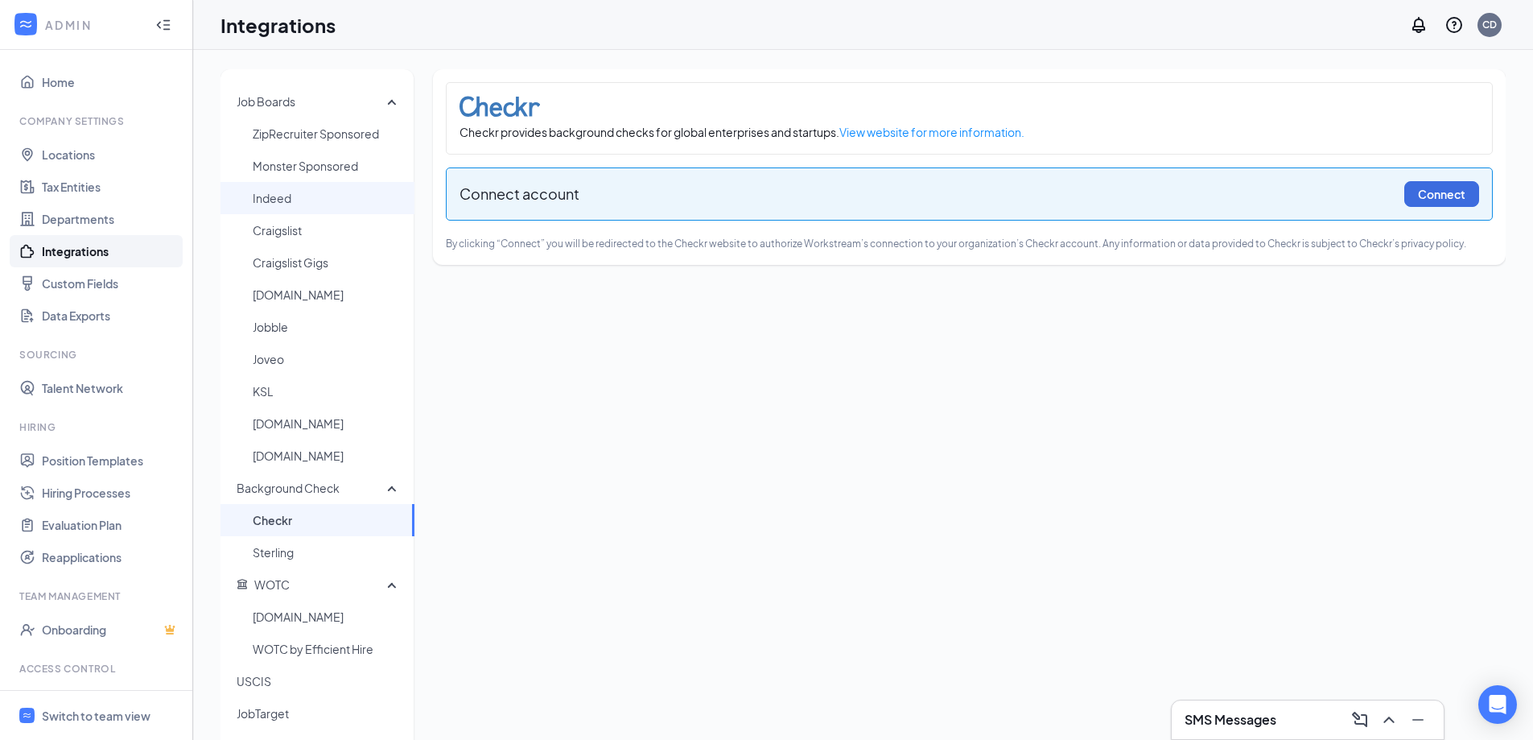
click at [274, 192] on span "Indeed" at bounding box center [327, 198] width 149 height 32
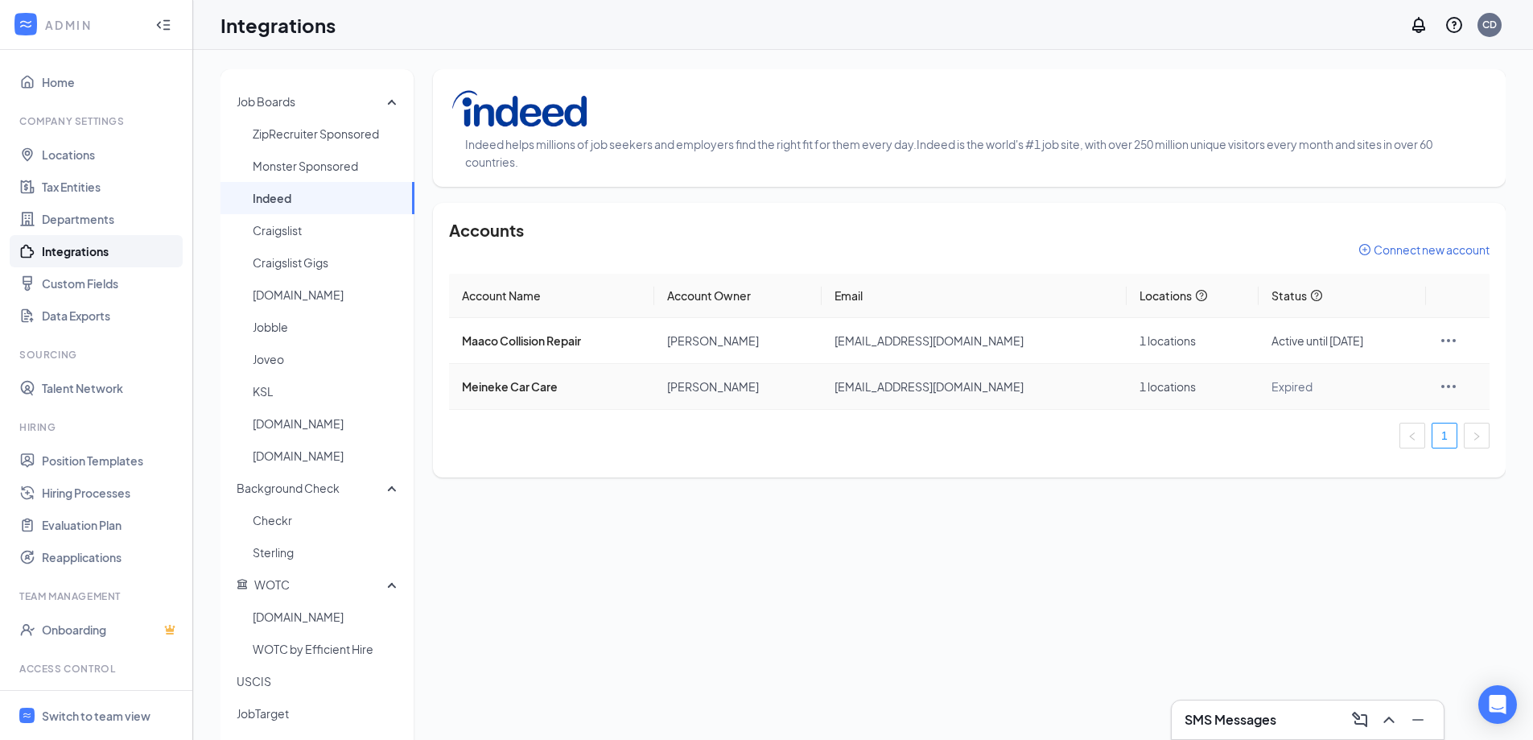
click at [1444, 386] on icon "Ellipses" at bounding box center [1448, 386] width 19 height 19
click at [1313, 453] on span "Reconnect" at bounding box center [1354, 458] width 162 height 18
click at [295, 194] on span "Indeed" at bounding box center [327, 198] width 149 height 32
click at [1439, 388] on icon "Ellipses" at bounding box center [1448, 386] width 19 height 19
click at [1304, 464] on span "Reconnect" at bounding box center [1354, 458] width 162 height 18
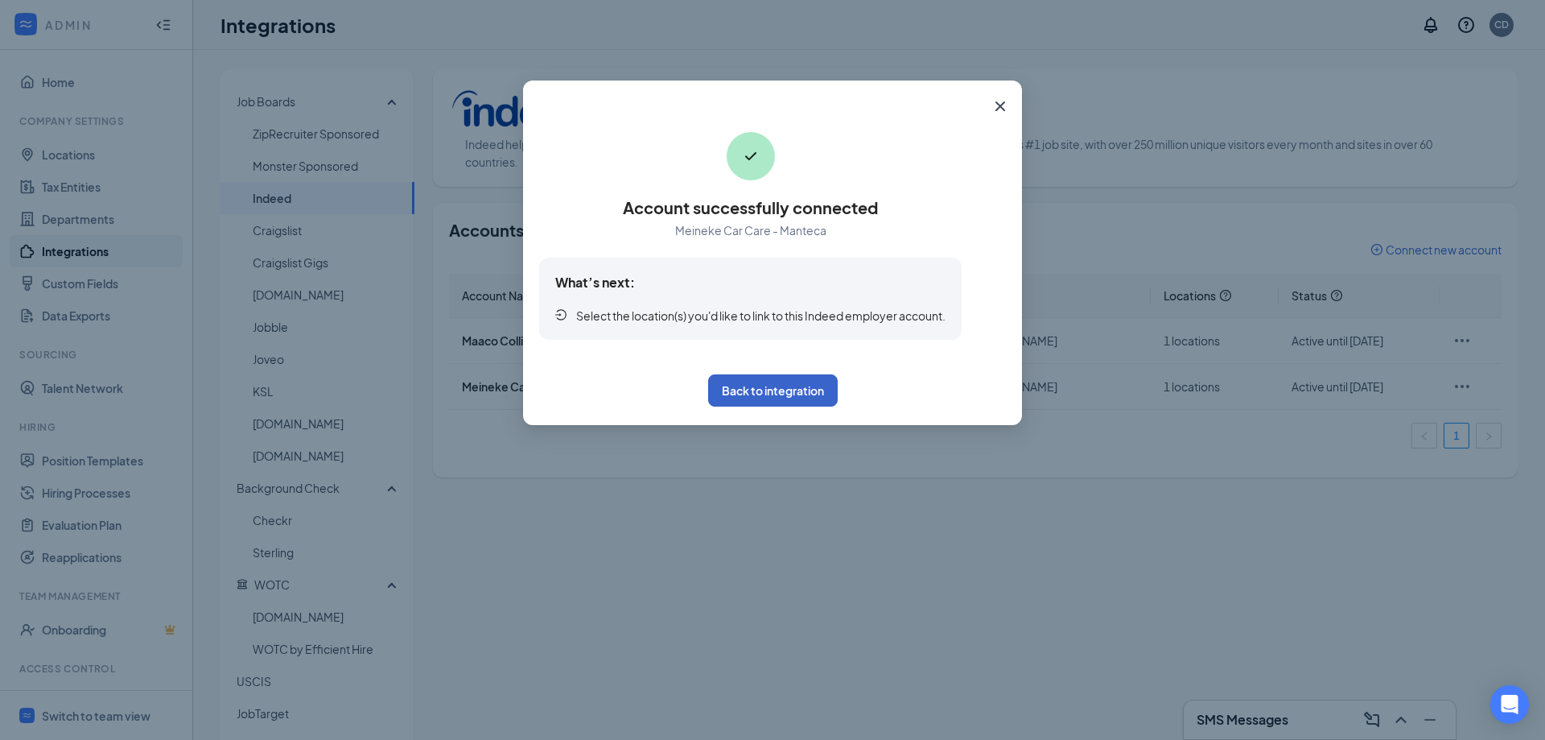
click at [783, 385] on button "Back to integration" at bounding box center [773, 390] width 130 height 32
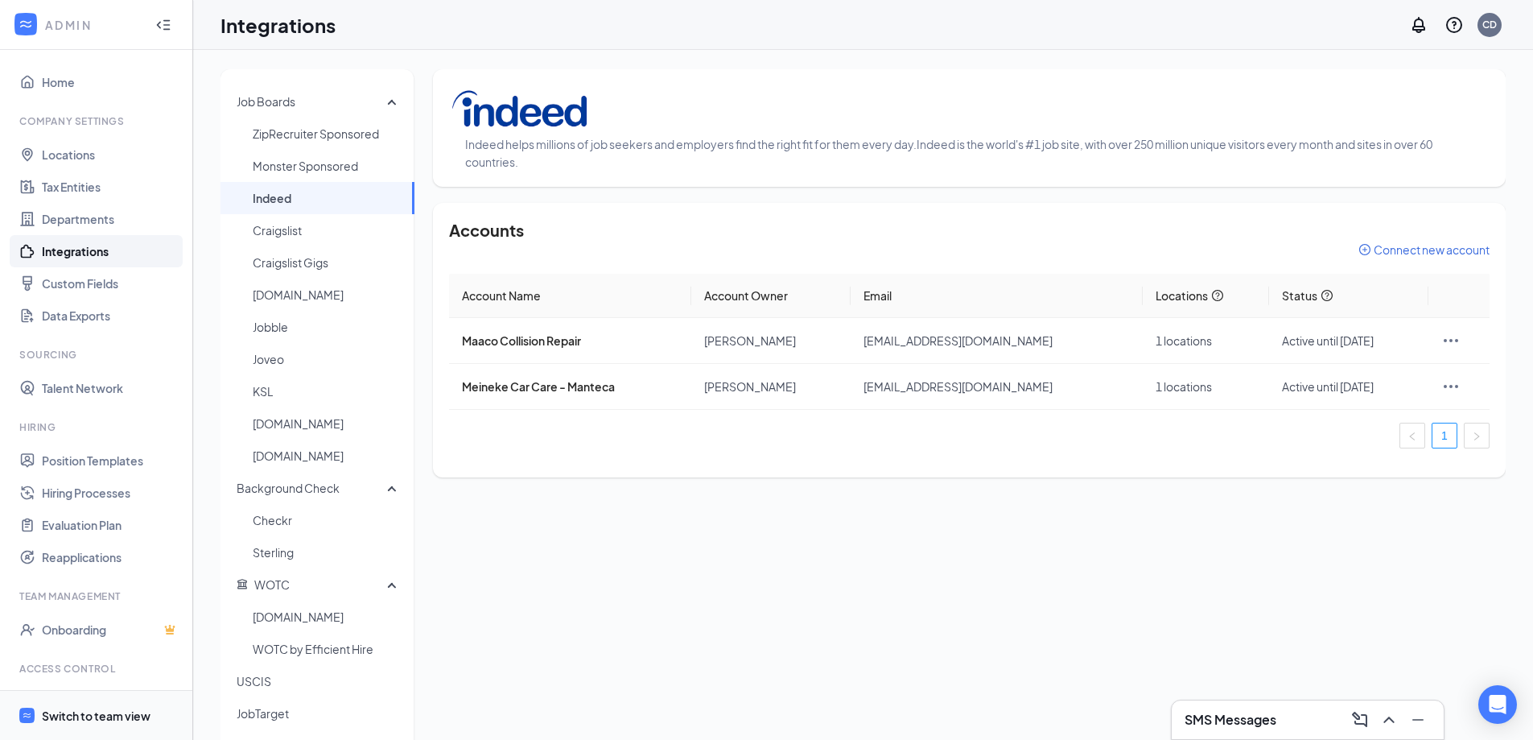
click at [84, 720] on div "Switch to team view" at bounding box center [96, 715] width 109 height 16
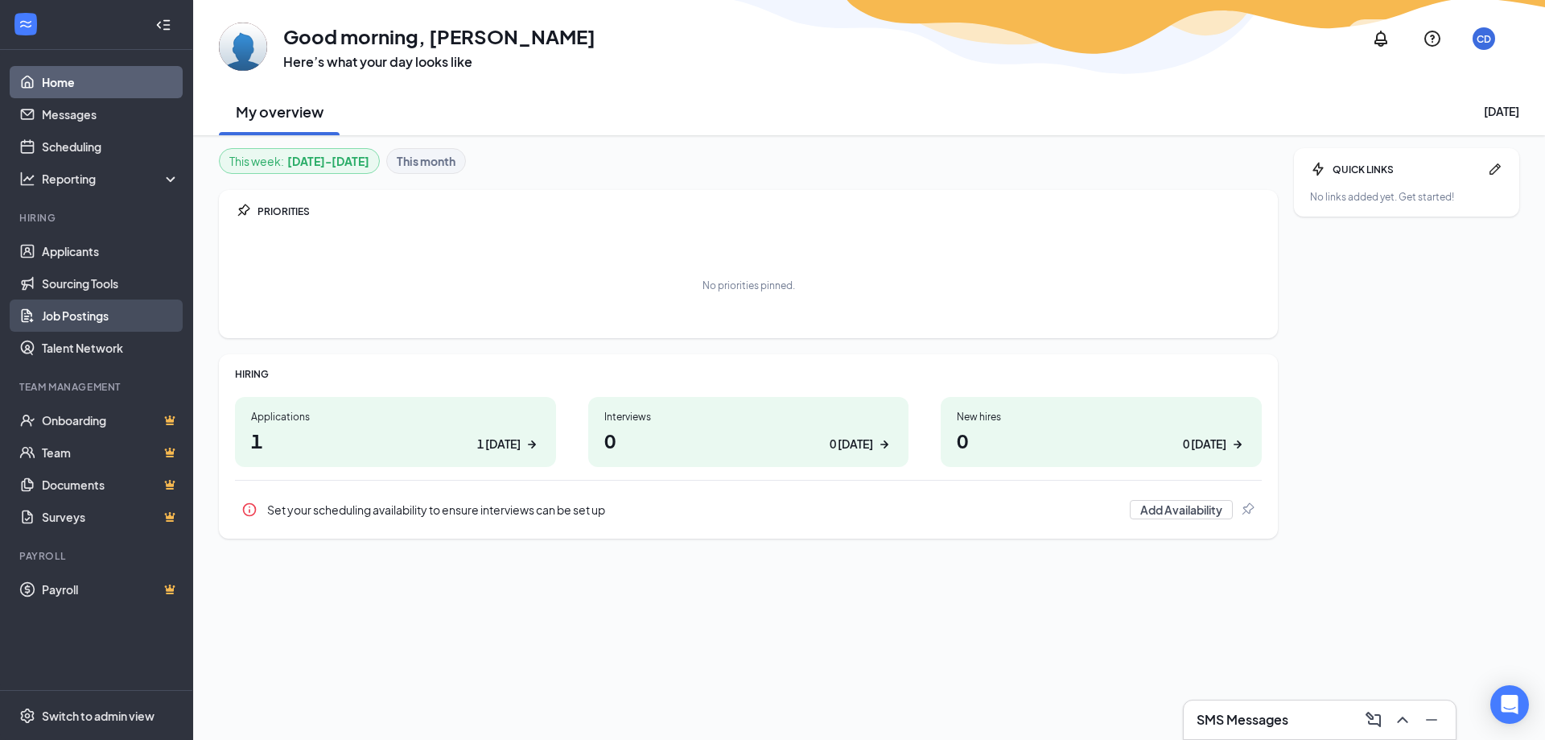
click at [103, 316] on link "Job Postings" at bounding box center [111, 315] width 138 height 32
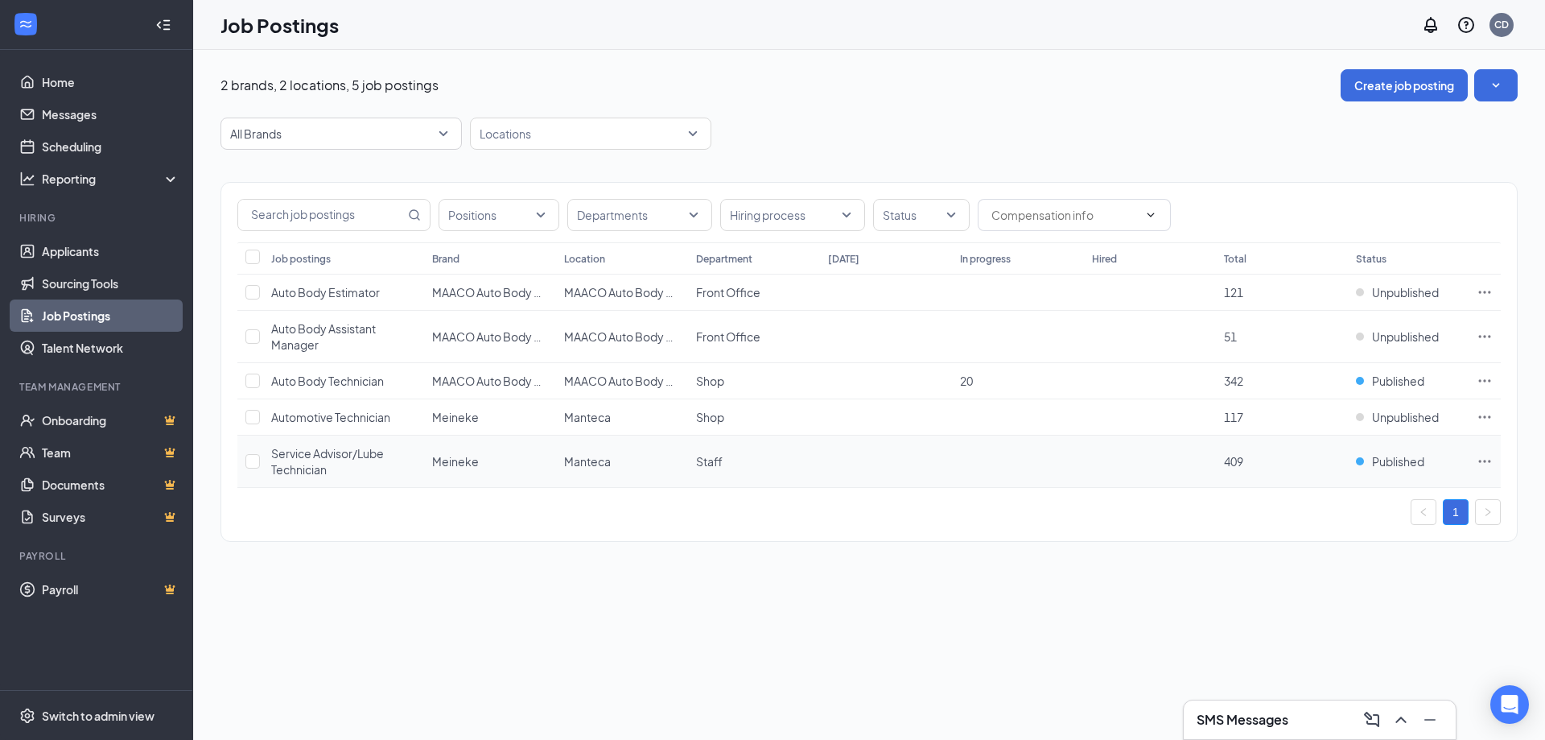
click at [1481, 460] on icon "Ellipses" at bounding box center [1485, 461] width 16 height 16
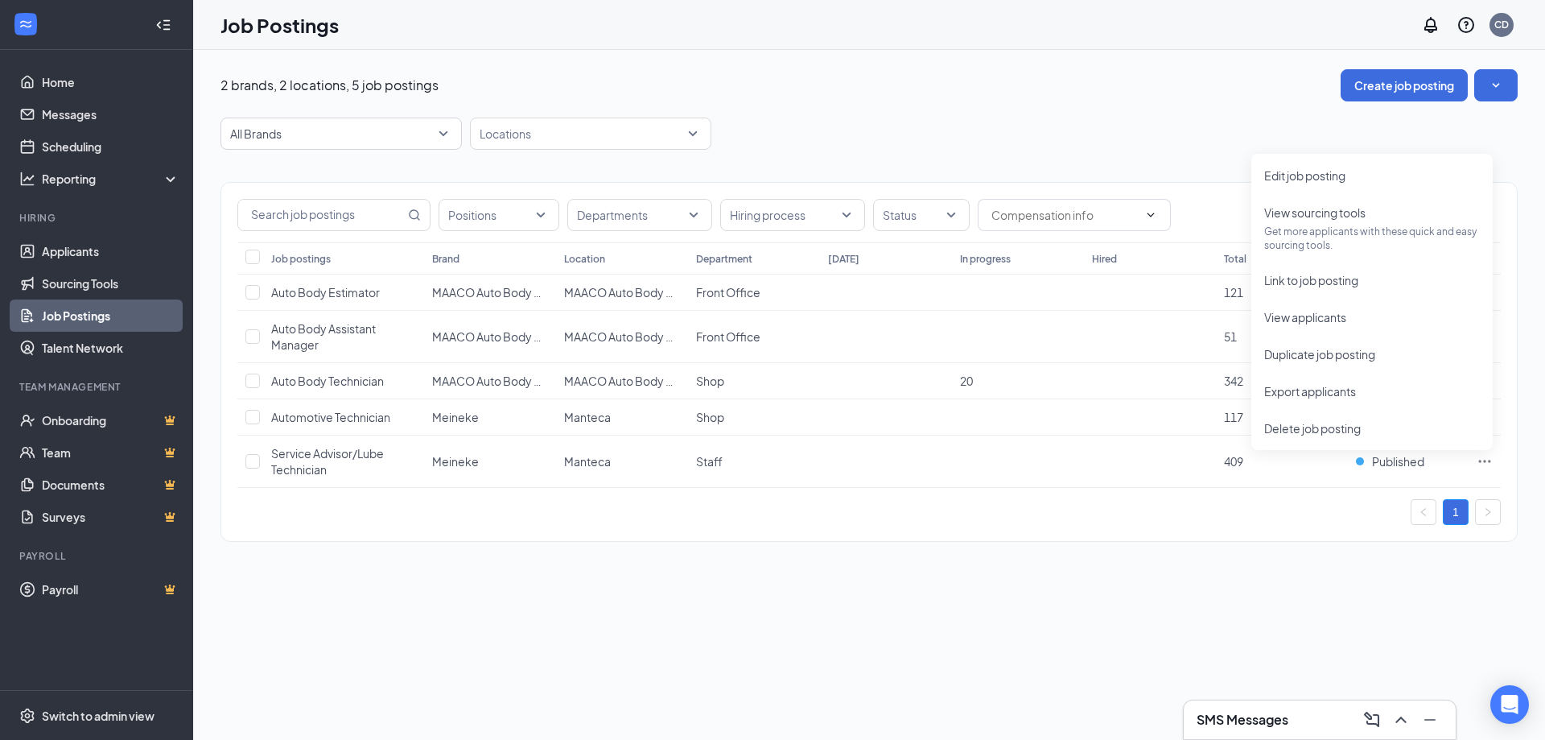
click at [441, 617] on div "2 brands, 2 locations, 5 job postings Create job posting All Brands Locations P…" at bounding box center [869, 395] width 1352 height 690
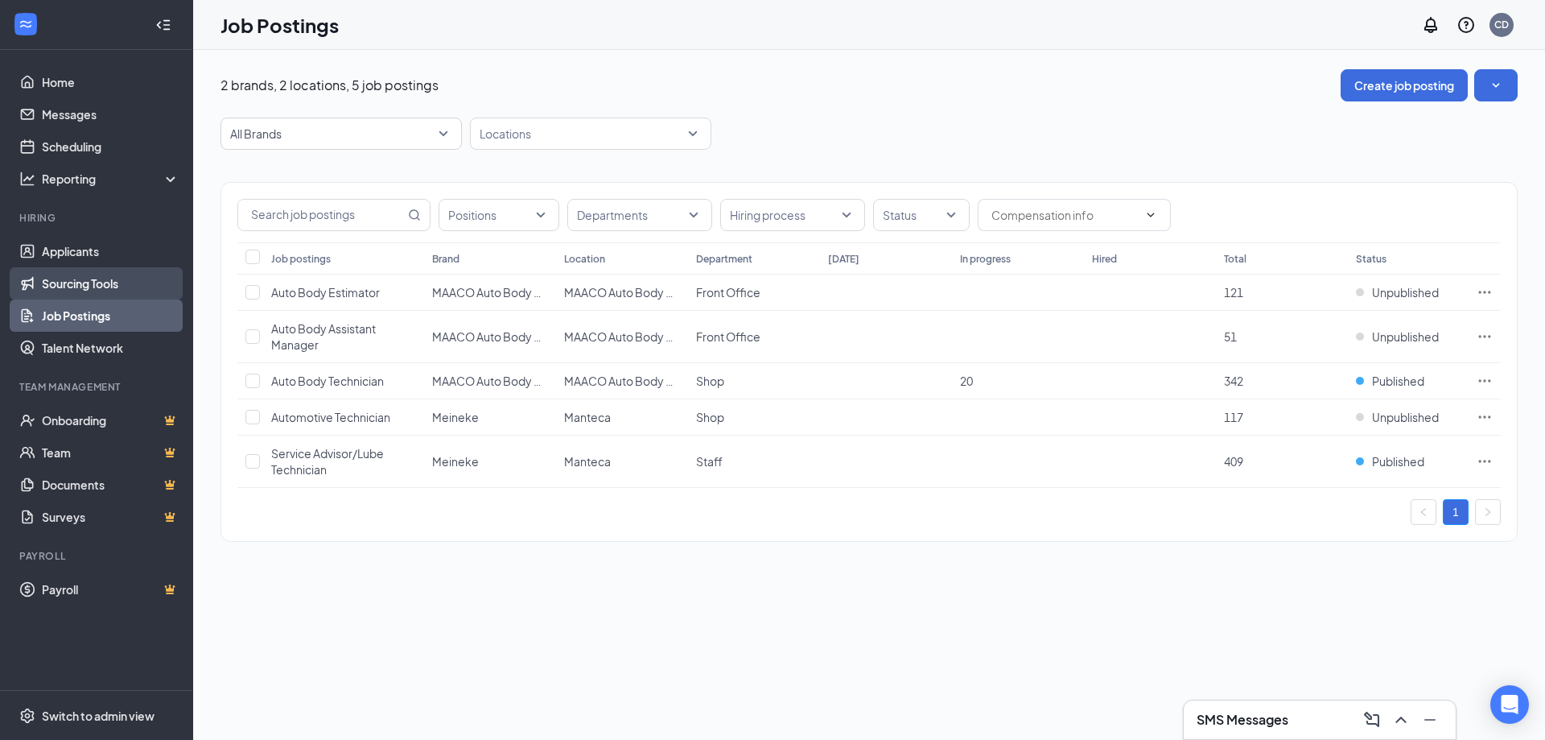
click at [98, 278] on link "Sourcing Tools" at bounding box center [111, 283] width 138 height 32
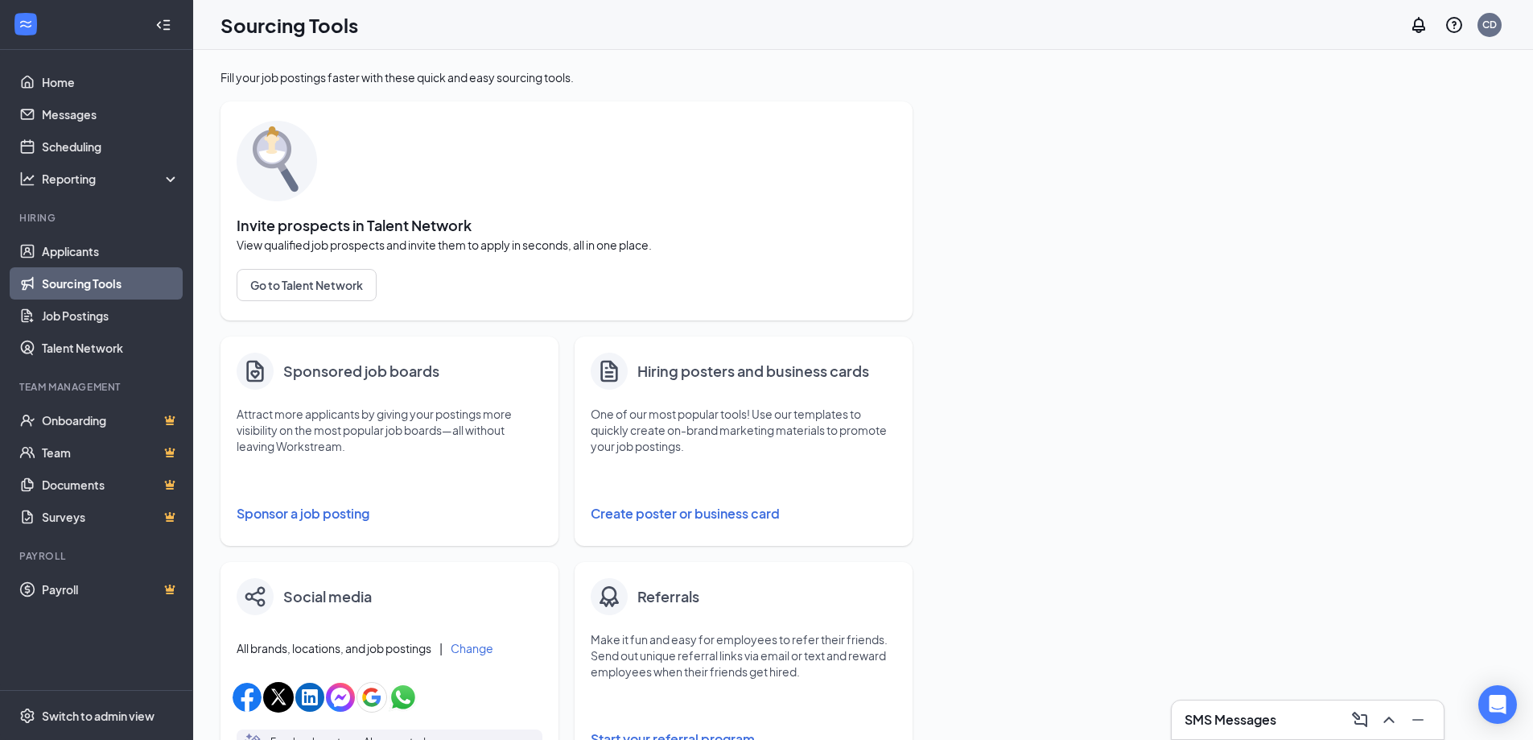
click at [313, 506] on button "Sponsor a job posting" at bounding box center [390, 513] width 306 height 32
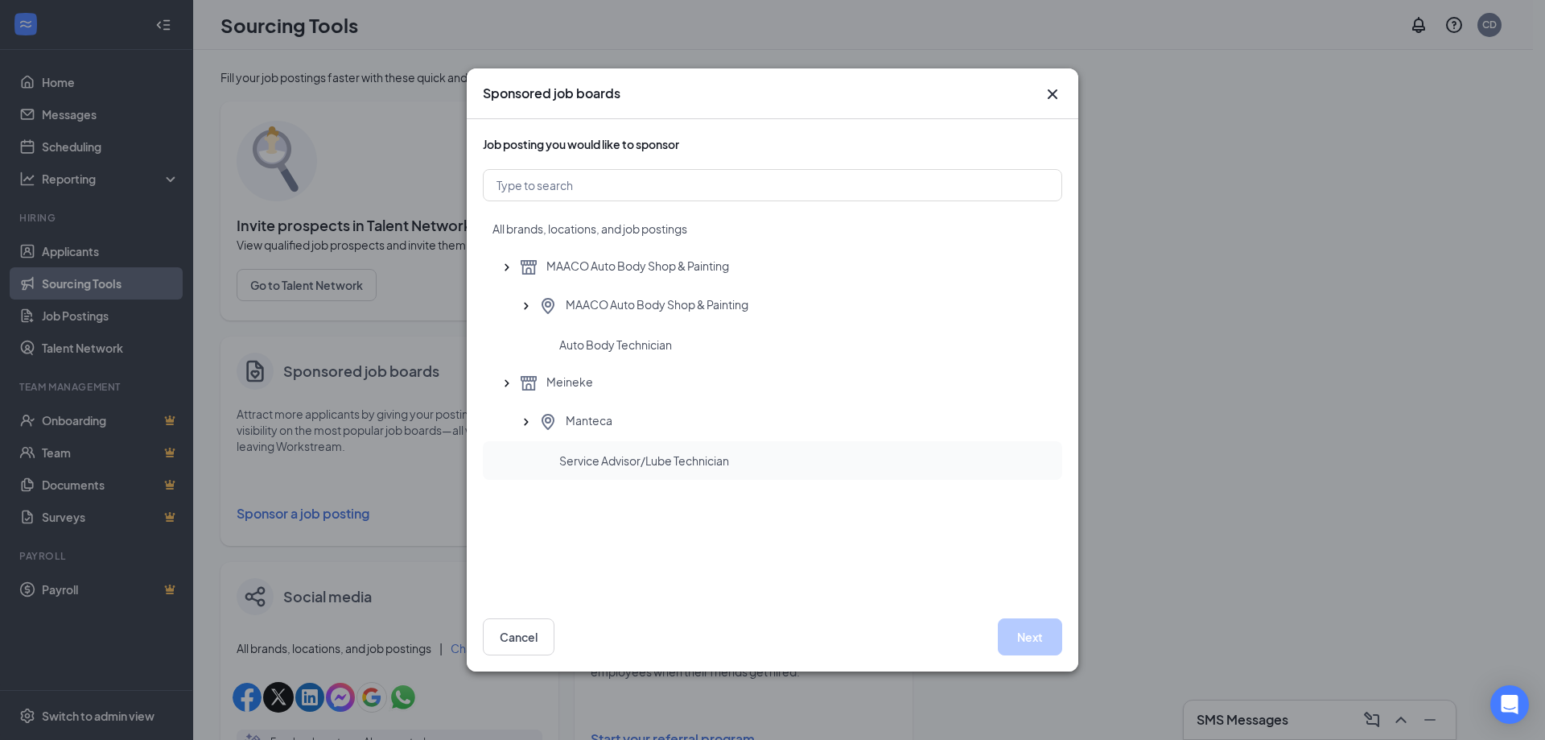
click at [637, 466] on span "Service Advisor/Lube Technician" at bounding box center [644, 460] width 170 height 16
click at [1024, 635] on button "Next" at bounding box center [1030, 636] width 64 height 37
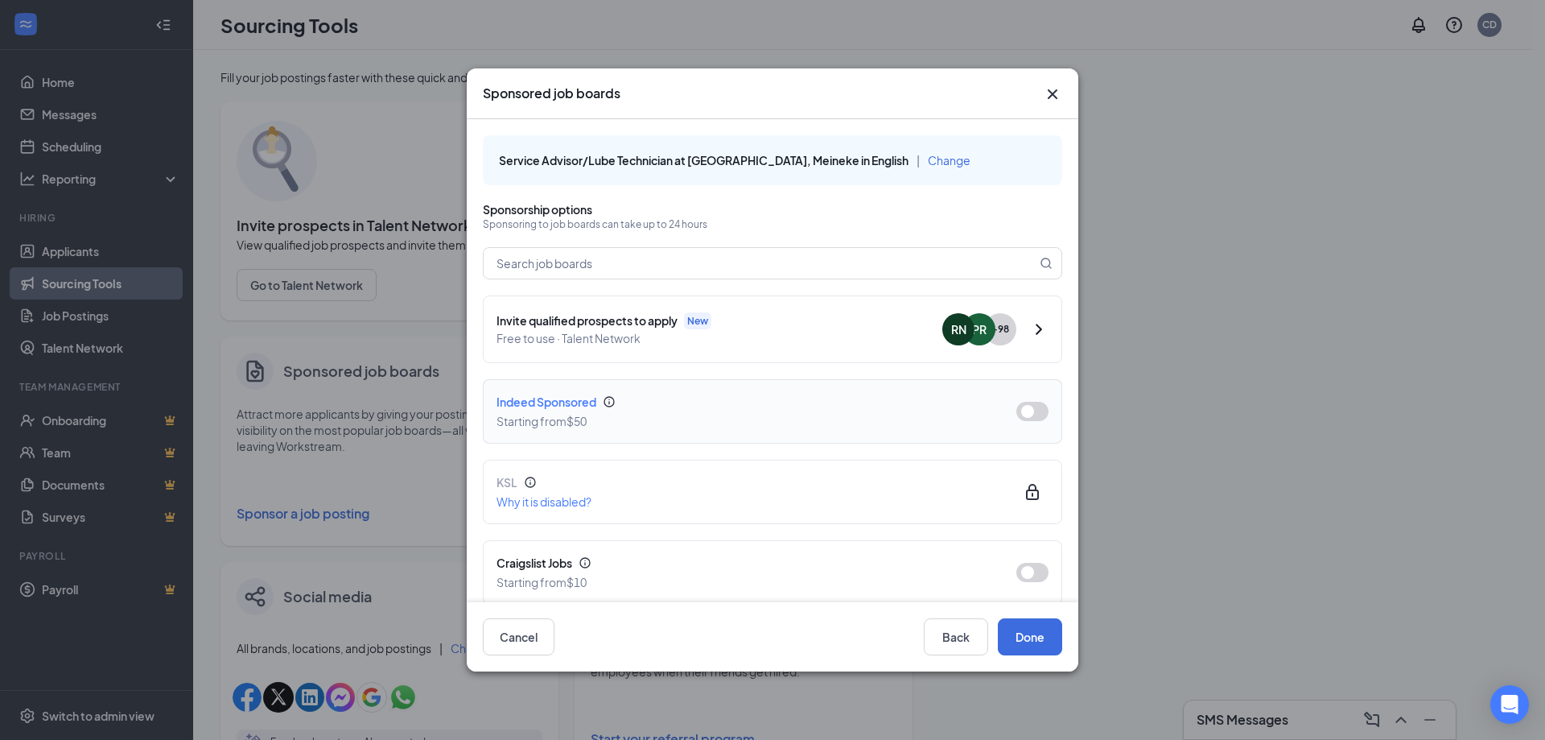
click at [1025, 412] on button "button" at bounding box center [1032, 411] width 32 height 19
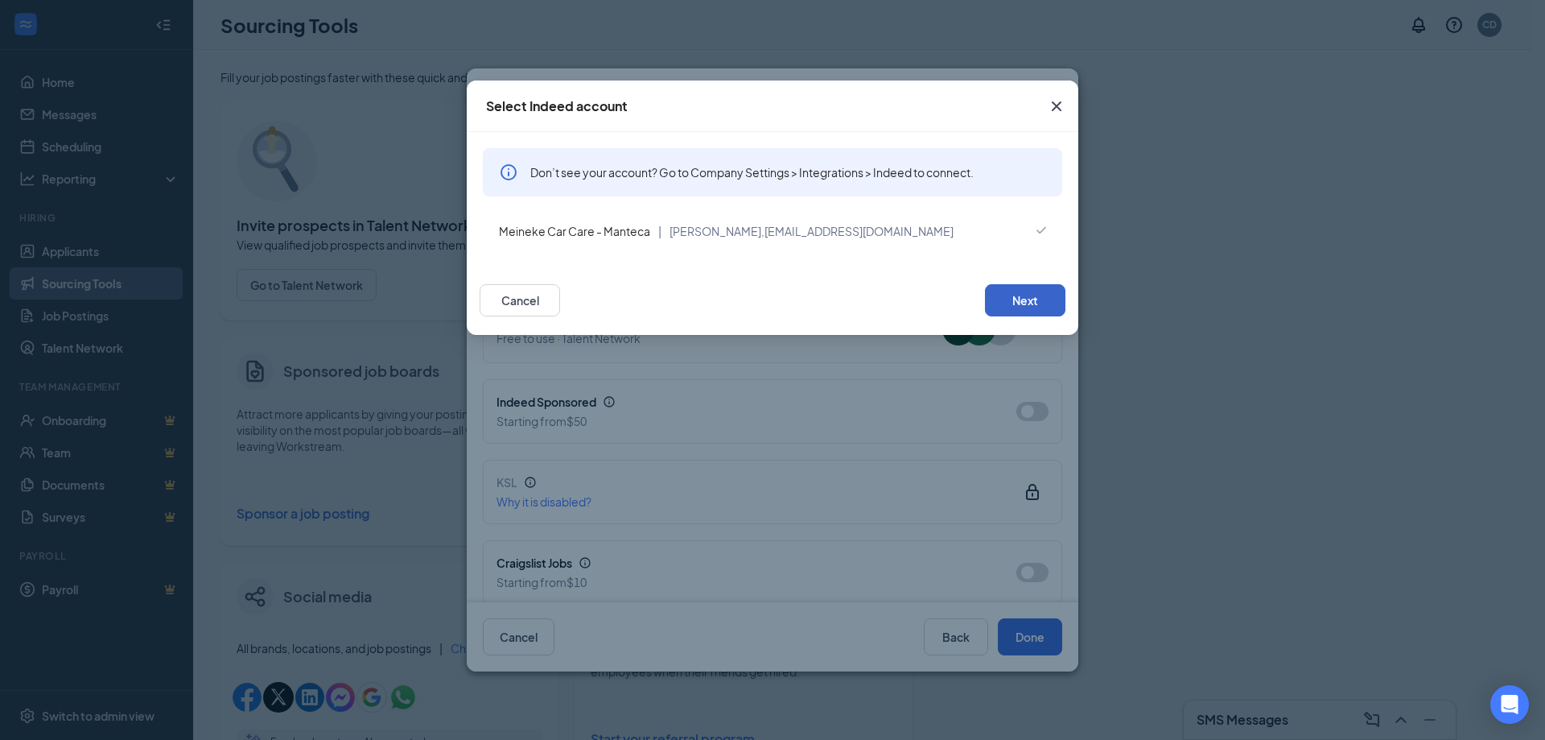
click at [1020, 292] on button "Next" at bounding box center [1025, 300] width 80 height 32
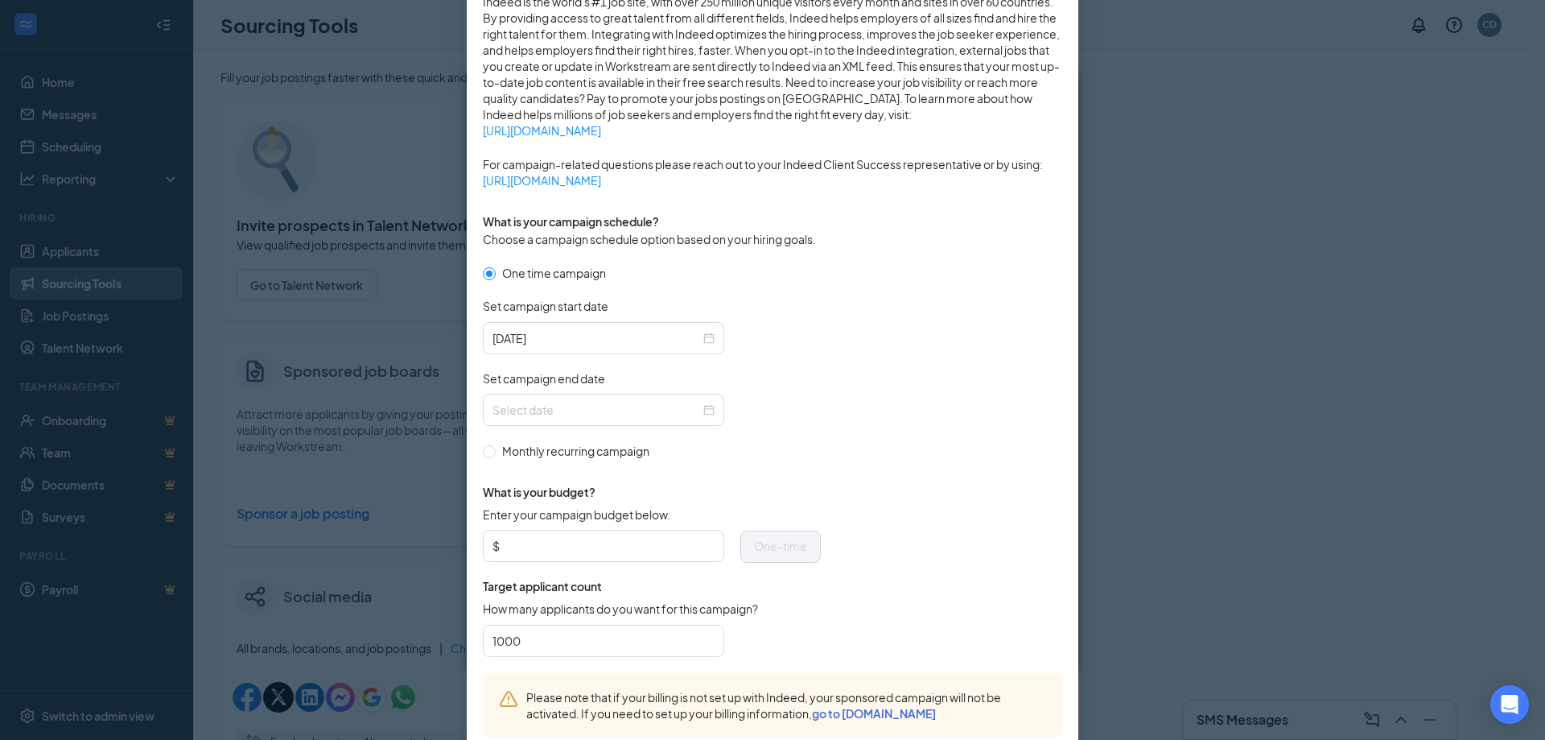
scroll to position [322, 0]
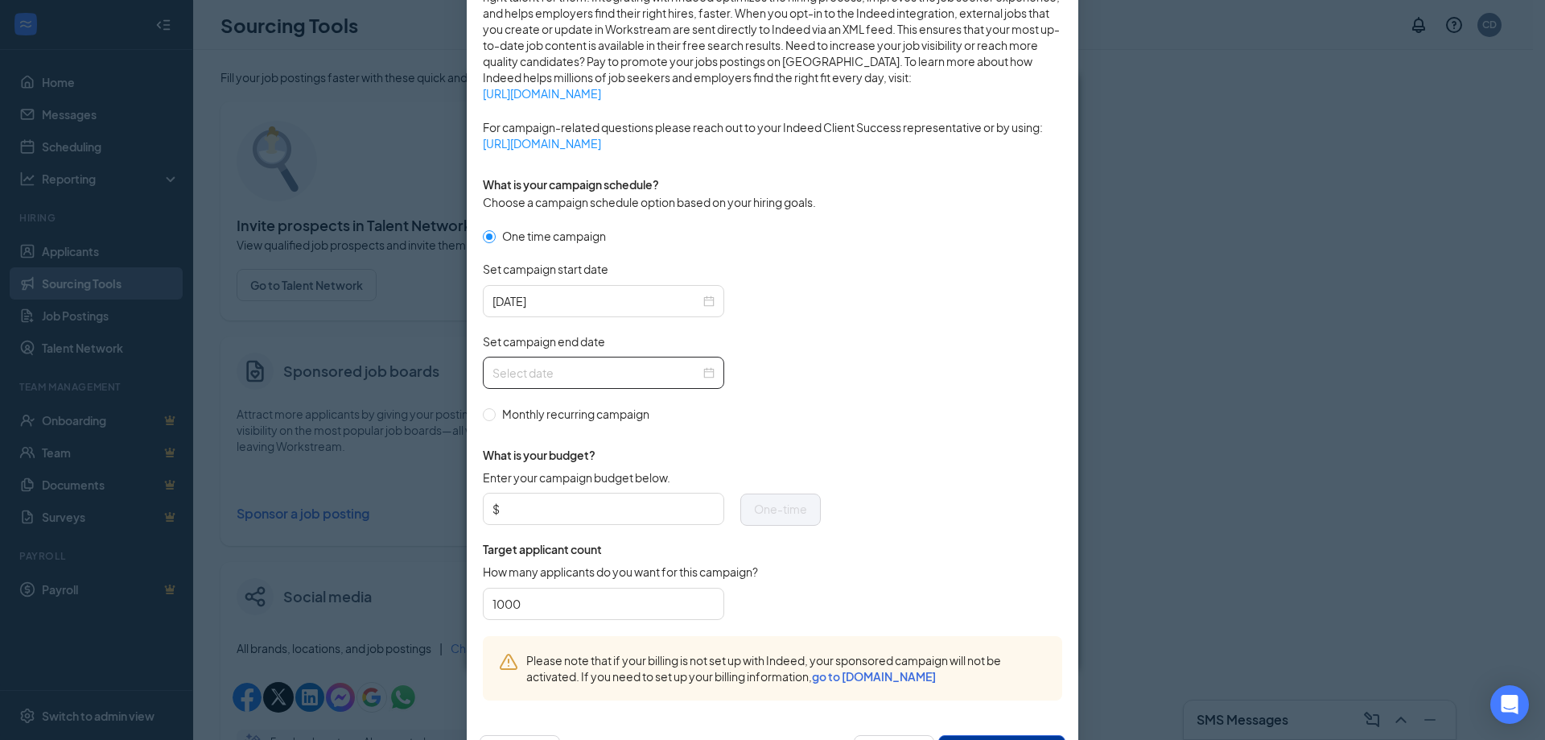
click at [702, 368] on div at bounding box center [603, 373] width 222 height 18
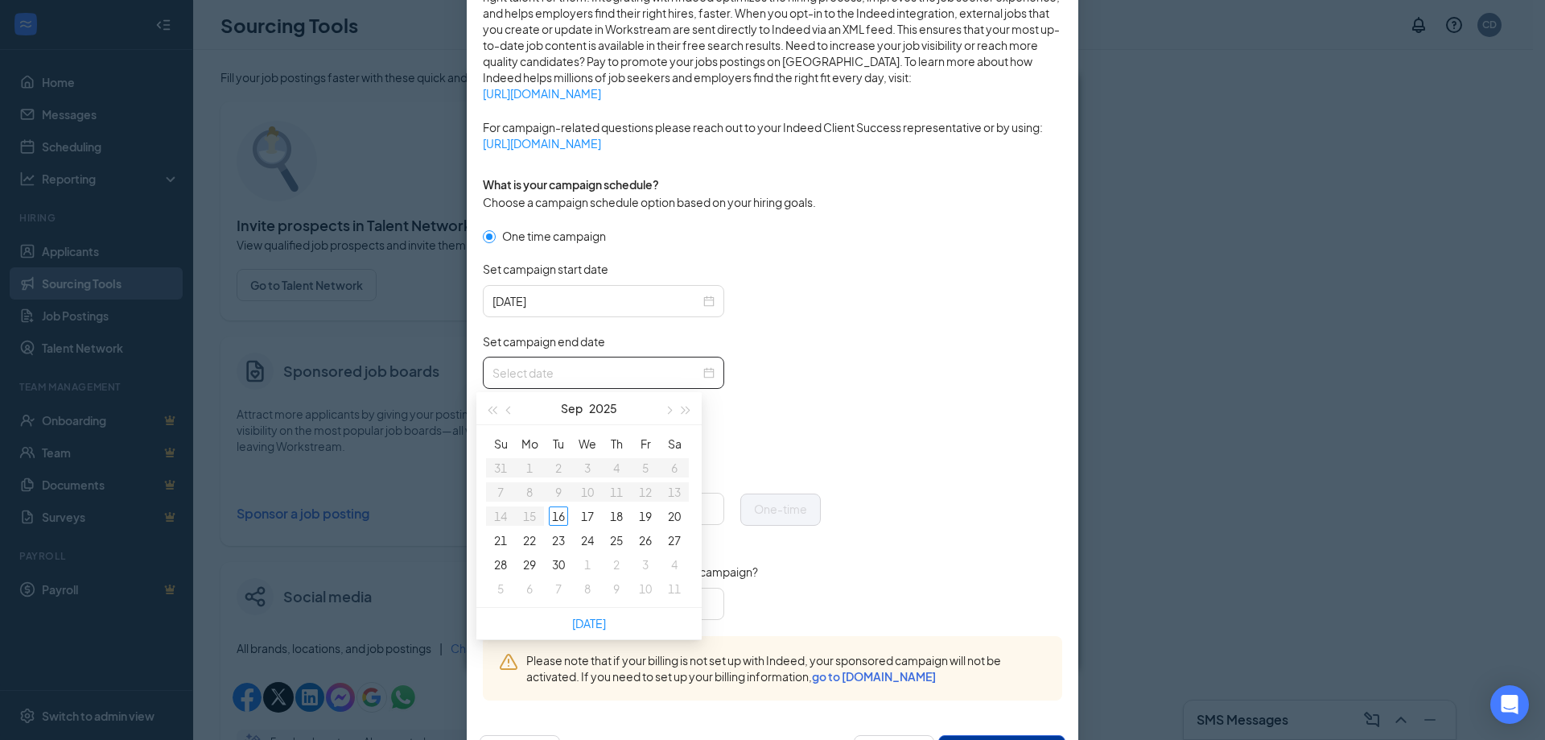
type input "[DATE]"
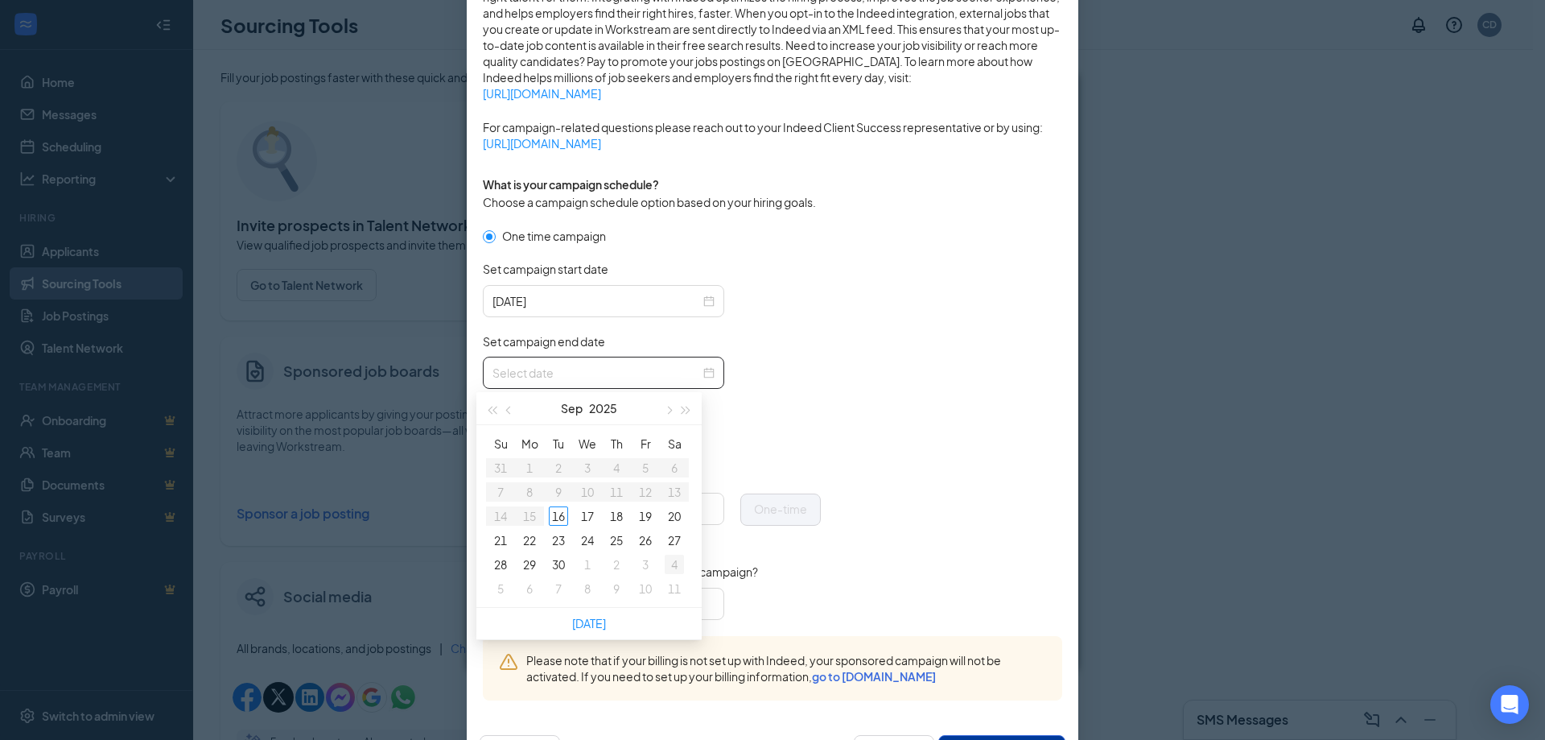
type input "[DATE]"
click at [670, 563] on div "4" at bounding box center [674, 563] width 19 height 19
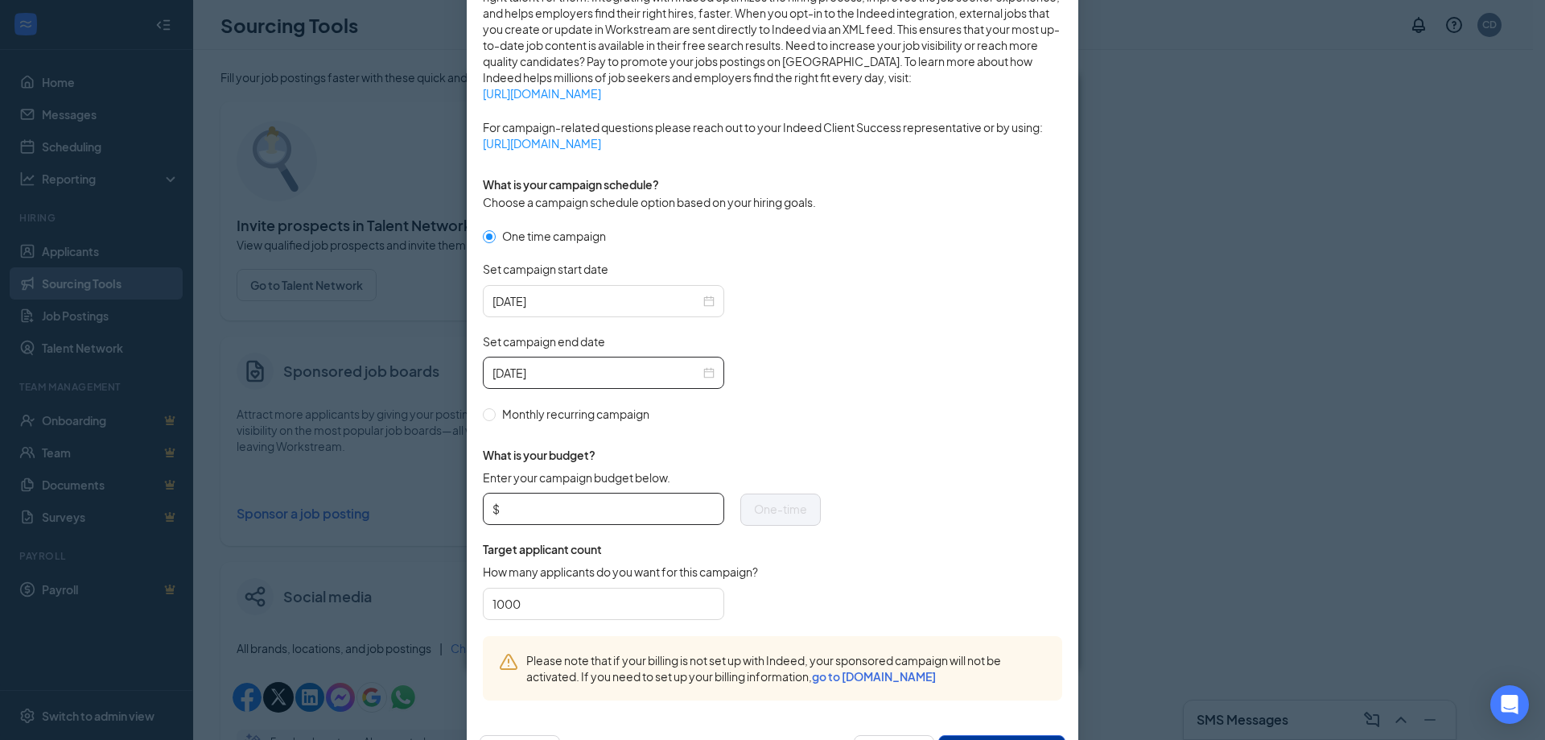
click at [519, 504] on input "Enter your campaign budget below." at bounding box center [609, 509] width 212 height 24
type input "200"
click at [552, 608] on input "1000" at bounding box center [603, 603] width 222 height 24
type input "1"
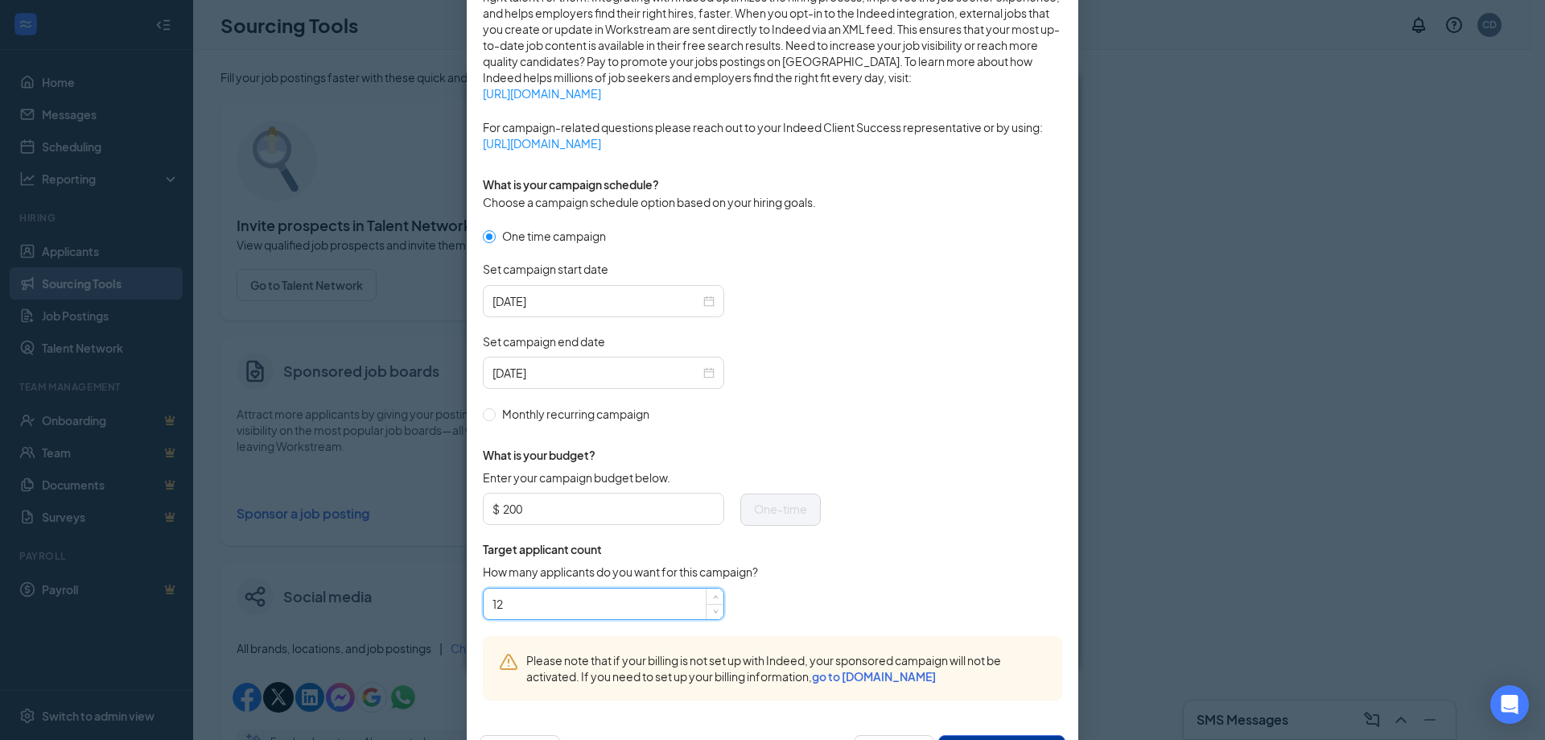
type input "1"
type input "100"
click at [1034, 339] on form "One time campaign Set campaign start date [DATE] Set campaign end date [DATE] M…" at bounding box center [772, 431] width 579 height 409
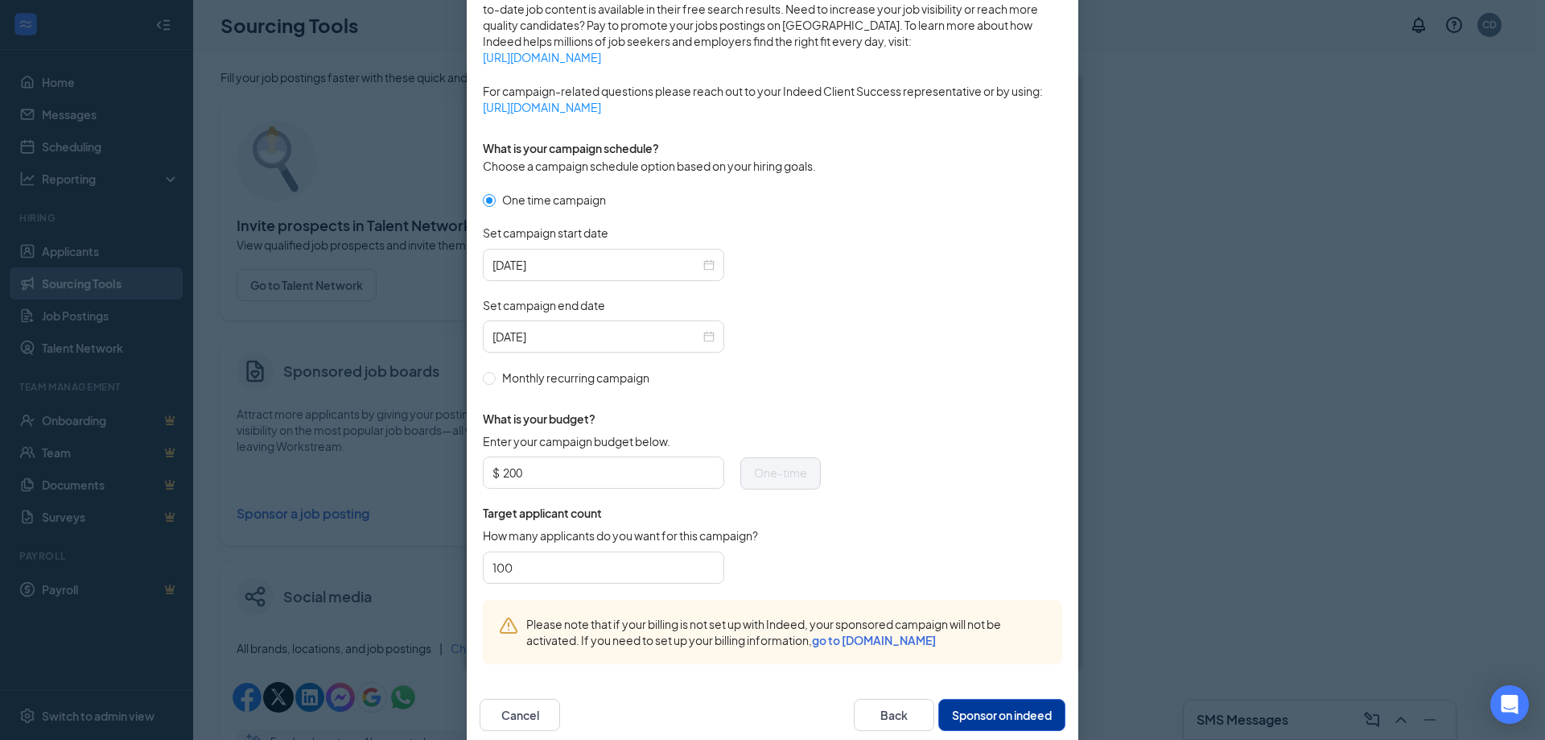
scroll to position [387, 0]
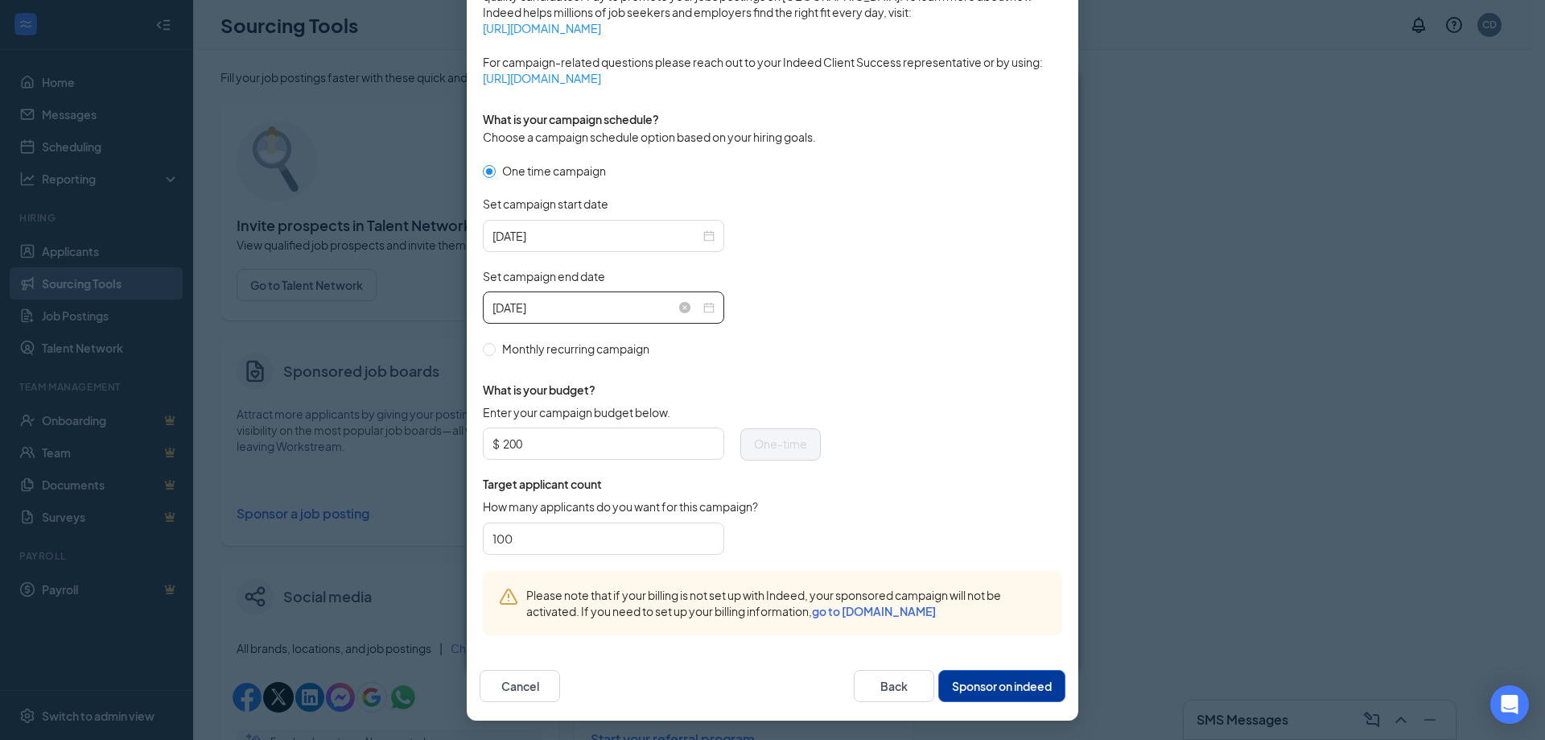
click at [705, 304] on div "[DATE]" at bounding box center [603, 308] width 222 height 18
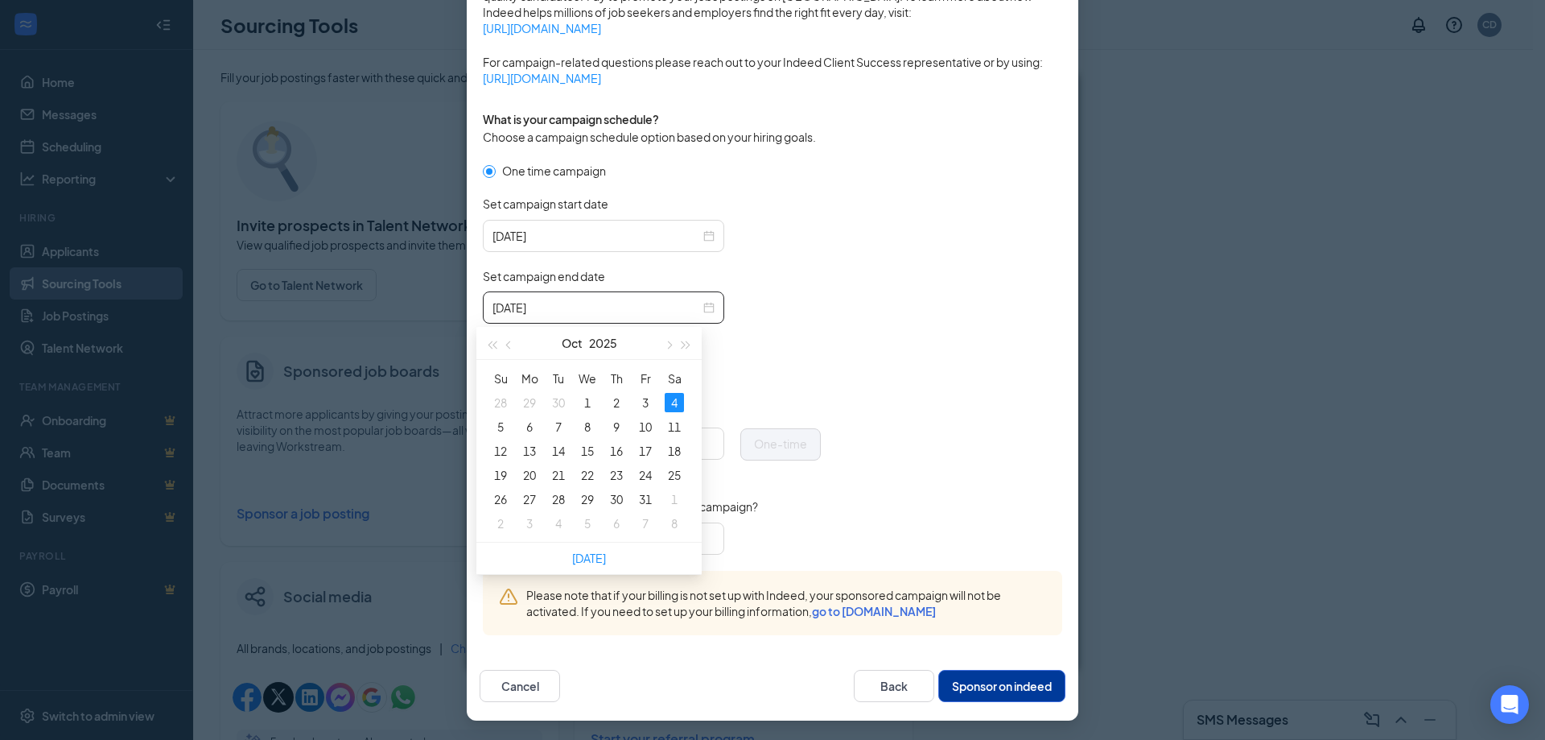
click at [921, 406] on form "One time campaign Set campaign start date [DATE] Set campaign end date [DATE] M…" at bounding box center [772, 366] width 579 height 409
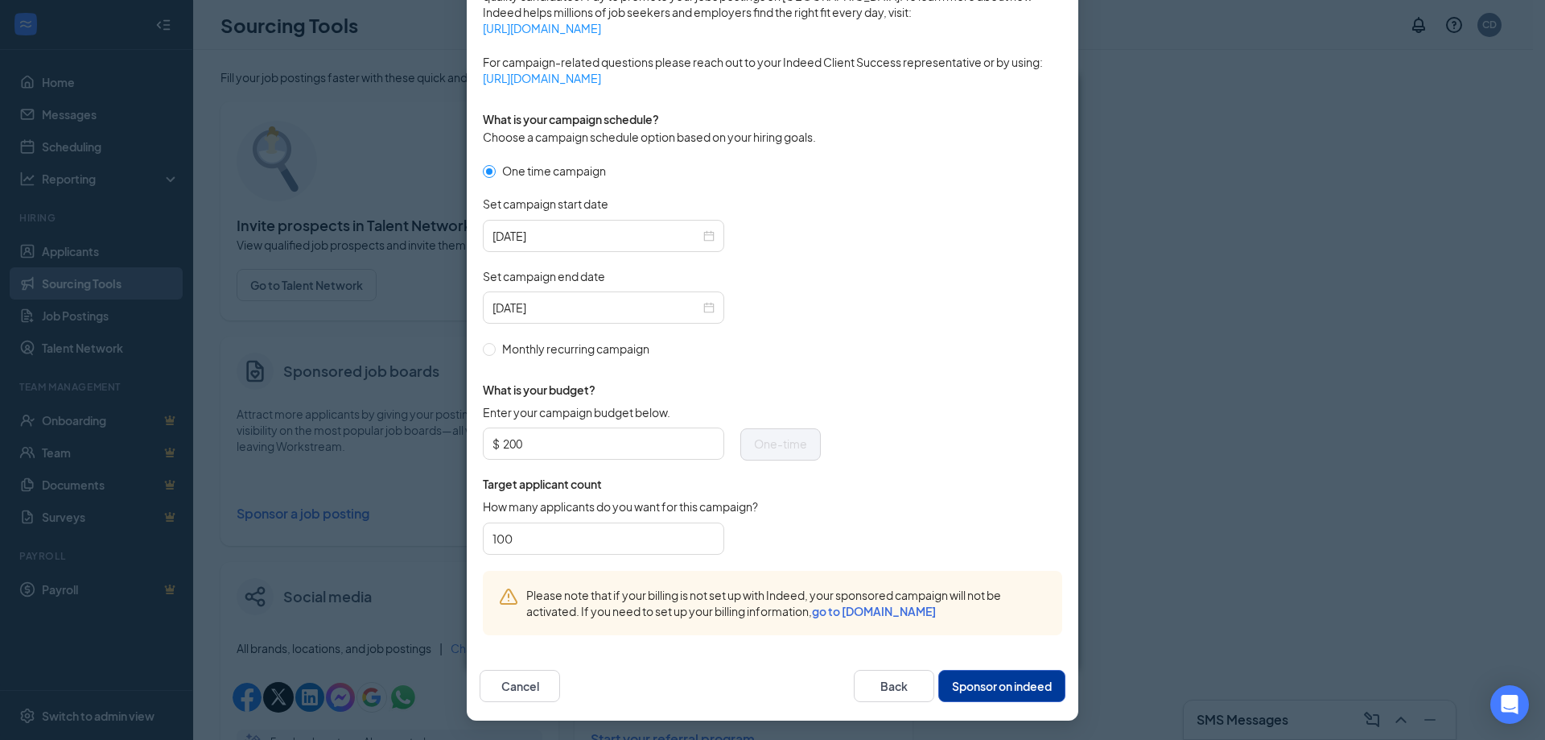
click at [966, 684] on button "Sponsor on indeed" at bounding box center [1001, 686] width 127 height 32
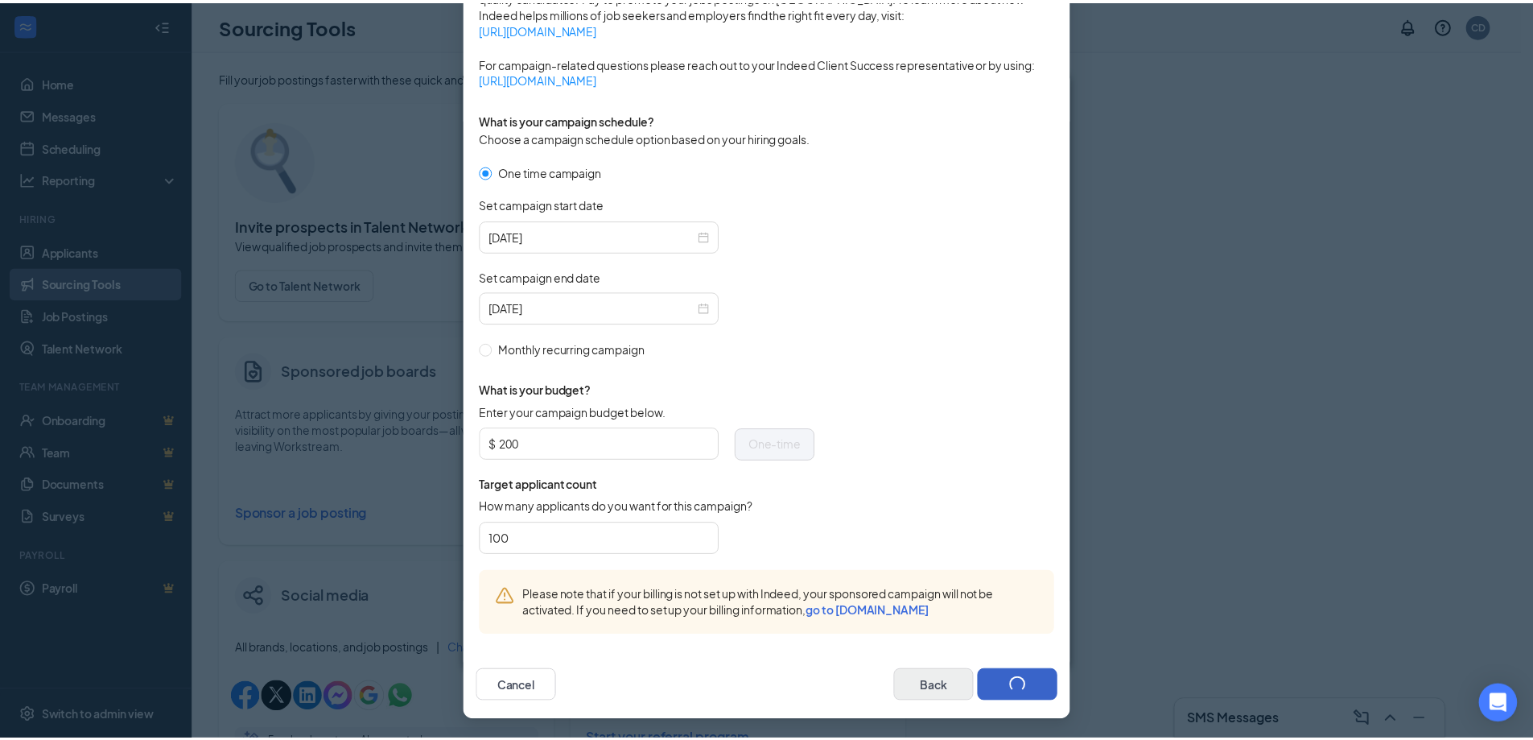
scroll to position [307, 0]
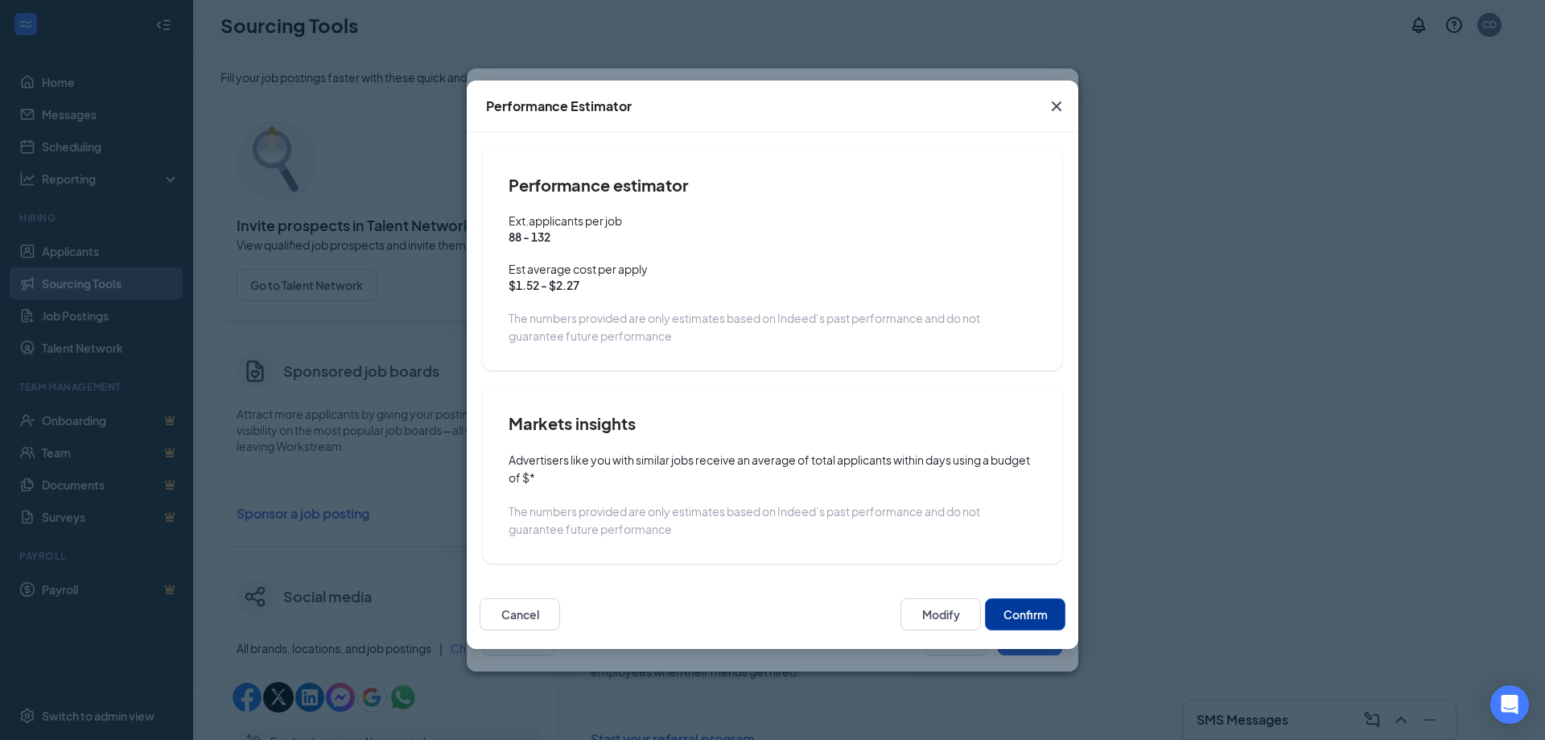
click at [1018, 613] on button "Confirm" at bounding box center [1025, 614] width 80 height 32
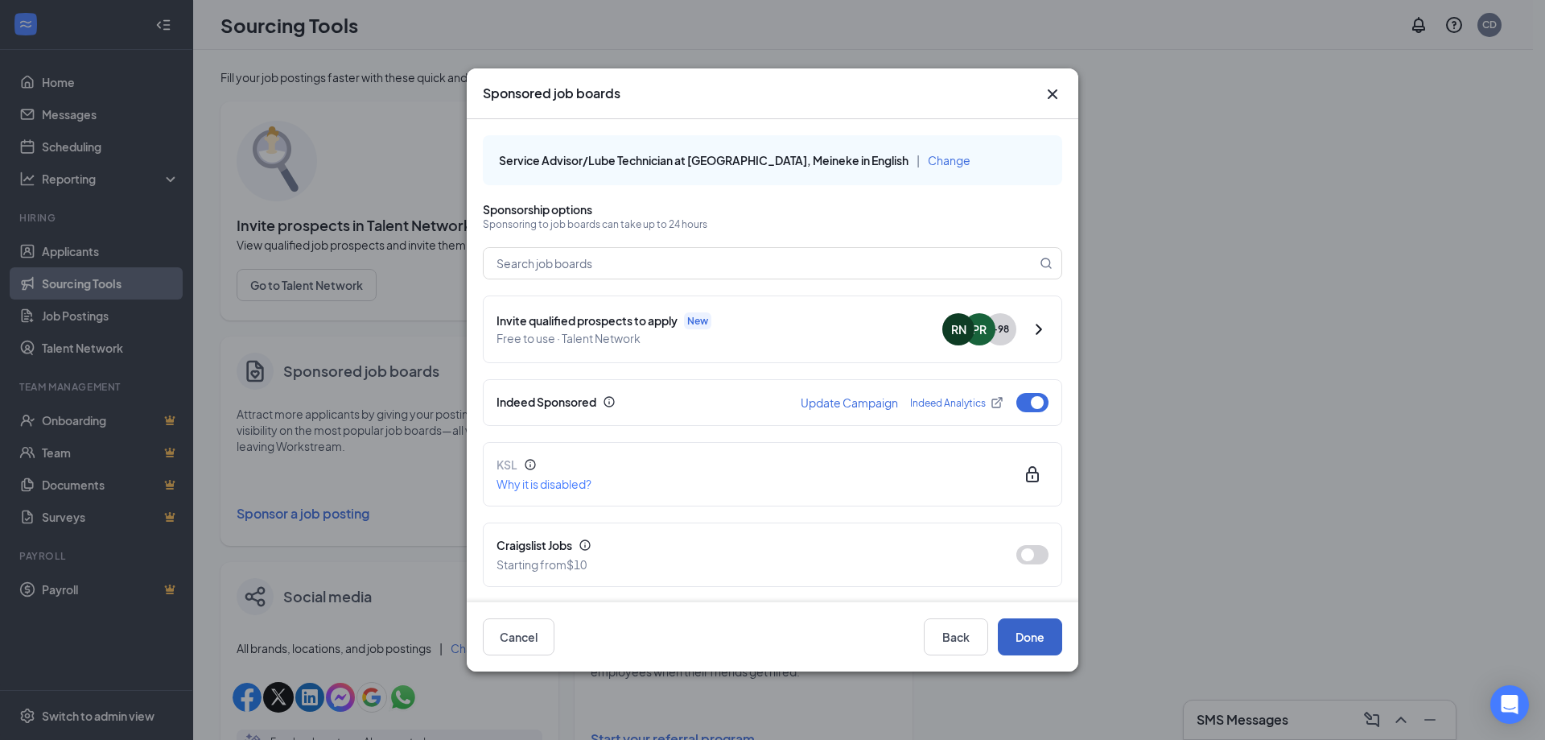
click at [1025, 636] on button "Done" at bounding box center [1030, 636] width 64 height 37
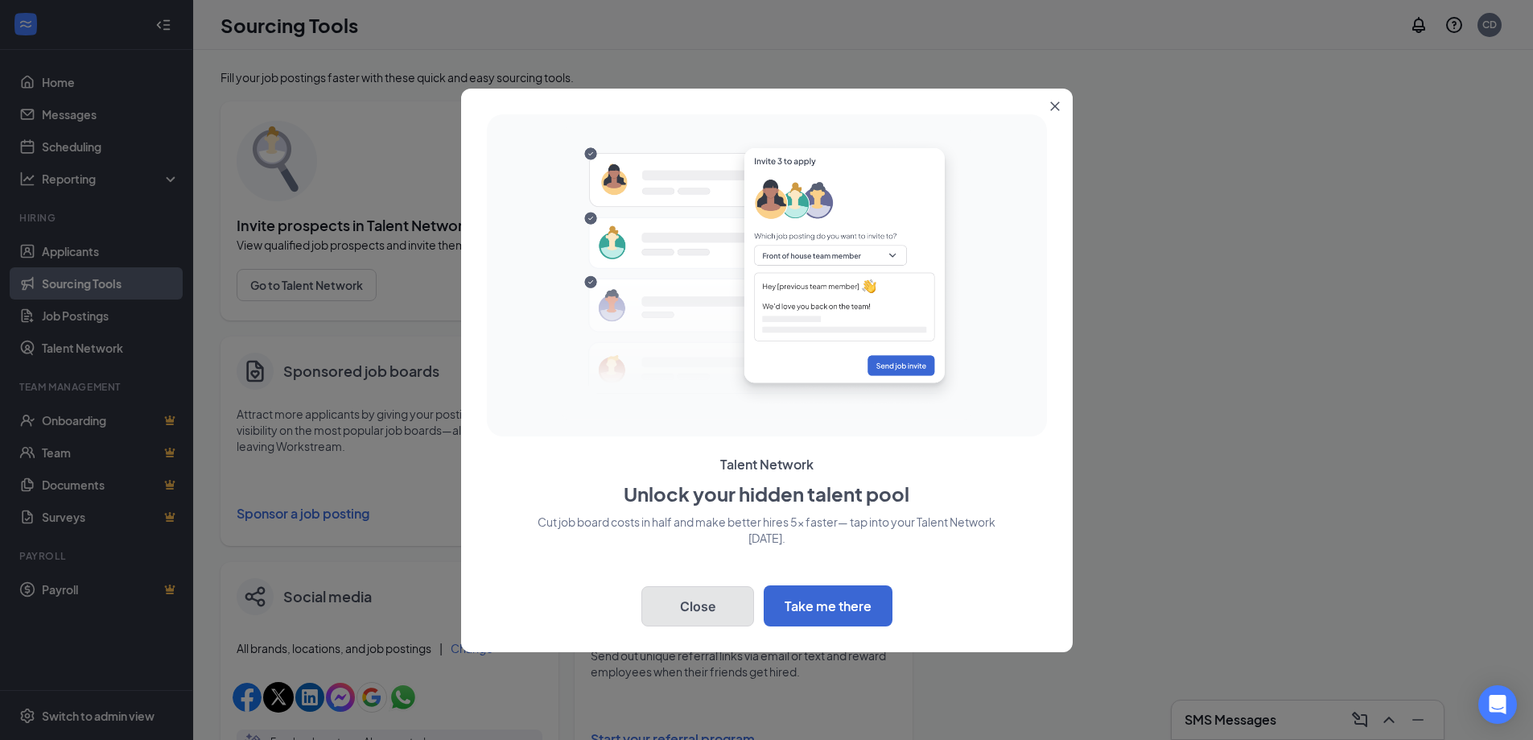
click at [702, 600] on button "Close" at bounding box center [697, 606] width 113 height 40
